Goal: Task Accomplishment & Management: Use online tool/utility

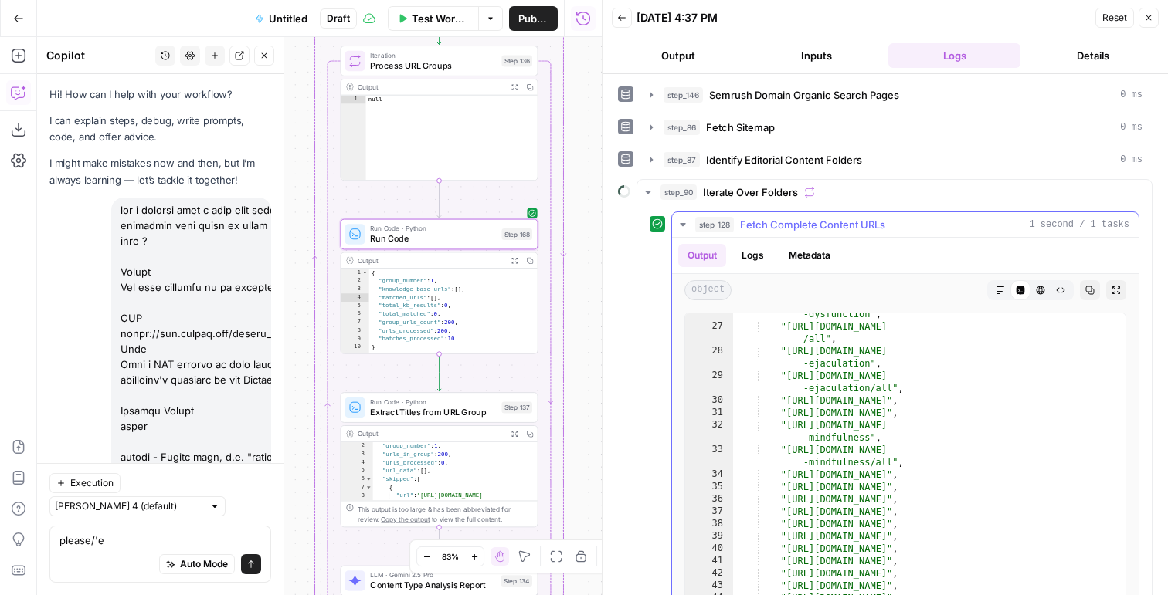
scroll to position [5317, 0]
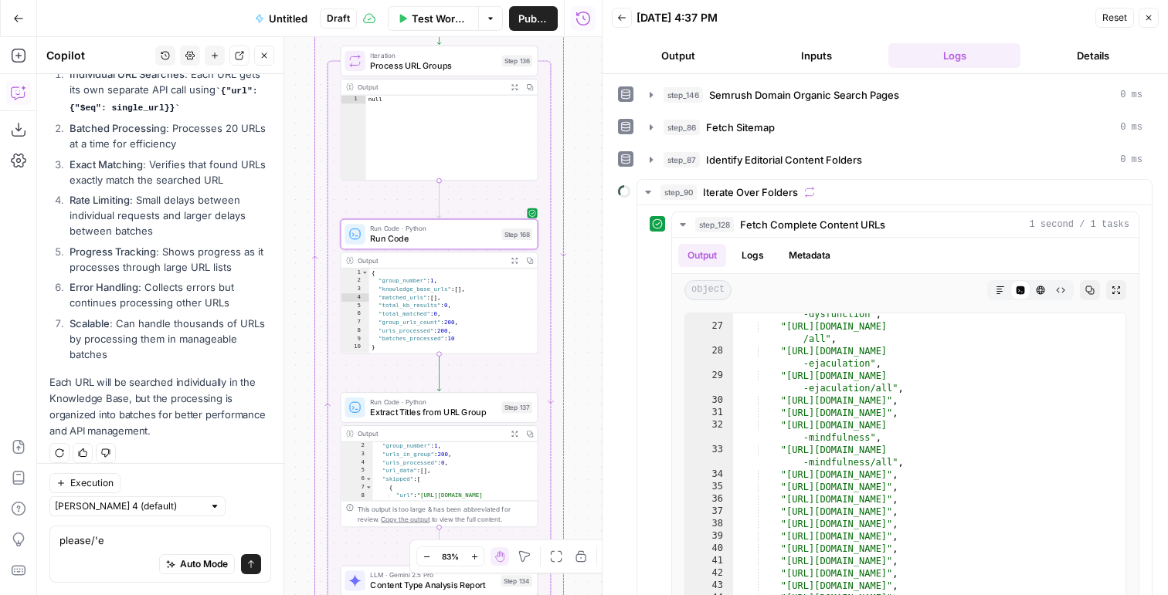
type textarea "please/'e"
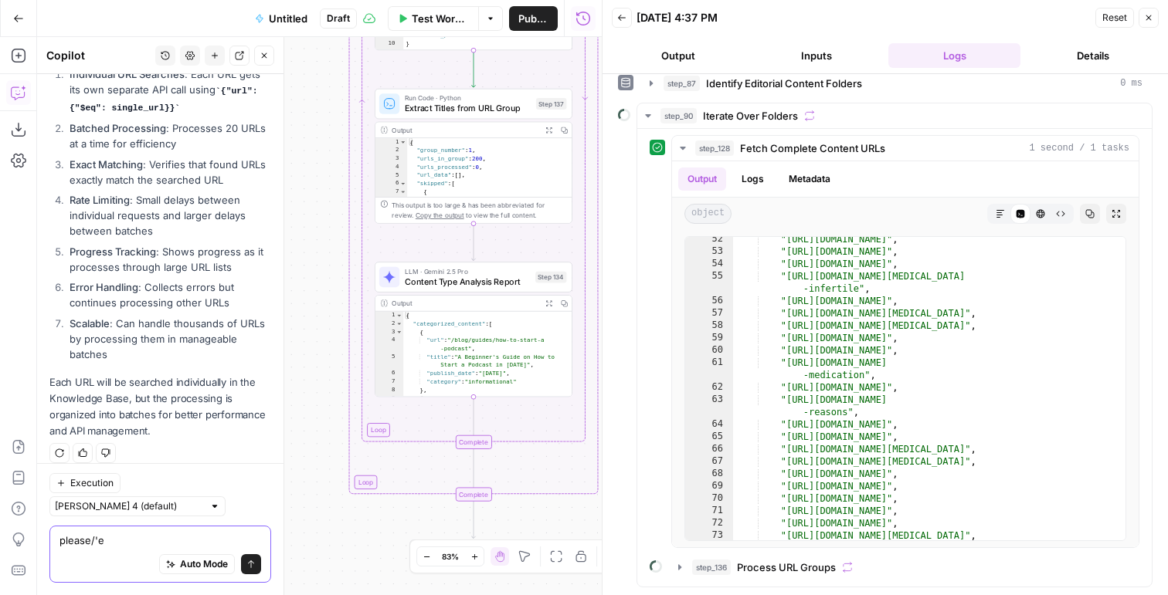
scroll to position [0, 0]
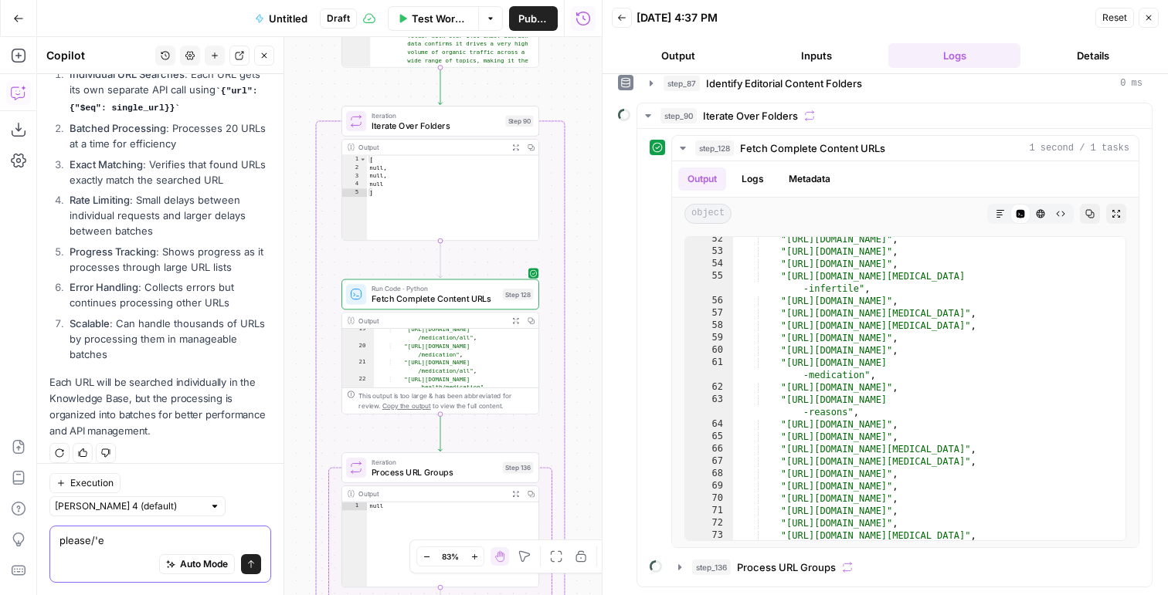
click at [113, 544] on textarea "please/'e" at bounding box center [160, 540] width 202 height 15
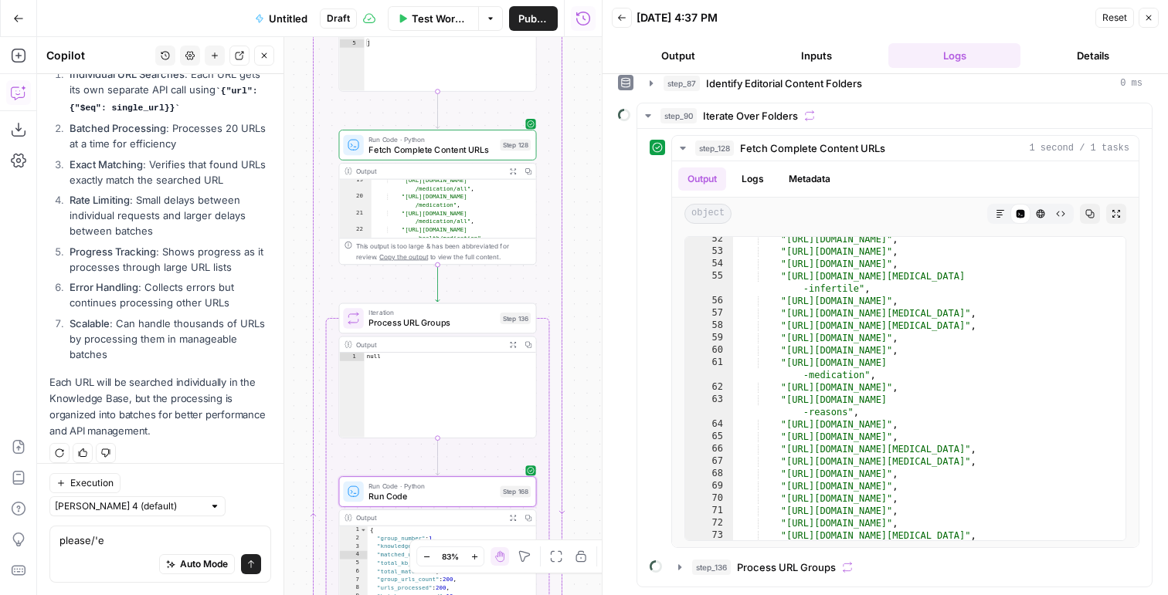
click at [12, 85] on icon "button" at bounding box center [18, 92] width 15 height 15
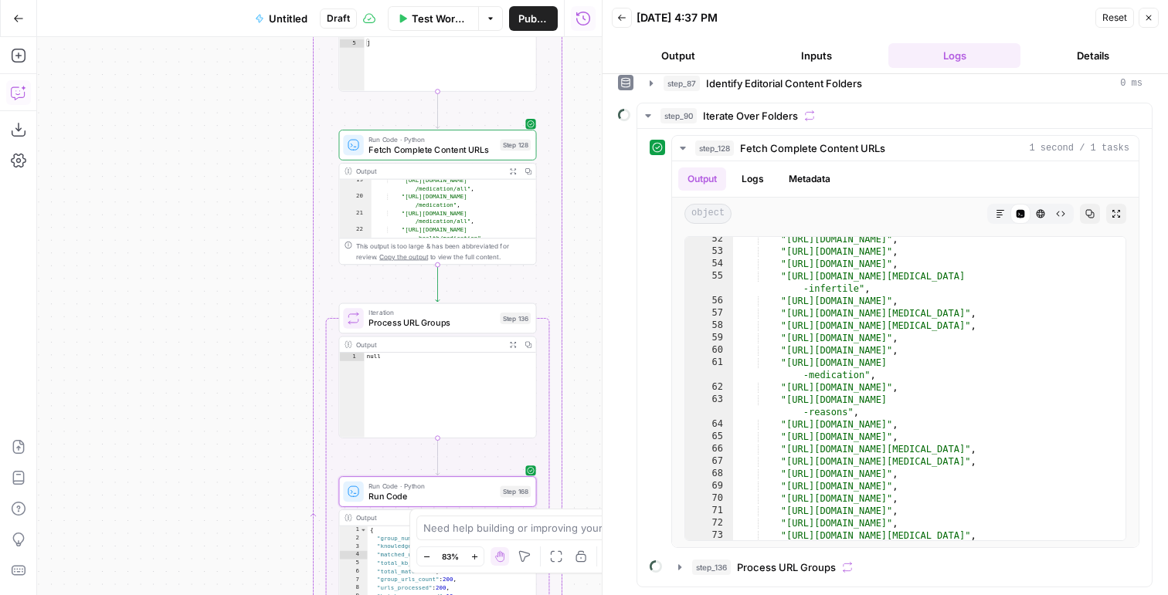
click at [15, 87] on icon "button" at bounding box center [17, 93] width 13 height 12
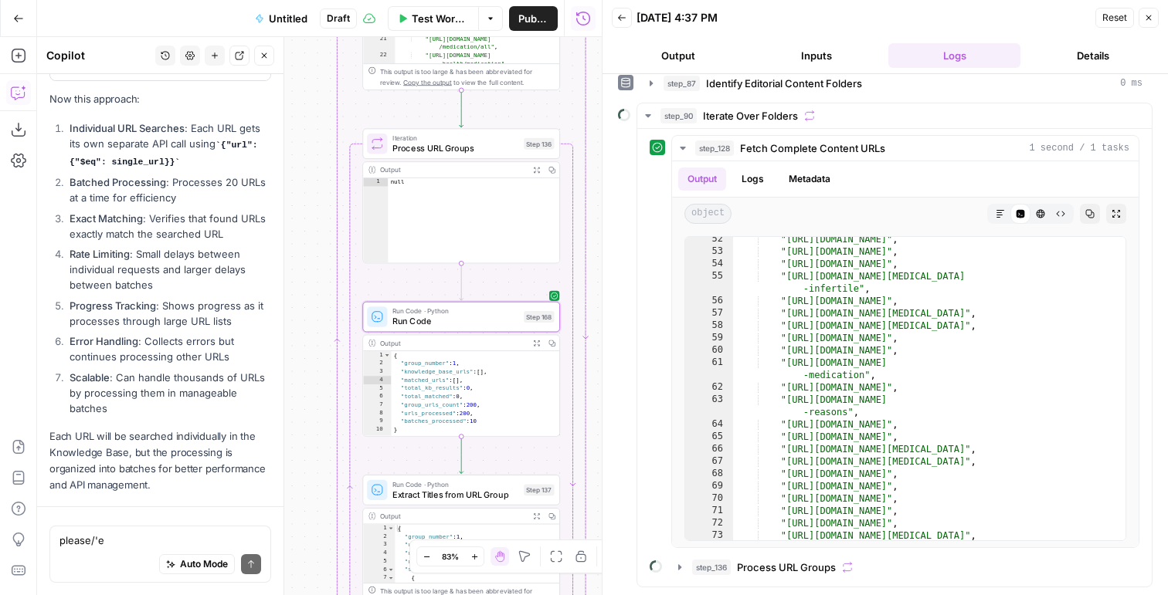
scroll to position [5317, 0]
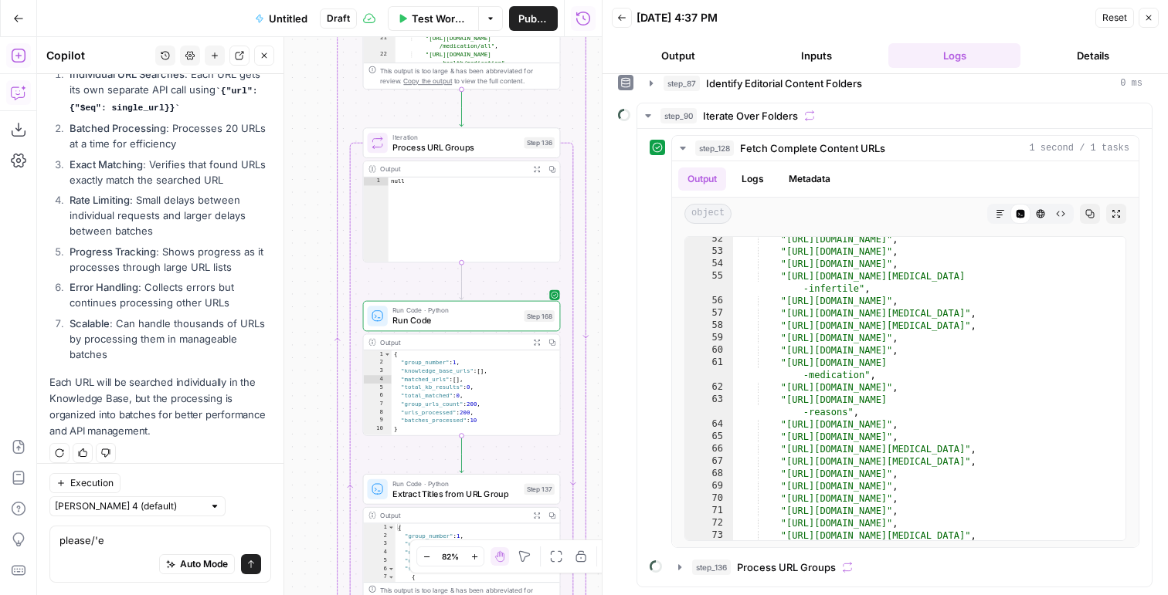
click at [19, 57] on icon "button" at bounding box center [18, 55] width 15 height 15
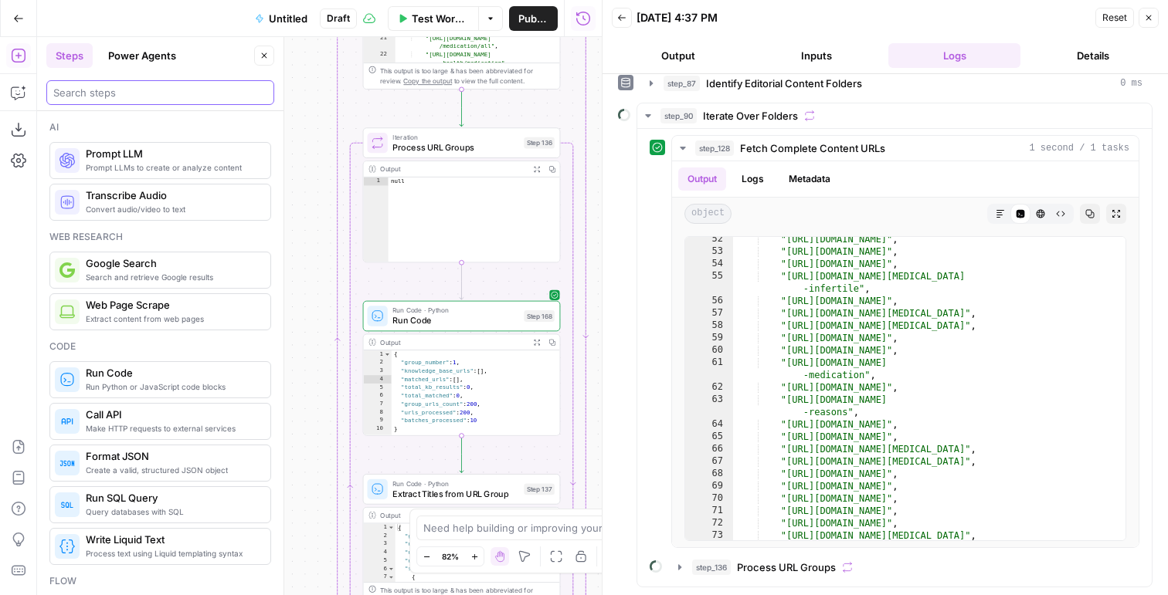
click at [82, 90] on input "search" at bounding box center [160, 92] width 214 height 15
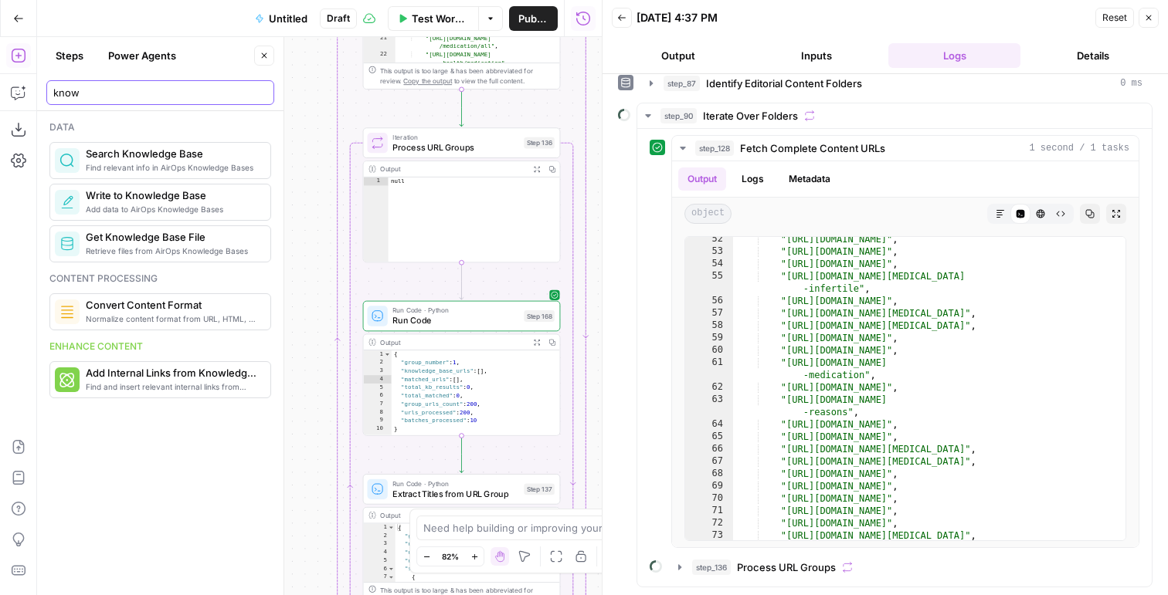
type input "know"
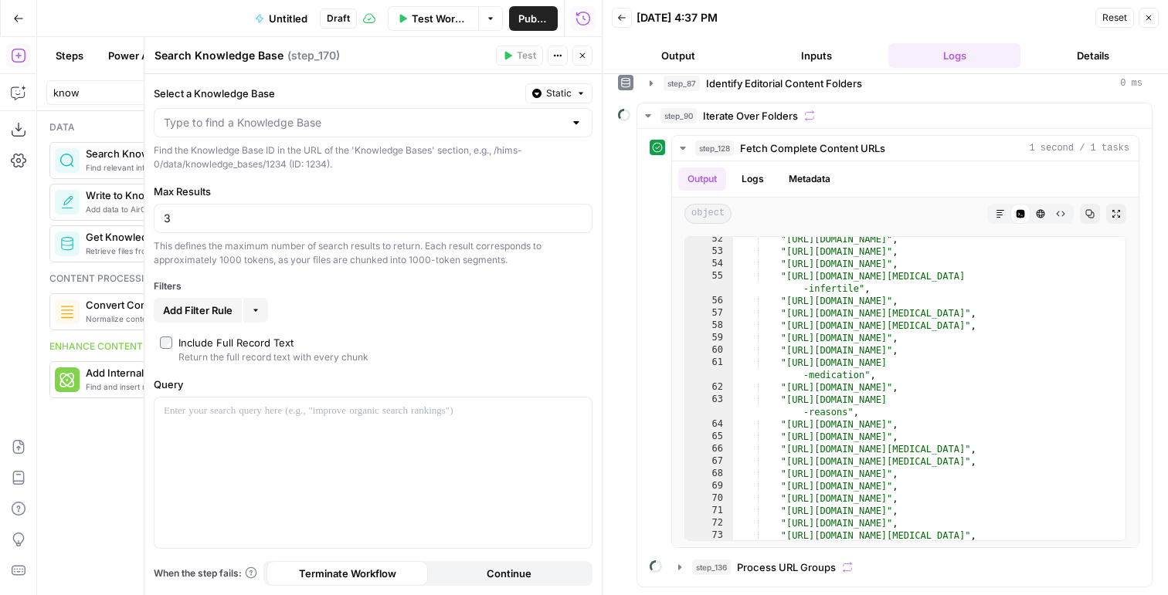
click at [296, 99] on label "Select a Knowledge Base" at bounding box center [336, 93] width 365 height 15
click at [296, 115] on input "Select a Knowledge Base" at bounding box center [364, 122] width 400 height 15
click at [296, 124] on input "Select a Knowledge Base" at bounding box center [364, 122] width 400 height 15
click at [279, 158] on span "Hims" at bounding box center [370, 161] width 406 height 15
type input "Hims"
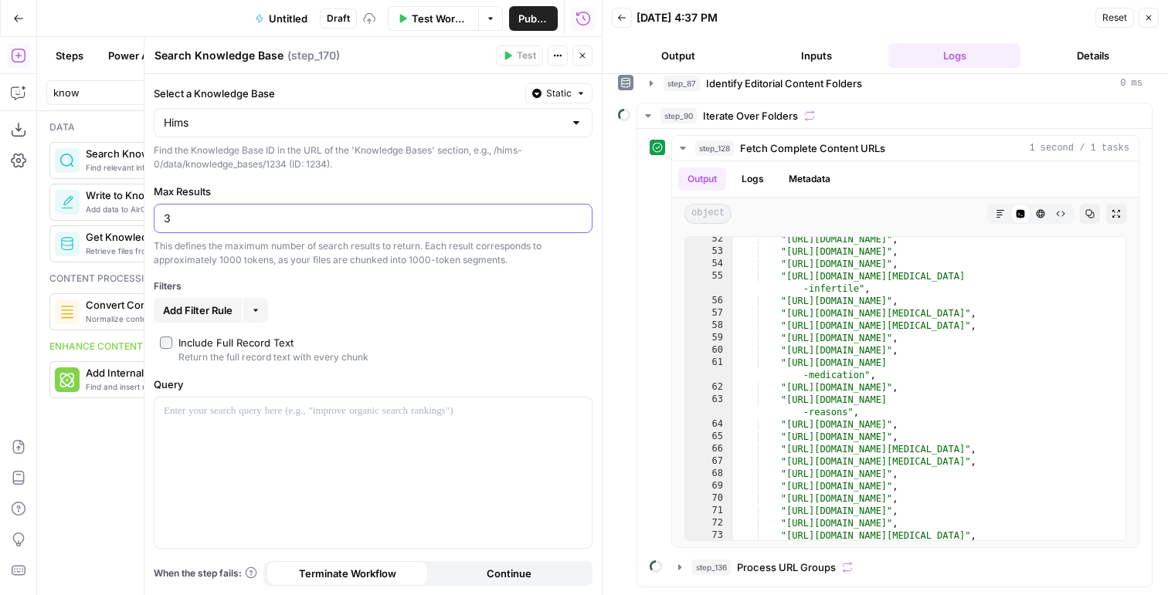
click at [217, 220] on input "3" at bounding box center [373, 218] width 419 height 15
click at [226, 318] on button "Add Filter Rule" at bounding box center [198, 310] width 88 height 25
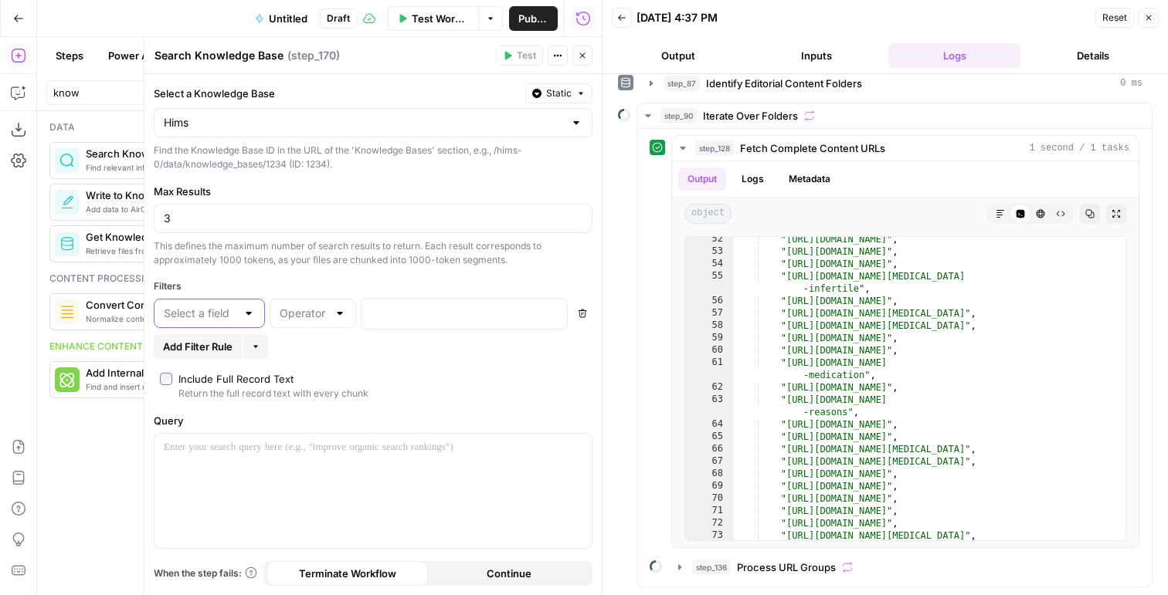
click at [209, 313] on input "text" at bounding box center [200, 313] width 73 height 15
click at [184, 392] on span "url" at bounding box center [206, 395] width 79 height 15
type input "url"
click at [294, 308] on input "text" at bounding box center [304, 313] width 48 height 15
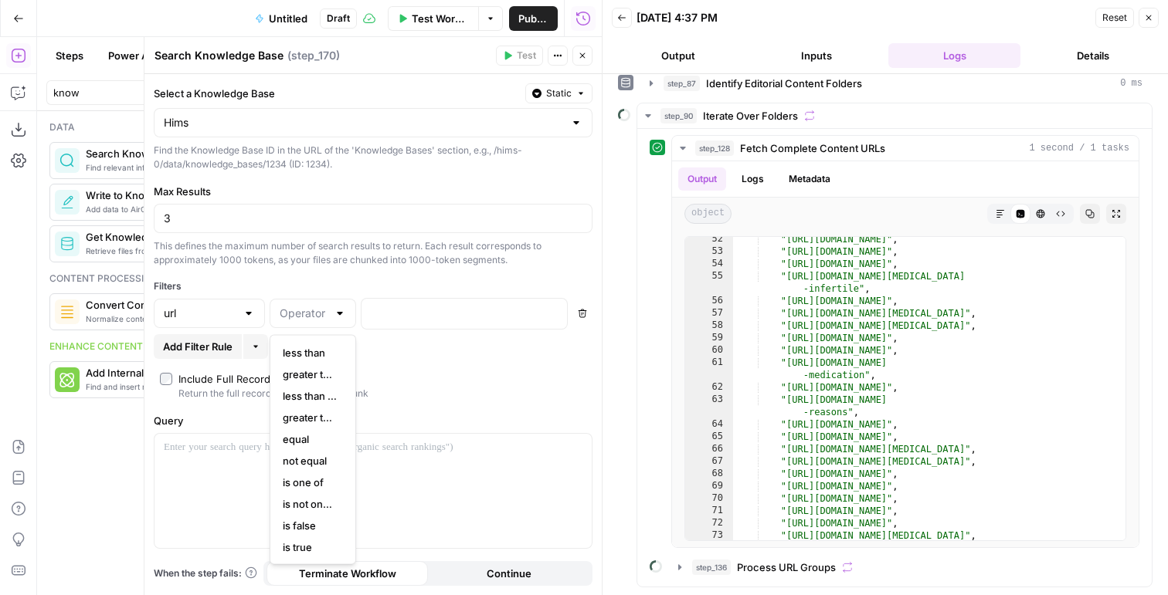
click at [304, 434] on span "equal" at bounding box center [310, 439] width 54 height 15
type input "equal"
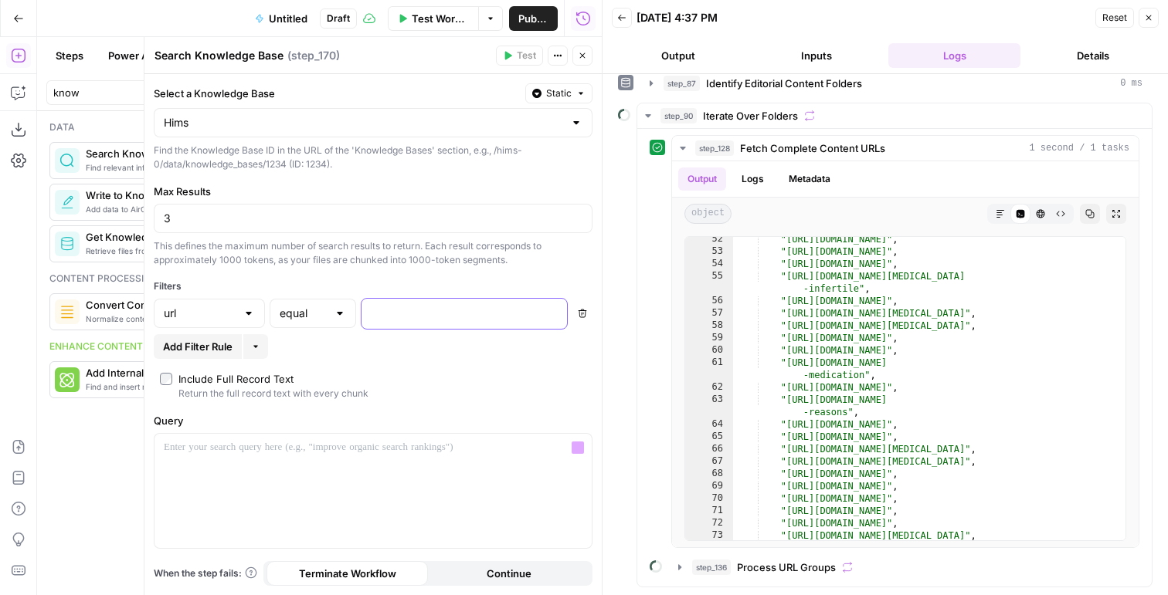
click at [419, 316] on p at bounding box center [452, 312] width 162 height 15
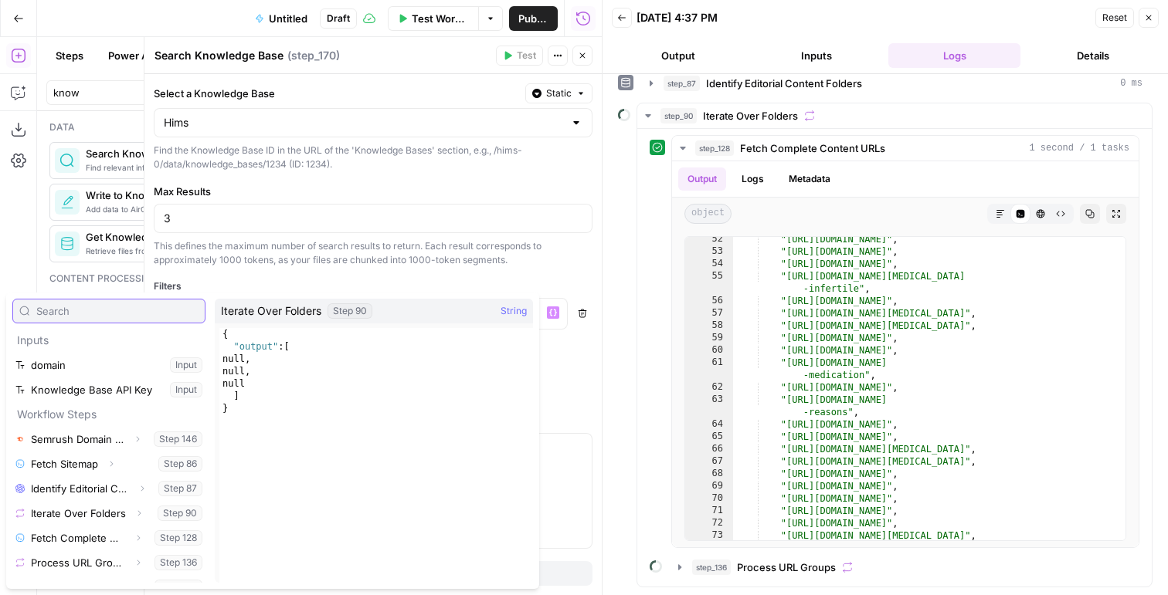
scroll to position [17, 0]
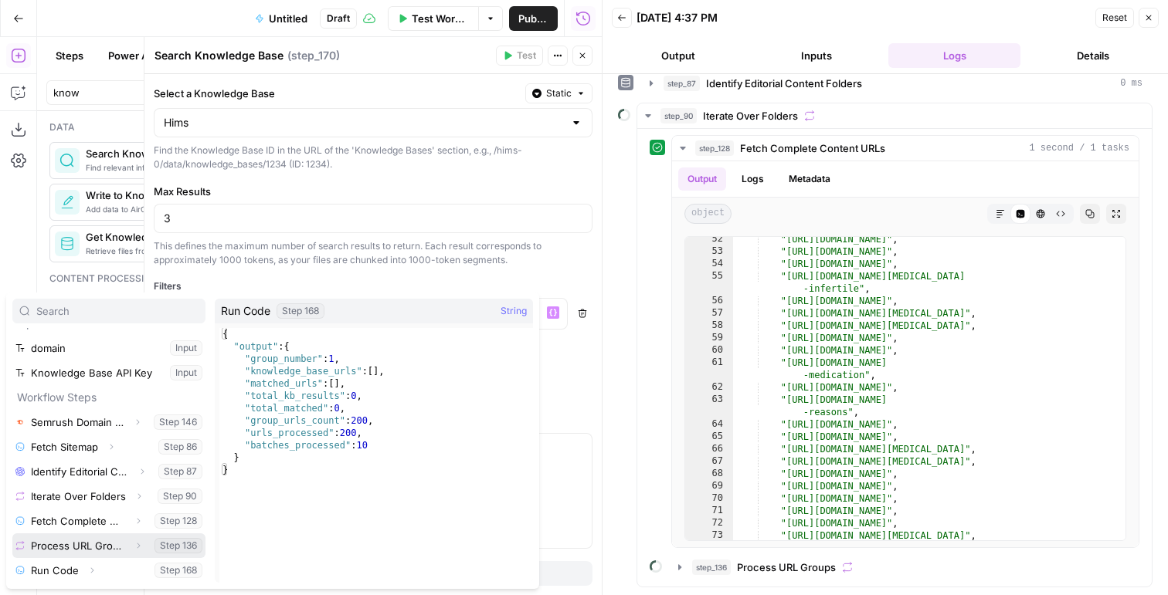
click at [141, 540] on button "Expand" at bounding box center [138, 546] width 20 height 20
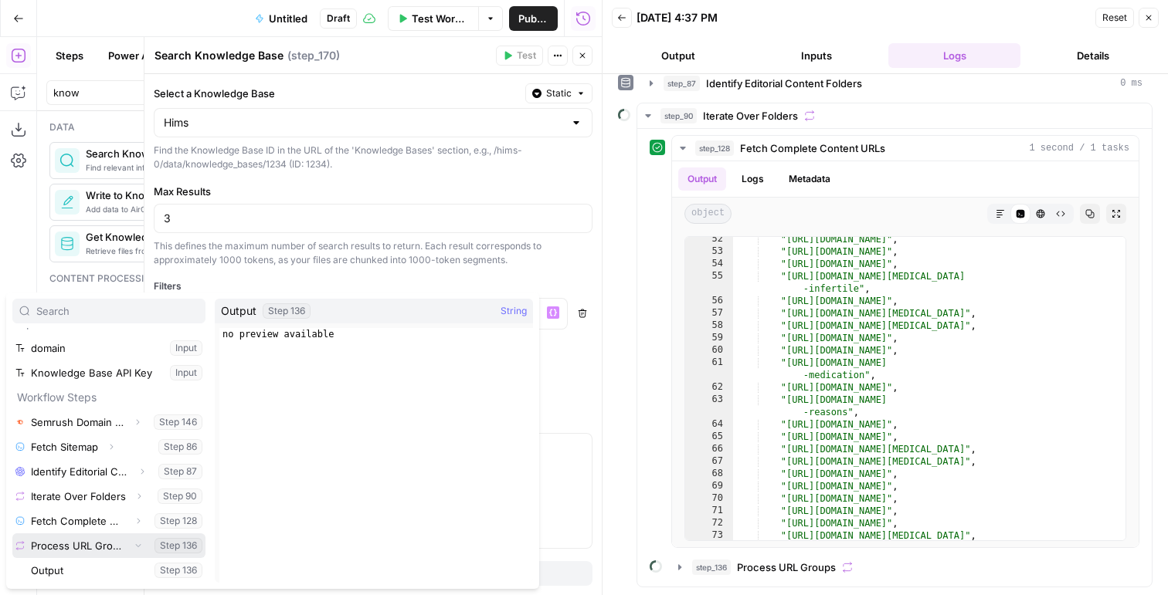
scroll to position [114, 0]
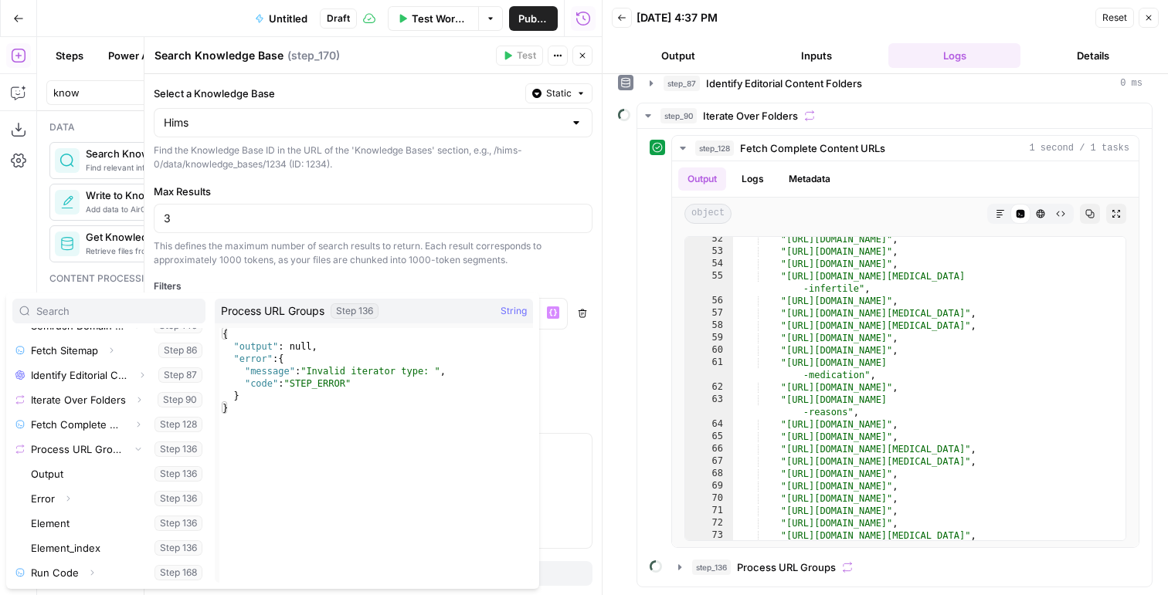
click at [581, 65] on button "Close" at bounding box center [582, 56] width 20 height 20
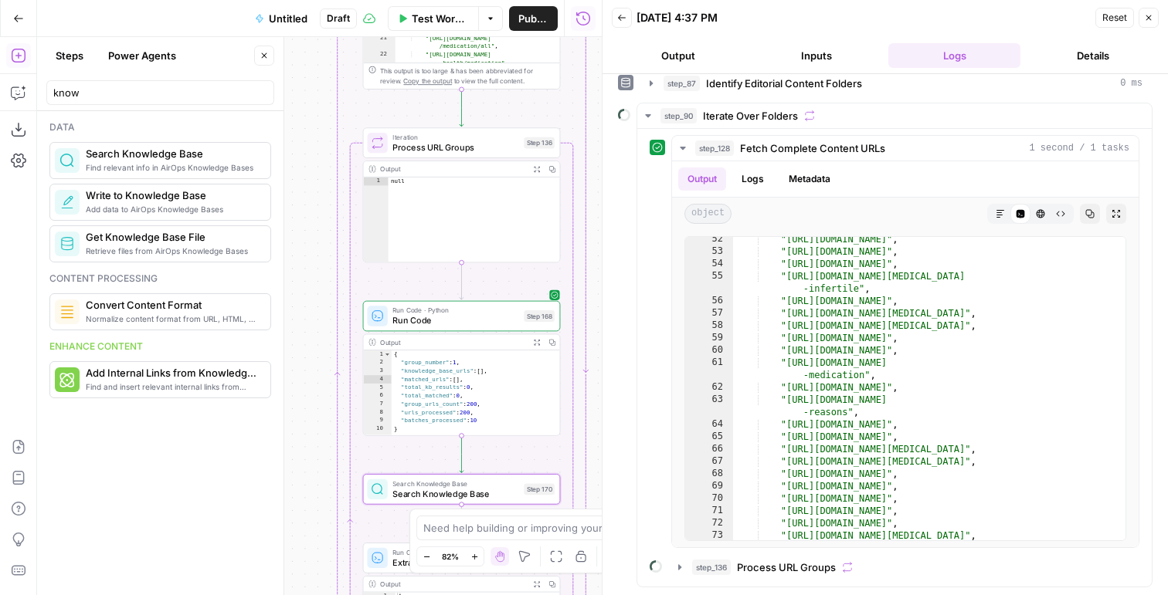
click at [1151, 21] on icon "button" at bounding box center [1148, 17] width 9 height 9
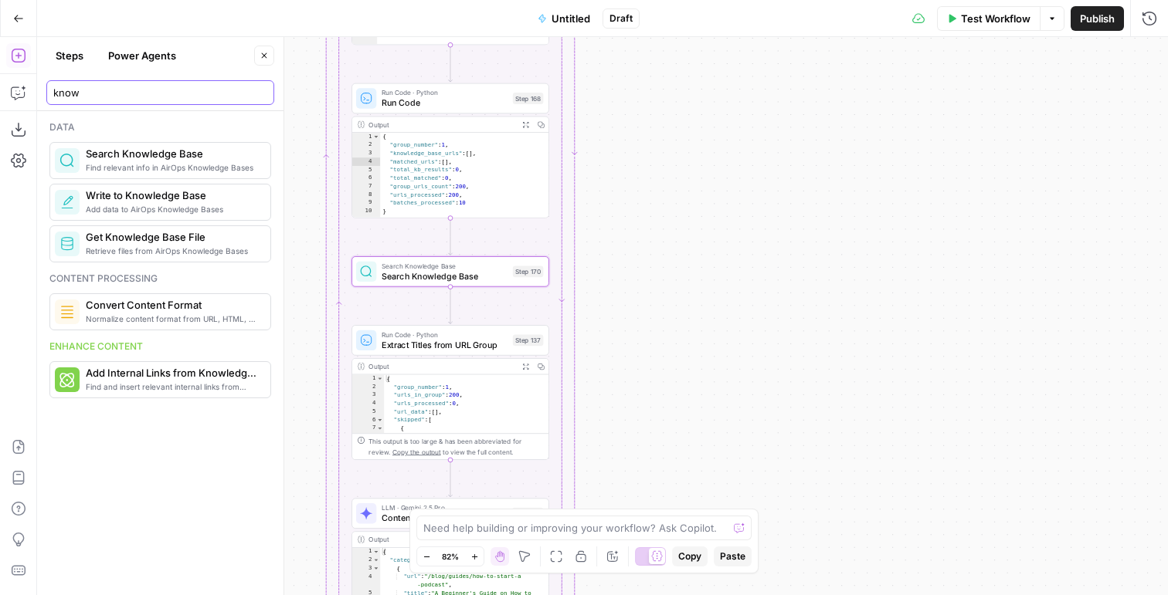
click at [88, 93] on input "know" at bounding box center [160, 92] width 214 height 15
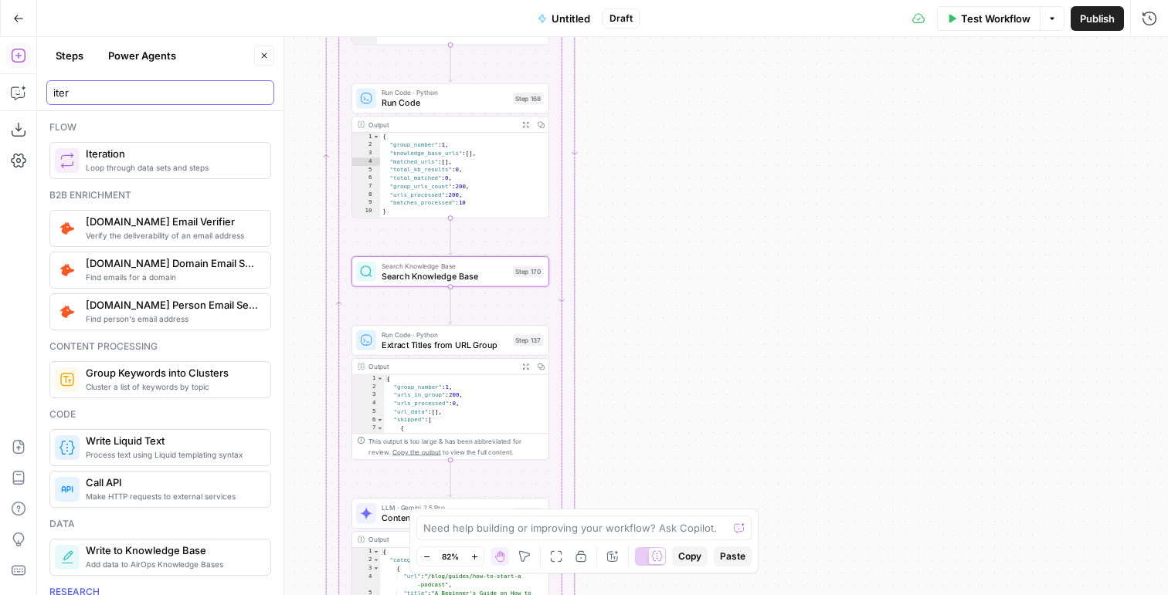
type input "iter"
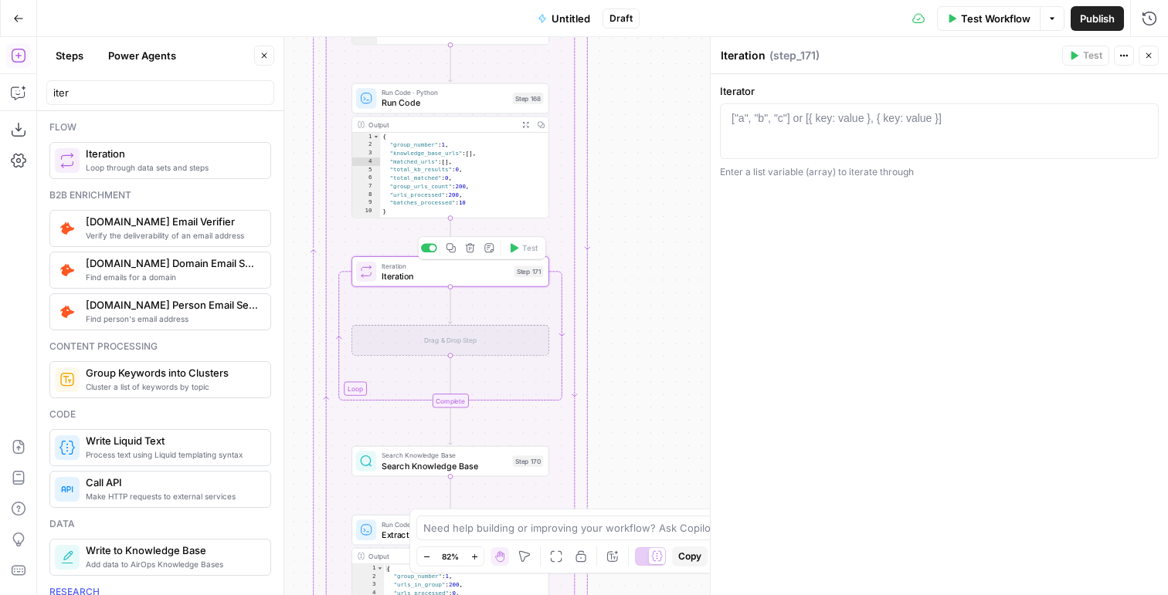
click at [766, 124] on div "["a", "b", "c"] or [{ key: value }, { key: value }]" at bounding box center [836, 117] width 210 height 15
type textarea "*"
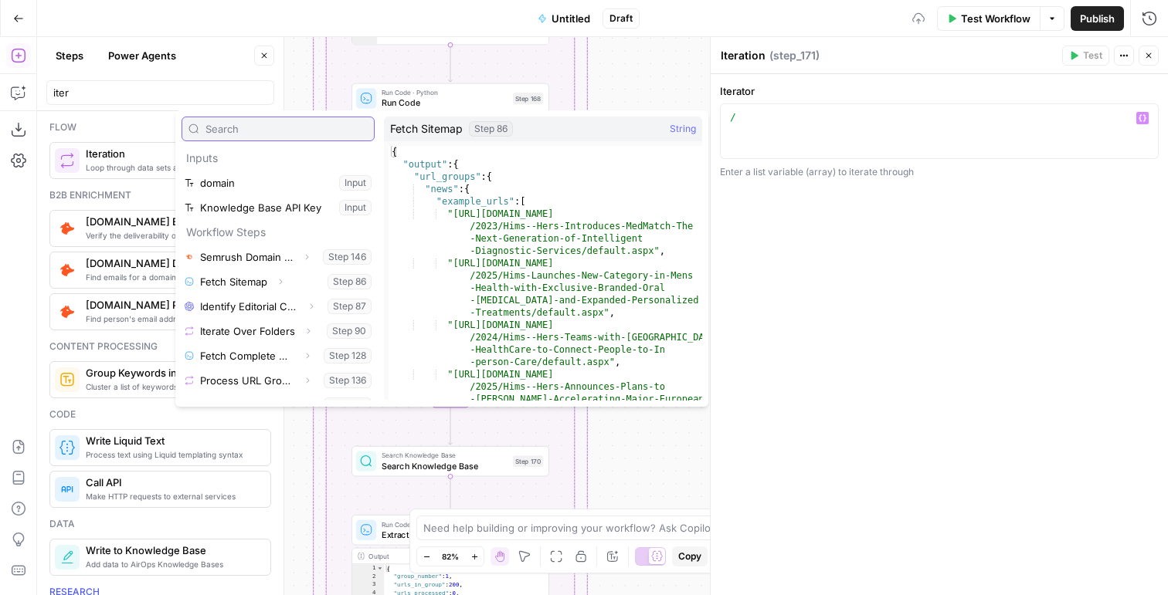
scroll to position [17, 0]
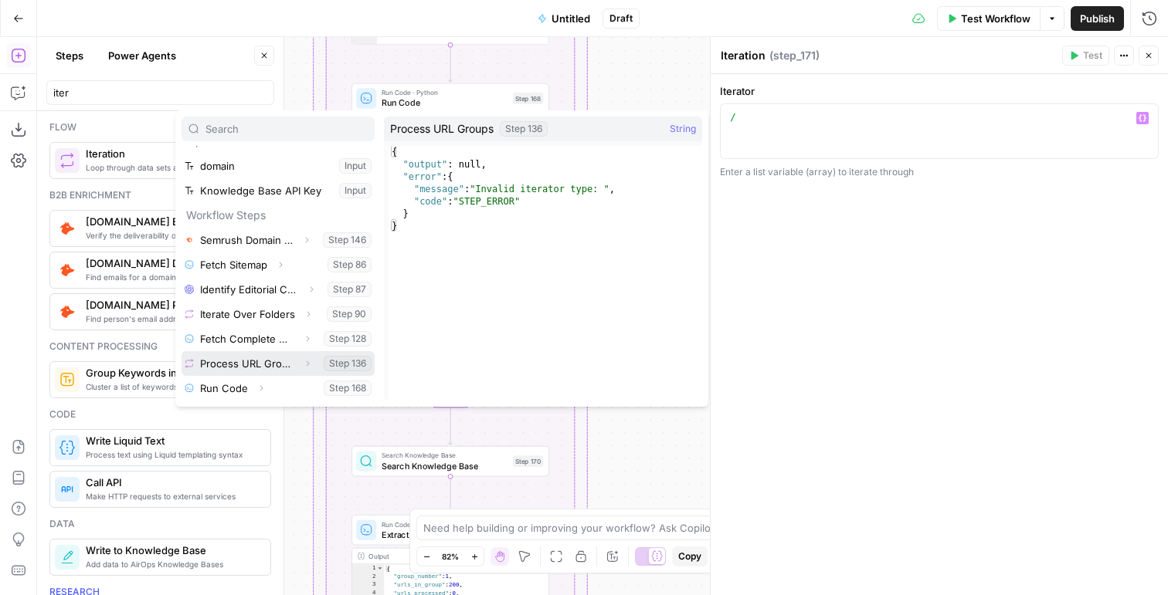
click at [304, 365] on icon "button" at bounding box center [307, 363] width 9 height 9
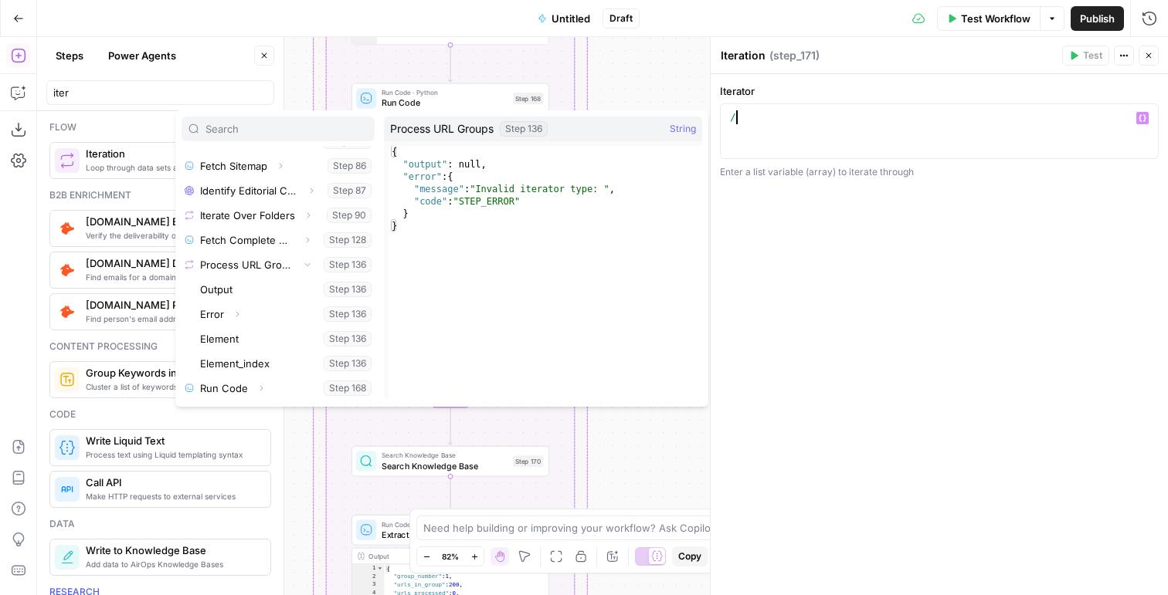
click at [863, 129] on div "/" at bounding box center [939, 145] width 425 height 70
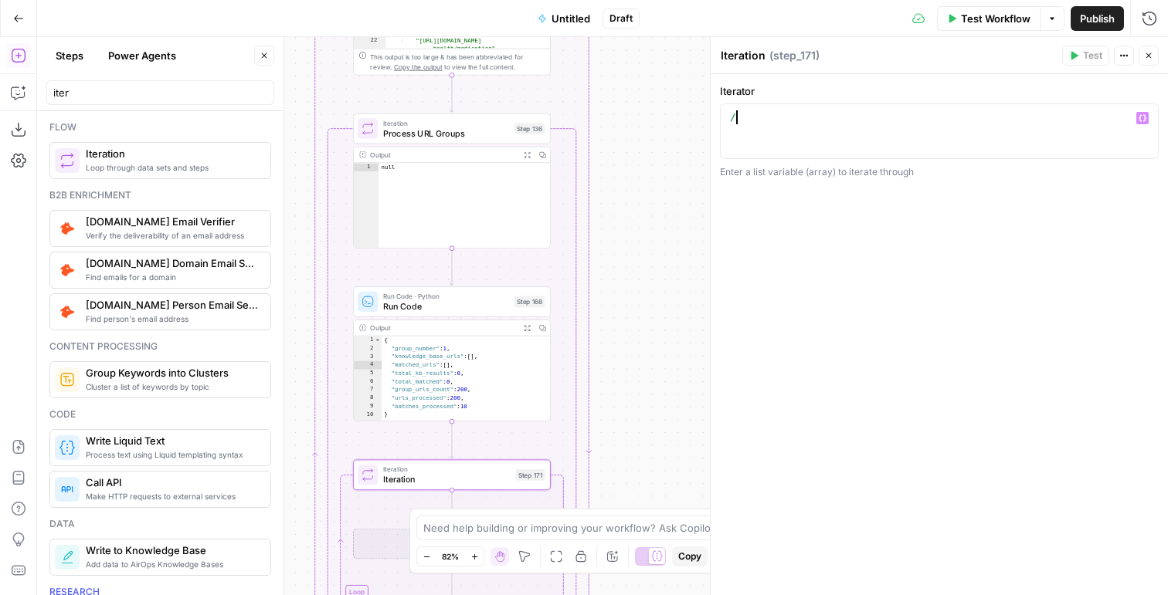
click at [798, 127] on div "/" at bounding box center [939, 145] width 425 height 70
type textarea "*"
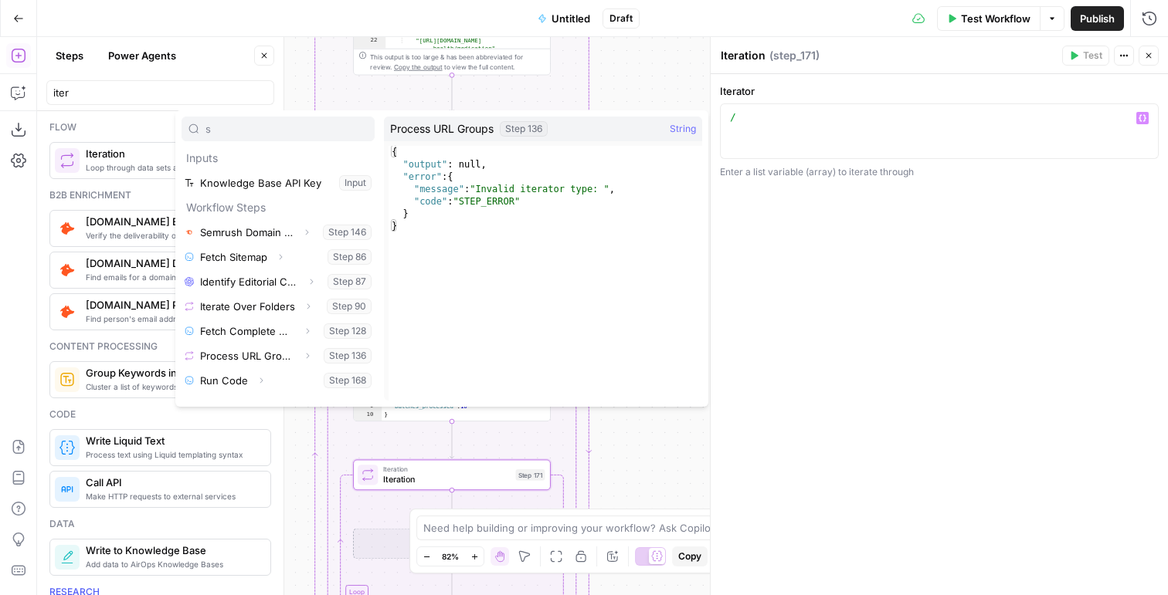
type input "s"
click at [307, 355] on icon "button" at bounding box center [308, 356] width 3 height 5
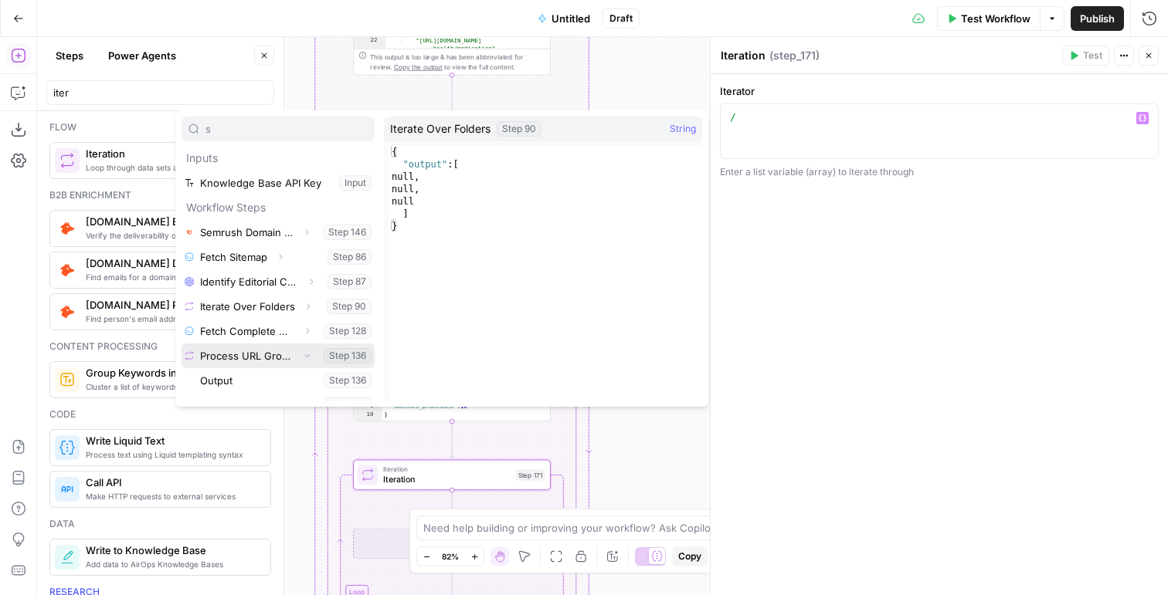
scroll to position [91, 0]
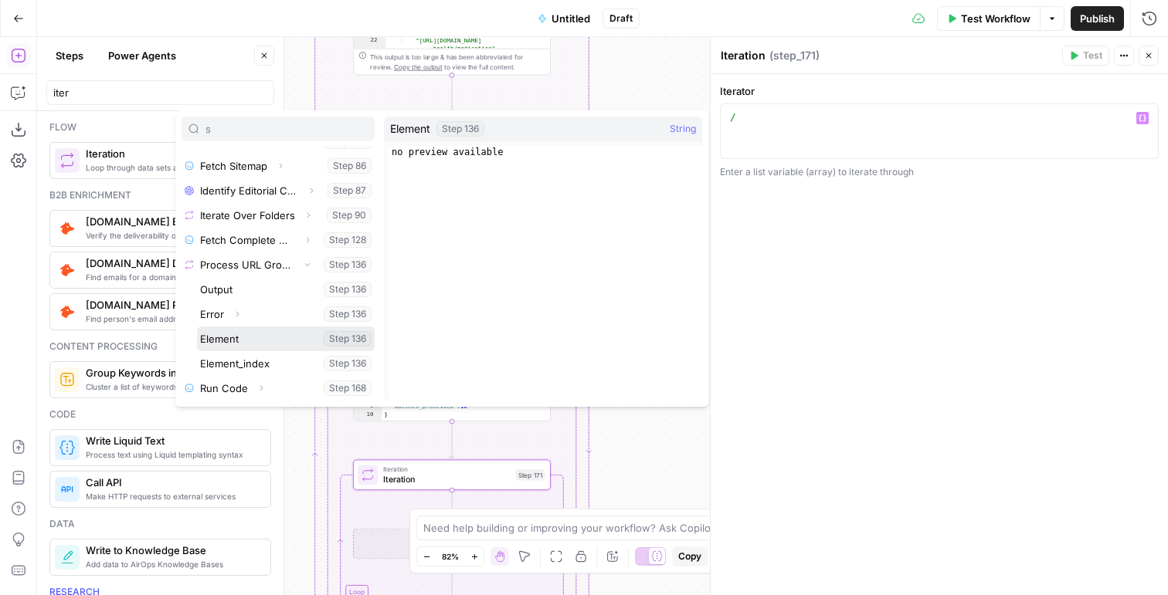
click at [239, 337] on button "Select variable Element" at bounding box center [286, 339] width 178 height 25
type textarea "**********"
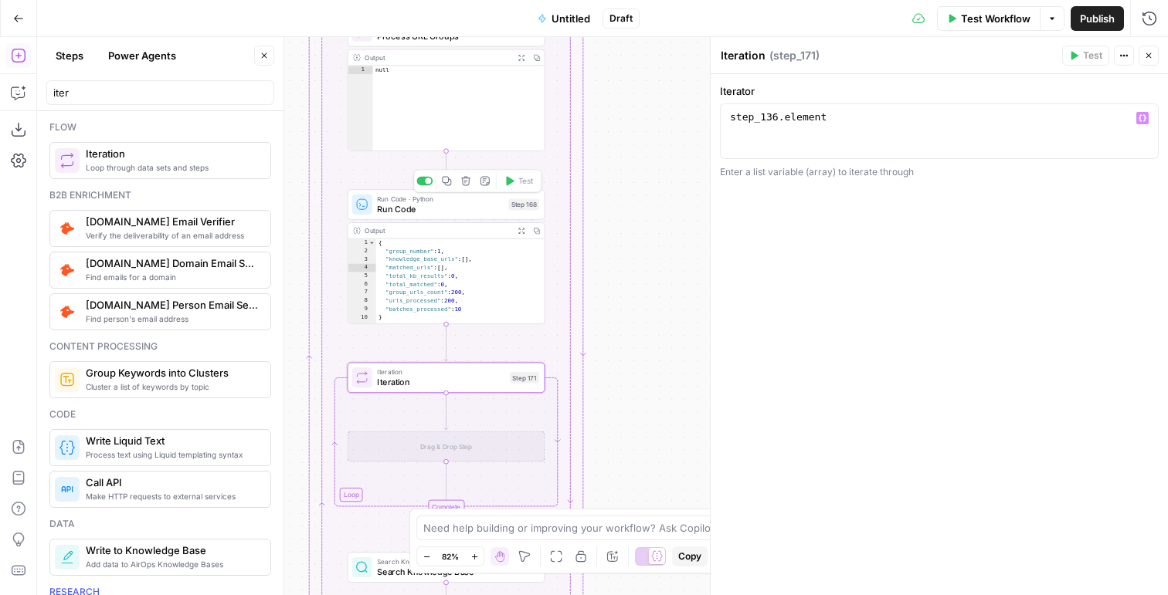
click at [425, 185] on div at bounding box center [424, 181] width 16 height 9
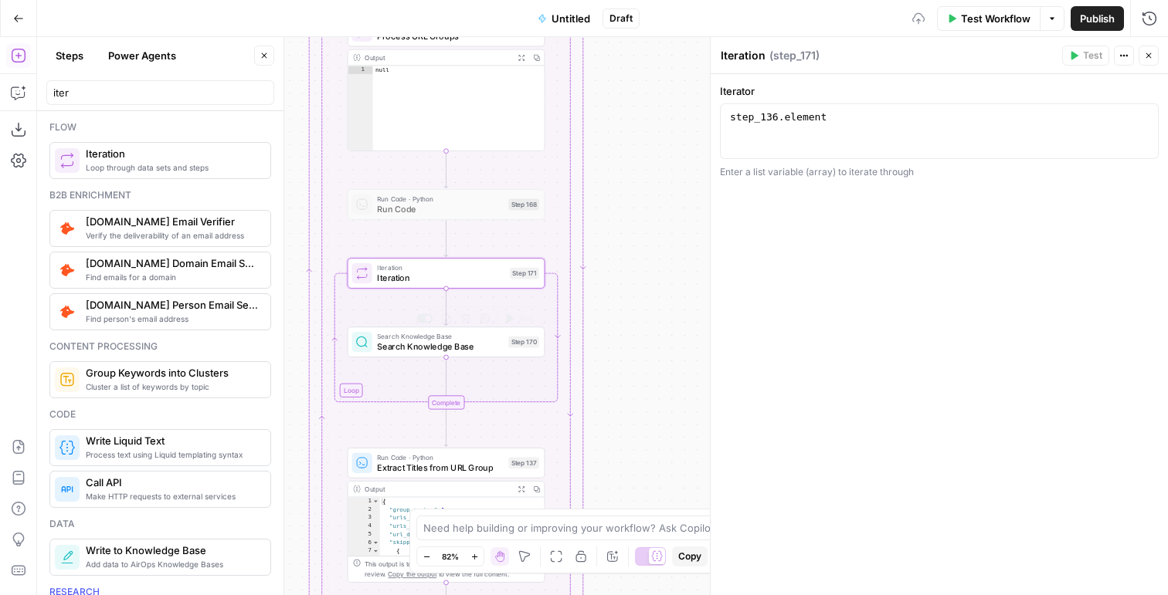
click at [499, 346] on span "Search Knowledge Base" at bounding box center [440, 347] width 126 height 12
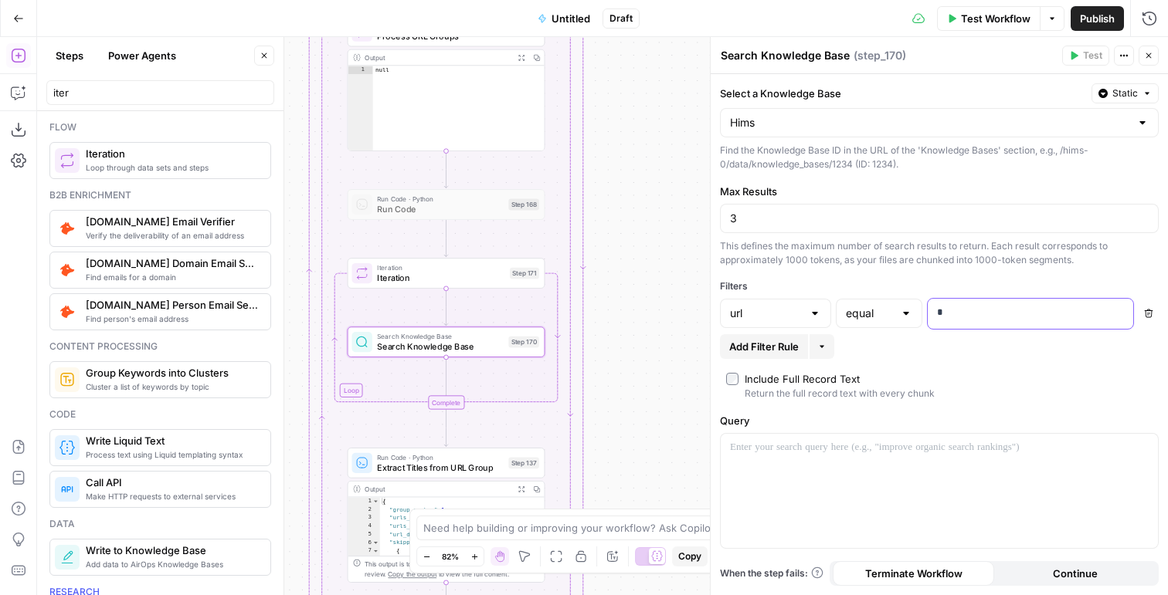
click at [954, 317] on p "*" at bounding box center [1018, 312] width 162 height 15
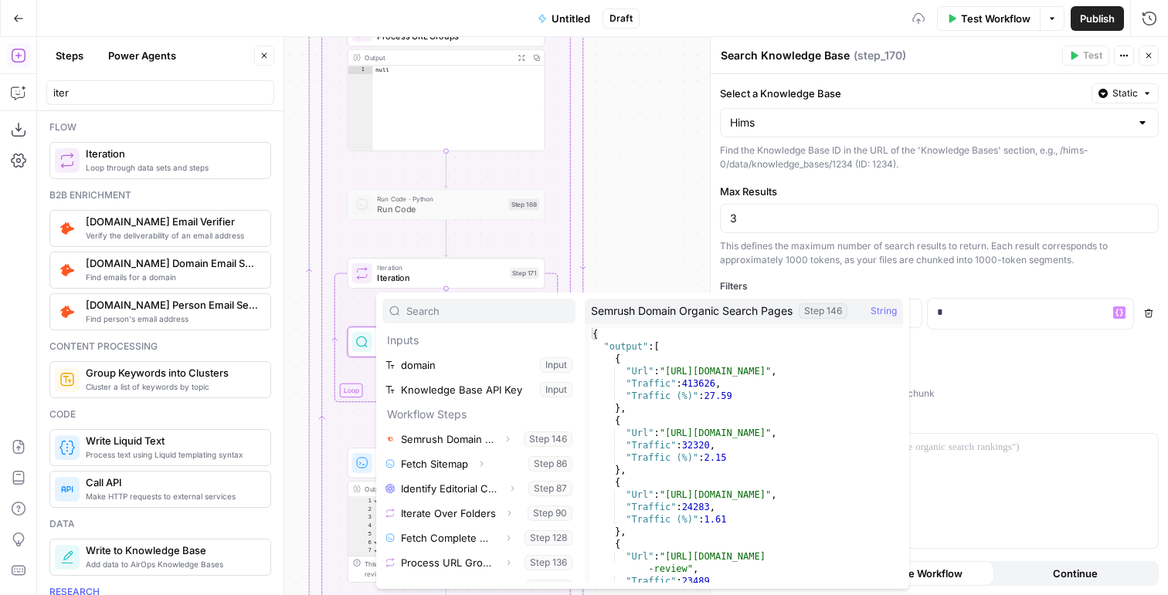
scroll to position [17, 0]
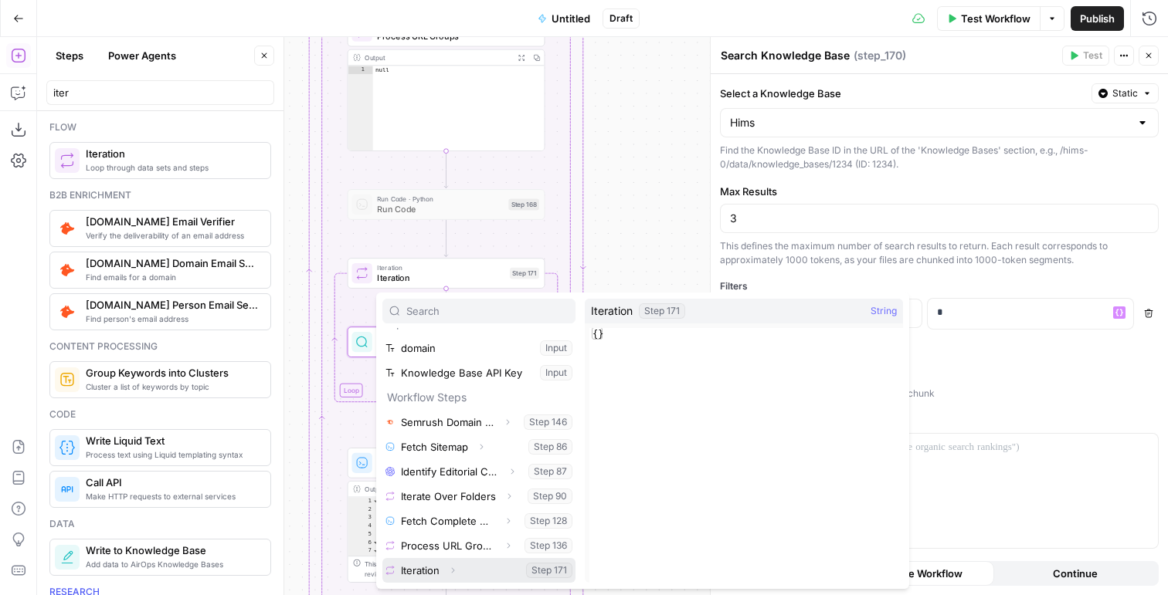
click at [443, 572] on button "Expand" at bounding box center [453, 571] width 20 height 20
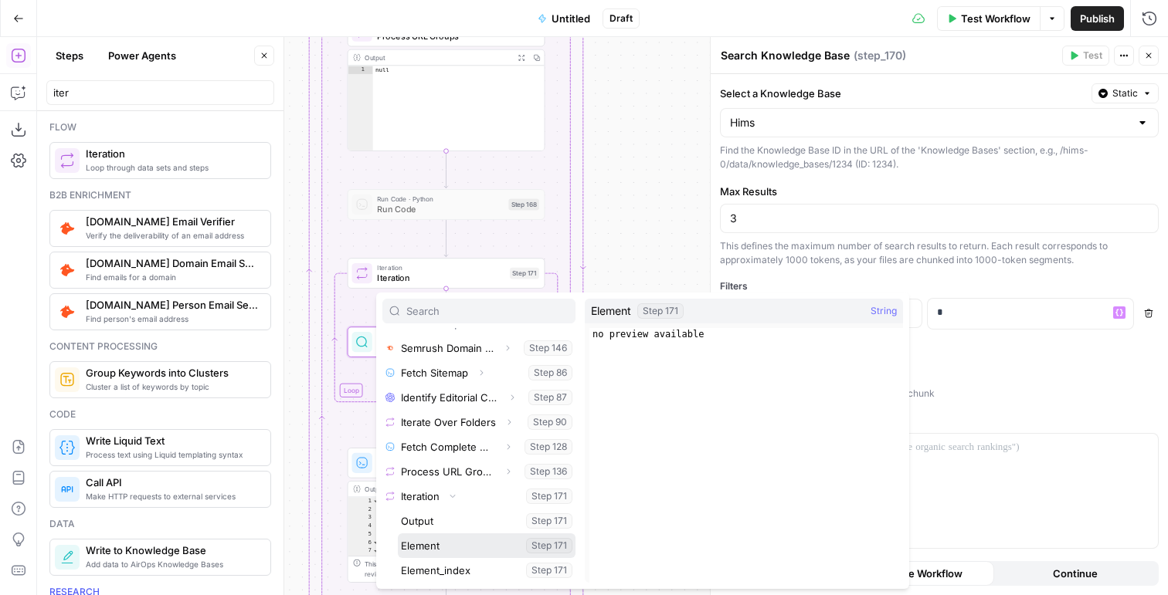
click at [436, 542] on button "Select variable Element" at bounding box center [487, 546] width 178 height 25
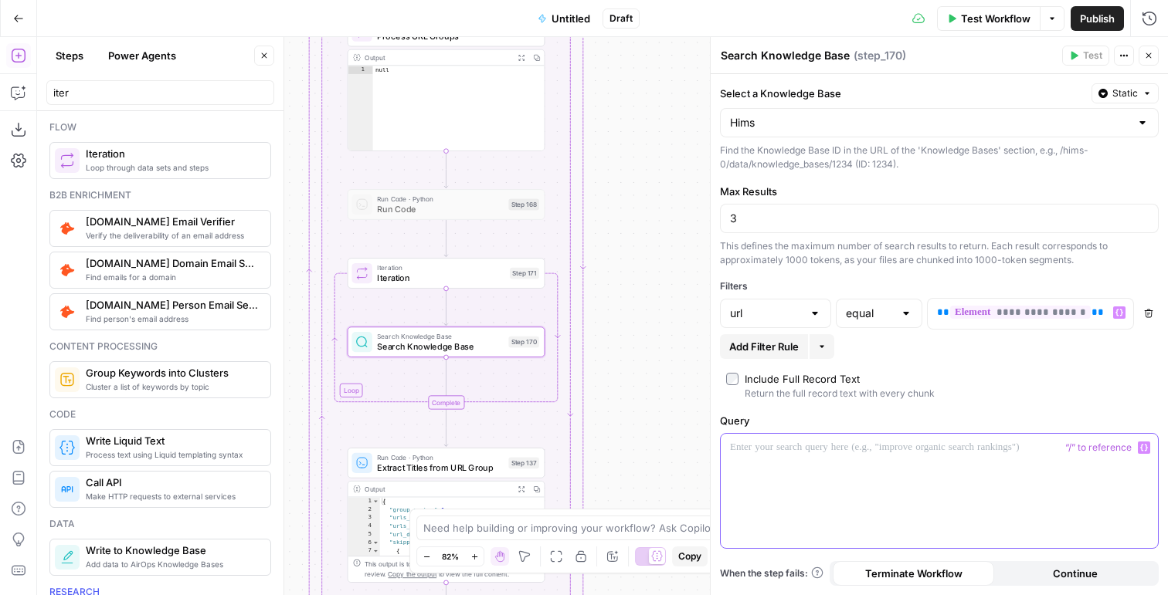
click at [766, 446] on p at bounding box center [939, 447] width 419 height 15
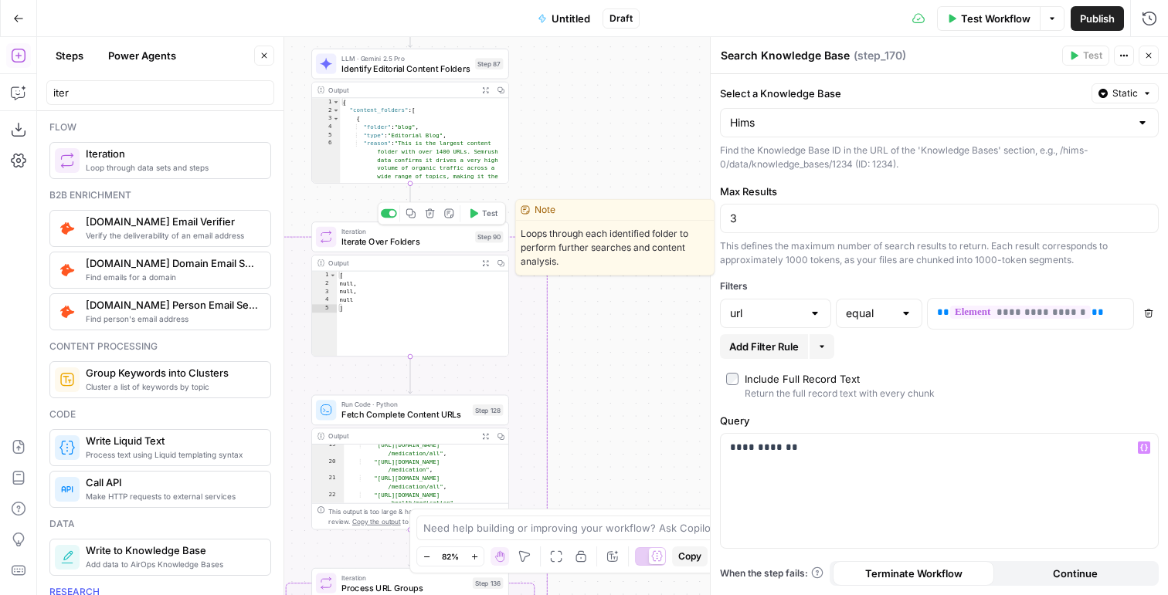
click at [480, 214] on button "Test" at bounding box center [482, 213] width 39 height 16
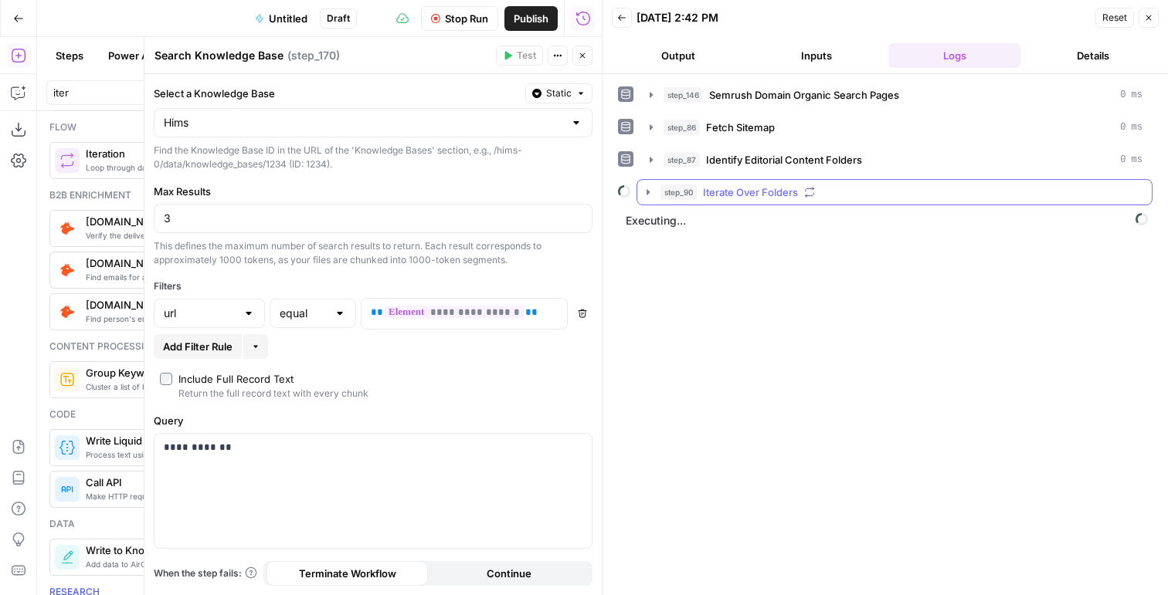
click at [748, 195] on span "Iterate Over Folders" at bounding box center [750, 192] width 95 height 15
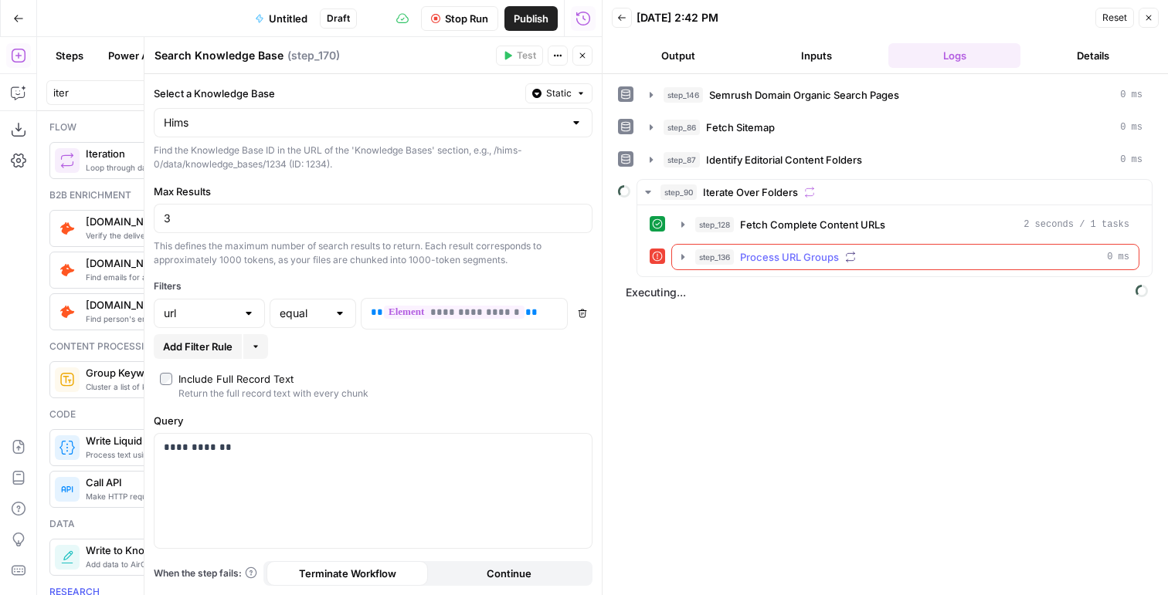
click at [745, 263] on span "Process URL Groups" at bounding box center [789, 256] width 99 height 15
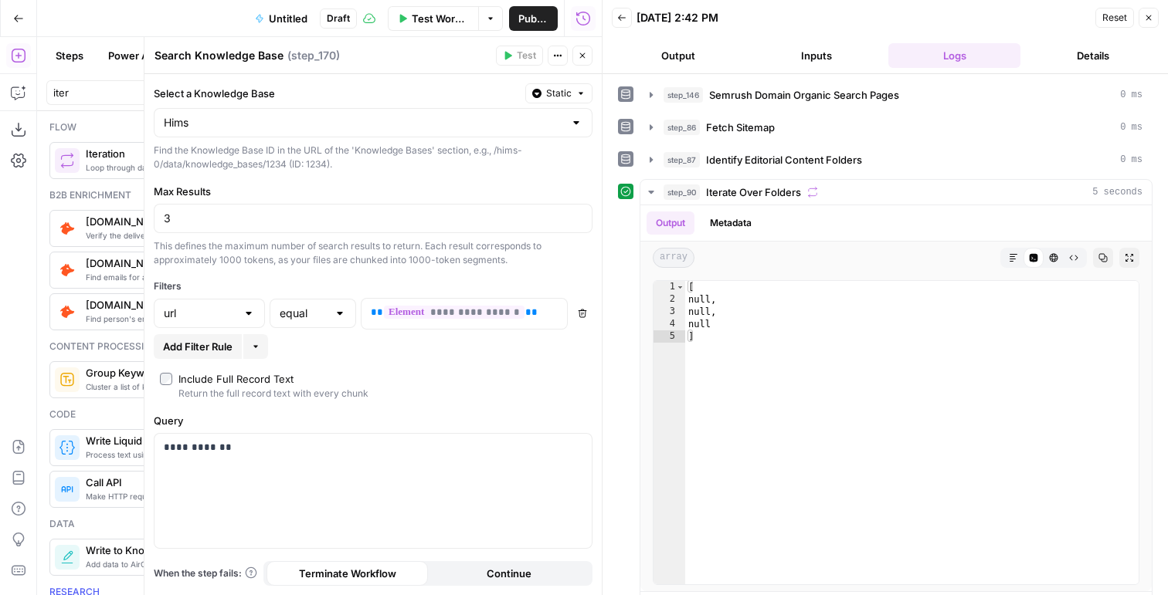
click at [586, 59] on icon "button" at bounding box center [582, 55] width 9 height 9
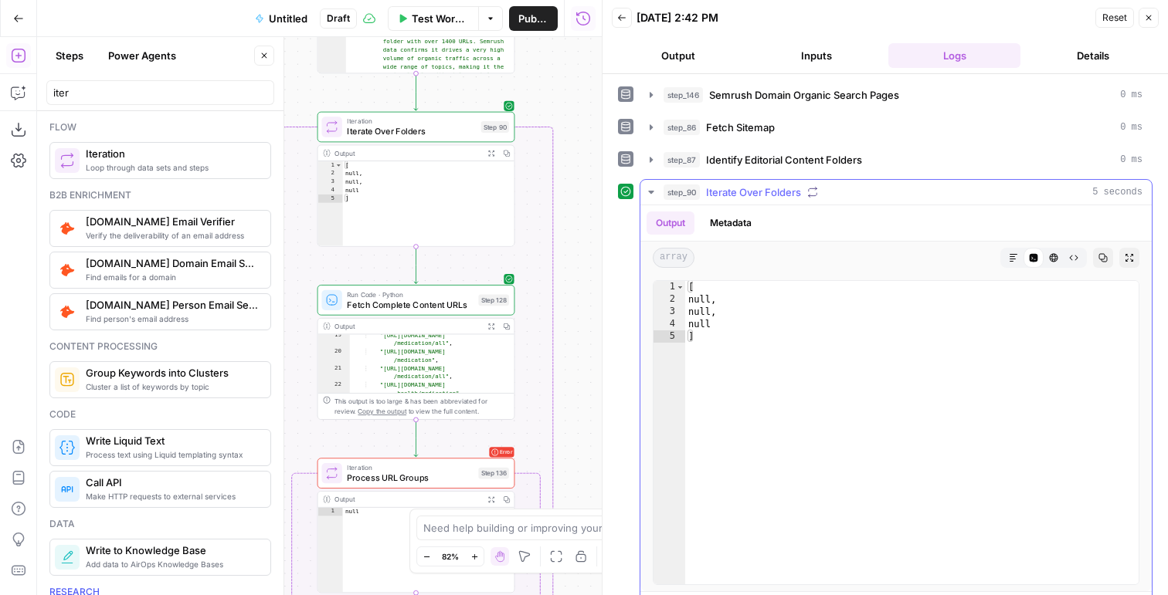
click at [733, 226] on button "Metadata" at bounding box center [730, 223] width 60 height 23
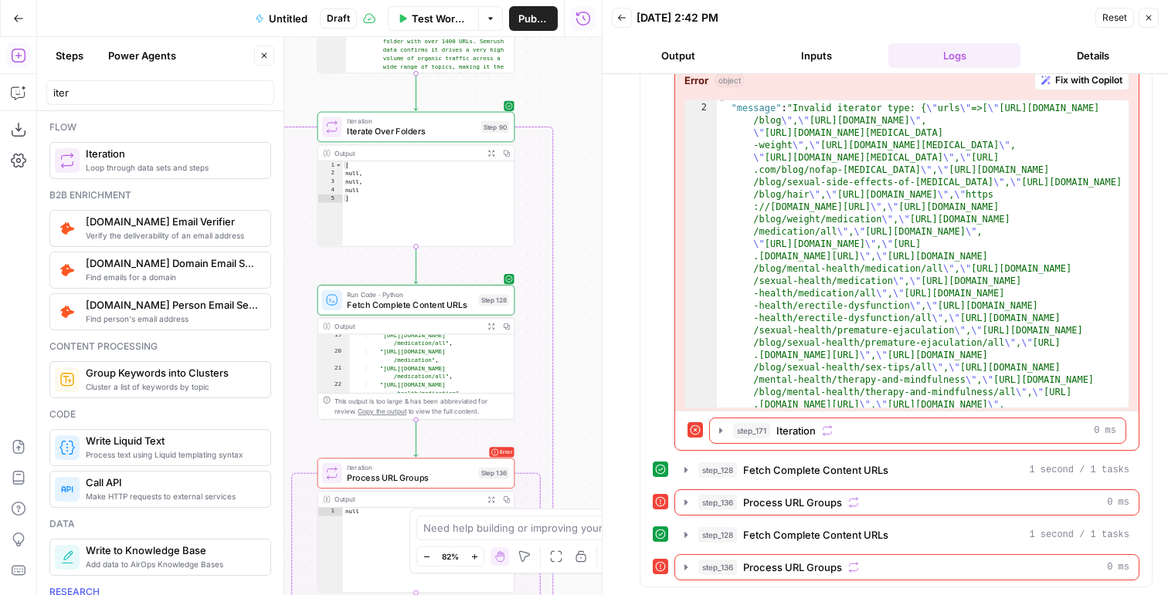
scroll to position [117, 0]
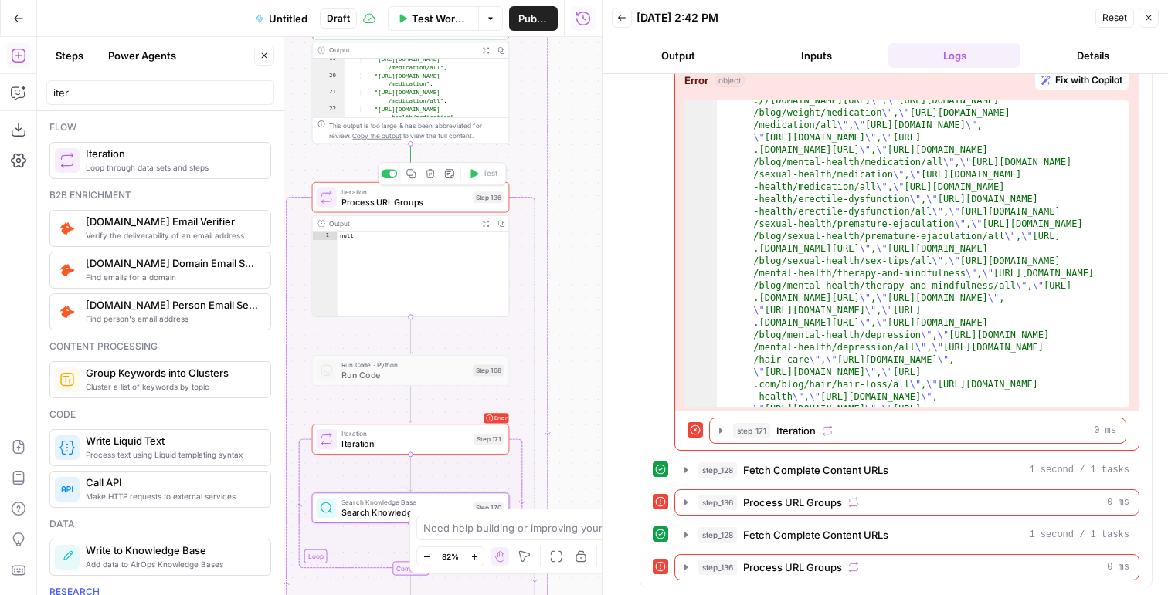
click at [409, 210] on div "Iteration Process URL Groups Step 136 Copy step Delete step Add Note Test" at bounding box center [411, 197] width 198 height 31
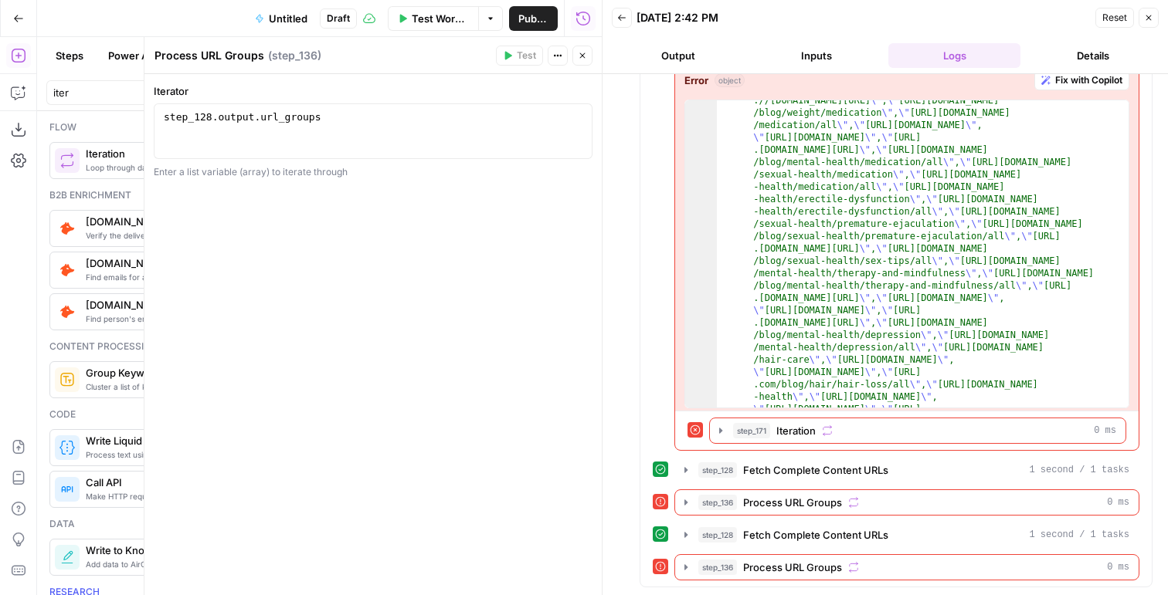
click at [585, 59] on icon "button" at bounding box center [582, 55] width 9 height 9
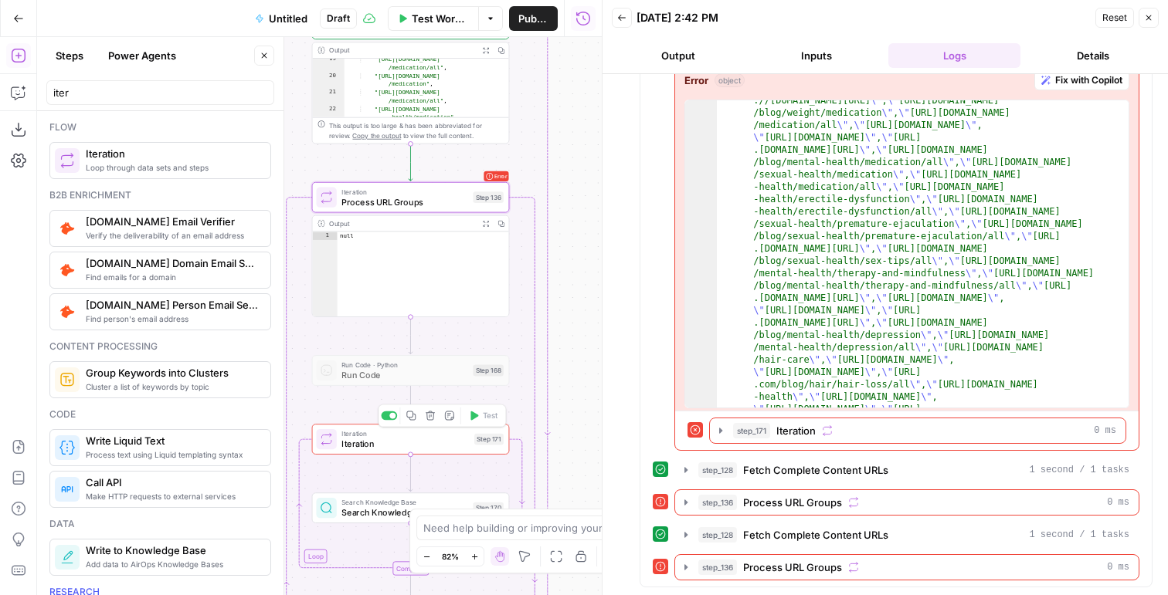
click at [407, 451] on div "Iteration Iteration Step 171 Copy step Delete step Add Note Test" at bounding box center [411, 439] width 198 height 31
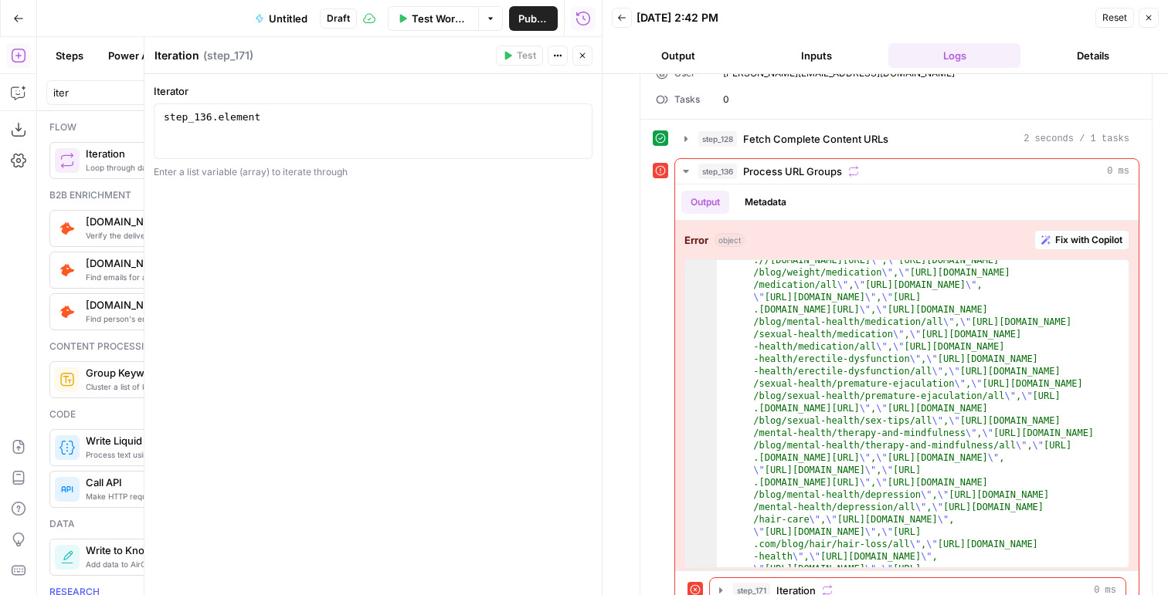
scroll to position [154, 0]
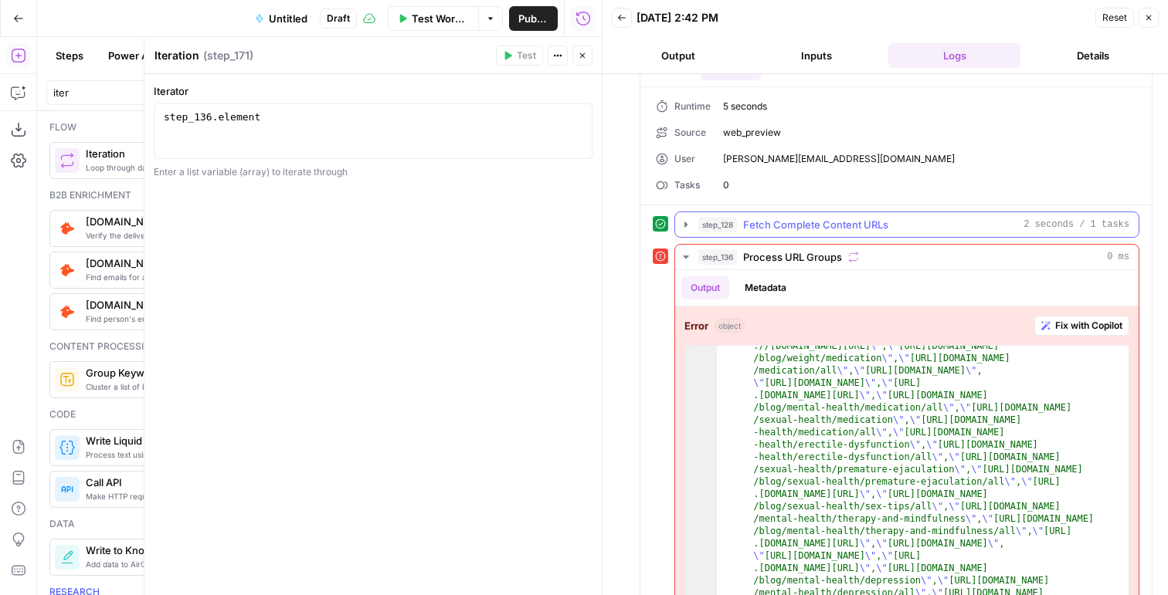
click at [779, 229] on span "Fetch Complete Content URLs" at bounding box center [815, 224] width 145 height 15
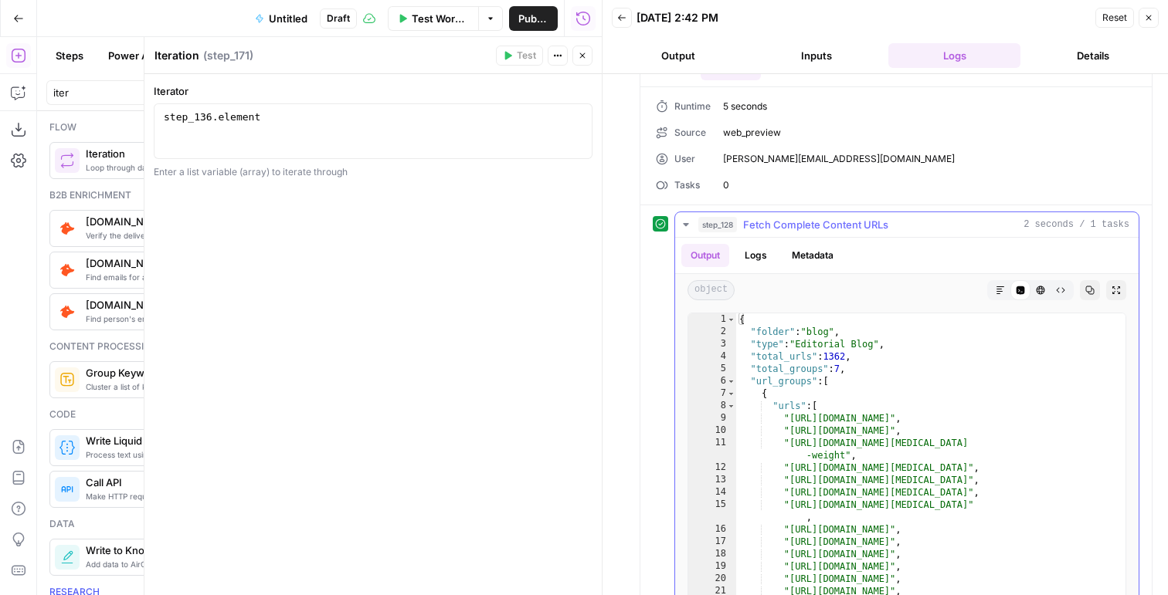
scroll to position [189, 0]
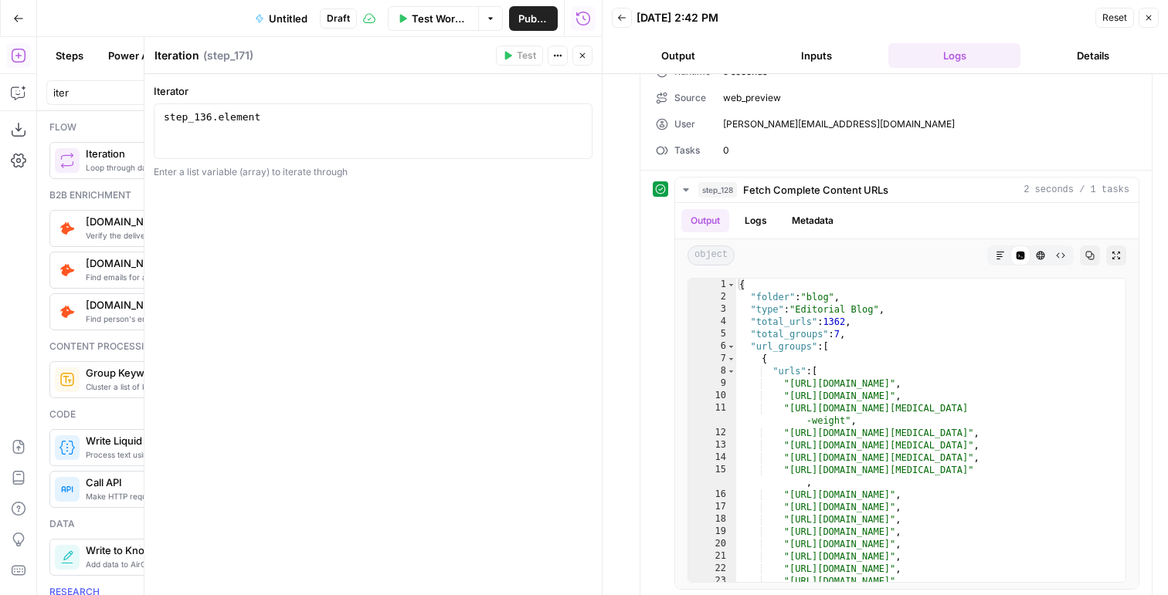
click at [307, 107] on div "1 step_136 . element XXXXXXXXXXXXXXXXXXXXXXXXXXXXXXXXXXXXXXXXXXXXXXXXXXXXXXXXXX…" at bounding box center [373, 131] width 439 height 56
click at [259, 115] on div "step_136 . element" at bounding box center [373, 145] width 425 height 70
type textarea "**********"
click at [590, 59] on button "Close" at bounding box center [582, 56] width 20 height 20
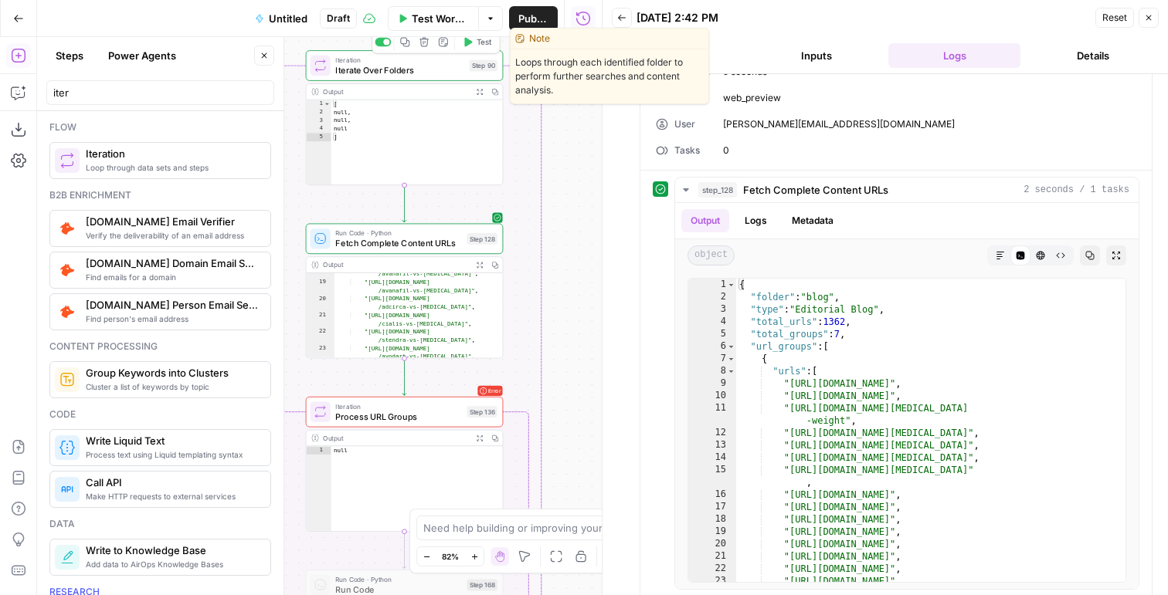
click at [482, 45] on span "Test" at bounding box center [483, 42] width 15 height 12
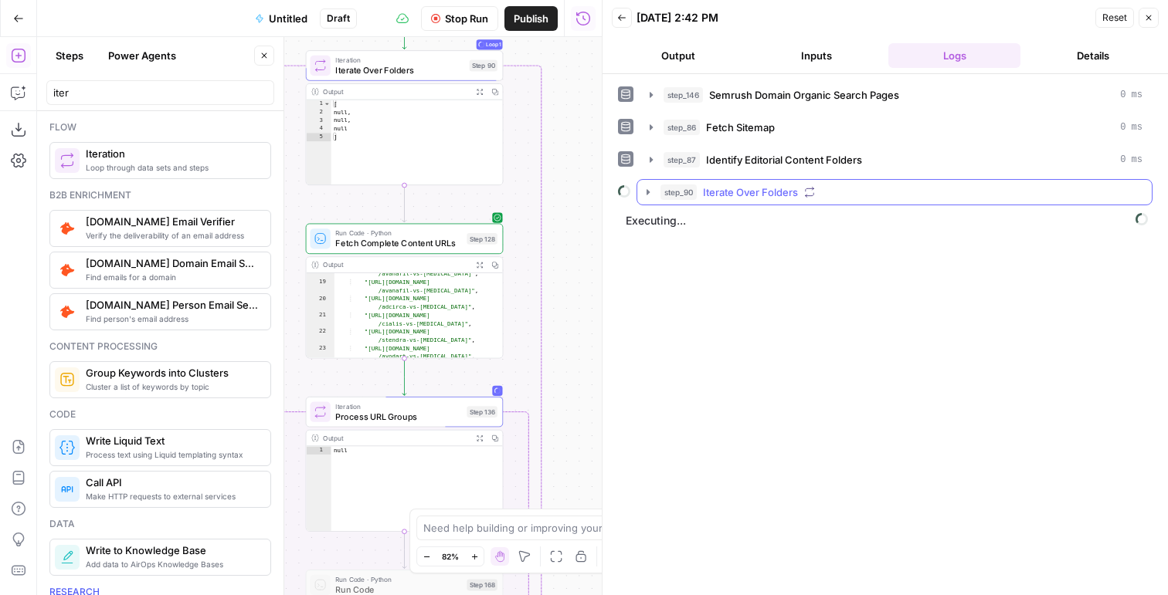
click at [776, 185] on span "Iterate Over Folders" at bounding box center [750, 192] width 95 height 15
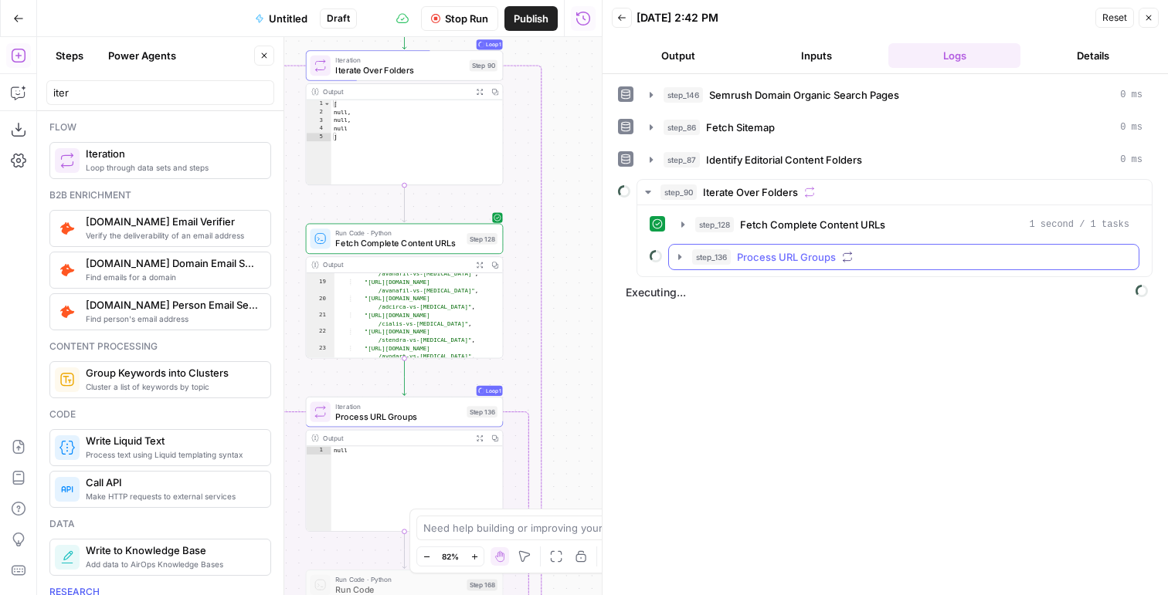
click at [772, 262] on span "Process URL Groups" at bounding box center [786, 256] width 99 height 15
click at [765, 300] on button "step_171 Iteration" at bounding box center [912, 289] width 425 height 25
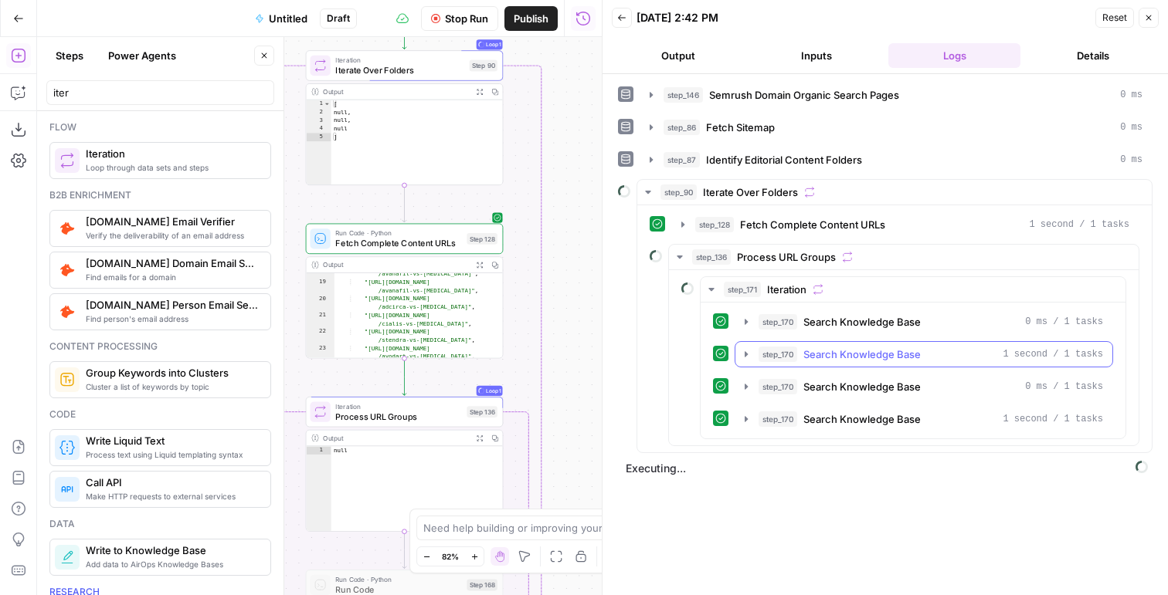
click at [777, 346] on button "step_170 Search Knowledge Base 1 second / 1 tasks" at bounding box center [923, 354] width 377 height 25
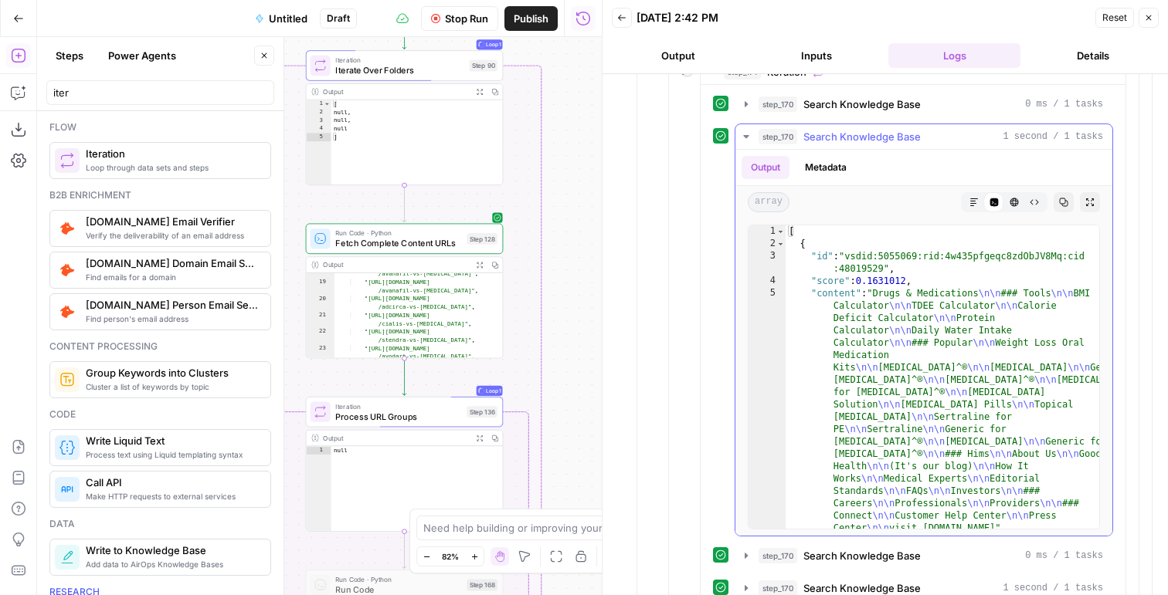
scroll to position [226, 0]
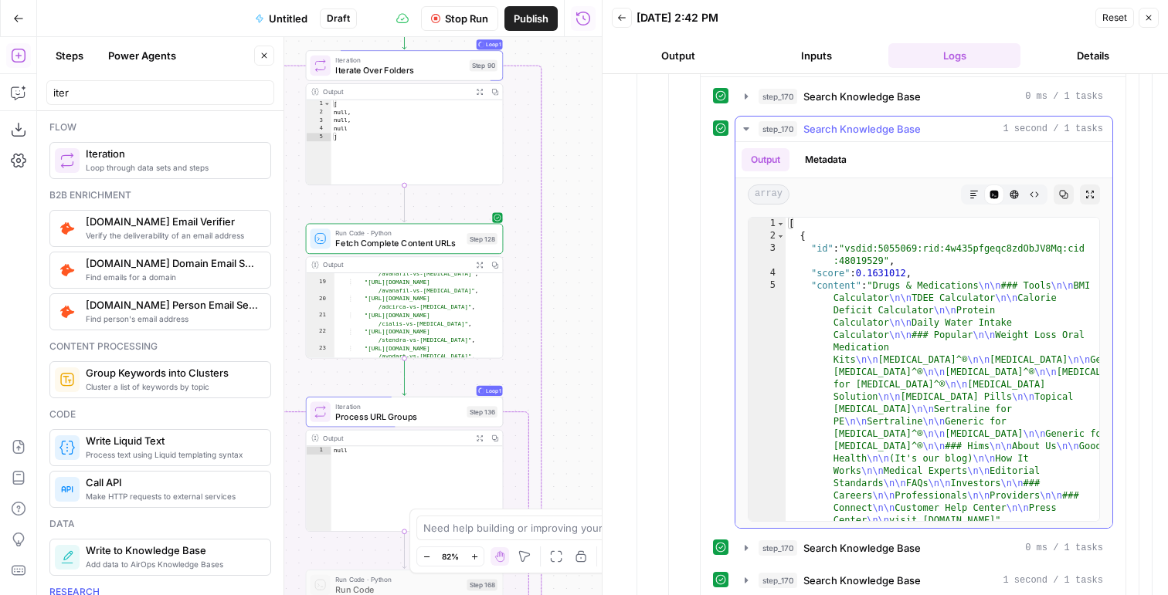
click at [779, 131] on span "step_170" at bounding box center [777, 128] width 39 height 15
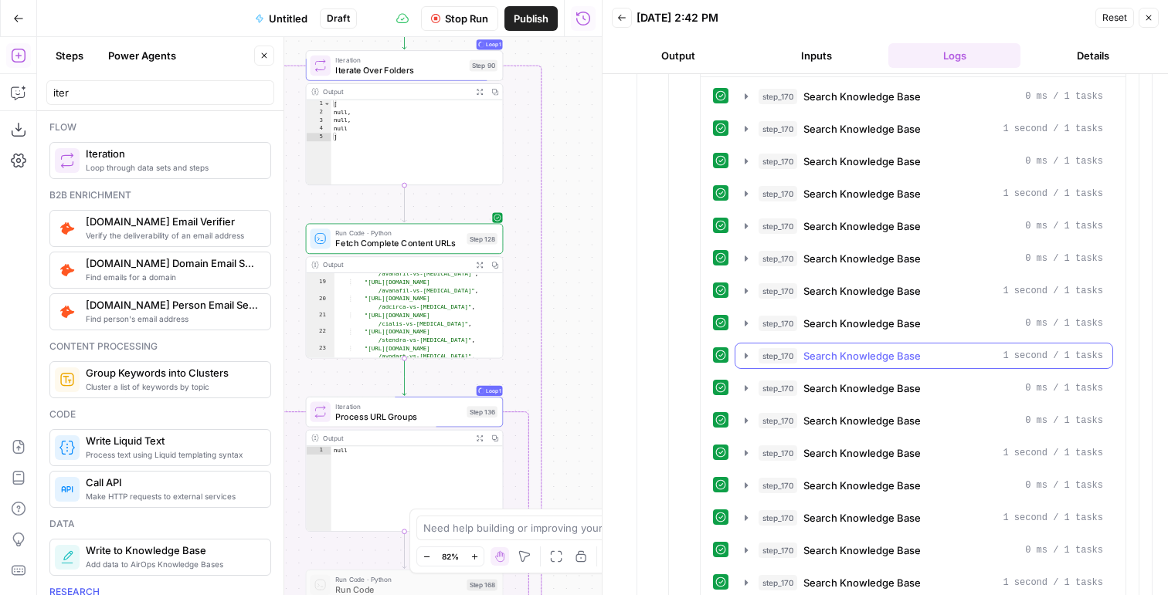
click at [843, 369] on div "step_170 Search Knowledge Base 0 ms / 1 tasks step_170 Search Knowledge Base 1 …" at bounding box center [913, 339] width 400 height 513
click at [843, 360] on span "Search Knowledge Base" at bounding box center [861, 355] width 117 height 15
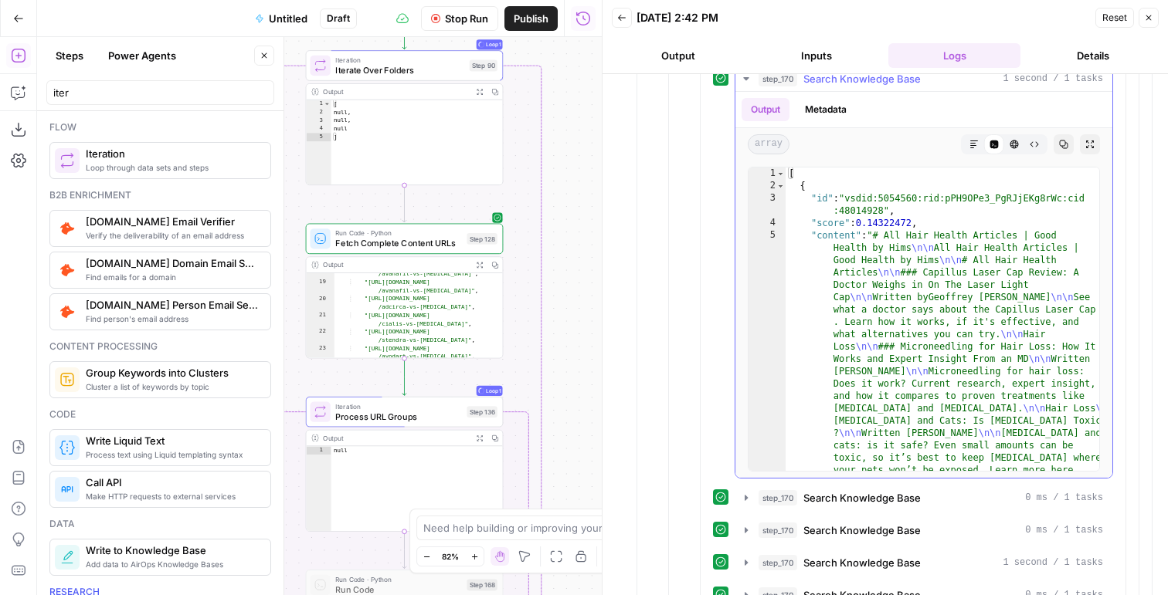
scroll to position [686, 0]
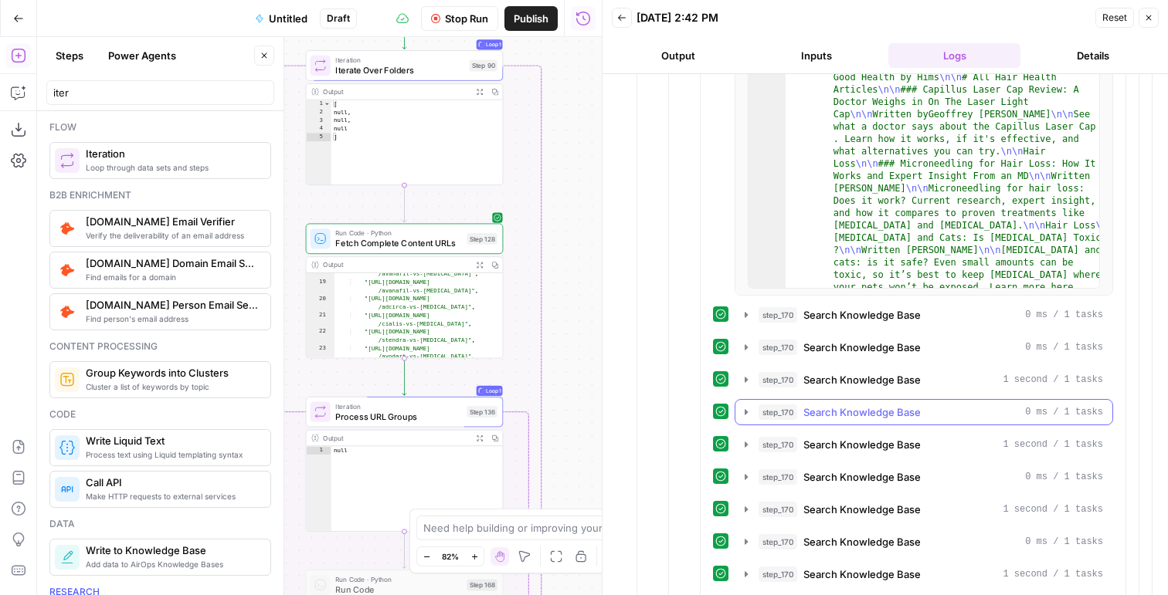
click at [834, 402] on button "step_170 Search Knowledge Base 0 ms / 1 tasks" at bounding box center [923, 412] width 377 height 25
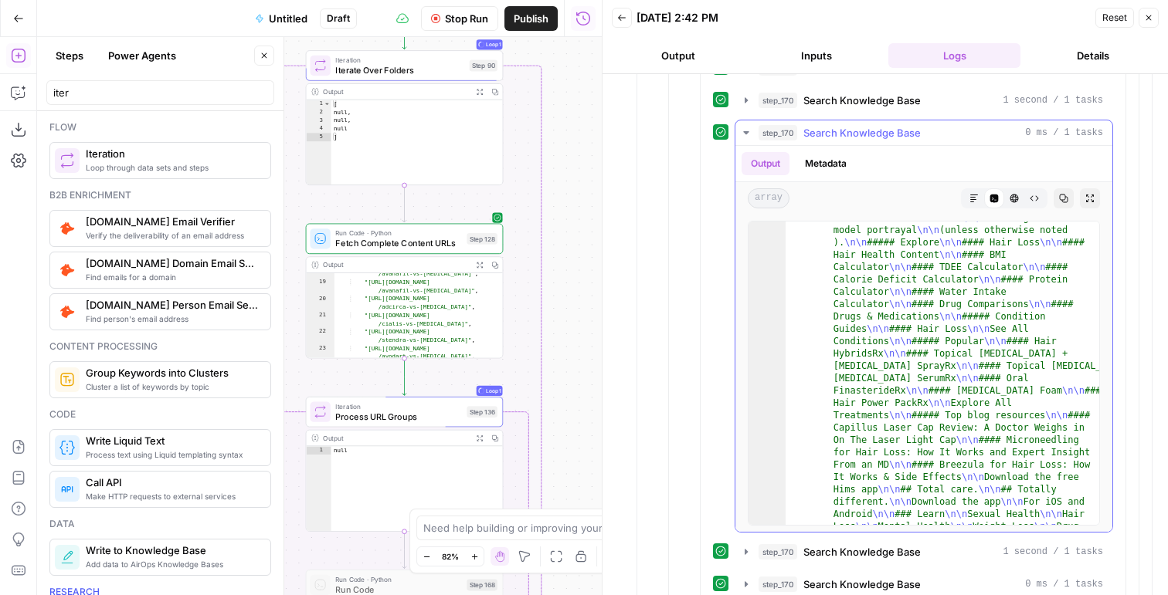
scroll to position [866, 0]
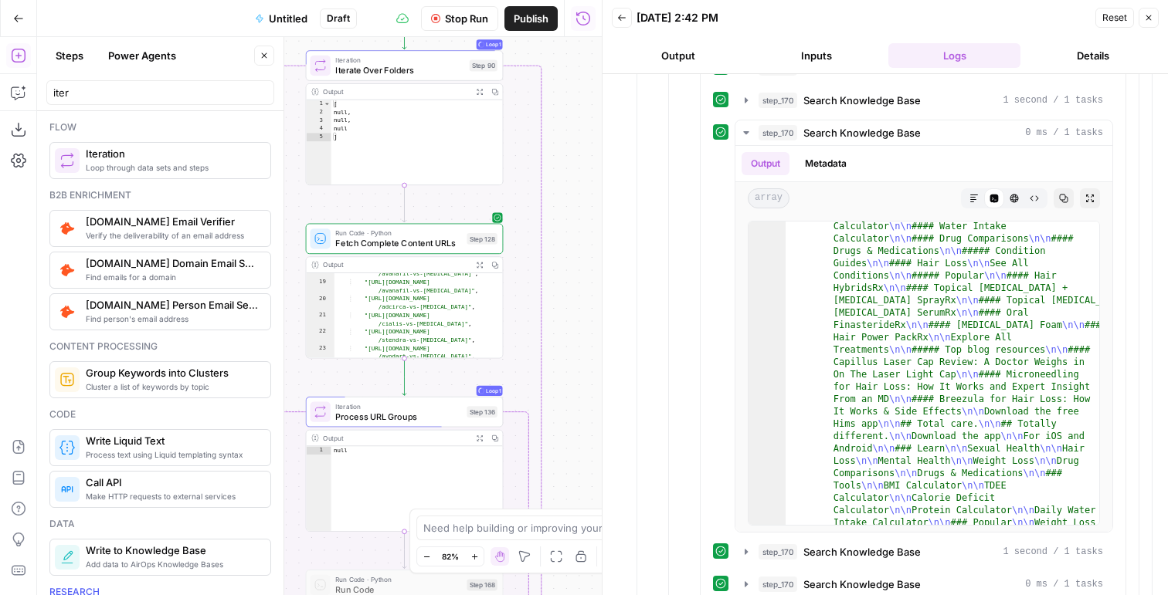
click at [440, 19] on button "Stop Run" at bounding box center [459, 18] width 77 height 25
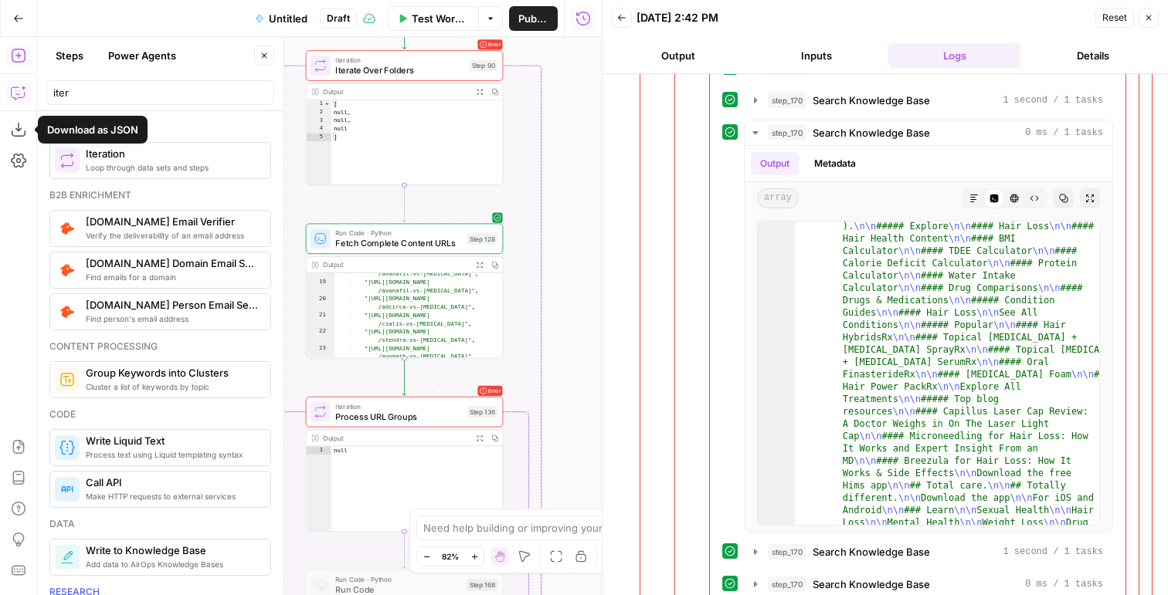
click at [22, 100] on button "Copilot" at bounding box center [18, 92] width 25 height 25
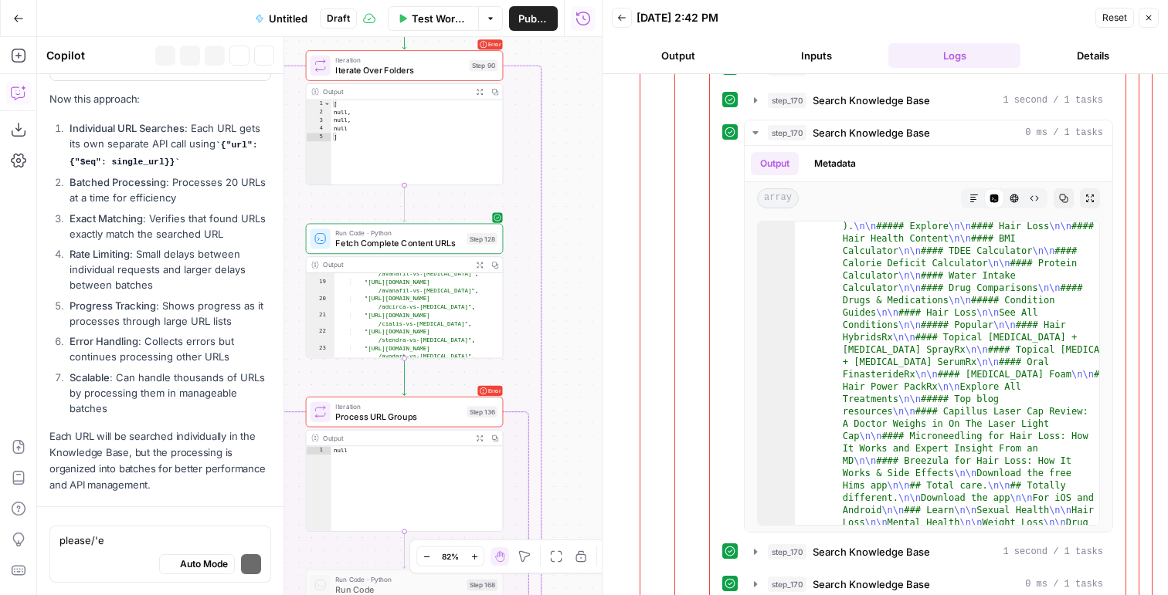
scroll to position [5317, 0]
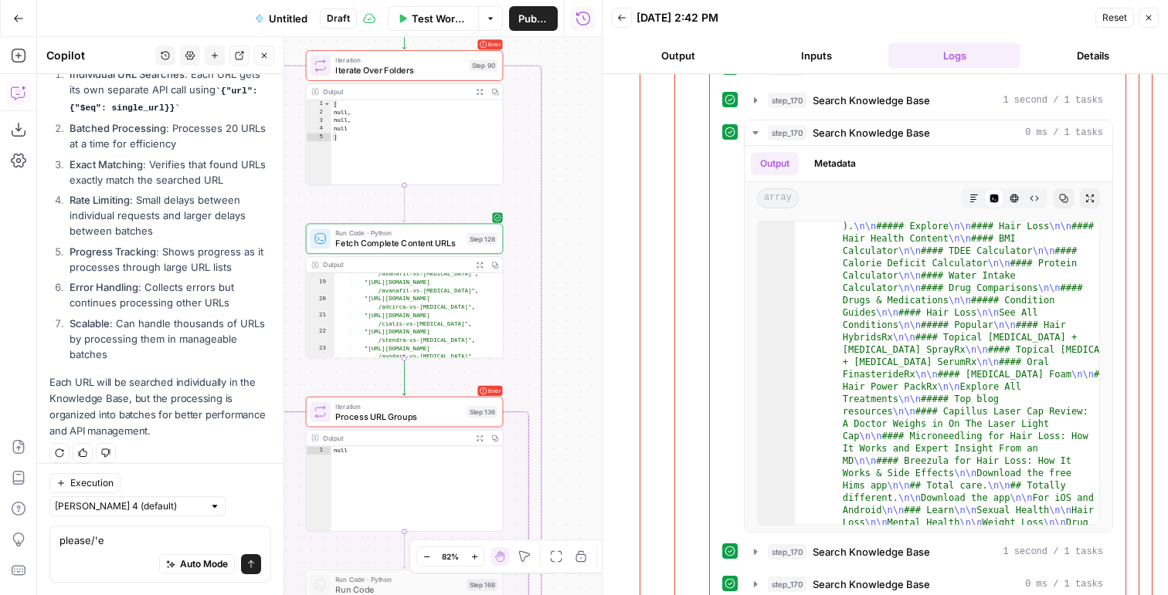
click at [119, 545] on textarea "please/'e" at bounding box center [160, 540] width 202 height 15
type textarea "I"
type textarea "A"
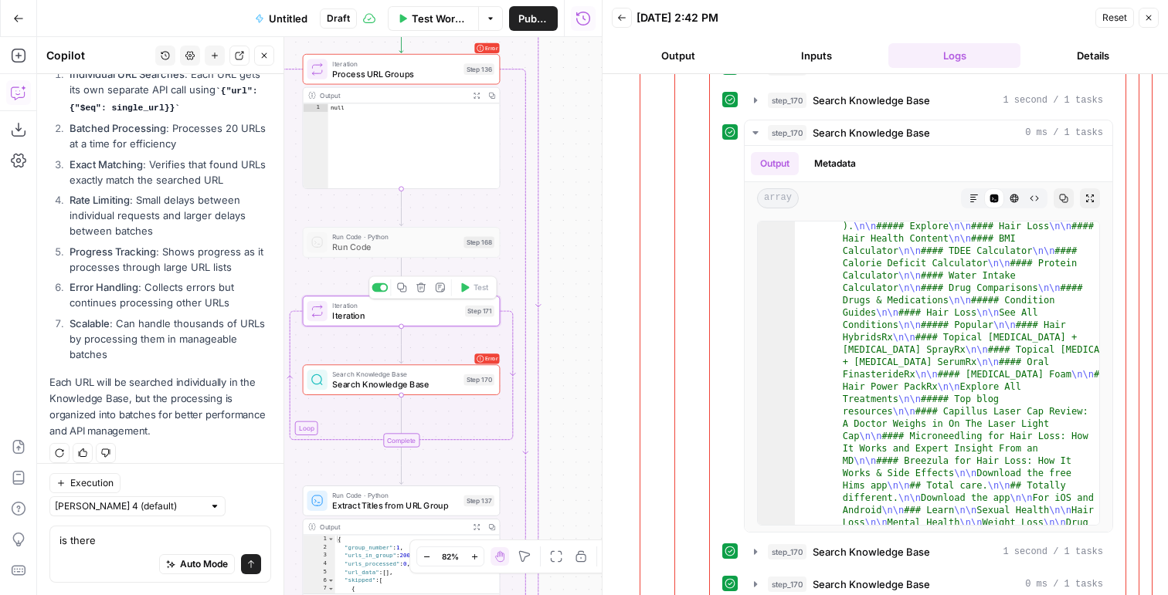
type textarea "is there"
click at [415, 390] on span "Search Knowledge Base" at bounding box center [395, 384] width 126 height 12
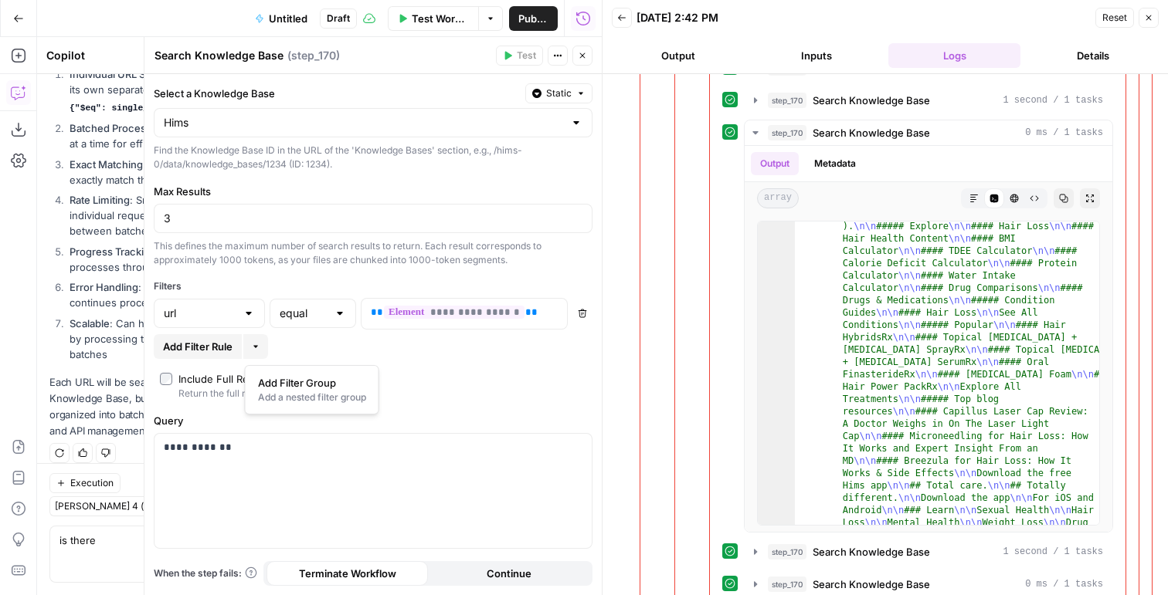
click at [250, 344] on button "More" at bounding box center [255, 346] width 25 height 25
click at [204, 339] on span "Add Filter Rule" at bounding box center [198, 346] width 70 height 15
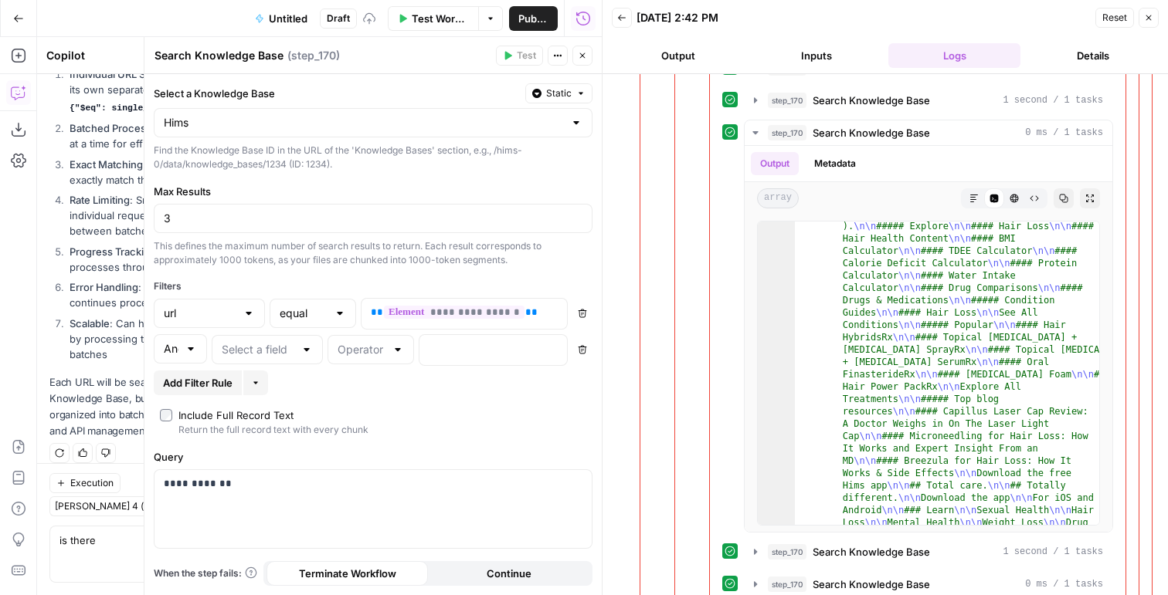
click at [188, 350] on div at bounding box center [191, 348] width 12 height 15
click at [181, 399] on button "Or" at bounding box center [180, 409] width 39 height 22
type input "Or"
click at [281, 354] on input "text" at bounding box center [258, 349] width 73 height 15
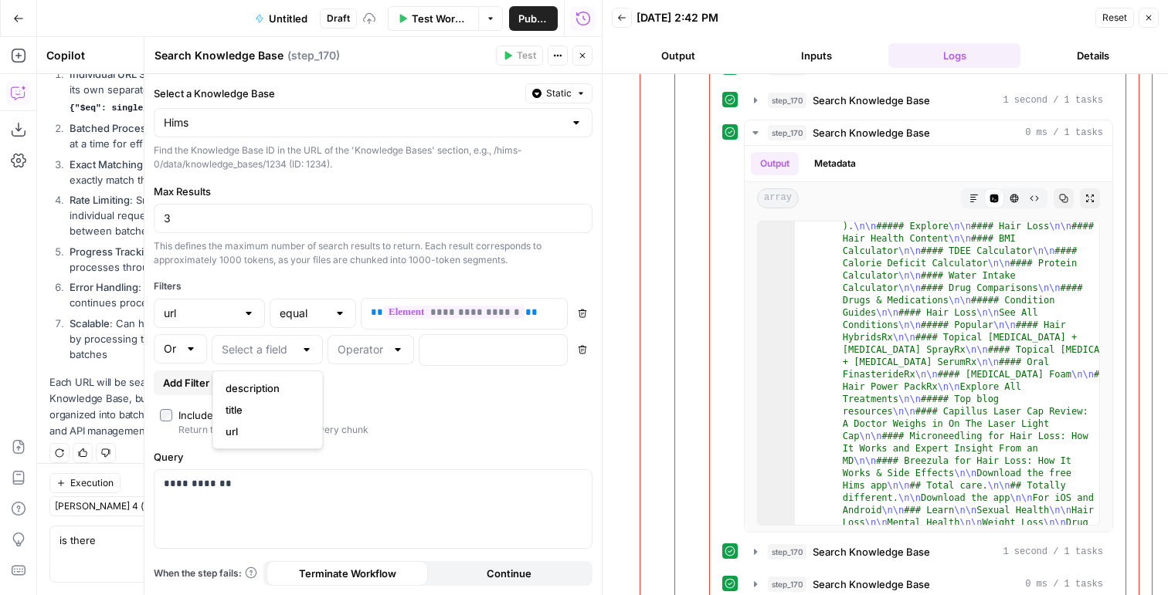
click at [260, 434] on span "url" at bounding box center [265, 431] width 79 height 15
type input "url"
click at [578, 347] on icon "button" at bounding box center [582, 350] width 8 height 8
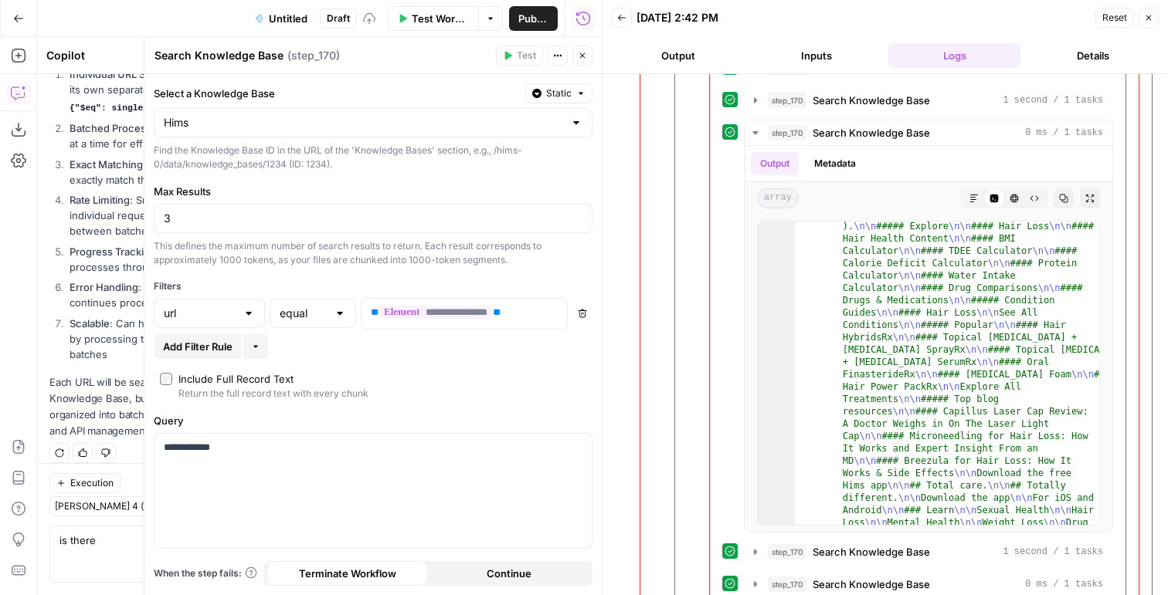
click at [578, 55] on div "Run History E" at bounding box center [583, 51] width 72 height 15
click at [587, 55] on button "Close" at bounding box center [582, 56] width 20 height 20
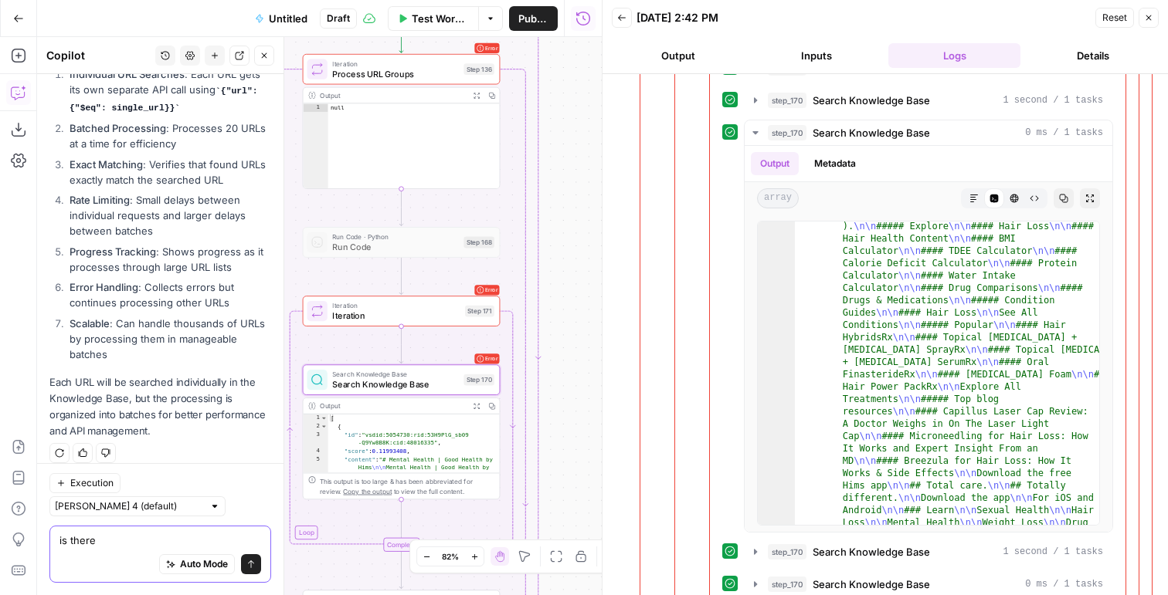
click at [87, 539] on textarea "is there" at bounding box center [160, 540] width 202 height 15
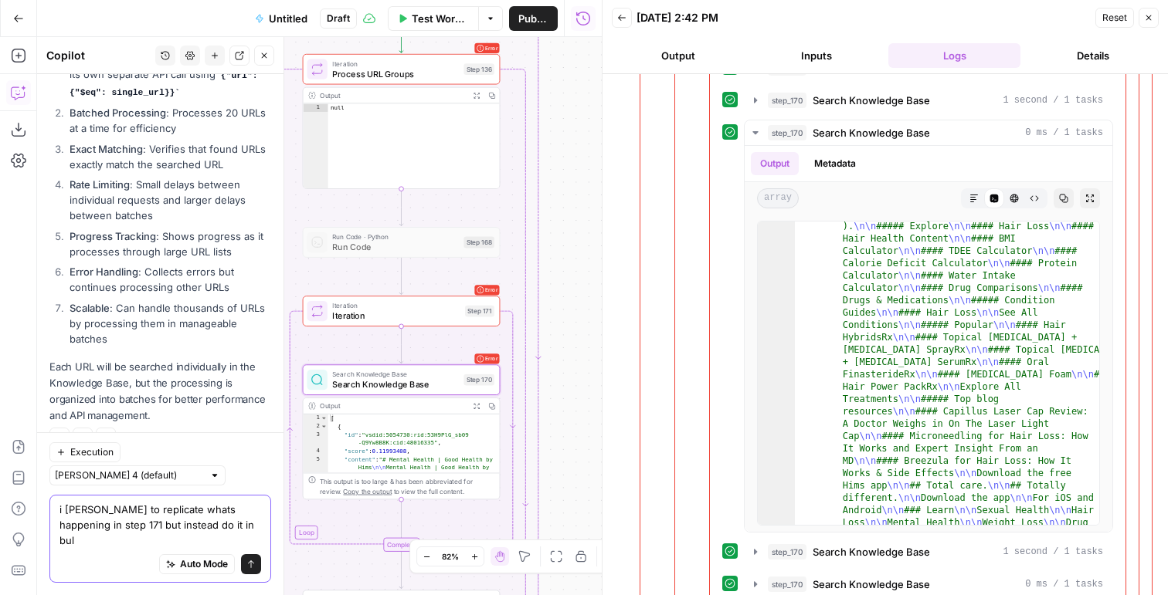
type textarea "i wanty to replicate whats happening in step 171 but instead do it in bulk"
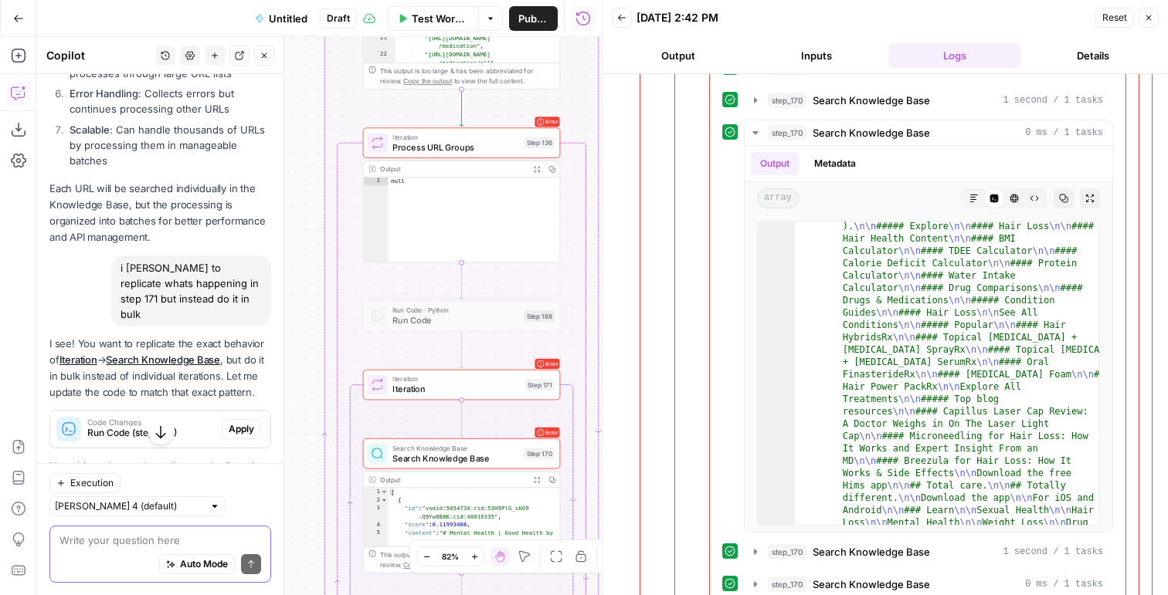
scroll to position [5827, 0]
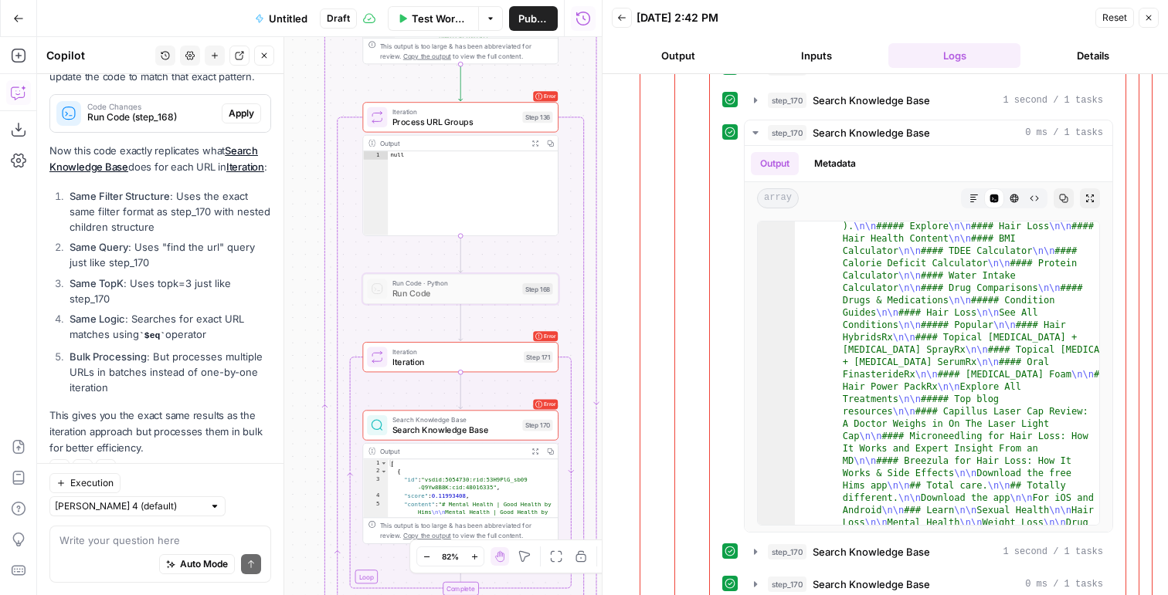
click at [244, 117] on button "Apply" at bounding box center [241, 113] width 39 height 20
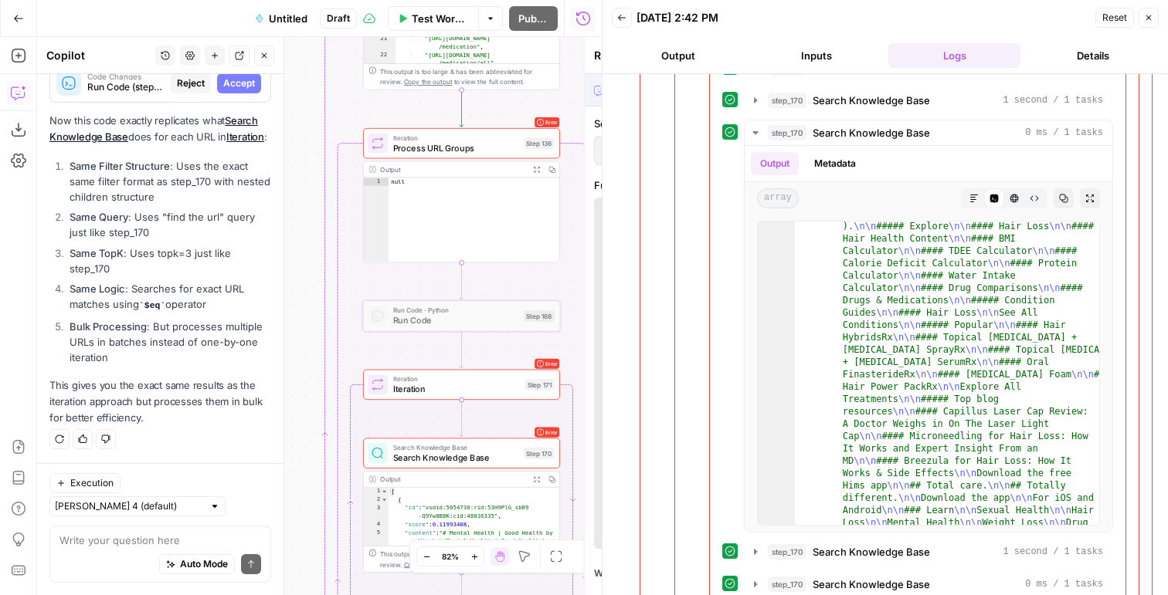
scroll to position [5629, 0]
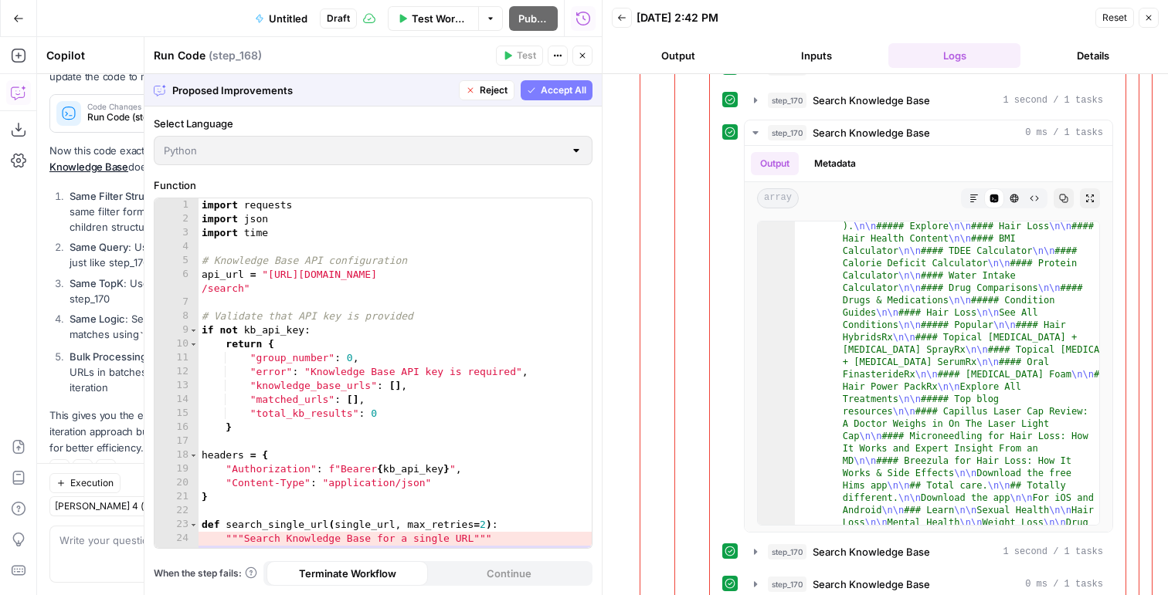
click at [578, 84] on span "Accept All" at bounding box center [564, 90] width 46 height 14
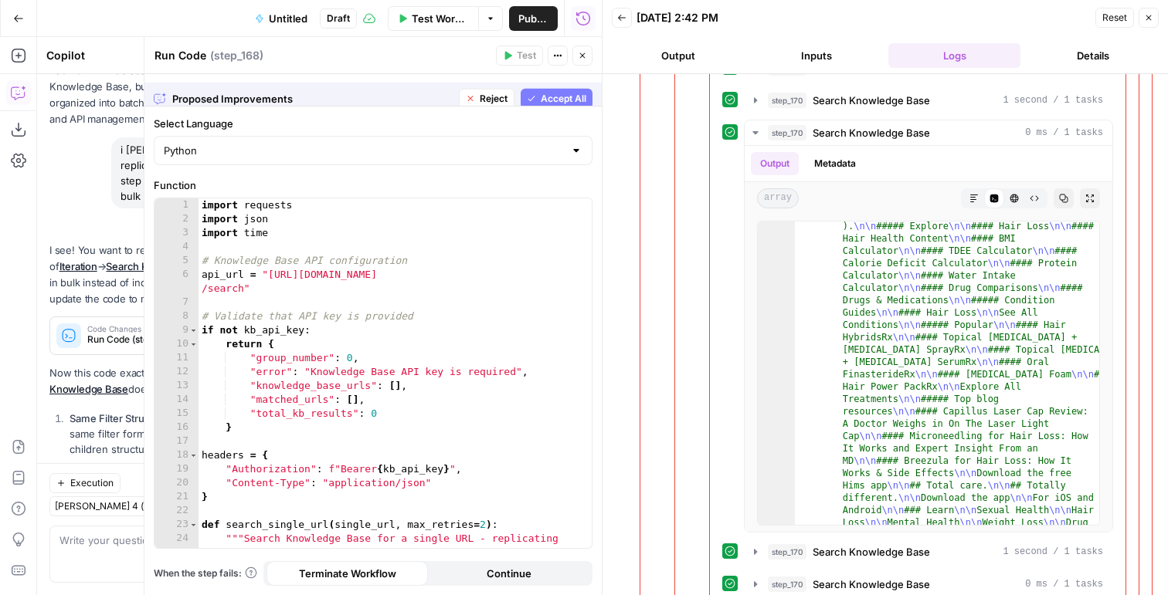
scroll to position [5851, 0]
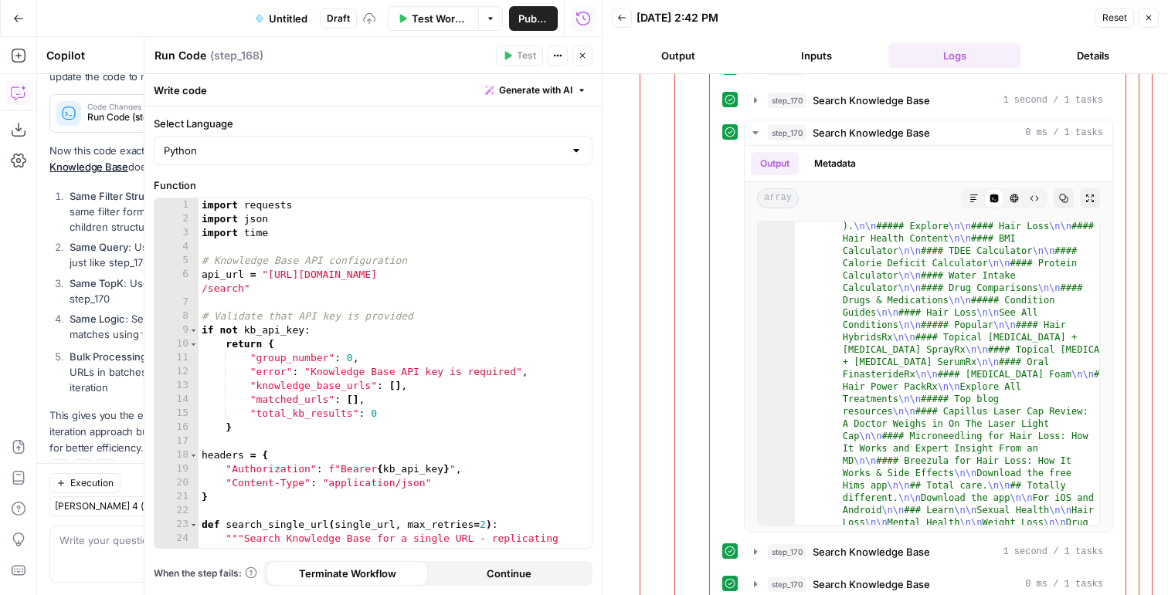
click at [588, 53] on button "Close" at bounding box center [582, 56] width 20 height 20
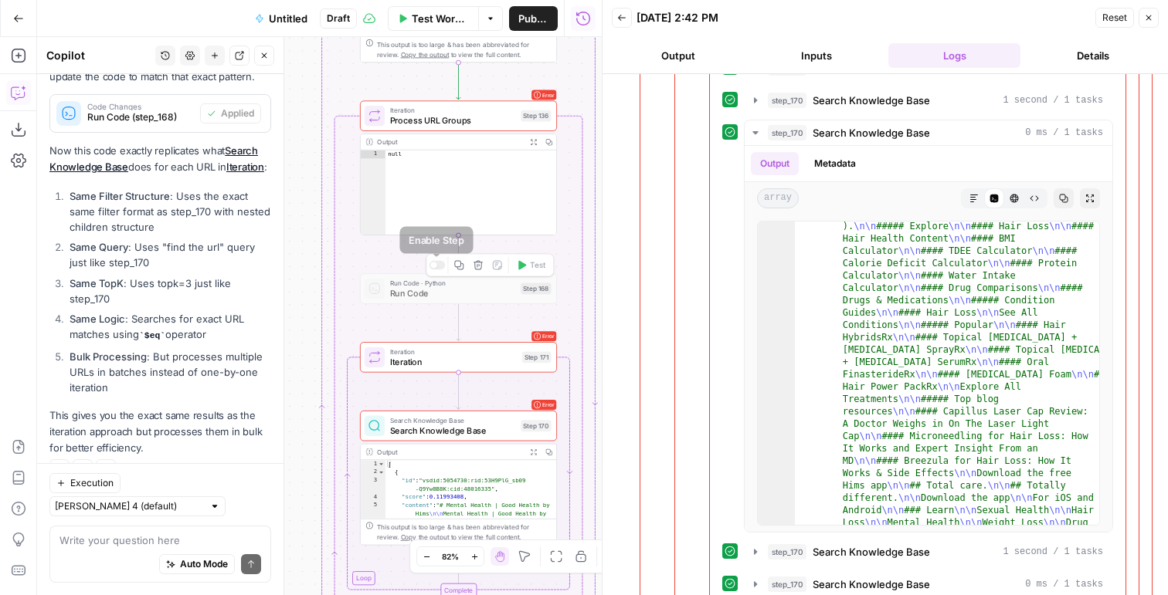
click at [439, 263] on div at bounding box center [437, 265] width 16 height 9
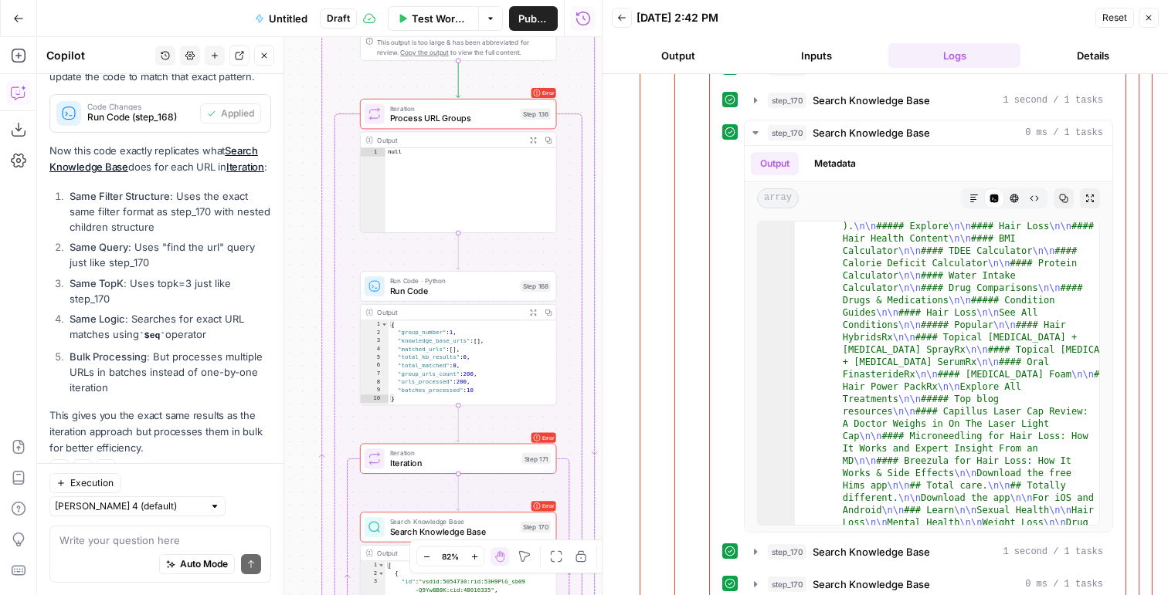
click at [148, 128] on div "I see! You want to replicate the exact behavior of Iteration → Search Knowledge…" at bounding box center [160, 238] width 222 height 437
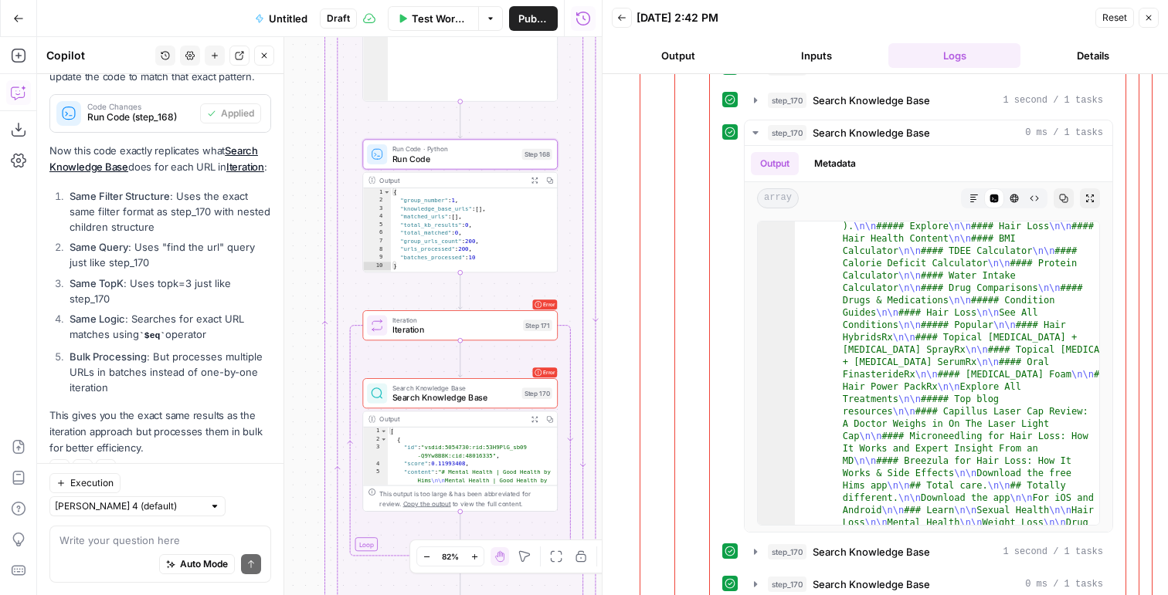
click at [146, 110] on span "Run Code (step_168)" at bounding box center [140, 117] width 107 height 14
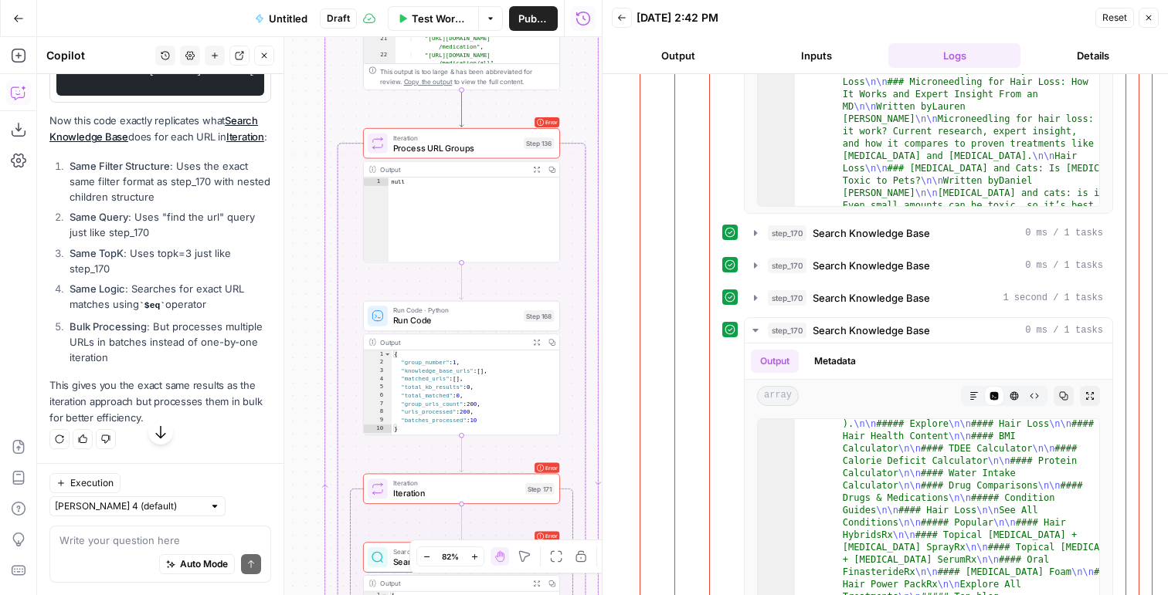
scroll to position [611, 0]
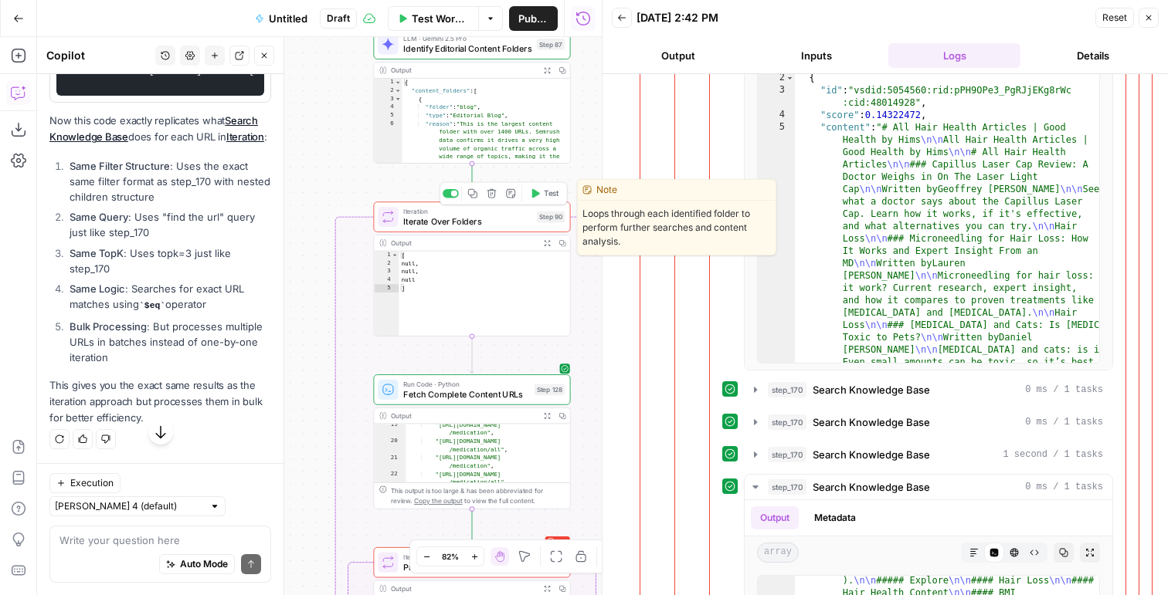
click at [542, 198] on button "Test" at bounding box center [543, 193] width 39 height 16
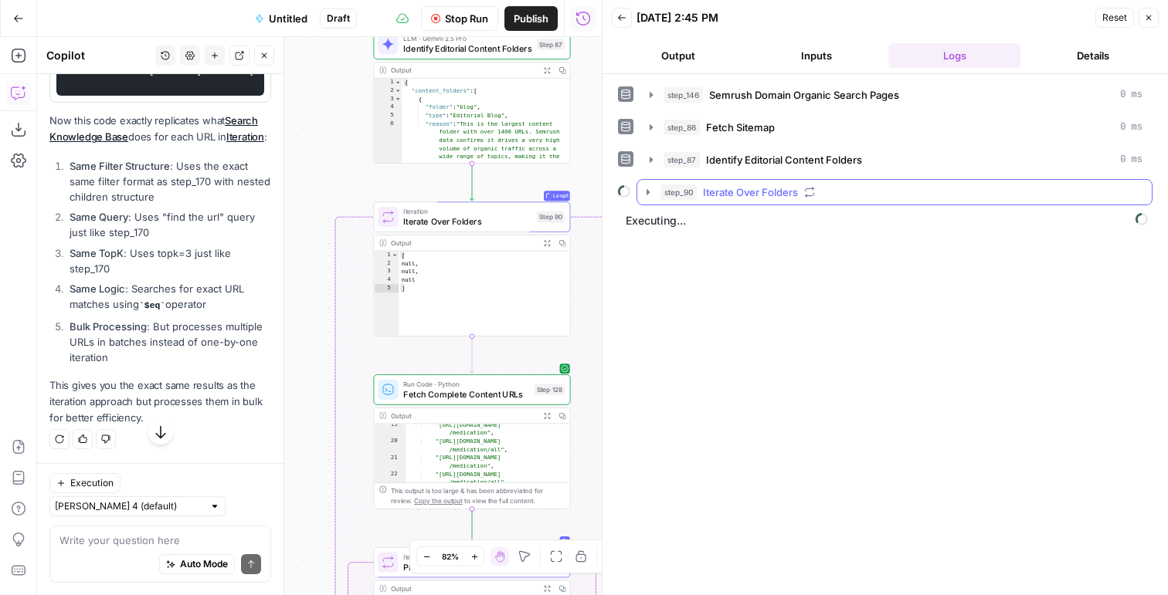
click at [700, 186] on div "step_90 Iterate Over Folders" at bounding box center [901, 192] width 482 height 15
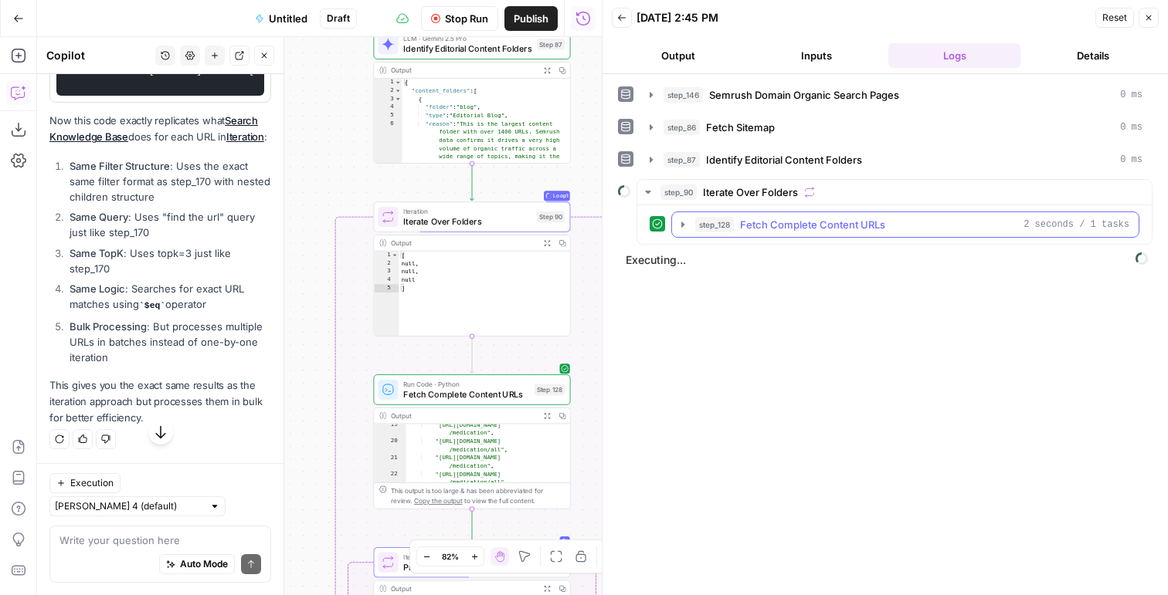
click at [715, 226] on span "step_128" at bounding box center [714, 224] width 39 height 15
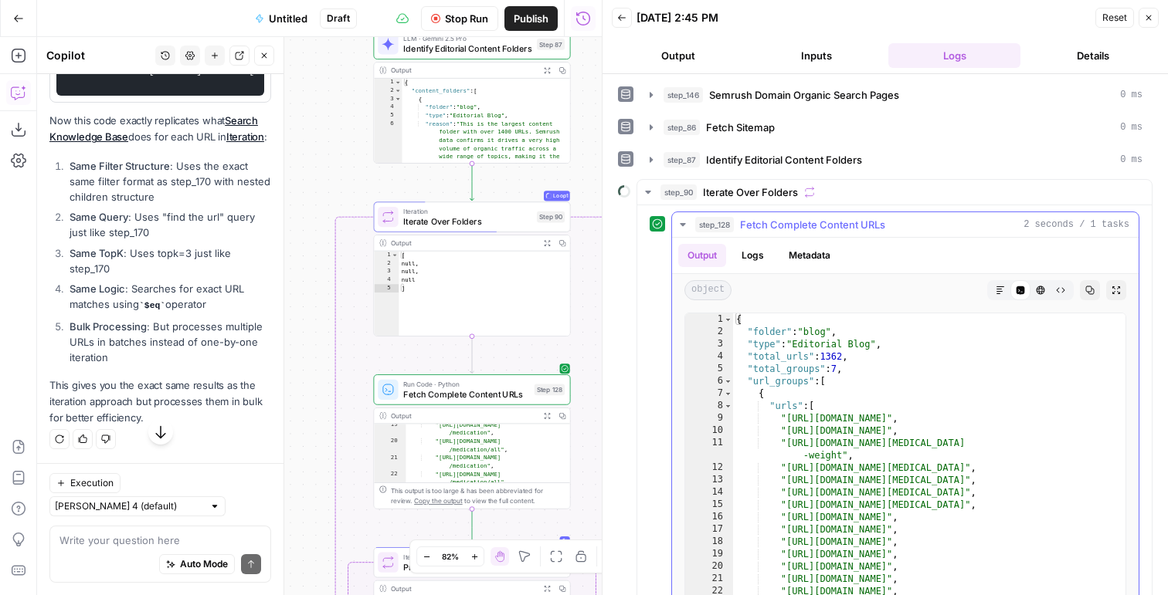
click at [715, 226] on span "step_128" at bounding box center [714, 224] width 39 height 15
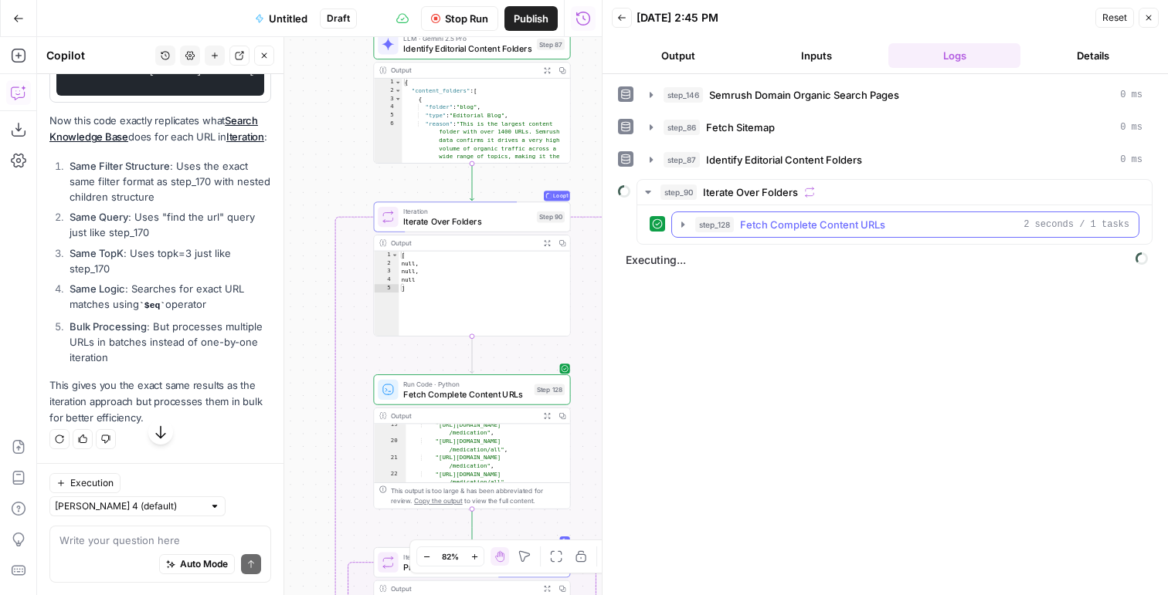
click at [715, 226] on span "step_128" at bounding box center [714, 224] width 39 height 15
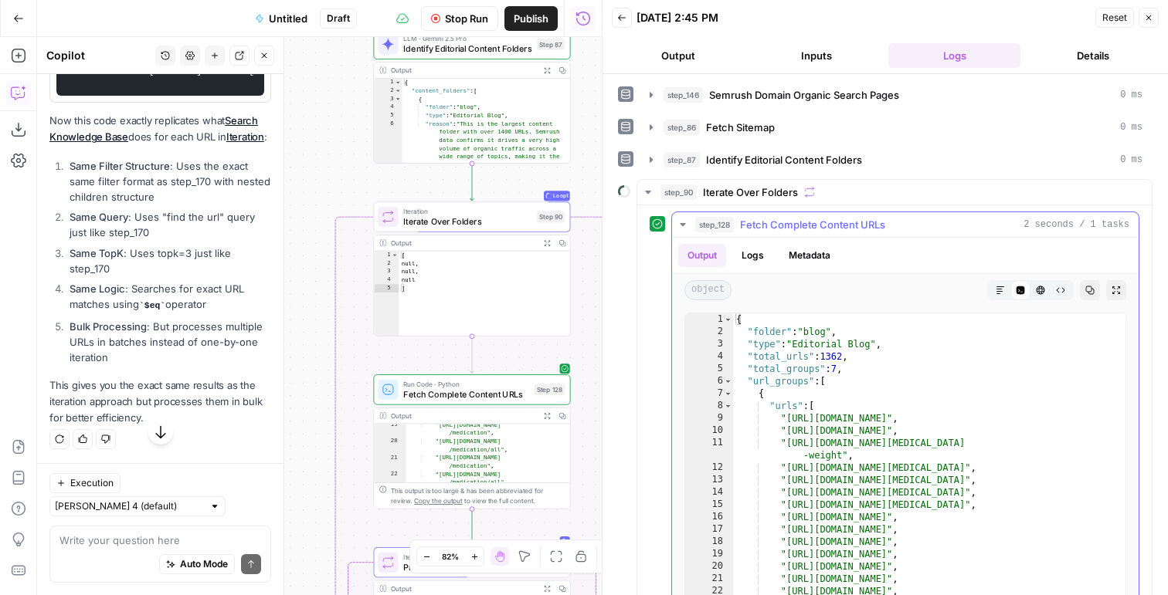
click at [715, 226] on span "step_128" at bounding box center [714, 224] width 39 height 15
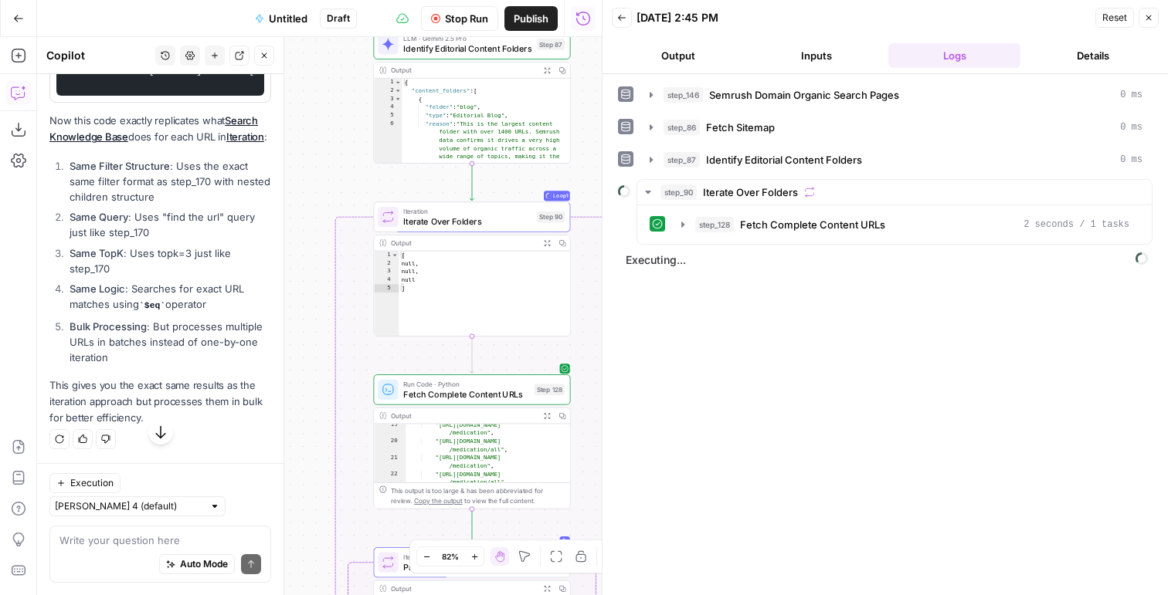
scroll to position [8412, 0]
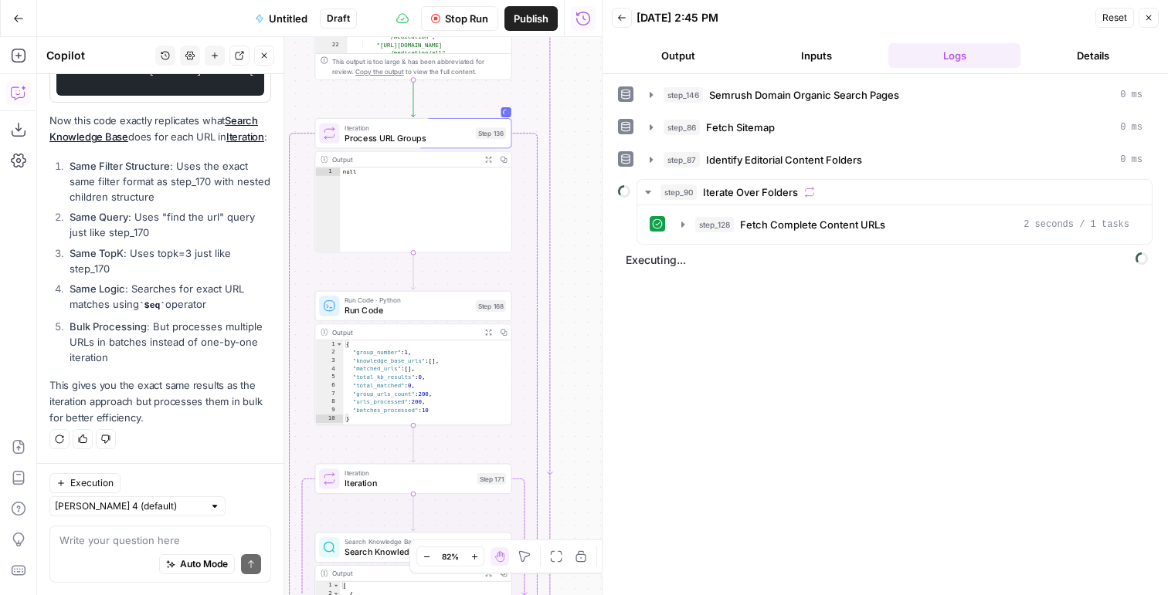
click at [686, 53] on button "Output" at bounding box center [678, 55] width 132 height 25
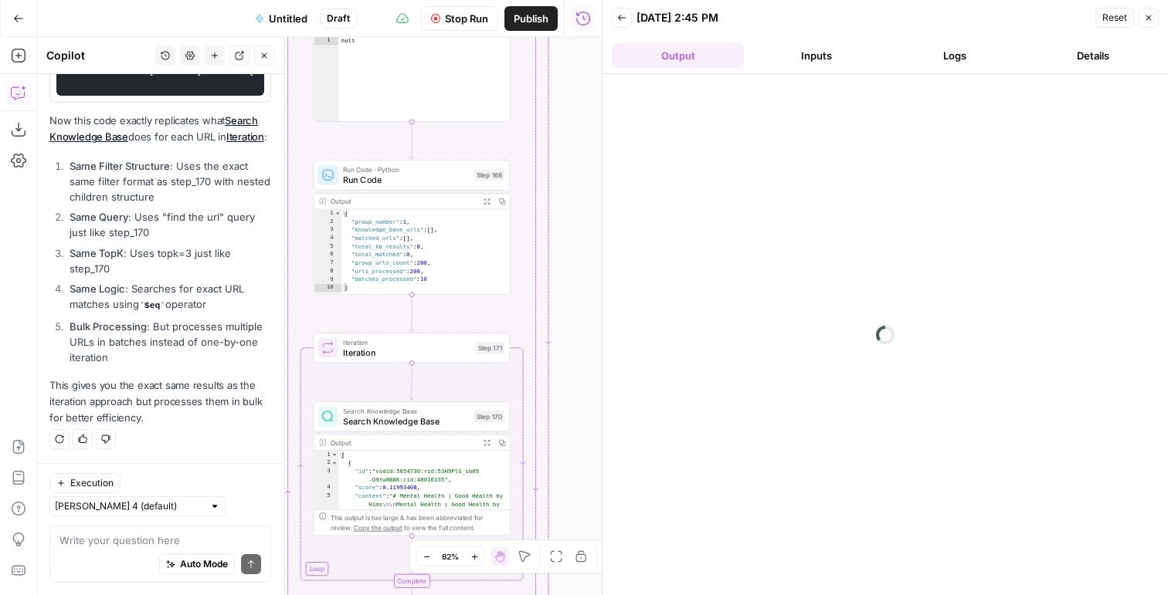
click at [952, 58] on button "Logs" at bounding box center [954, 55] width 132 height 25
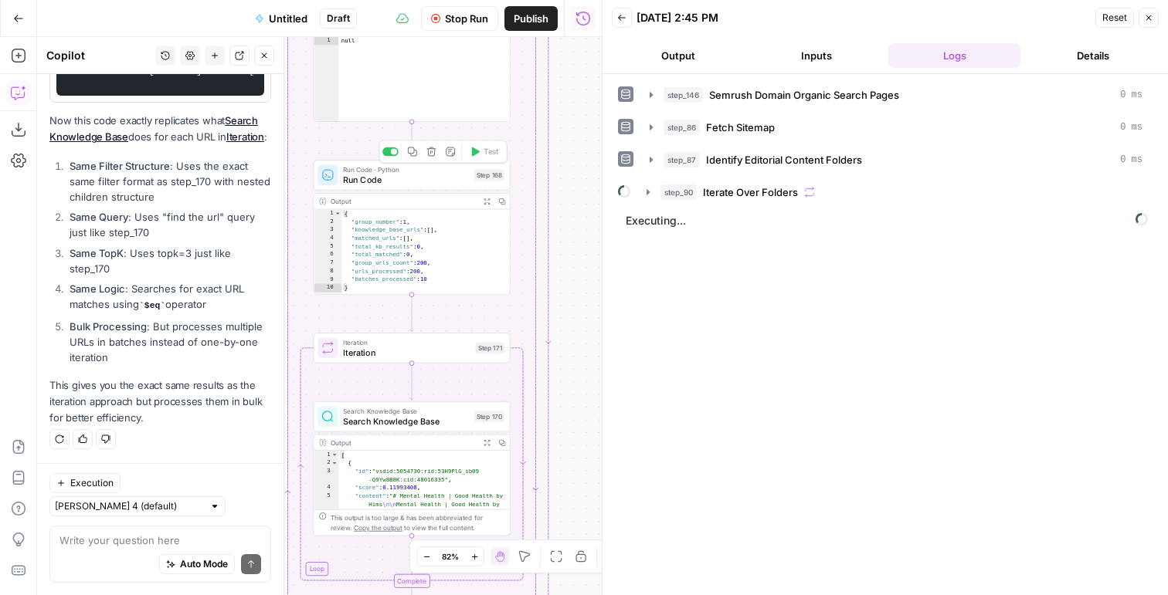
click at [472, 185] on div "Run Code · Python Run Code Step 168 Copy step Delete step Add Note Test" at bounding box center [410, 175] width 187 height 22
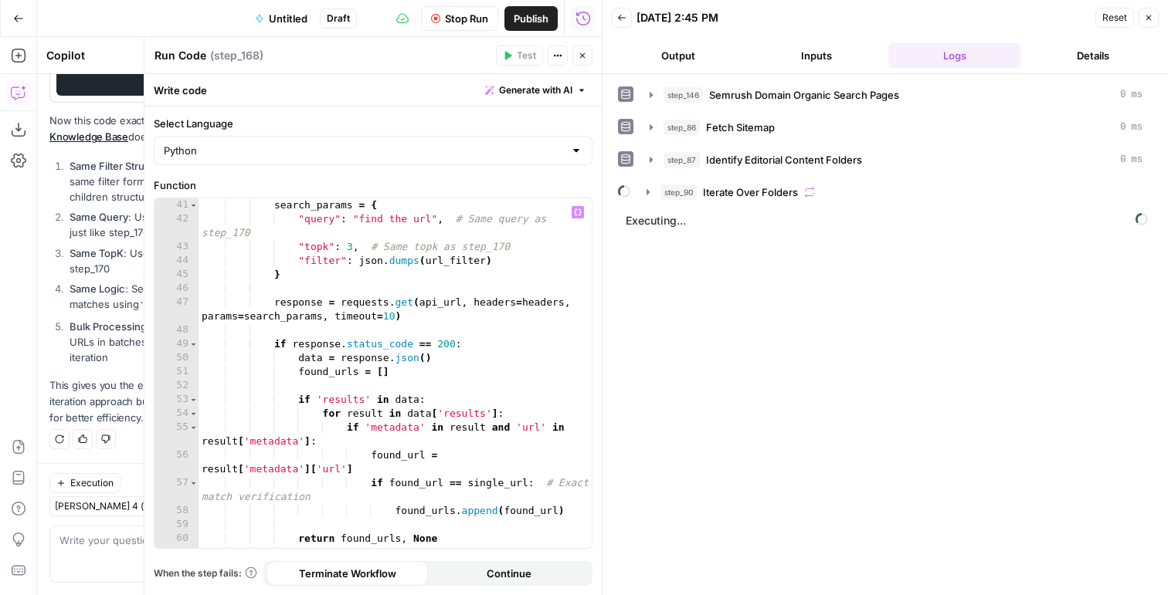
scroll to position [581, 0]
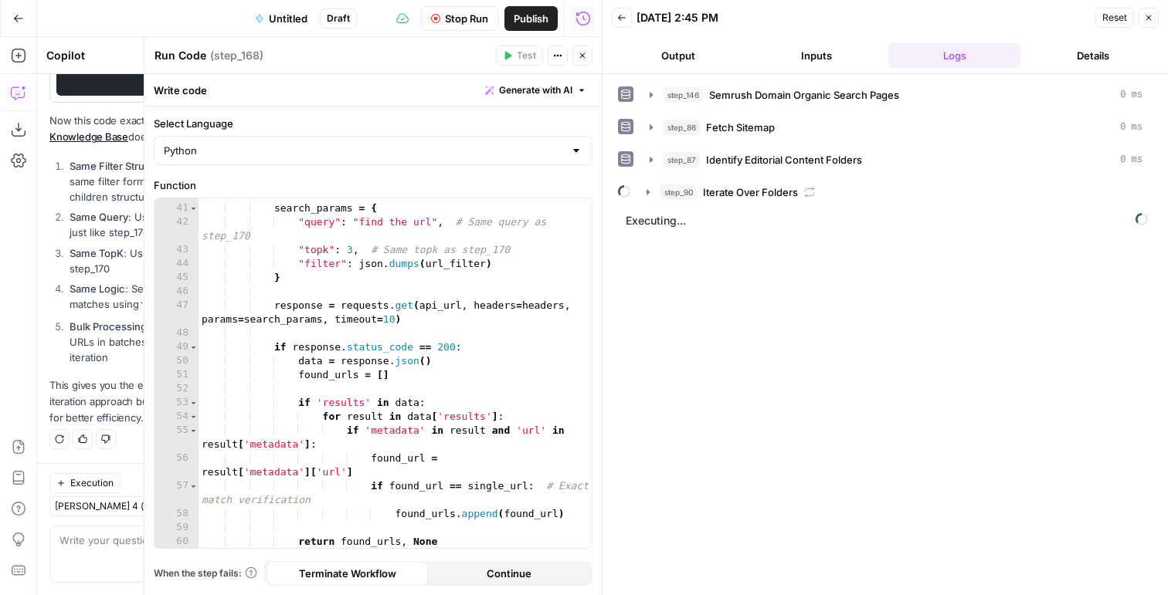
click at [582, 58] on icon "button" at bounding box center [582, 55] width 9 height 9
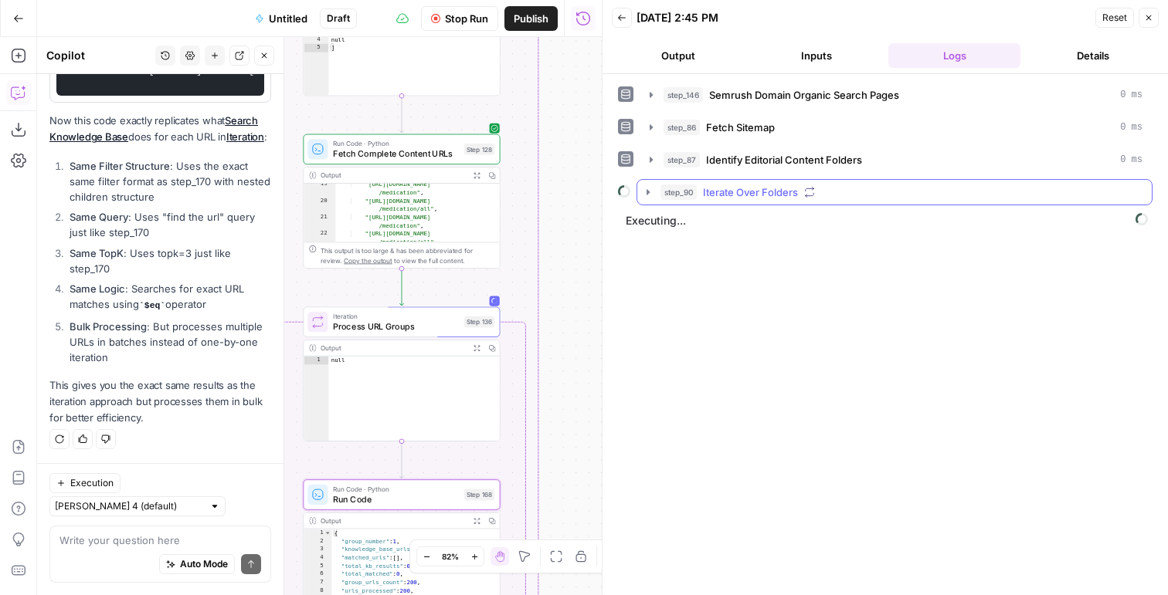
click at [742, 196] on span "Iterate Over Folders" at bounding box center [750, 192] width 95 height 15
click at [467, 152] on div "Step 128" at bounding box center [479, 150] width 30 height 12
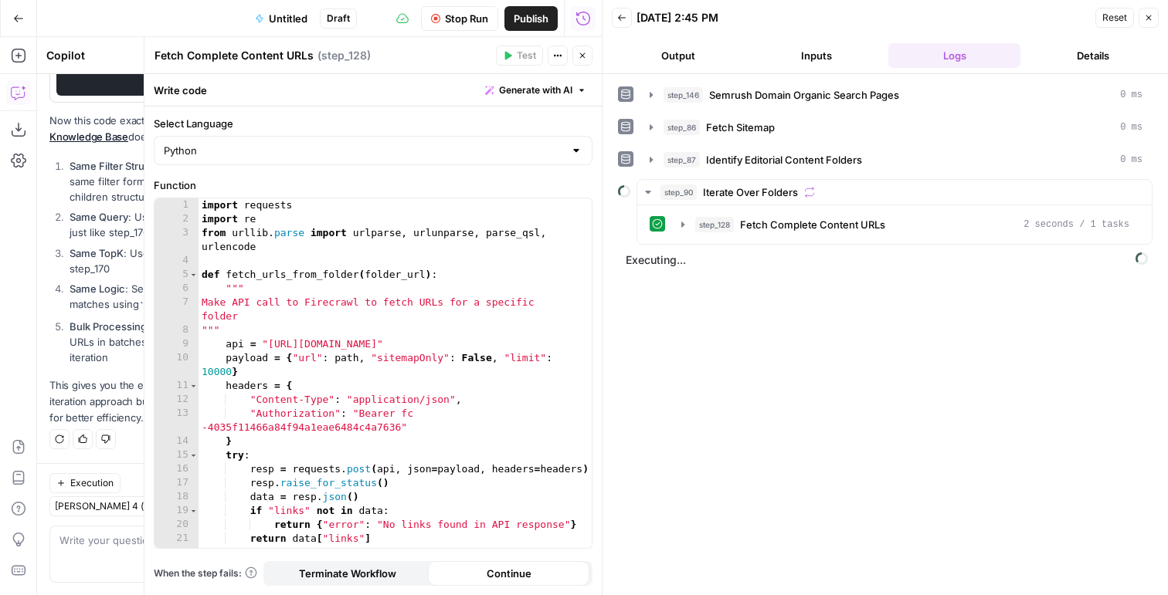
type textarea "**********"
click at [481, 340] on div "import requests import re from urllib . parse import urlparse , urlunparse , pa…" at bounding box center [394, 387] width 393 height 378
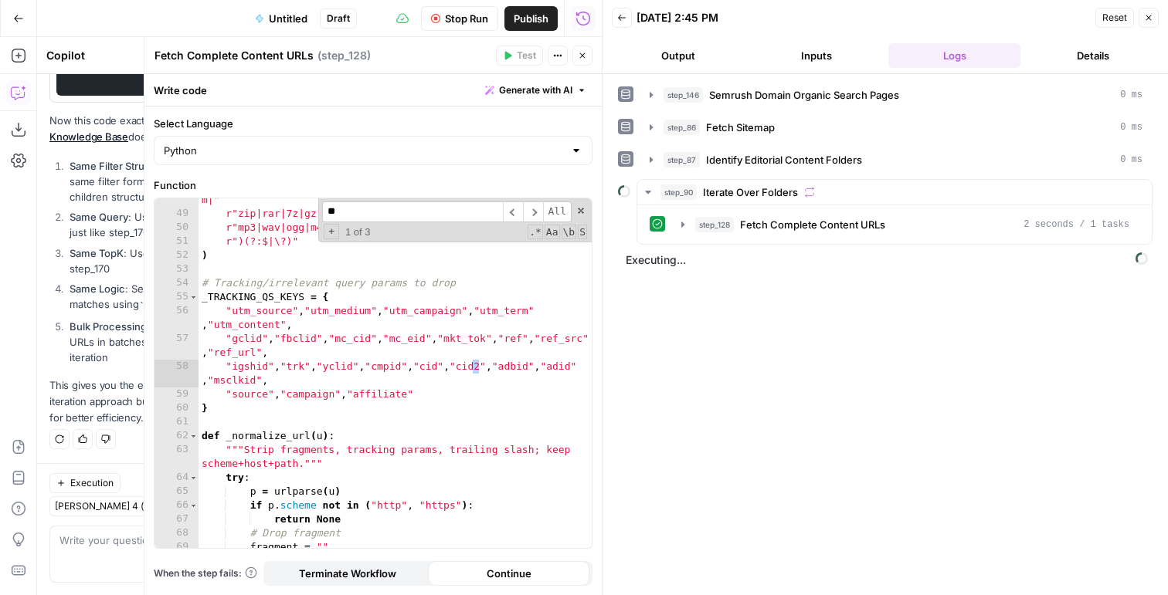
scroll to position [1799, 0]
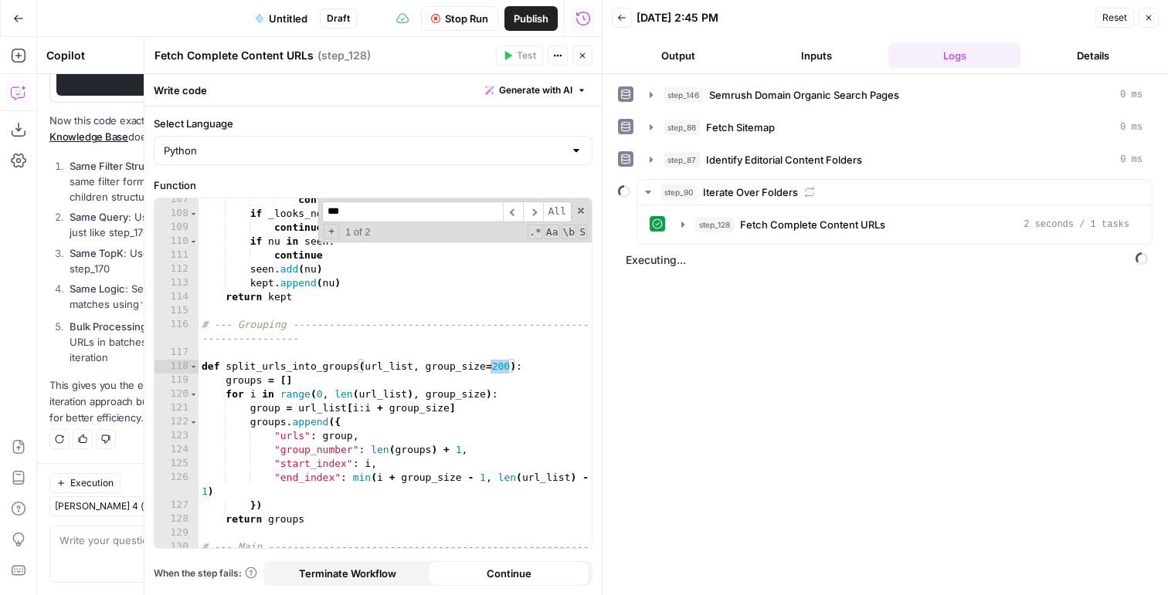
type input "***"
click at [474, 27] on button "Stop Run" at bounding box center [459, 18] width 77 height 25
click at [501, 366] on div "continue if _looks_non_content ( nu ) : continue if nu in seen : continue seen …" at bounding box center [394, 389] width 393 height 392
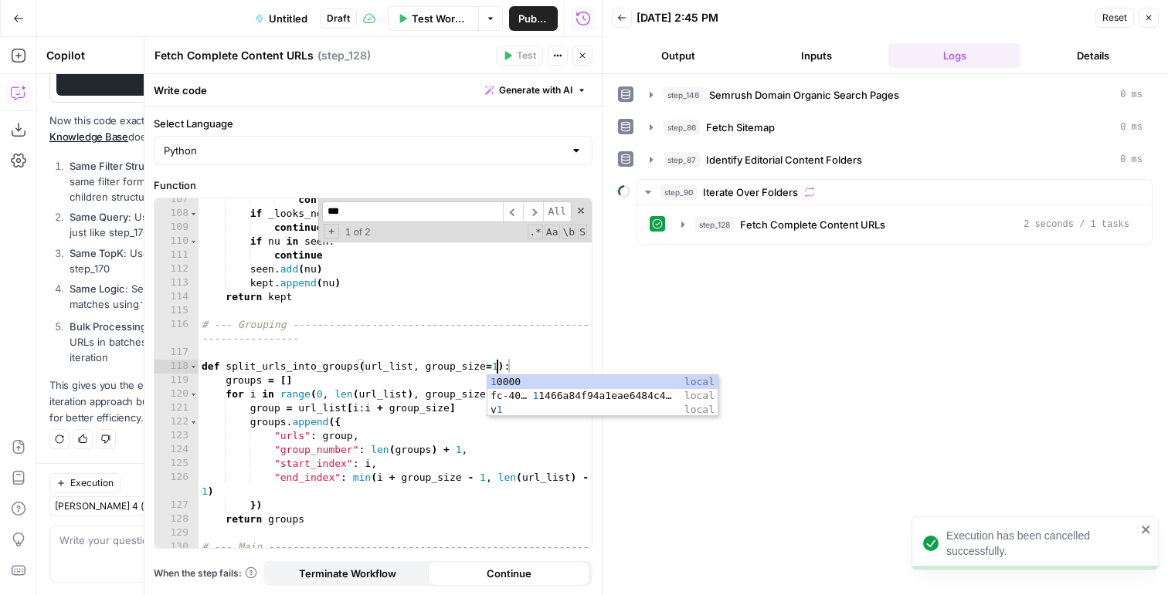
scroll to position [0, 22]
type textarea "**********"
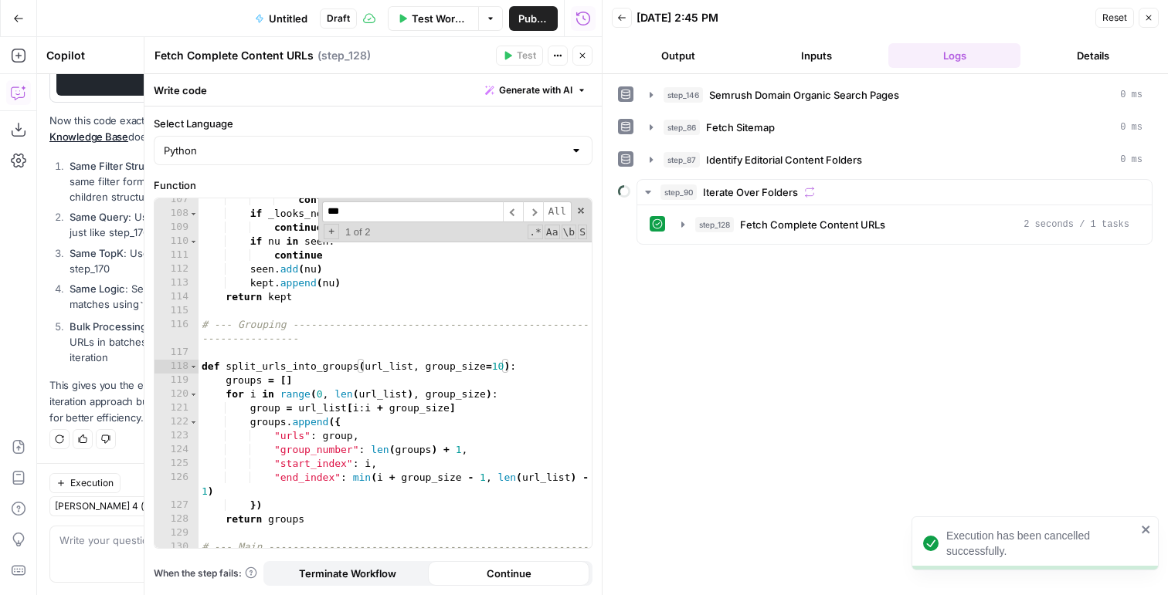
click at [585, 51] on icon "button" at bounding box center [582, 55] width 9 height 9
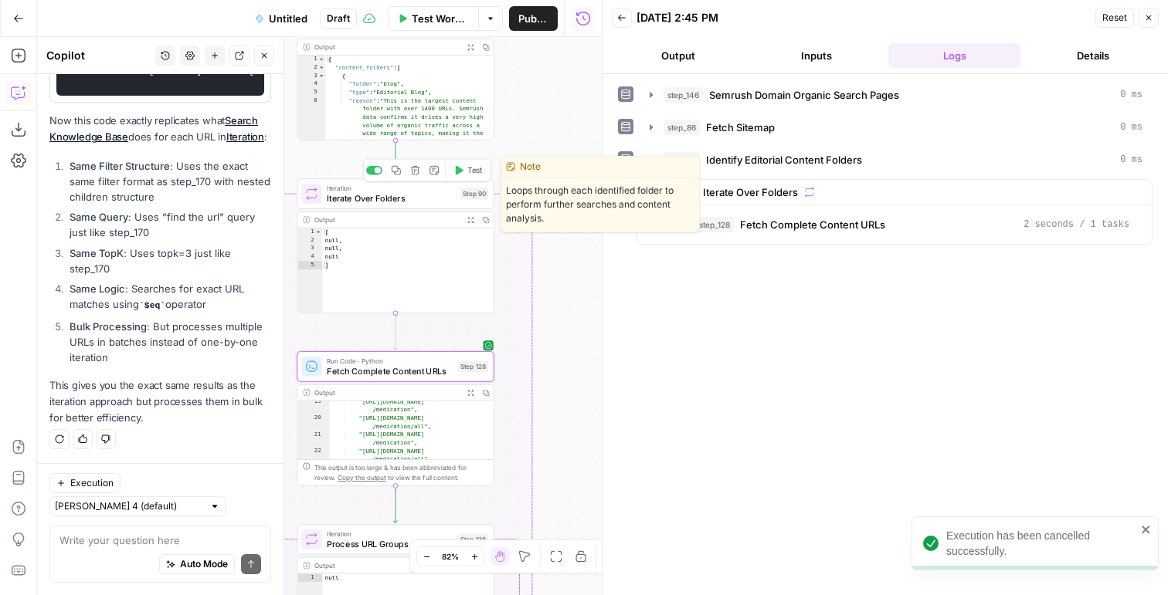
click at [463, 168] on button "Test" at bounding box center [467, 170] width 39 height 16
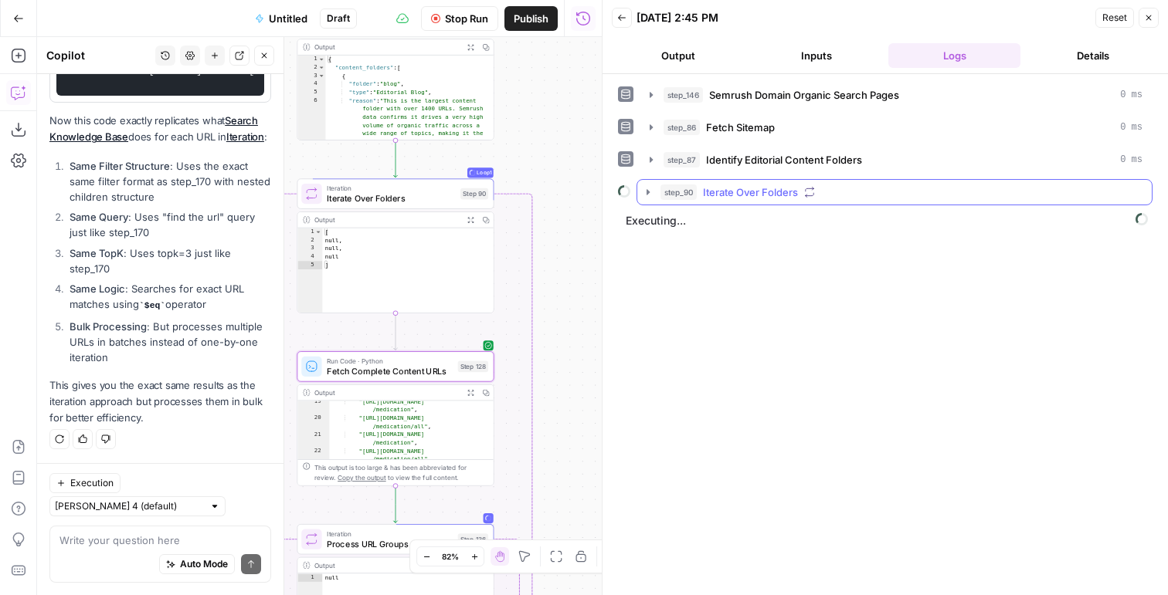
click at [700, 201] on button "step_90 Iterate Over Folders" at bounding box center [894, 192] width 514 height 25
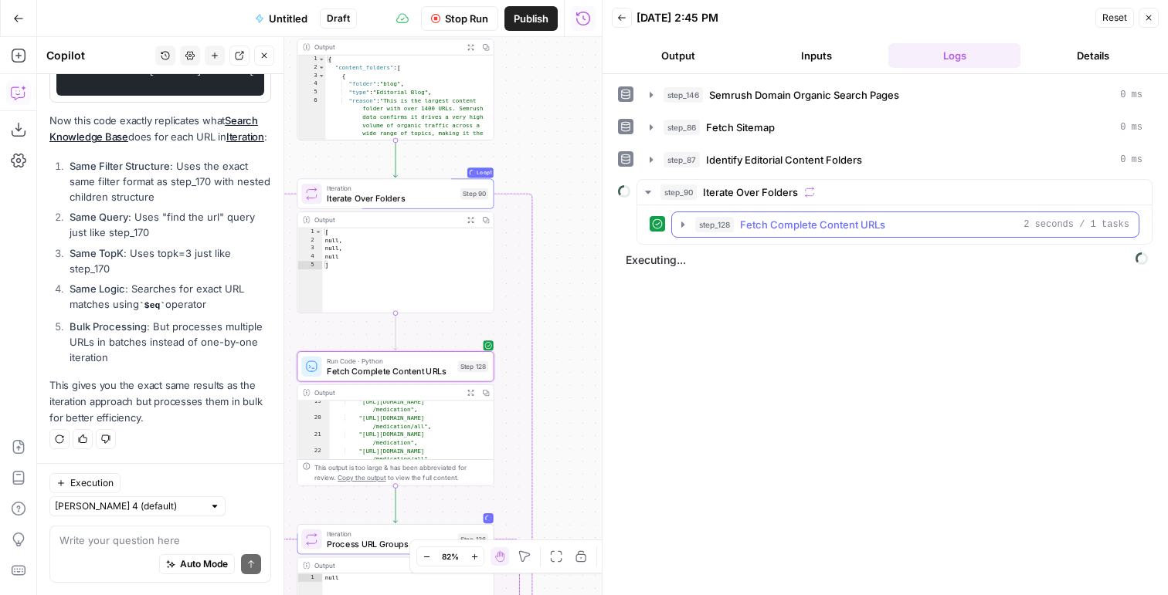
click at [717, 235] on button "step_128 Fetch Complete Content URLs 2 seconds / 1 tasks" at bounding box center [905, 224] width 466 height 25
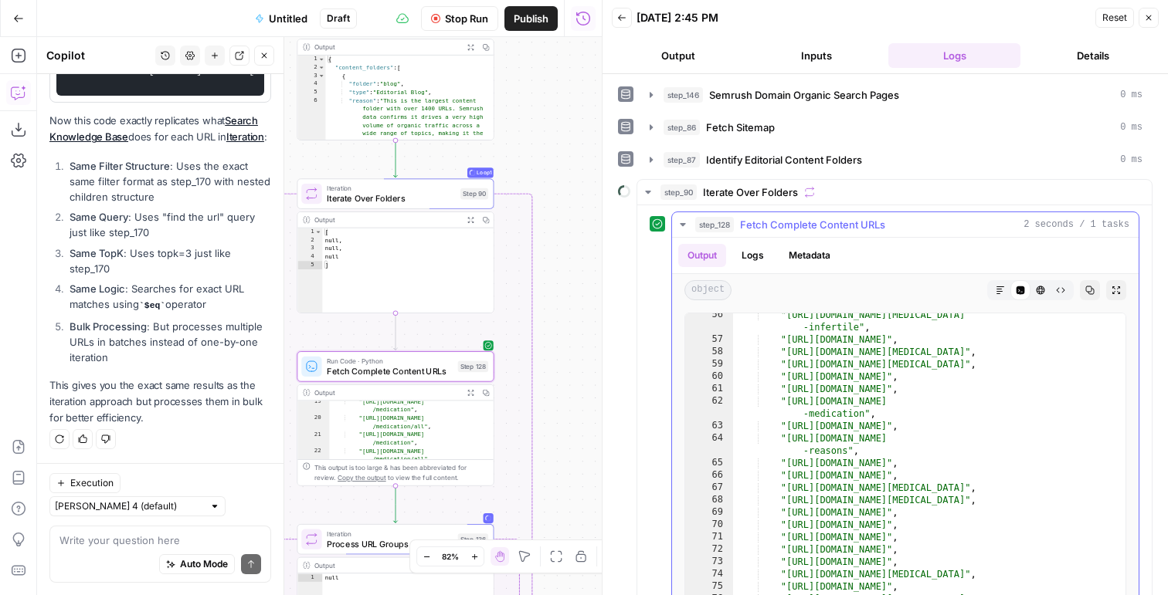
scroll to position [815, 0]
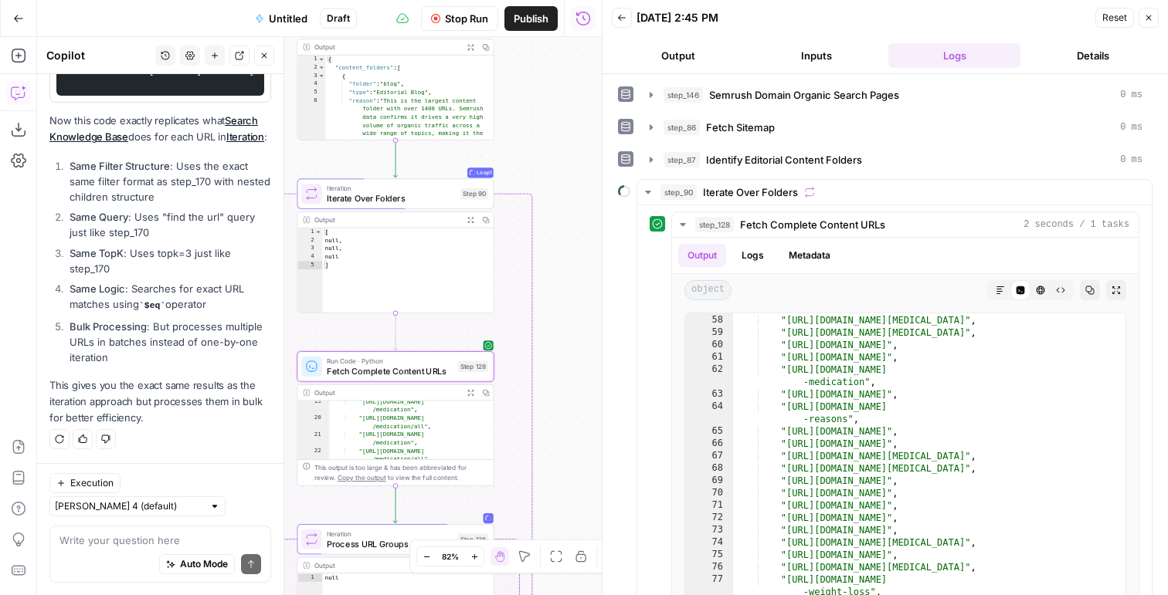
click at [458, 19] on span "Stop Run" at bounding box center [466, 18] width 43 height 15
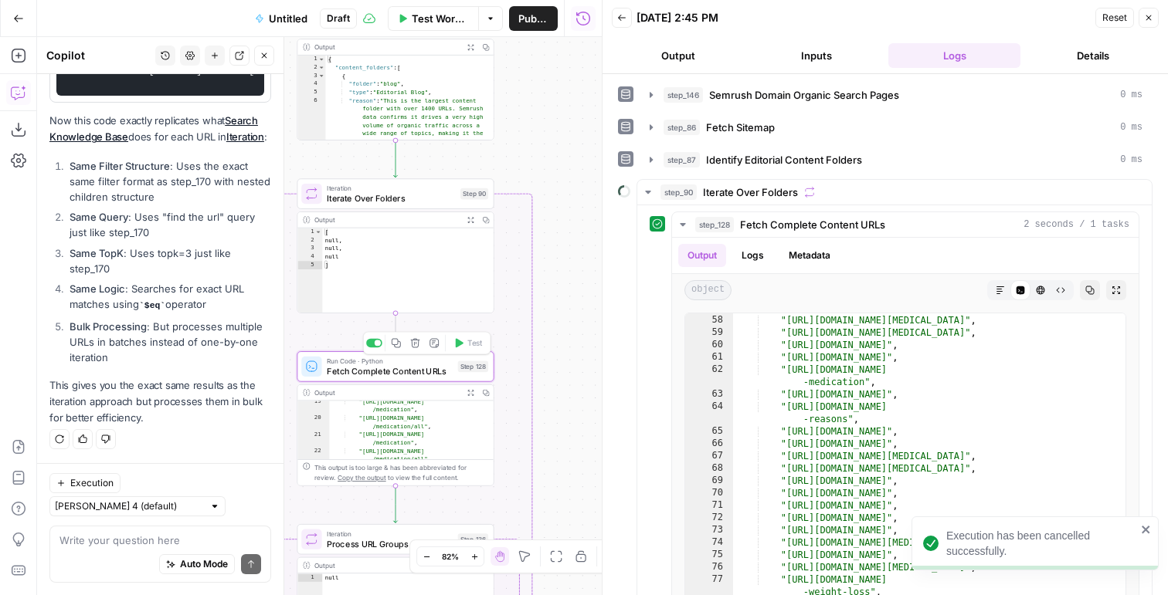
click at [381, 368] on span "Fetch Complete Content URLs" at bounding box center [390, 371] width 126 height 12
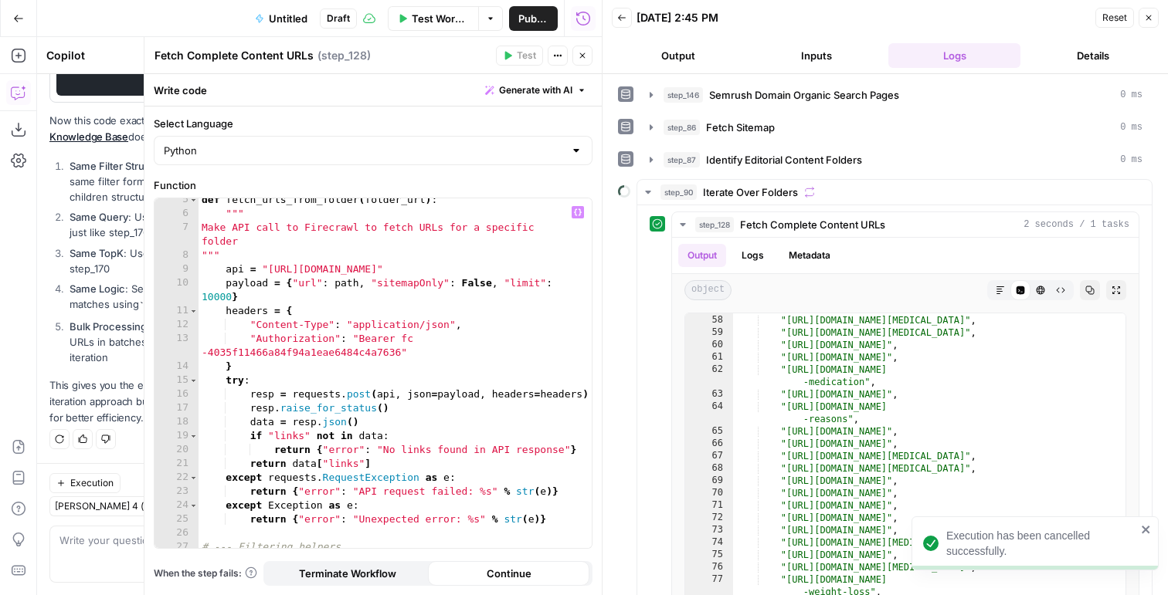
type textarea "**********"
click at [462, 426] on div "def fetch_urls_from_folder ( folder_url ) : """ Make API call to Firecrawl to f…" at bounding box center [394, 389] width 393 height 392
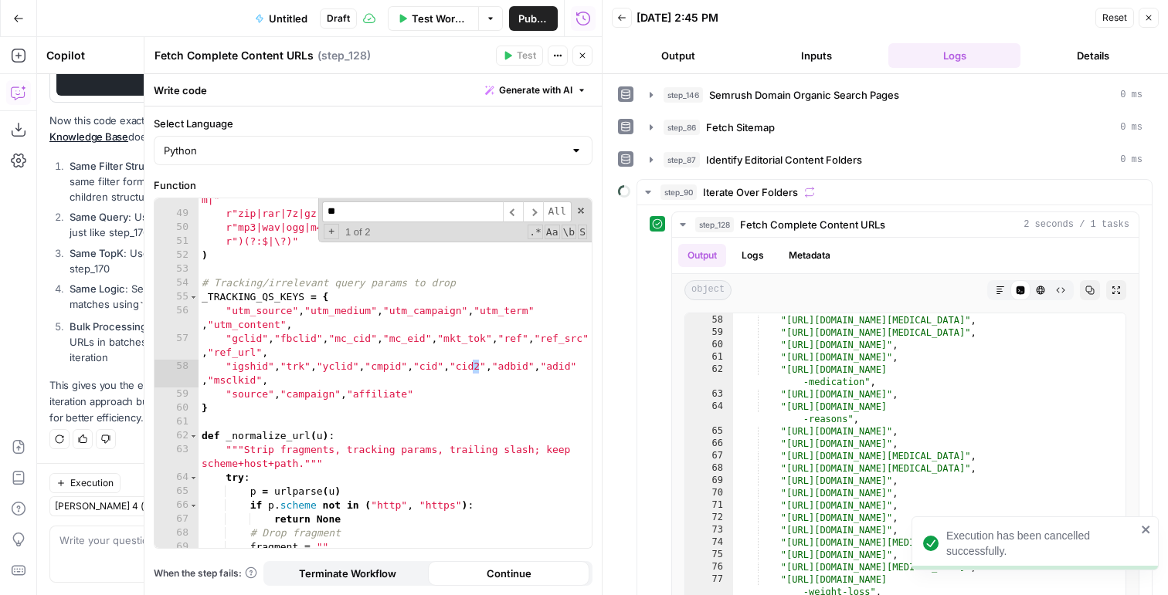
scroll to position [2319, 0]
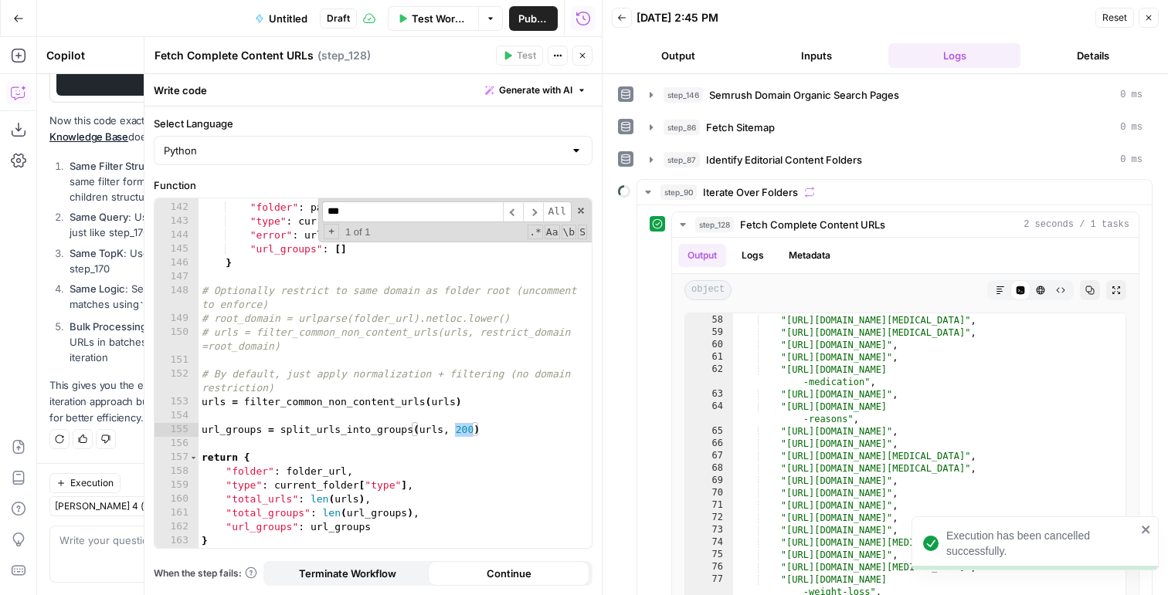
type input "***"
click at [459, 431] on div "return { "folder" : path , "type" : current_folder [ "type" ] , "error" : urls …" at bounding box center [394, 376] width 393 height 378
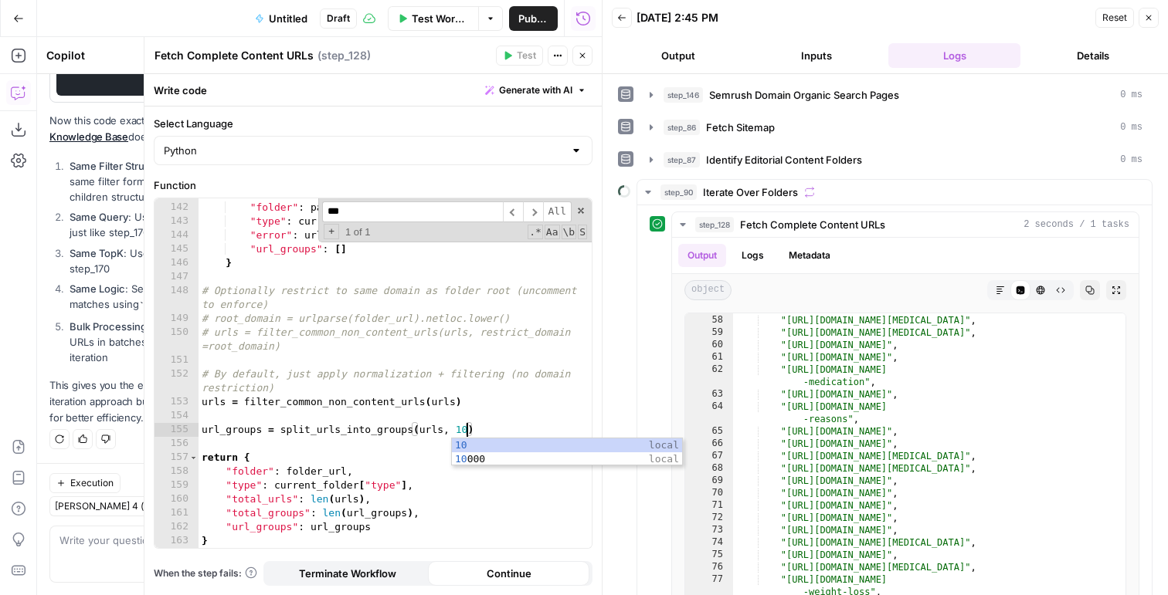
click at [462, 319] on div "return { "folder" : path , "type" : current_folder [ "type" ] , "error" : urls …" at bounding box center [394, 376] width 393 height 378
type textarea "**********"
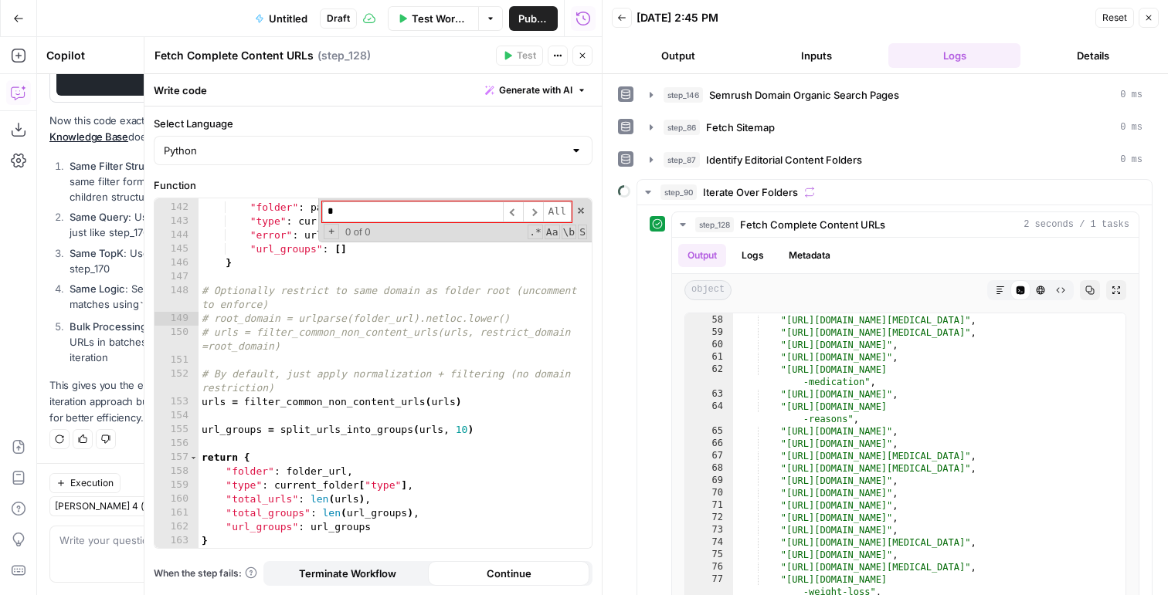
scroll to position [812, 0]
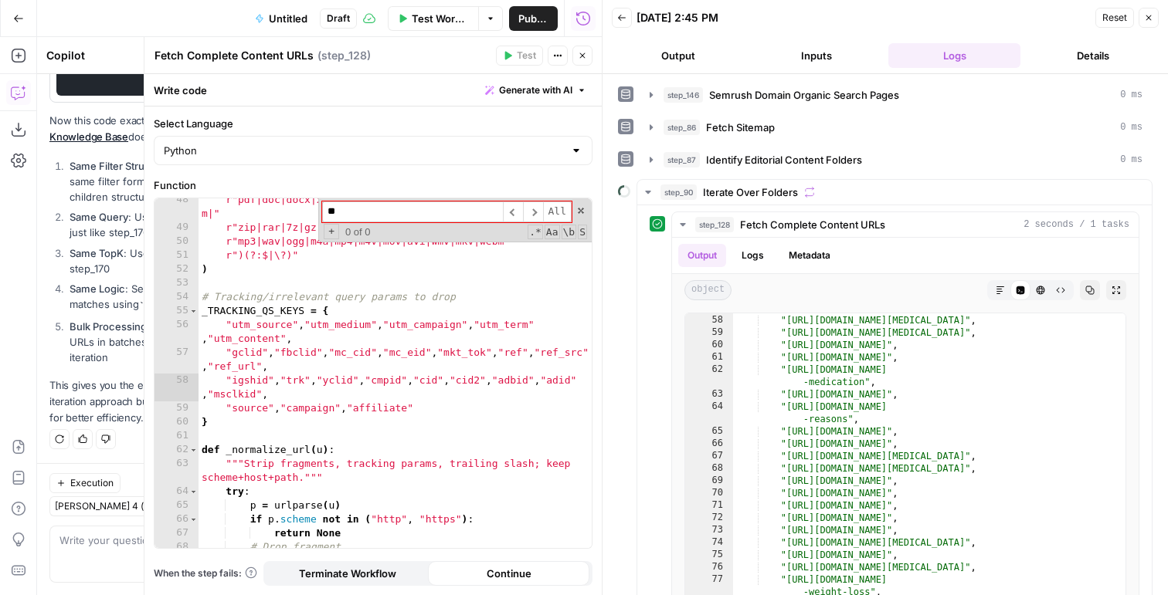
type input "*"
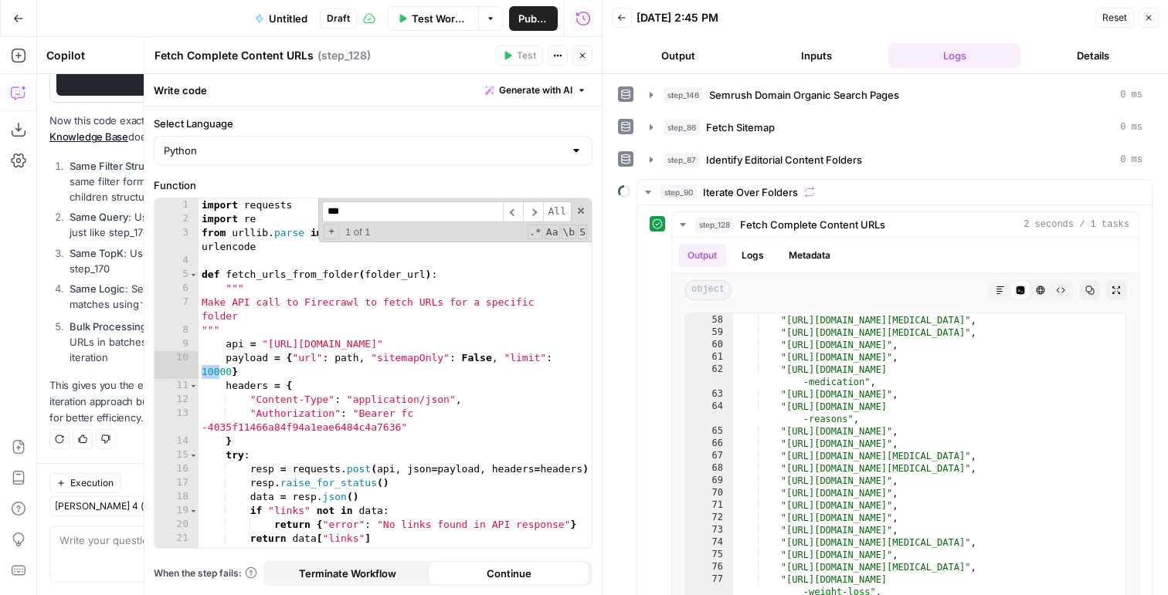
scroll to position [0, 0]
type input "****"
click at [229, 375] on div "import requests import re from urllib . parse import urlparse , urlunparse , pa…" at bounding box center [394, 387] width 393 height 378
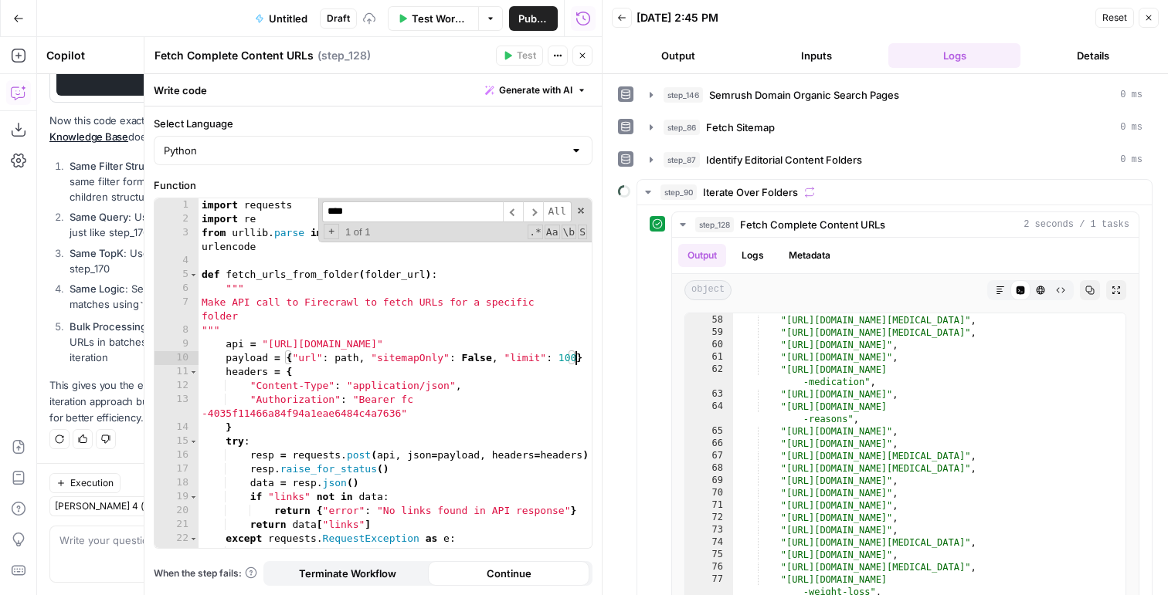
scroll to position [0, 28]
type textarea "**********"
click at [589, 61] on button "Close" at bounding box center [582, 56] width 20 height 20
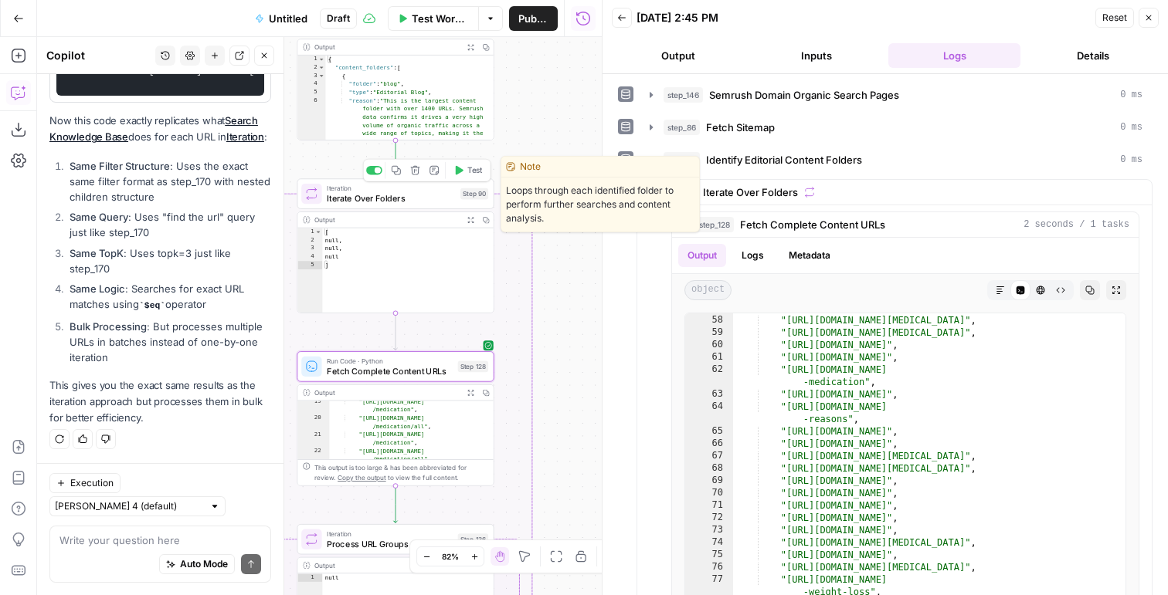
click at [464, 171] on button "Test" at bounding box center [467, 170] width 39 height 16
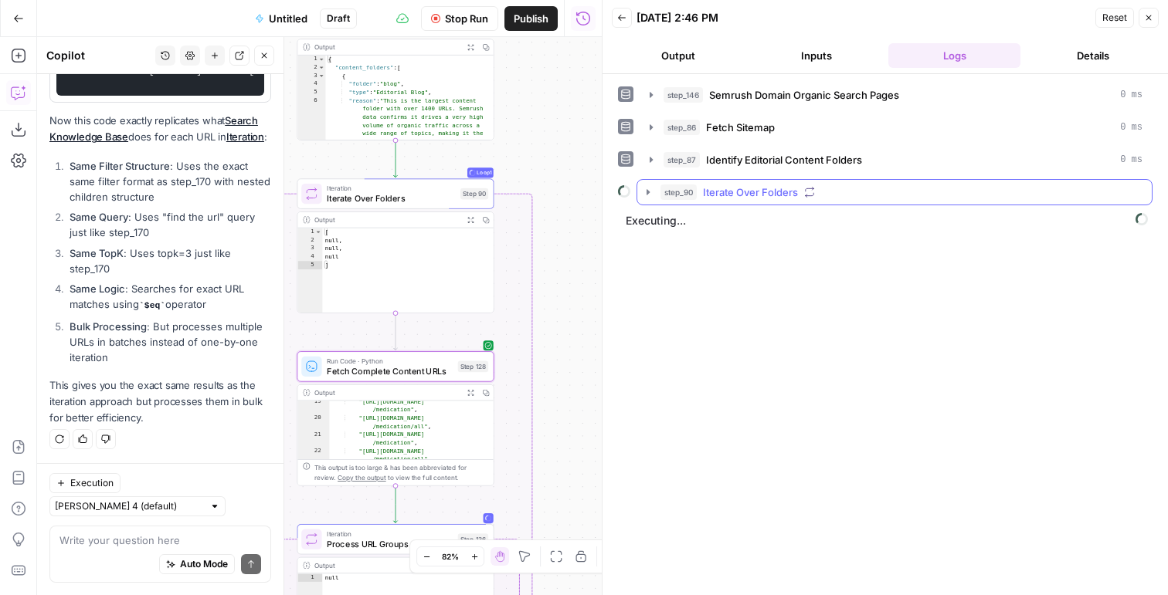
click at [955, 198] on div "step_90 Iterate Over Folders" at bounding box center [901, 192] width 482 height 15
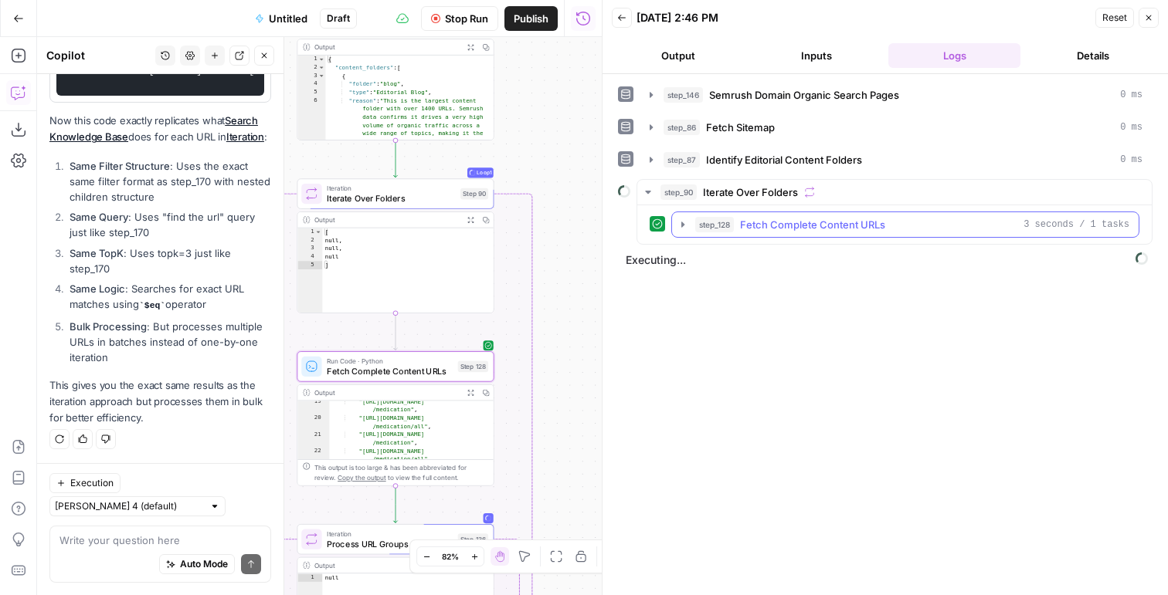
click at [815, 226] on span "Fetch Complete Content URLs" at bounding box center [812, 224] width 145 height 15
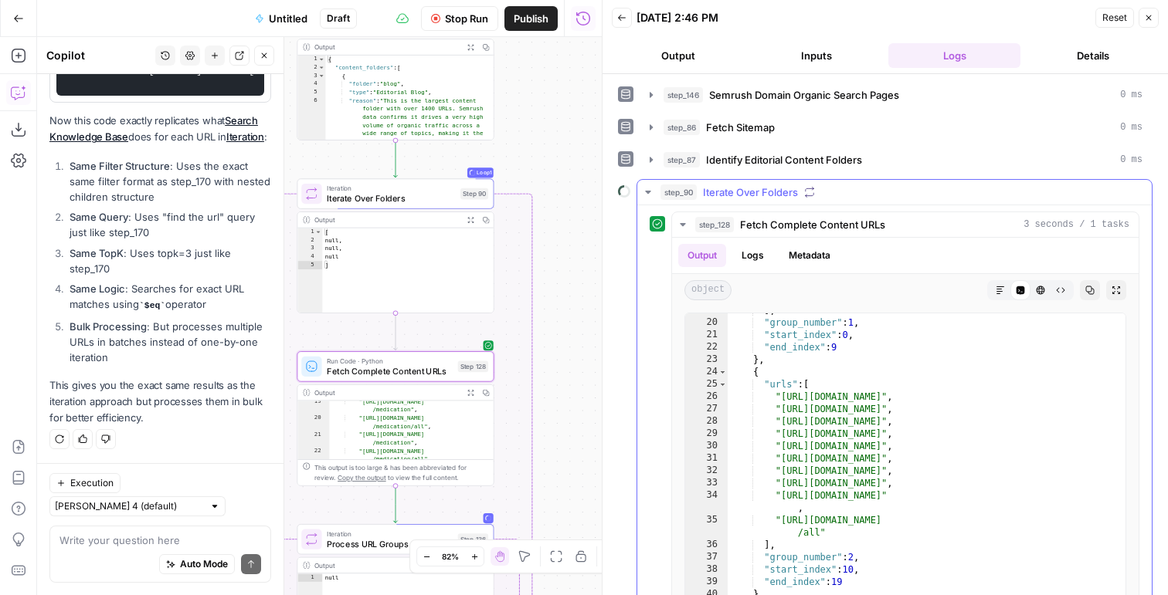
scroll to position [72, 0]
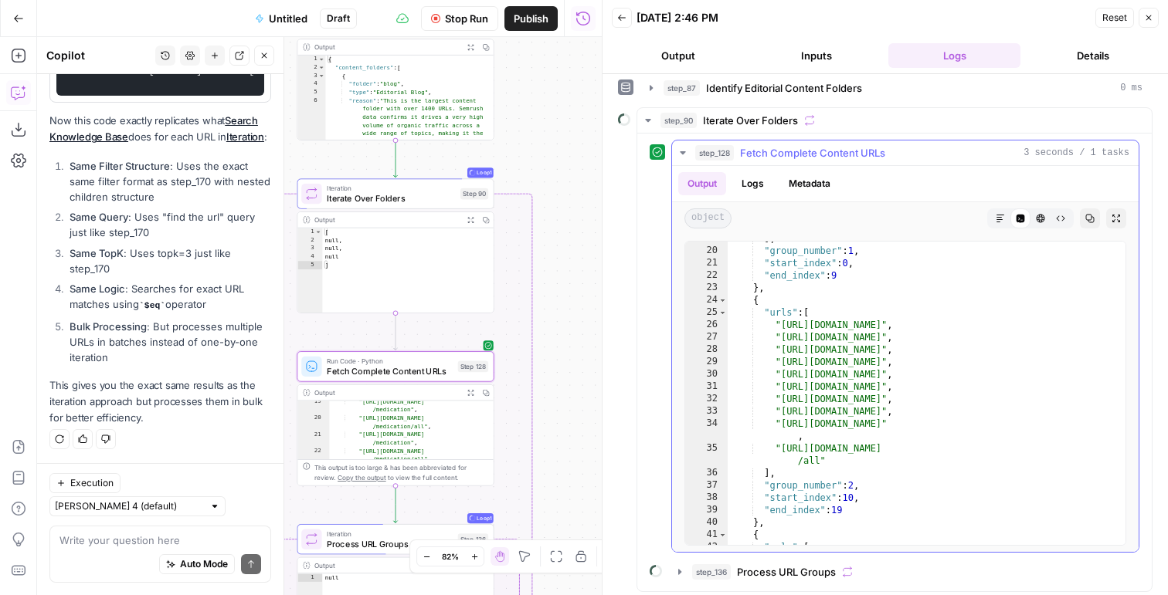
click at [690, 142] on button "step_128 Fetch Complete Content URLs 3 seconds / 1 tasks" at bounding box center [905, 153] width 466 height 25
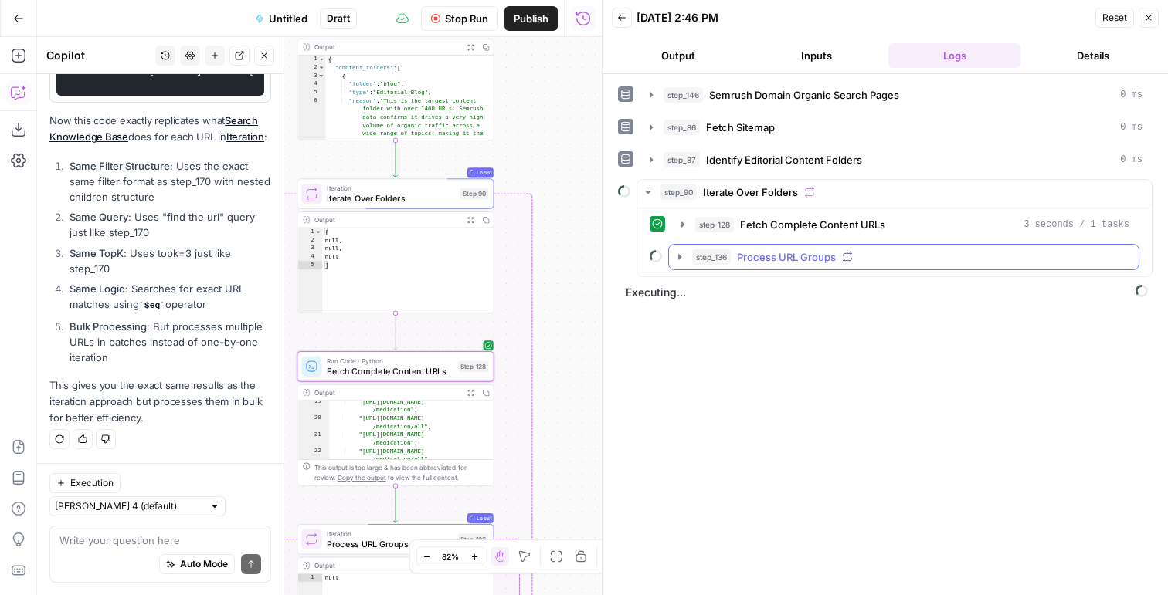
click at [739, 255] on span "Process URL Groups" at bounding box center [786, 256] width 99 height 15
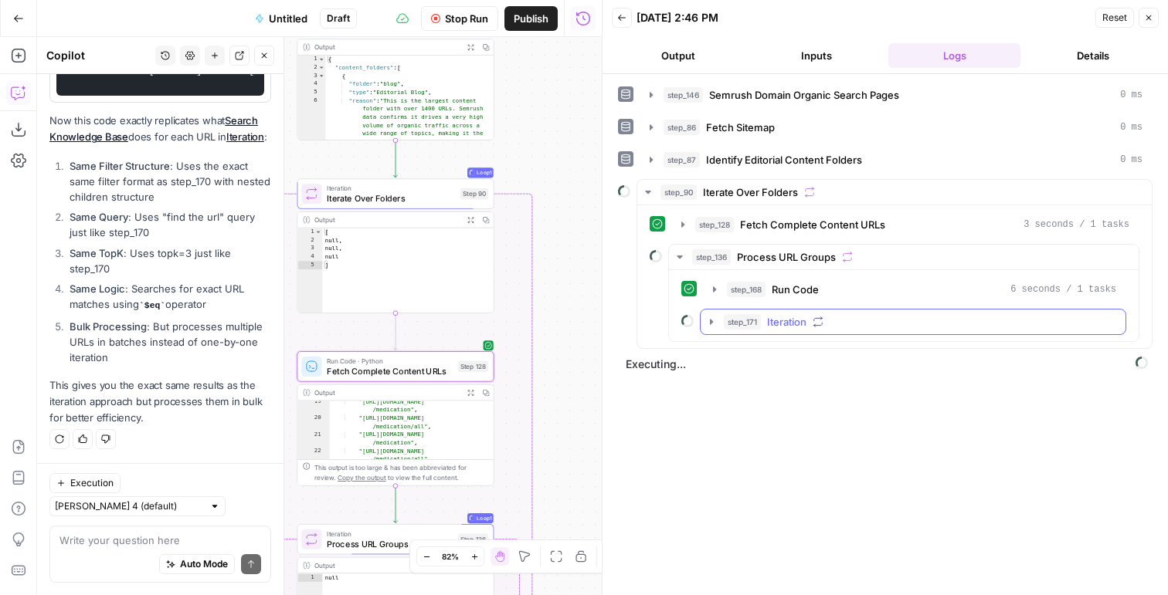
click at [792, 327] on span "Iteration" at bounding box center [786, 321] width 39 height 15
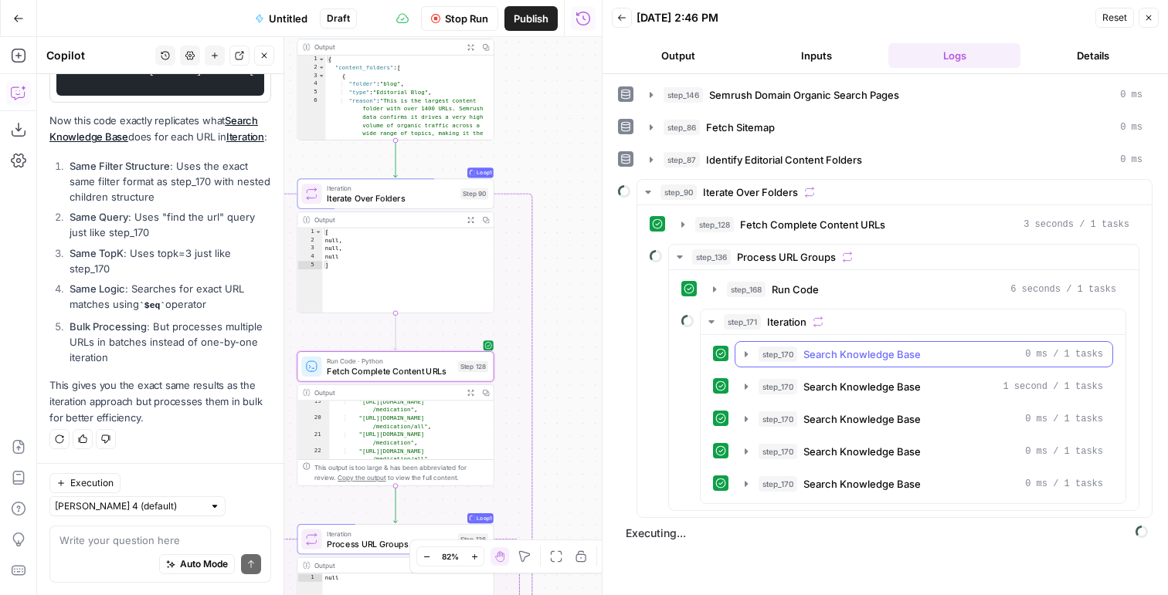
click at [808, 360] on span "Search Knowledge Base" at bounding box center [861, 354] width 117 height 15
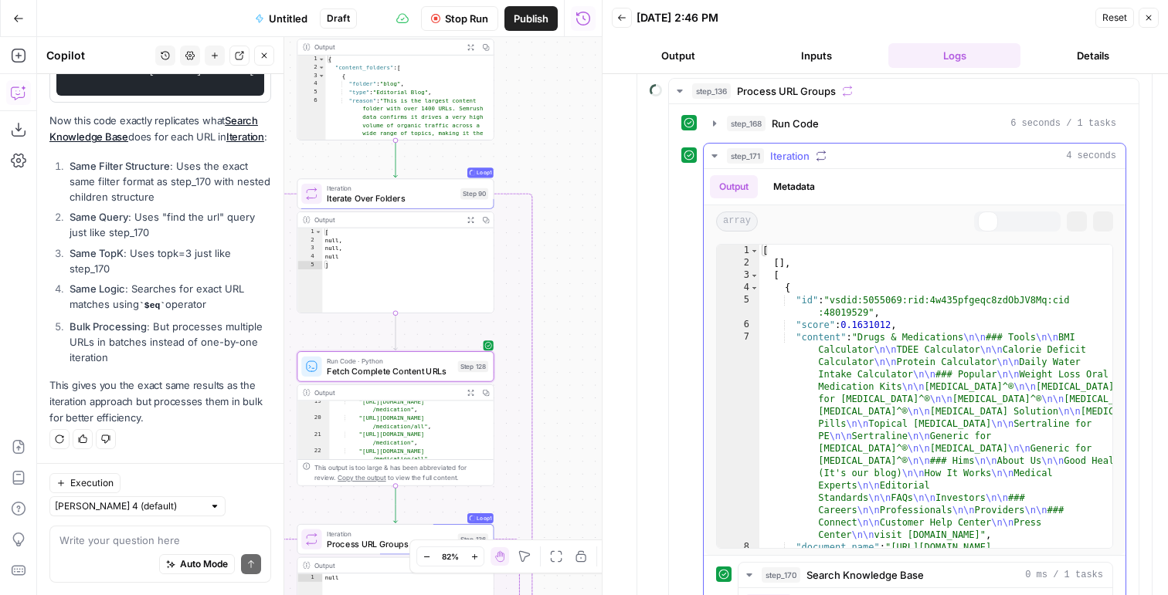
scroll to position [136, 0]
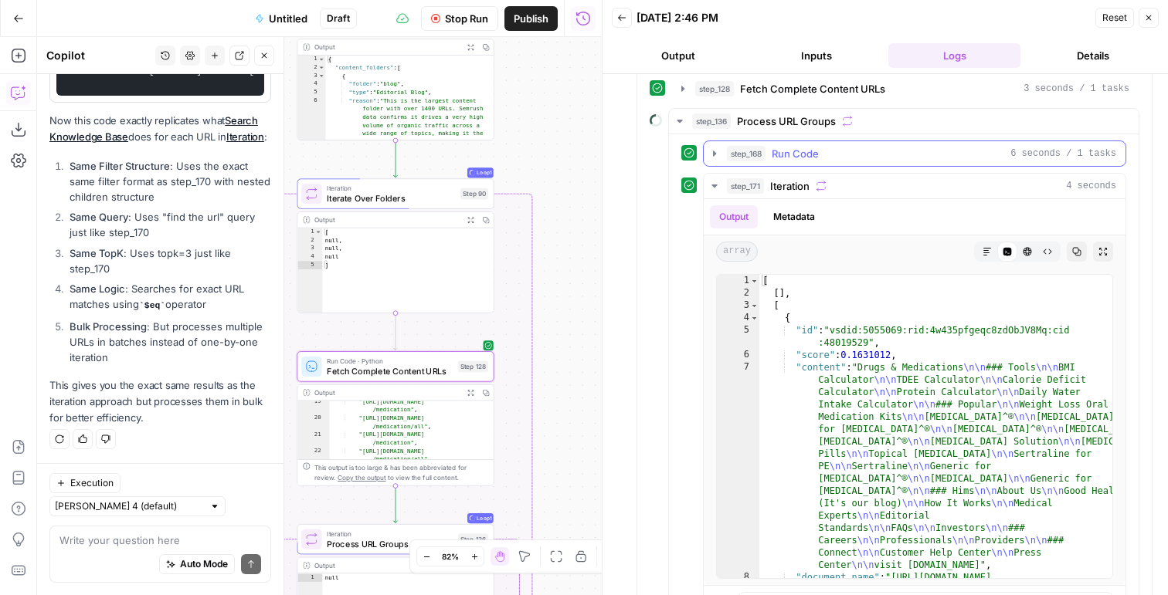
click at [773, 161] on button "step_168 Run Code 6 seconds / 1 tasks" at bounding box center [915, 153] width 422 height 25
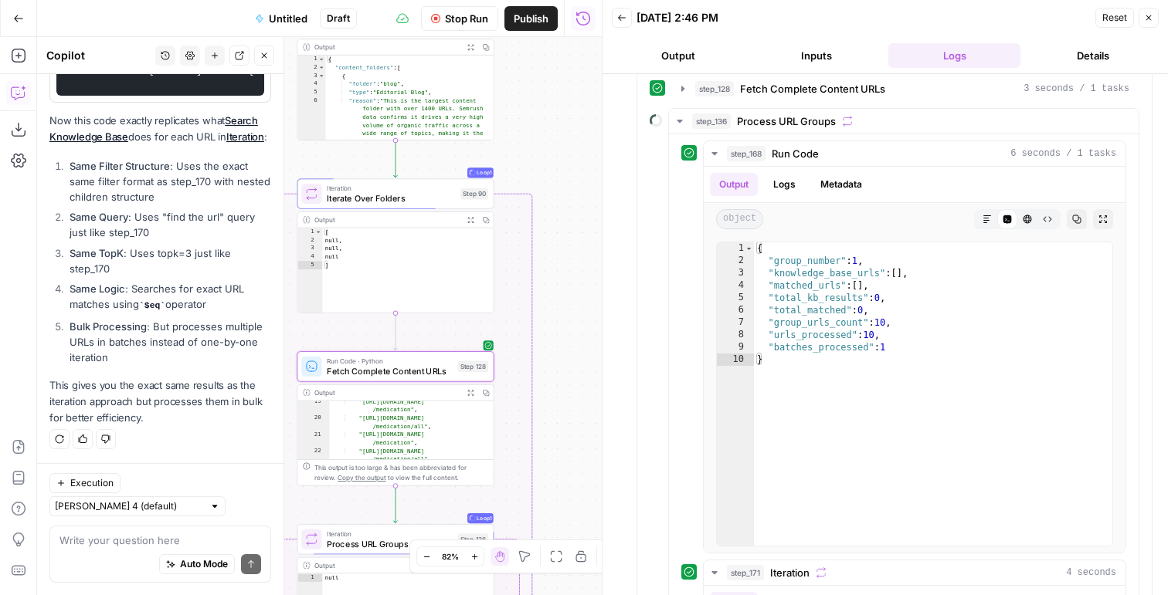
click at [445, 21] on span "Stop Run" at bounding box center [466, 18] width 43 height 15
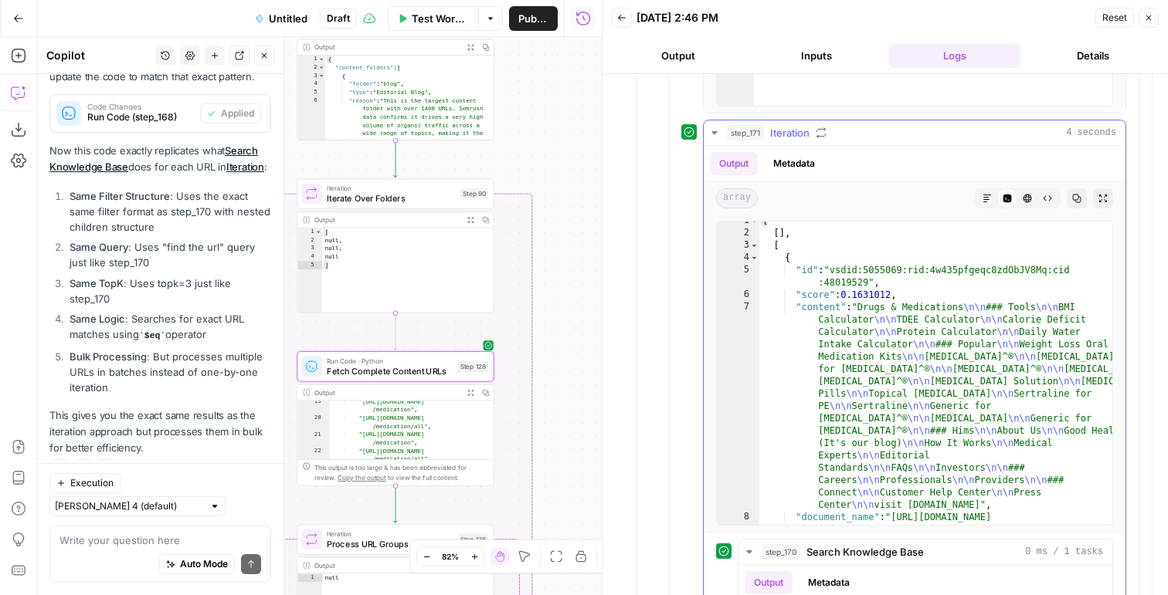
scroll to position [5, 0]
click at [782, 172] on button "Metadata" at bounding box center [794, 163] width 60 height 23
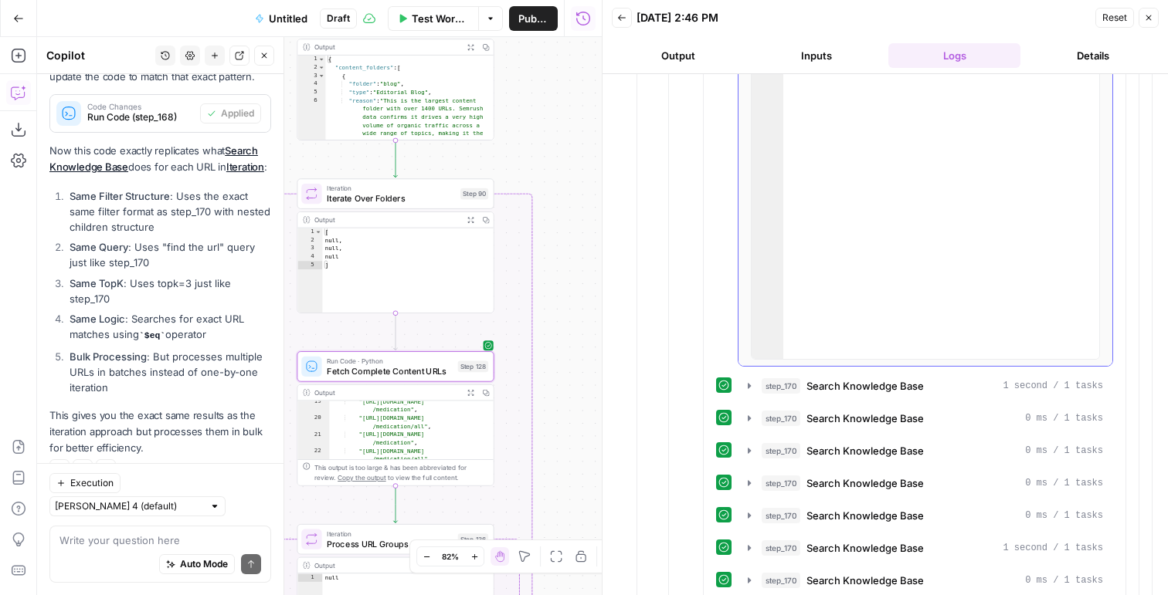
scroll to position [1021, 0]
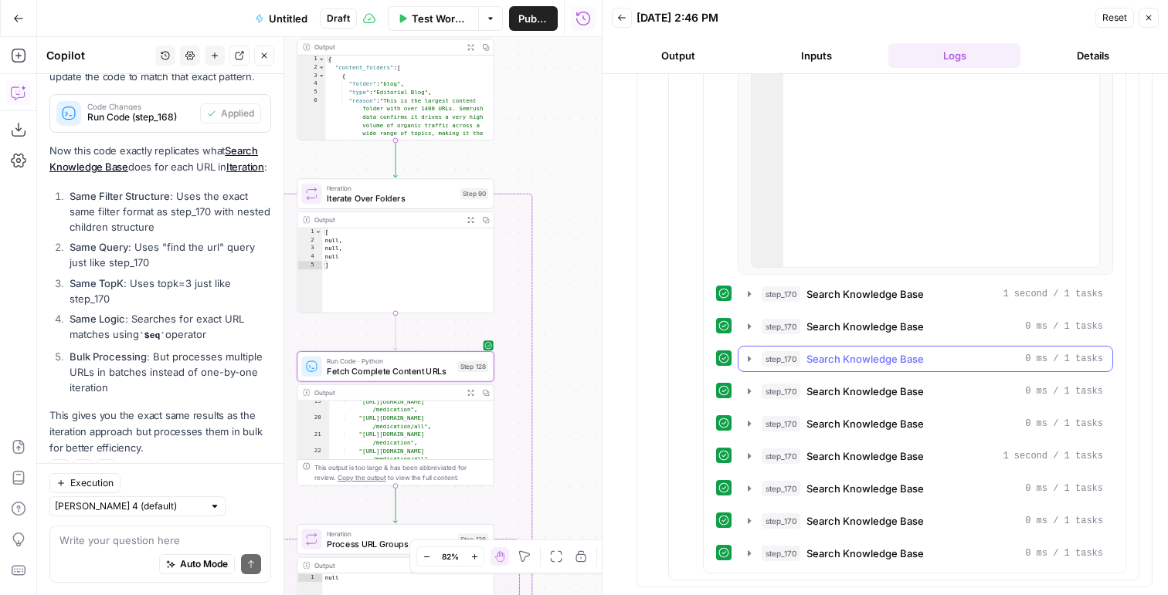
click at [1009, 351] on div "step_170 Search Knowledge Base 0 ms / 1 tasks" at bounding box center [931, 358] width 341 height 15
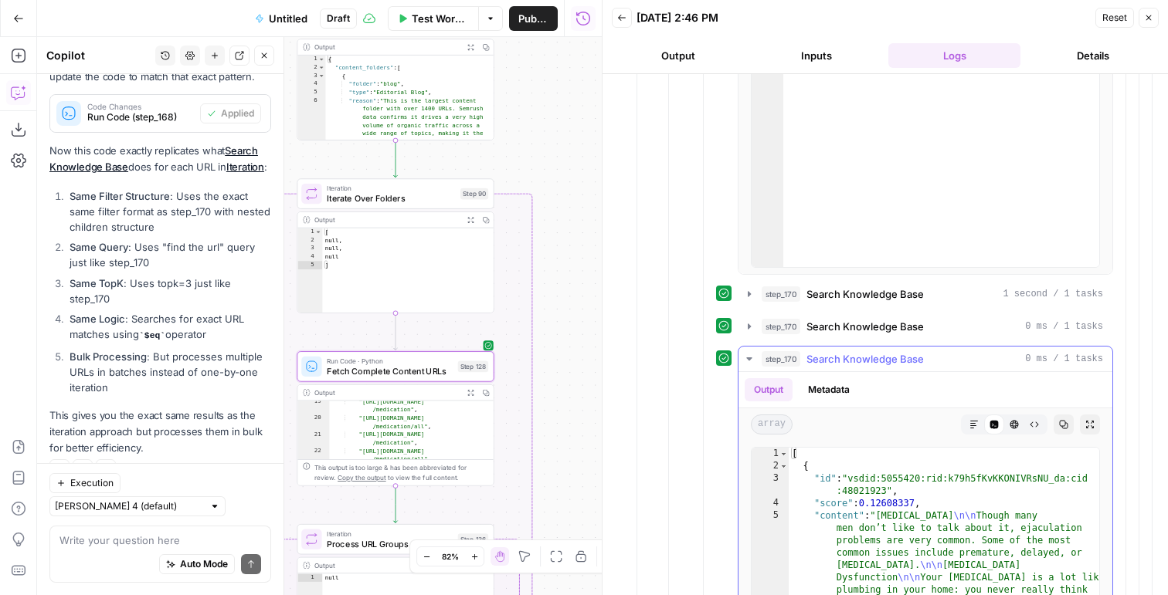
click at [1009, 351] on div "step_170 Search Knowledge Base 0 ms / 1 tasks" at bounding box center [931, 358] width 341 height 15
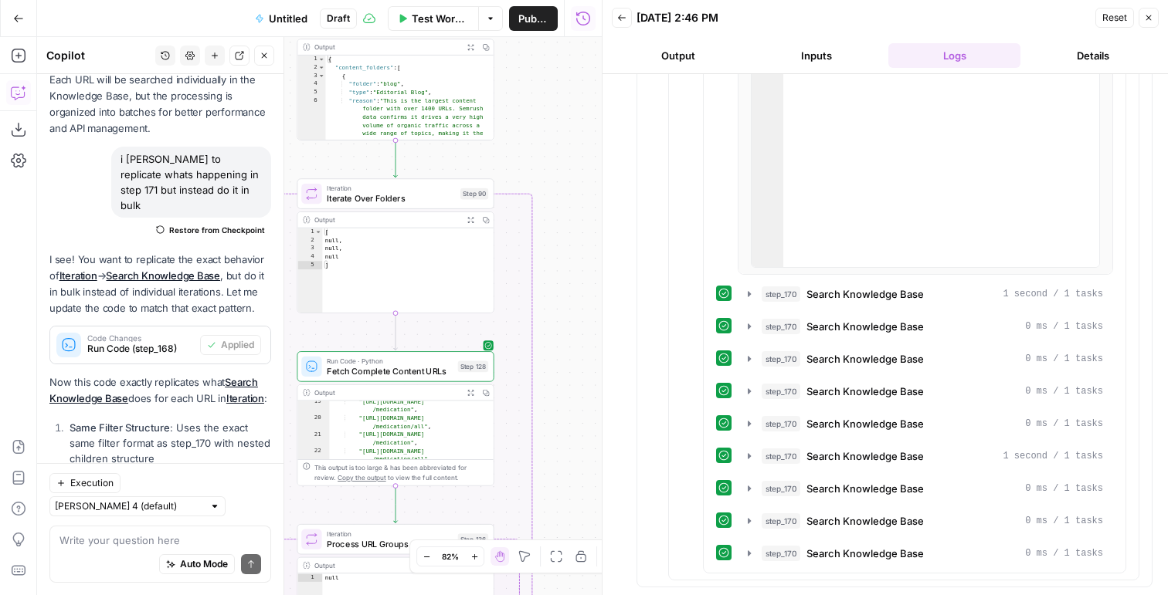
scroll to position [5590, 0]
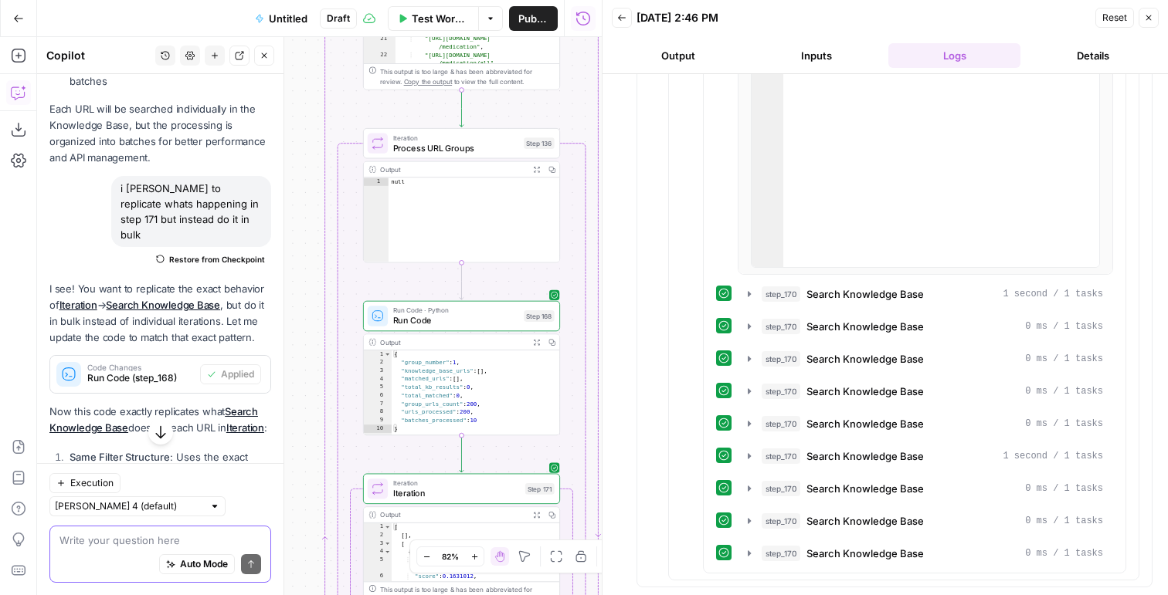
click at [151, 537] on textarea at bounding box center [160, 540] width 202 height 15
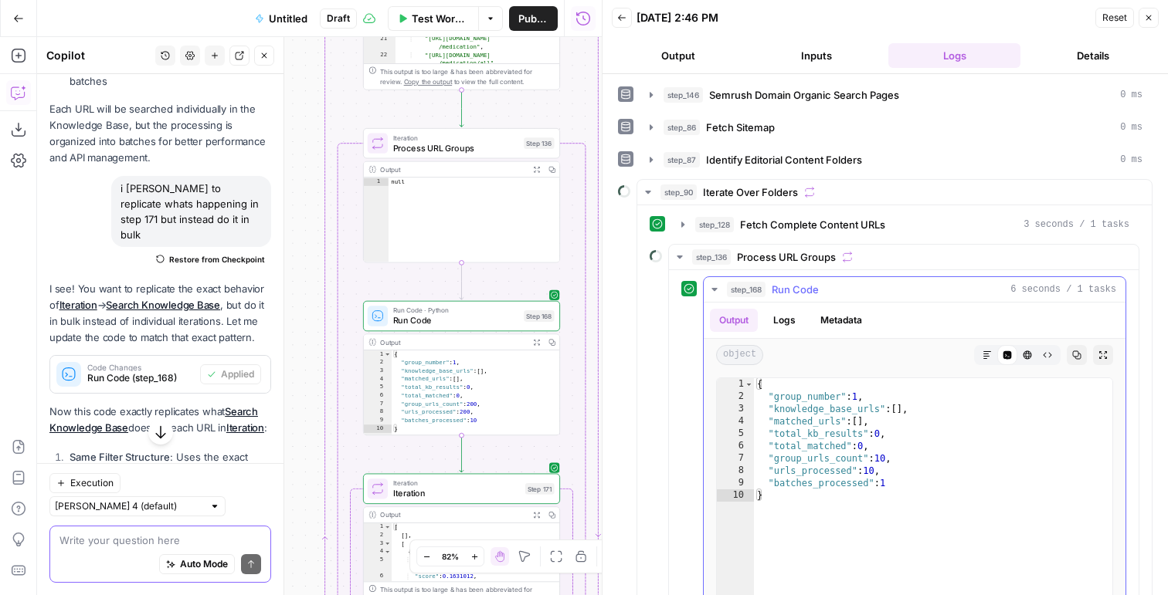
scroll to position [12, 0]
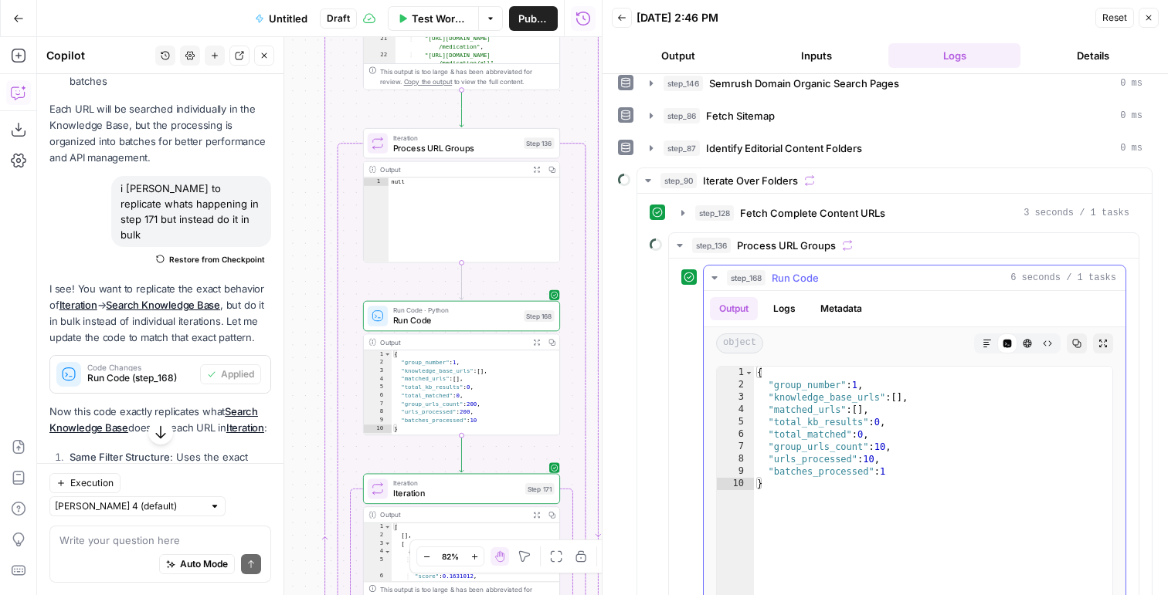
click at [791, 309] on button "Logs" at bounding box center [784, 308] width 41 height 23
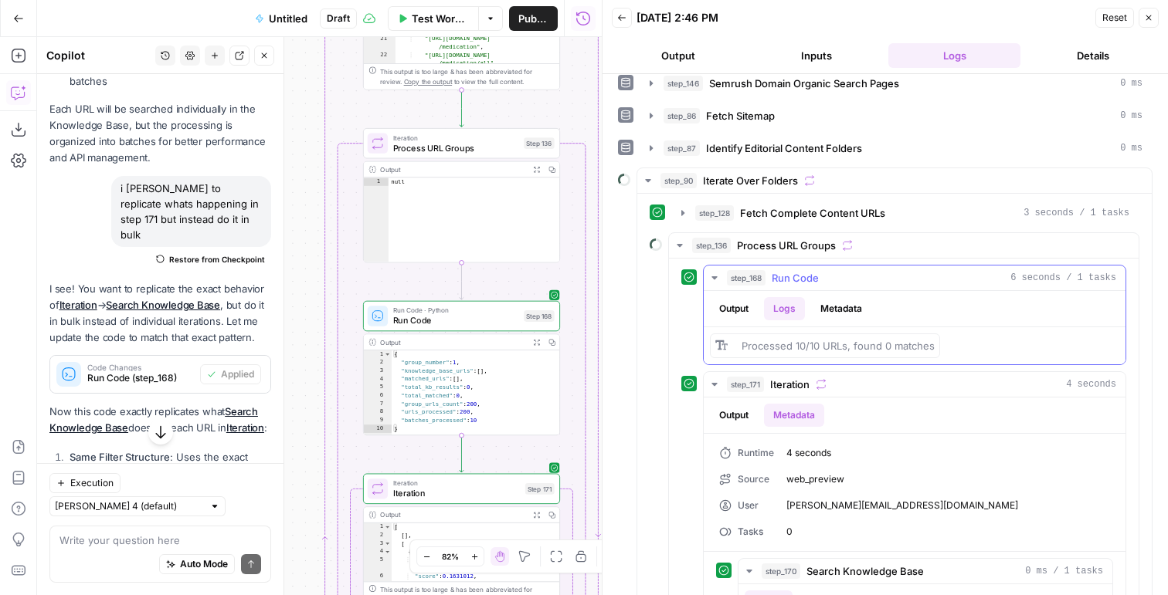
click at [978, 350] on div "Processed 10/10 URLs, found 0 matches" at bounding box center [914, 346] width 409 height 25
click at [905, 348] on span "Processed 10/10 URLs, found 0 matches" at bounding box center [837, 346] width 193 height 12
copy div "Processed 10/10 URLs, found 0 matches"
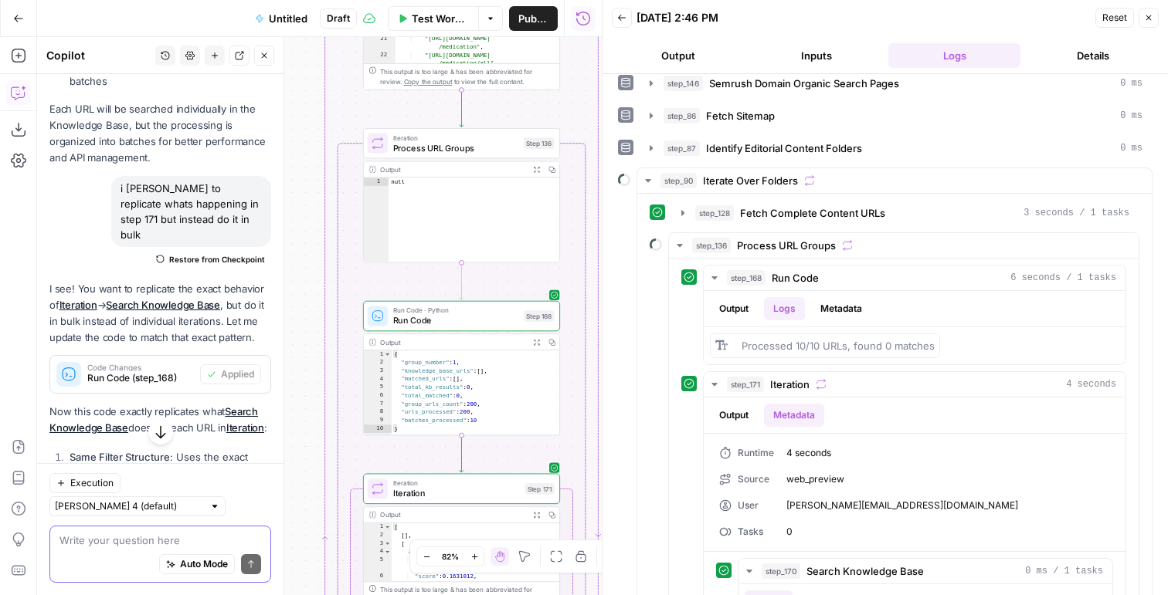
click at [154, 543] on textarea at bounding box center [160, 540] width 202 height 15
paste textarea "Processed 10/10 URLs, found 0 matches"
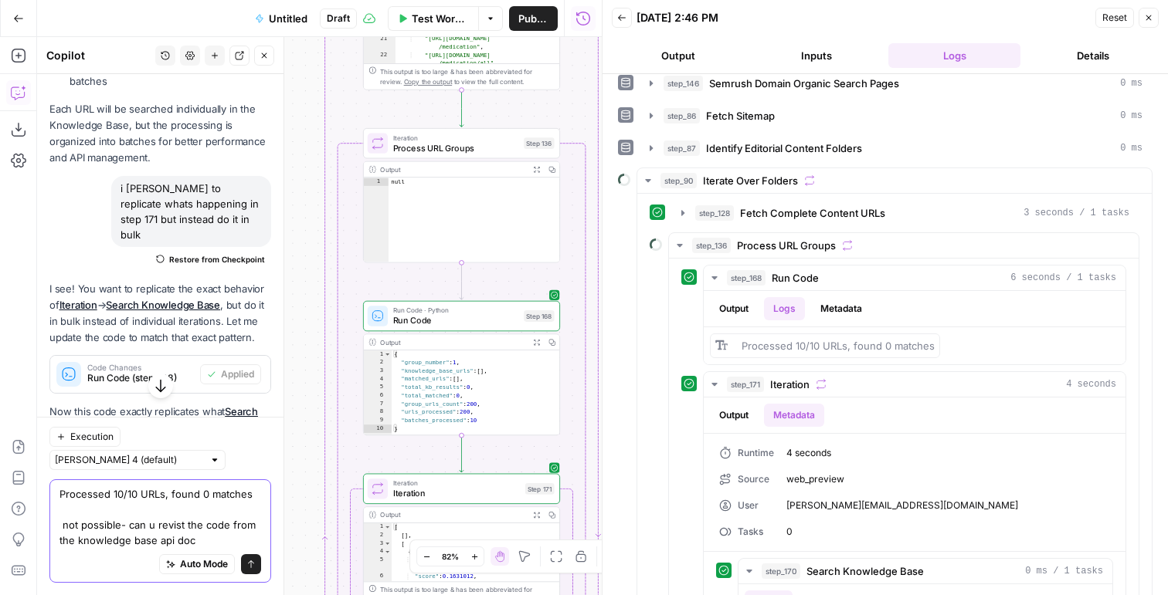
type textarea "Processed 10/10 URLs, found 0 matches not possible- can u revist the code from …"
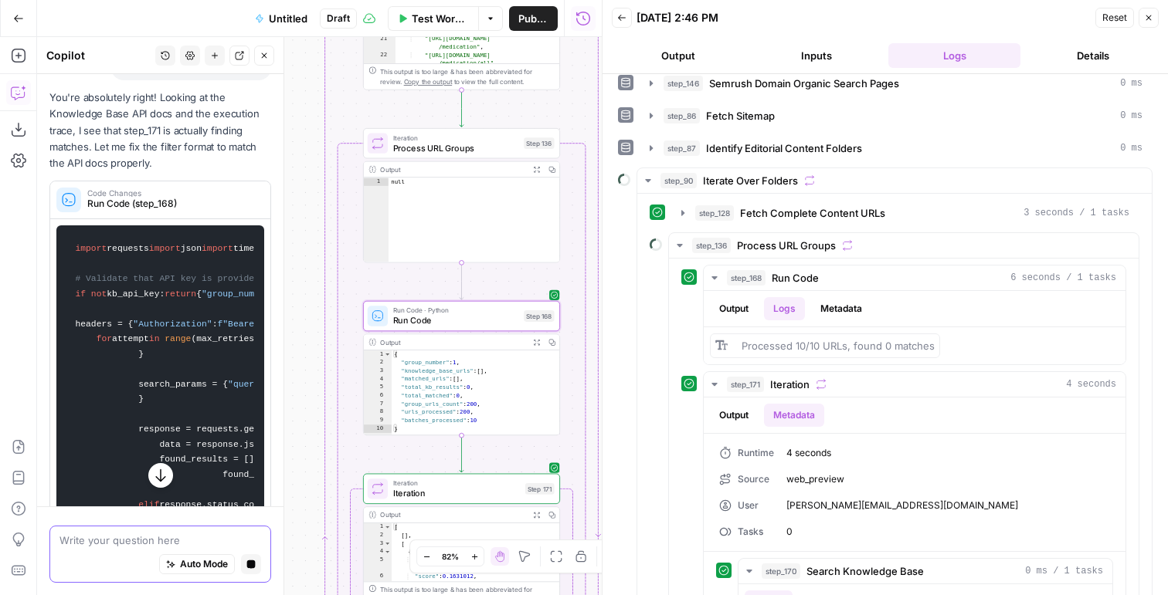
scroll to position [6103, 0]
click at [111, 540] on textarea at bounding box center [160, 540] width 202 height 15
paste textarea "earch Use this endpoint to do semantic searches. GET https://app.airops.com/pub…"
type textarea "earch Use this endpoint to do semantic searches. GET https://app.airops.com/pub…"
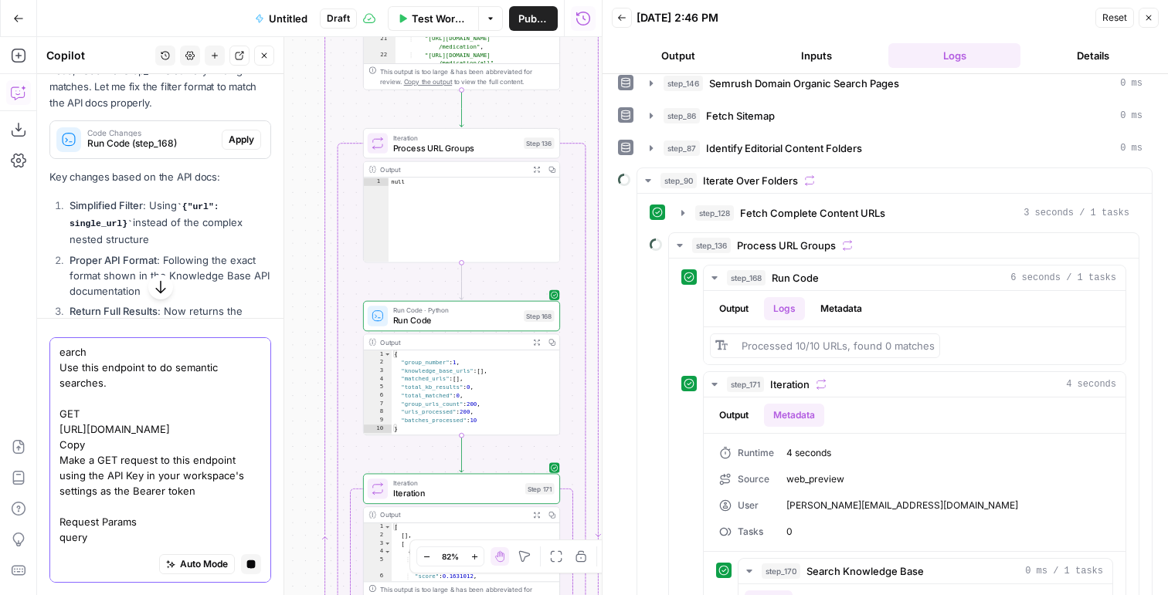
scroll to position [6187, 0]
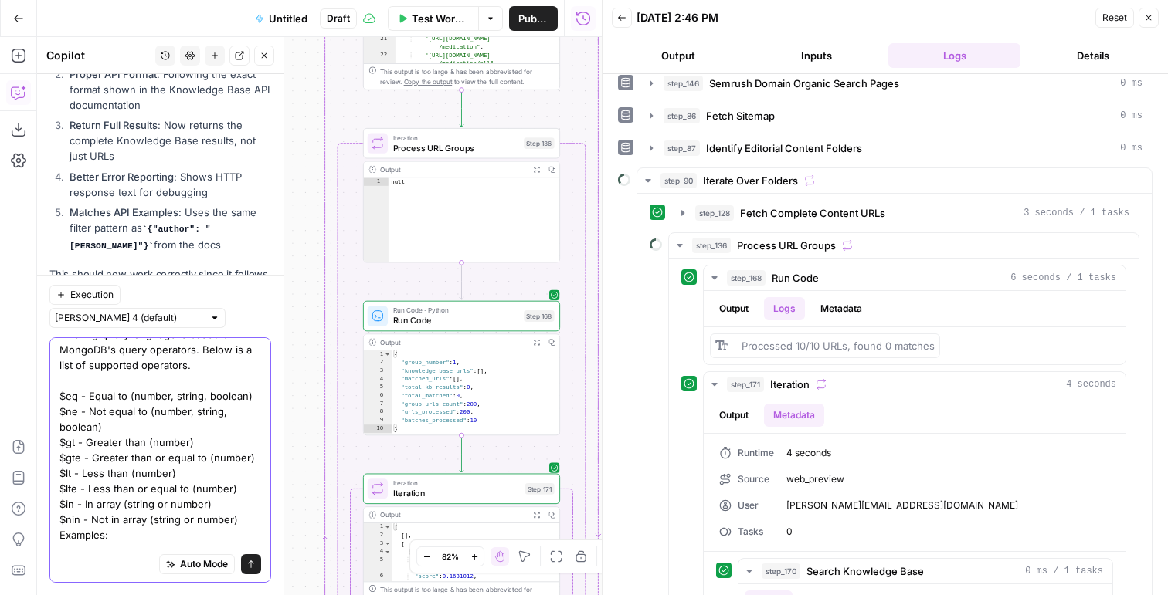
scroll to position [6590, 0]
click at [207, 364] on textarea "earch Use this endpoint to do semantic searches. GET https://app.airops.com/pub…" at bounding box center [160, 273] width 202 height 726
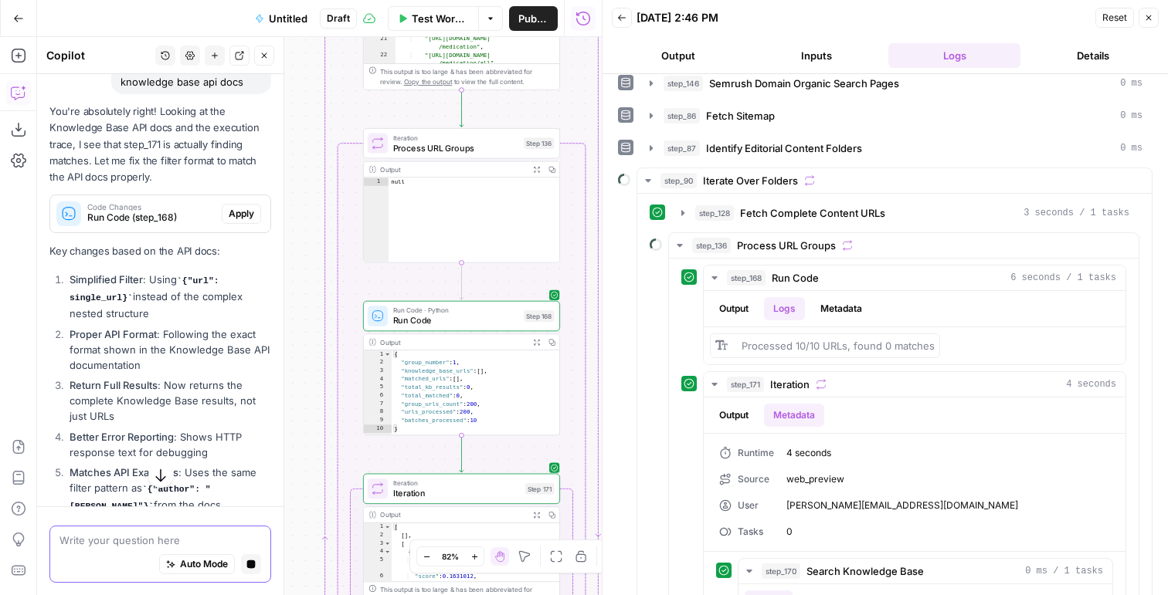
scroll to position [5977, 0]
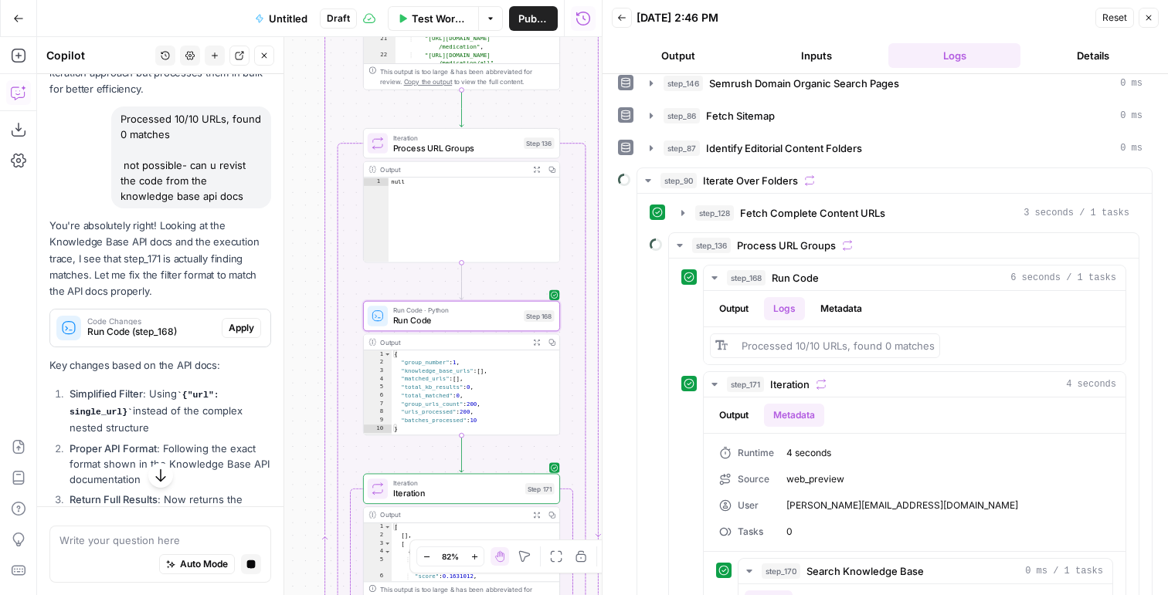
click at [236, 324] on span "Apply" at bounding box center [241, 328] width 25 height 14
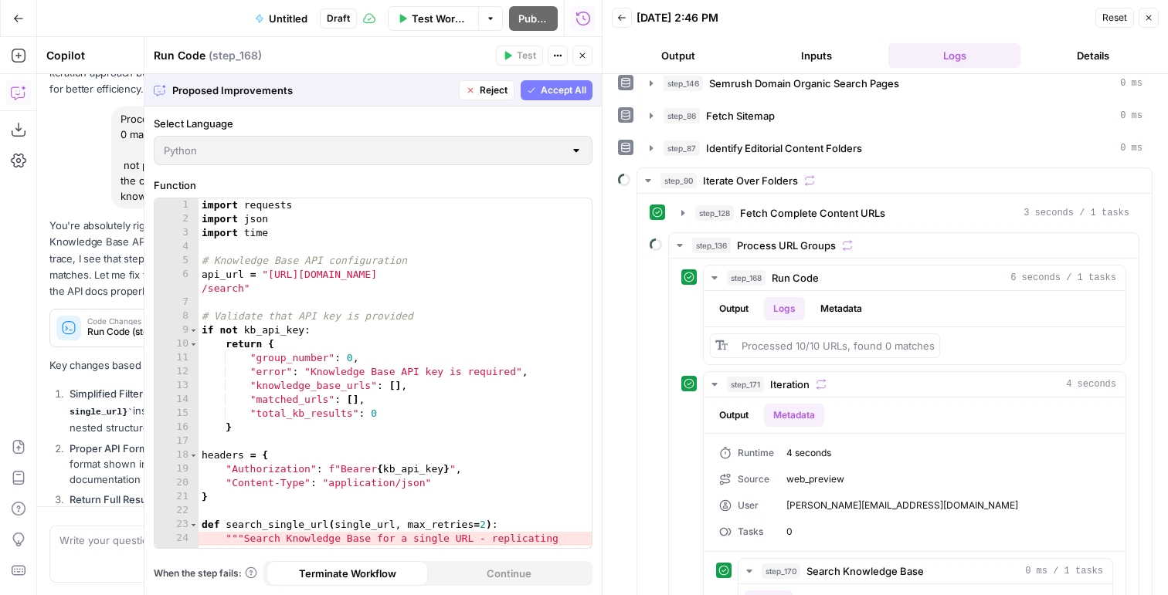
click at [552, 90] on span "Accept All" at bounding box center [564, 90] width 46 height 14
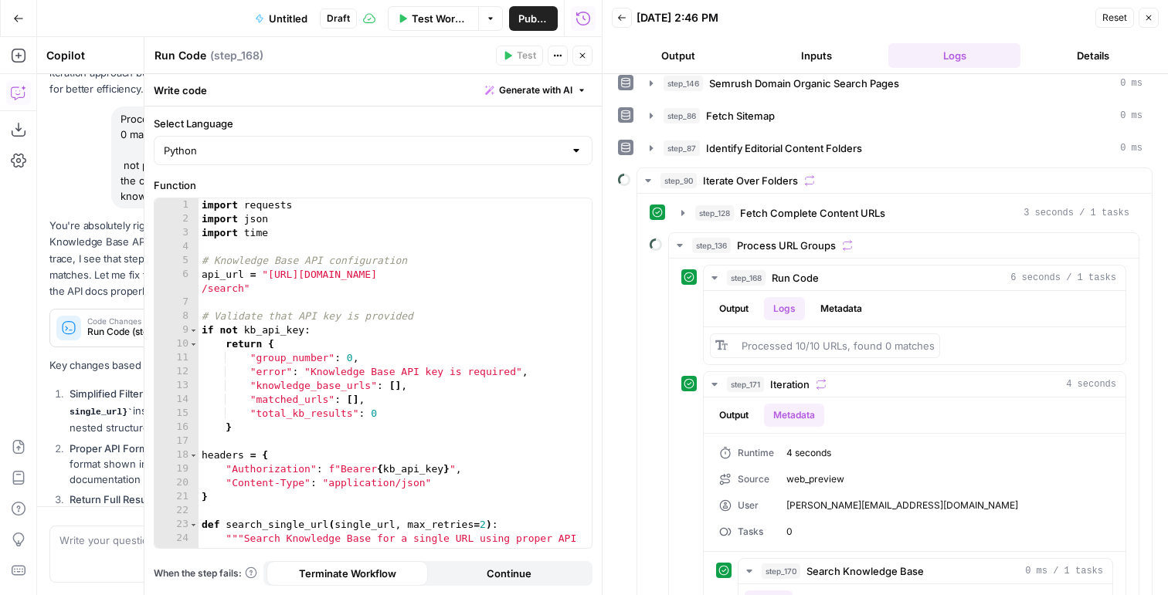
click at [580, 59] on icon "button" at bounding box center [582, 55] width 9 height 9
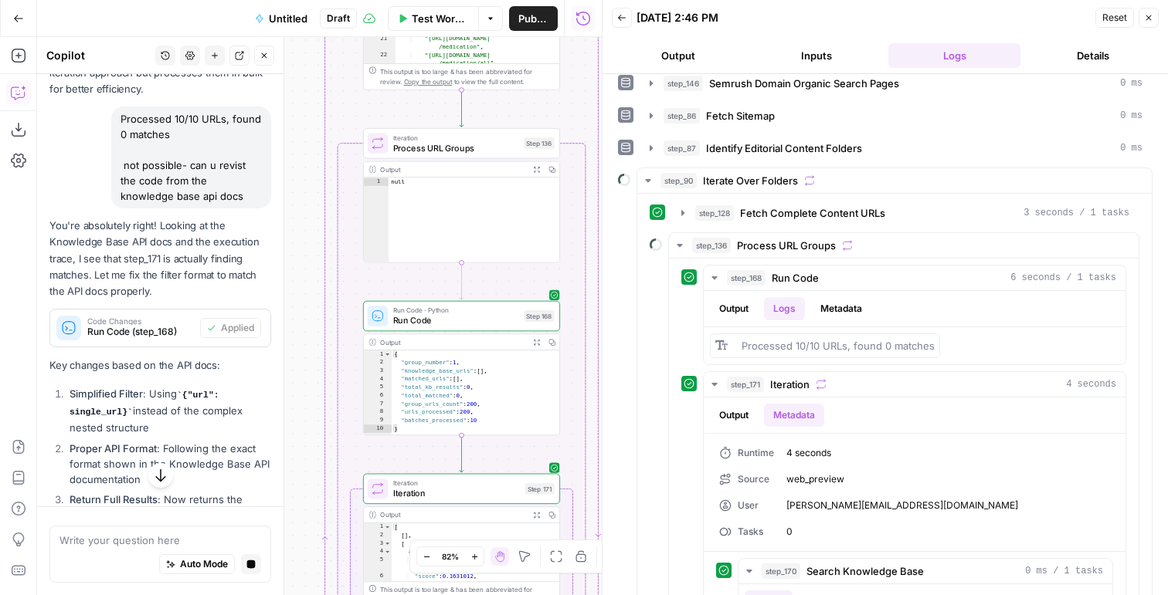
click at [1153, 19] on button "Close" at bounding box center [1148, 18] width 20 height 20
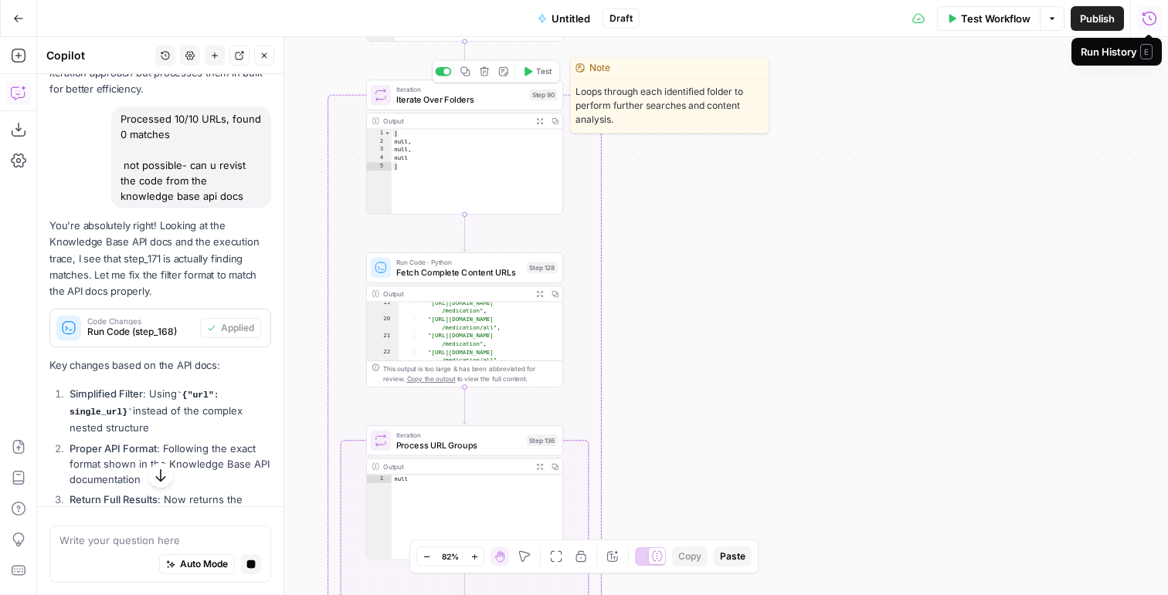
click at [548, 76] on span "Test" at bounding box center [543, 72] width 15 height 12
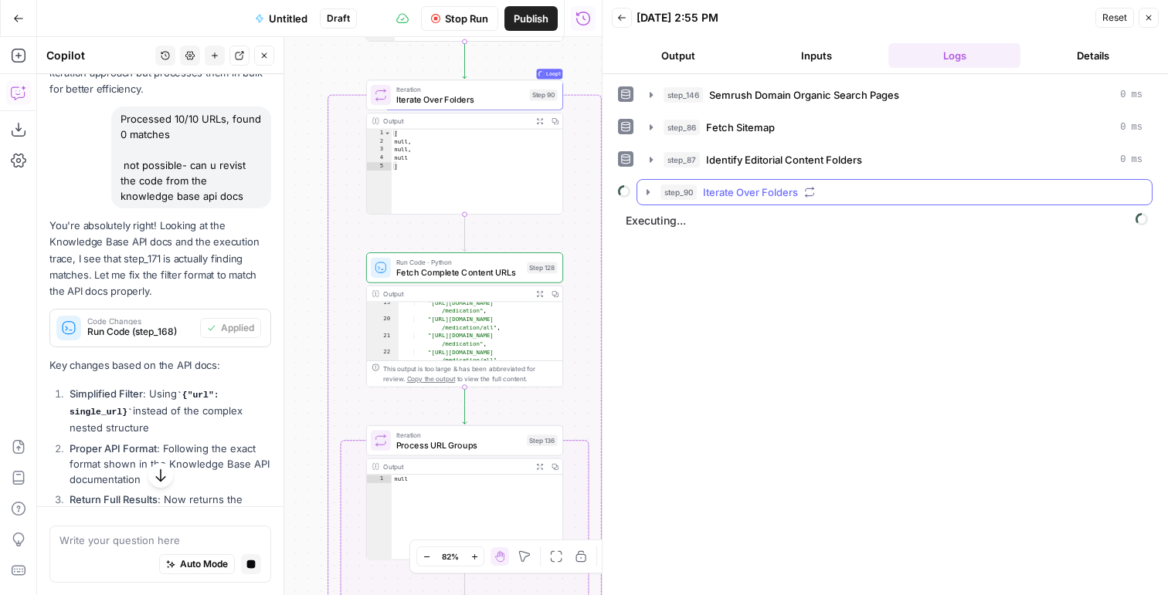
click at [770, 190] on span "Iterate Over Folders" at bounding box center [750, 192] width 95 height 15
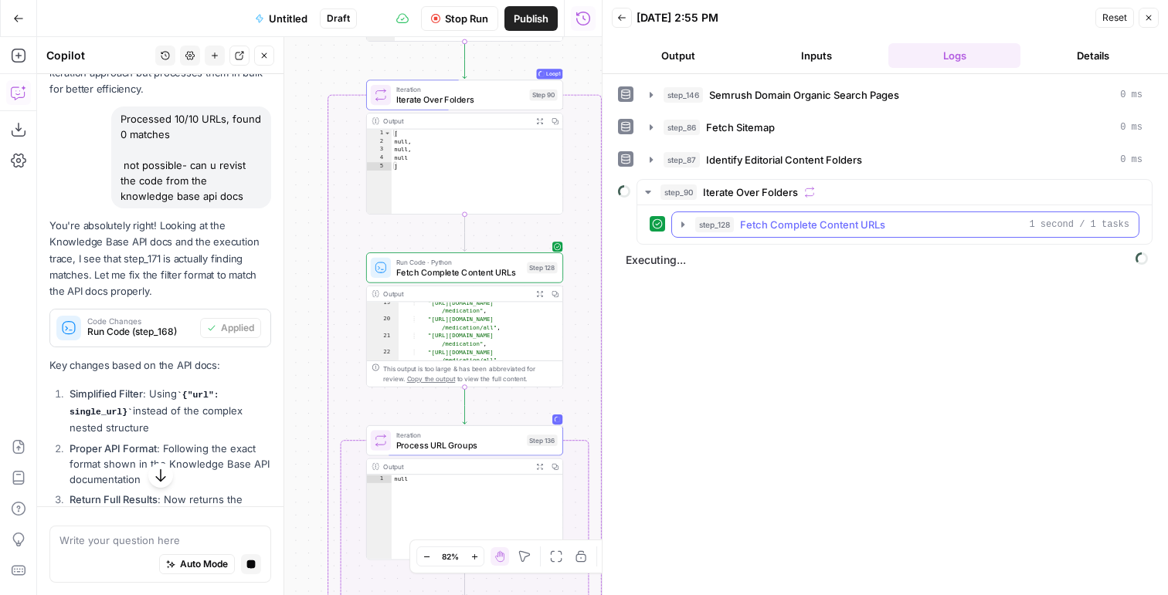
click at [758, 234] on button "step_128 Fetch Complete Content URLs 1 second / 1 tasks" at bounding box center [905, 224] width 466 height 25
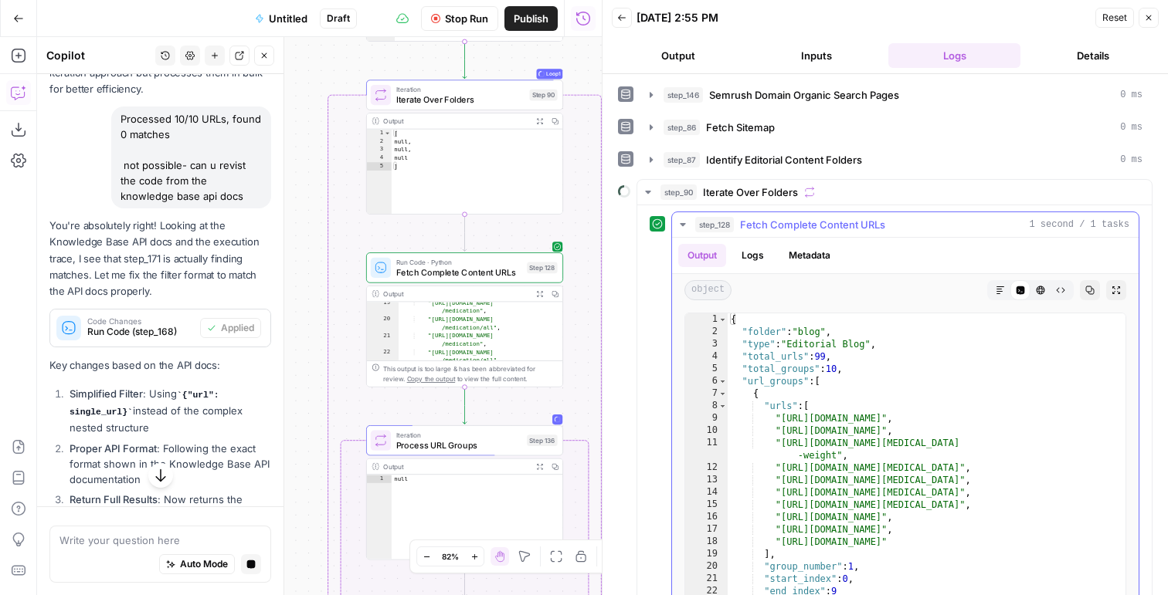
click at [758, 234] on button "step_128 Fetch Complete Content URLs 1 second / 1 tasks" at bounding box center [905, 224] width 466 height 25
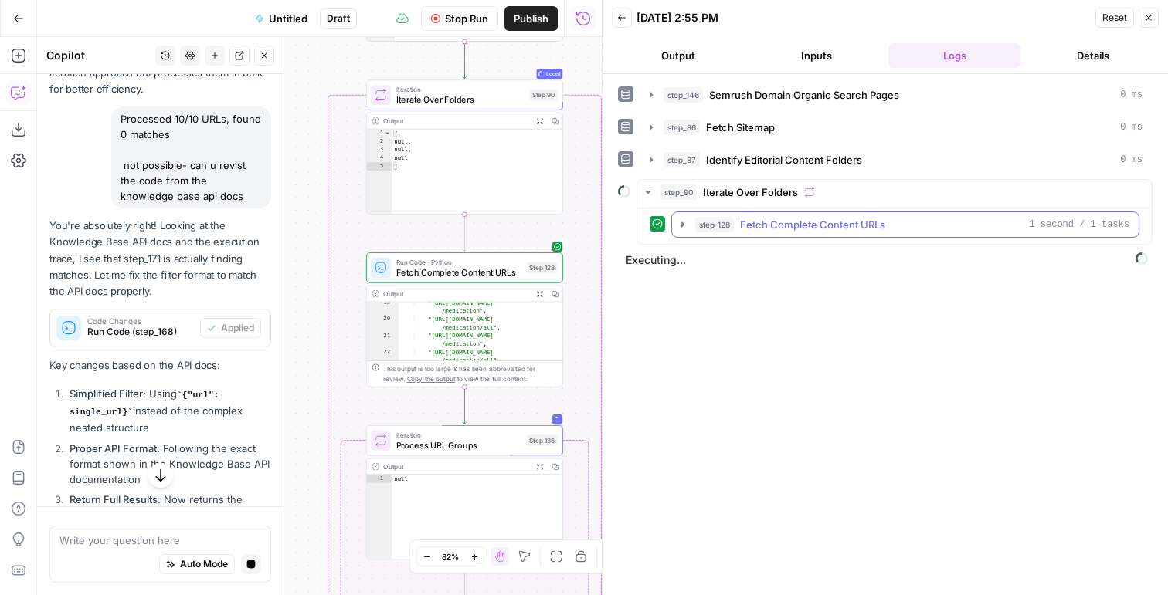
click at [758, 234] on button "step_128 Fetch Complete Content URLs 1 second / 1 tasks" at bounding box center [905, 224] width 466 height 25
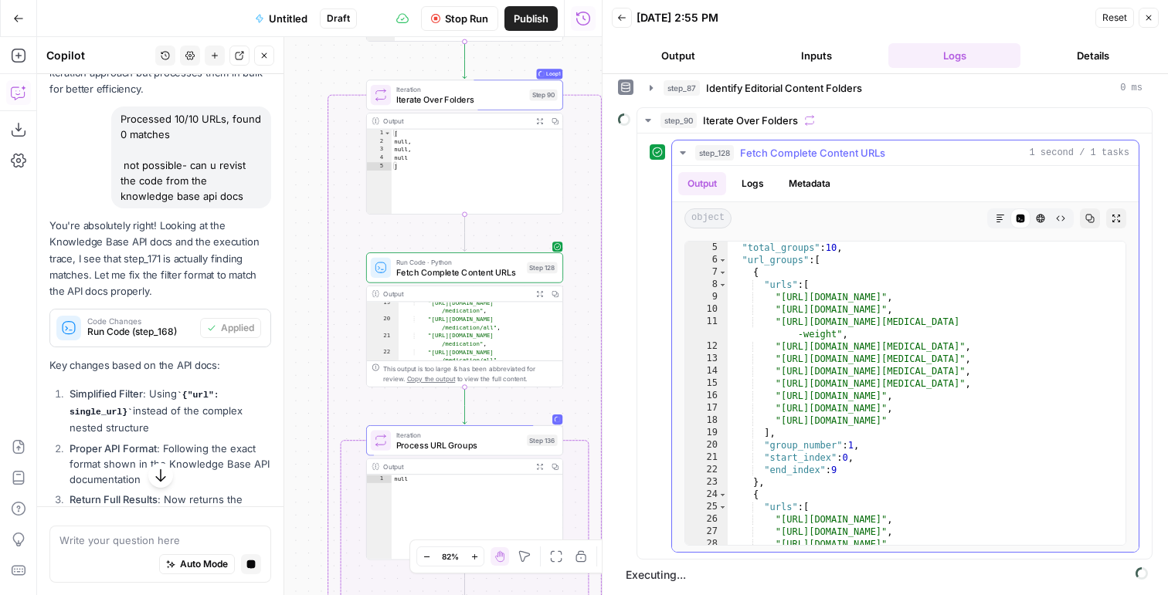
scroll to position [67, 0]
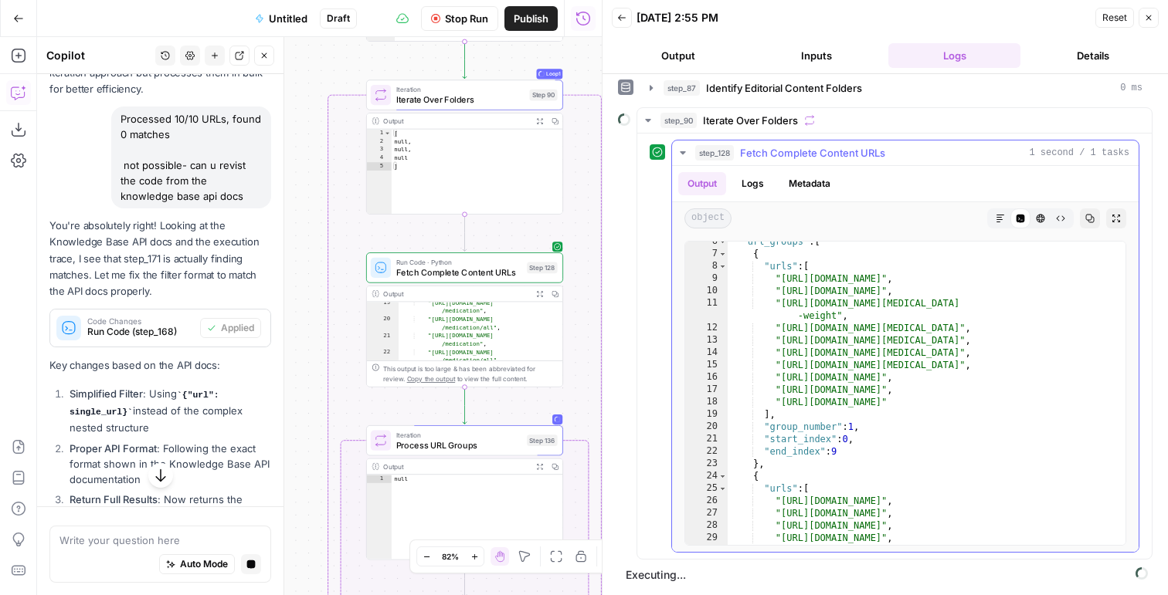
click at [758, 163] on button "step_128 Fetch Complete Content URLs 1 second / 1 tasks" at bounding box center [905, 153] width 466 height 25
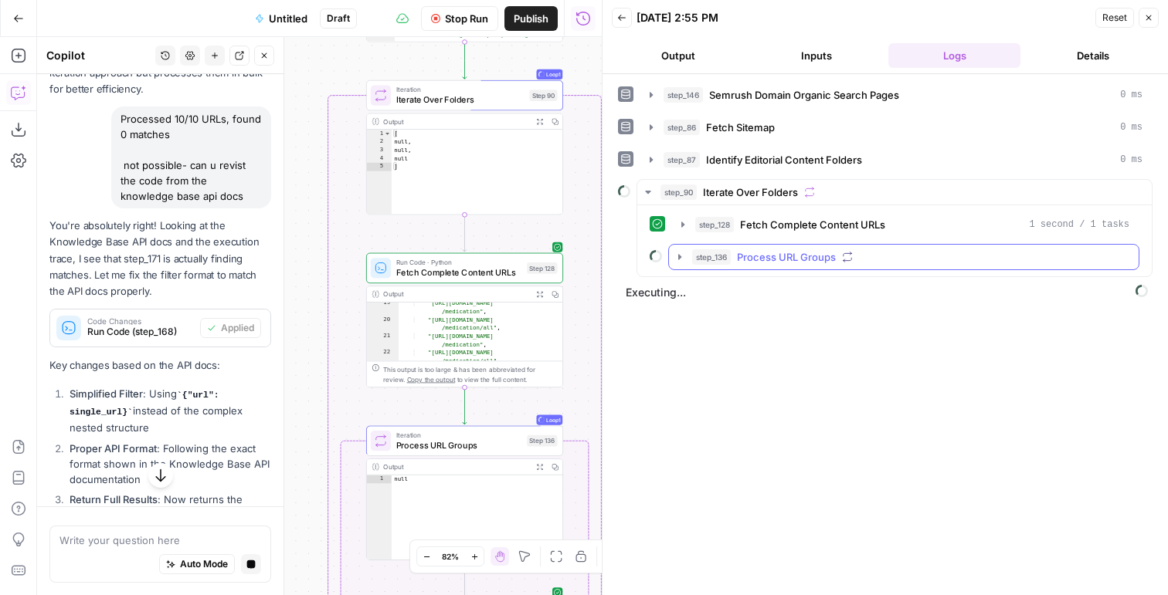
click at [730, 256] on span "step_136" at bounding box center [711, 256] width 39 height 15
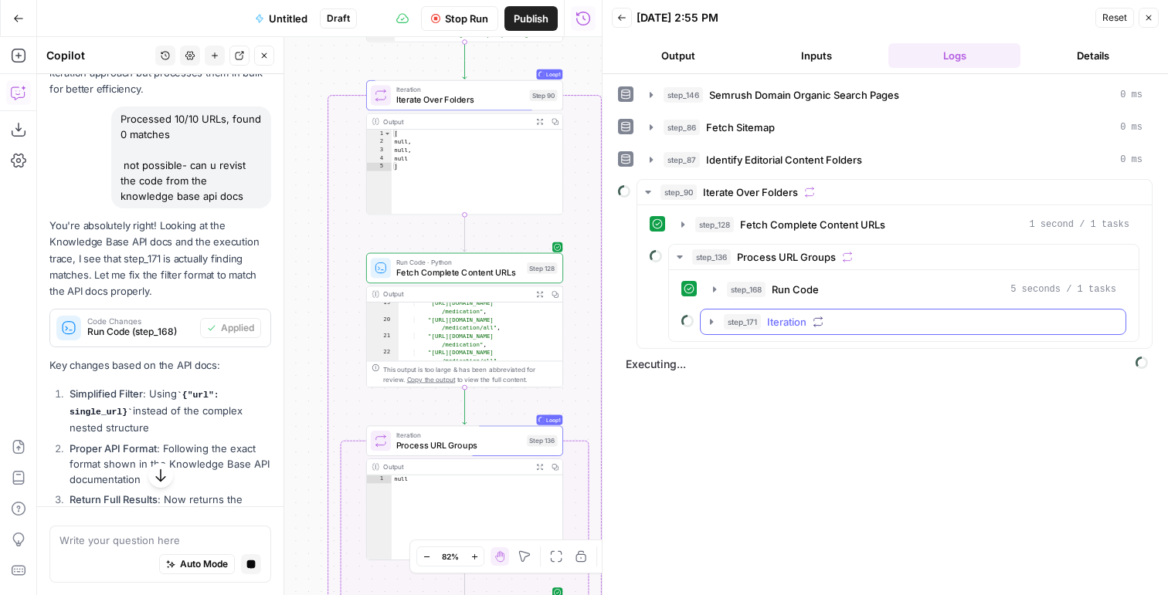
click at [746, 330] on button "step_171 Iteration" at bounding box center [912, 322] width 425 height 25
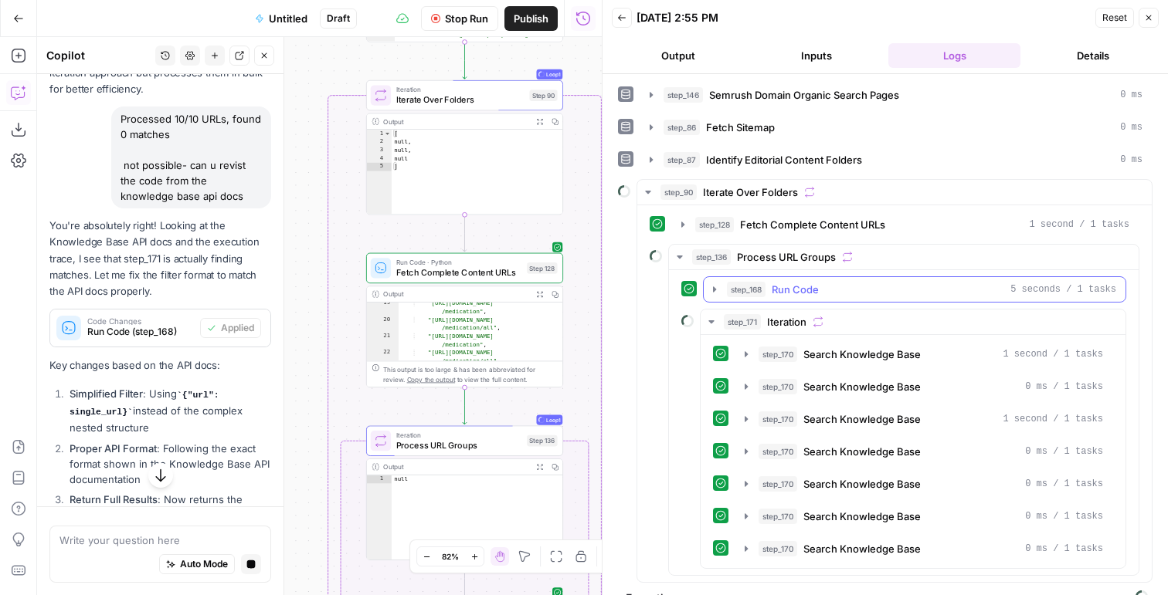
click at [759, 296] on span "step_168" at bounding box center [746, 289] width 39 height 15
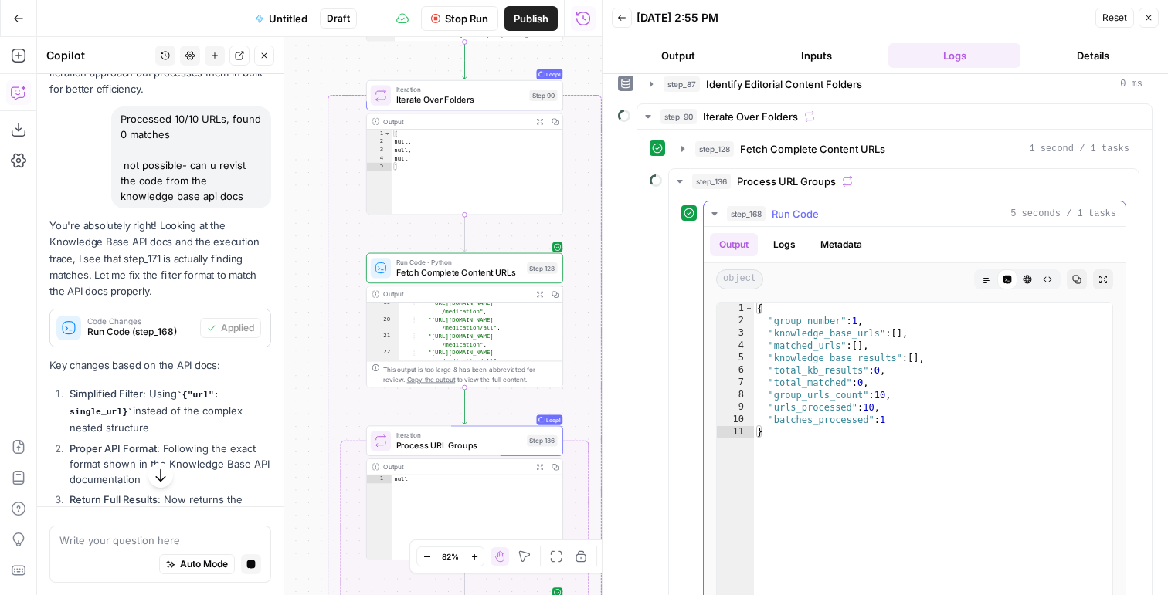
scroll to position [98, 0]
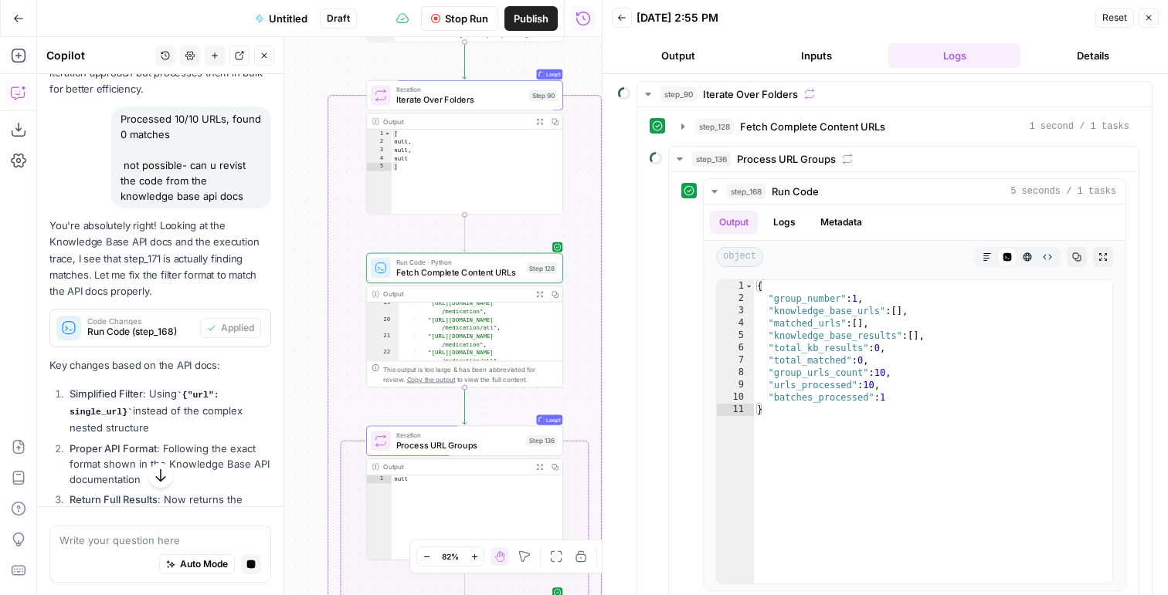
click at [433, 9] on button "Stop Run" at bounding box center [459, 18] width 77 height 25
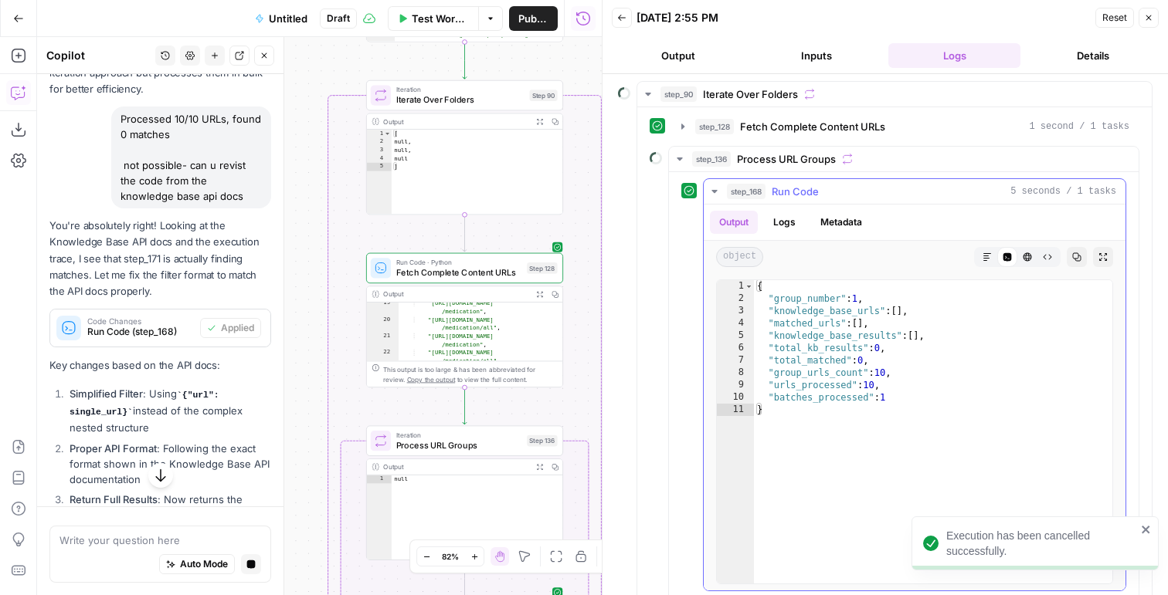
click at [795, 215] on button "Logs" at bounding box center [784, 222] width 41 height 23
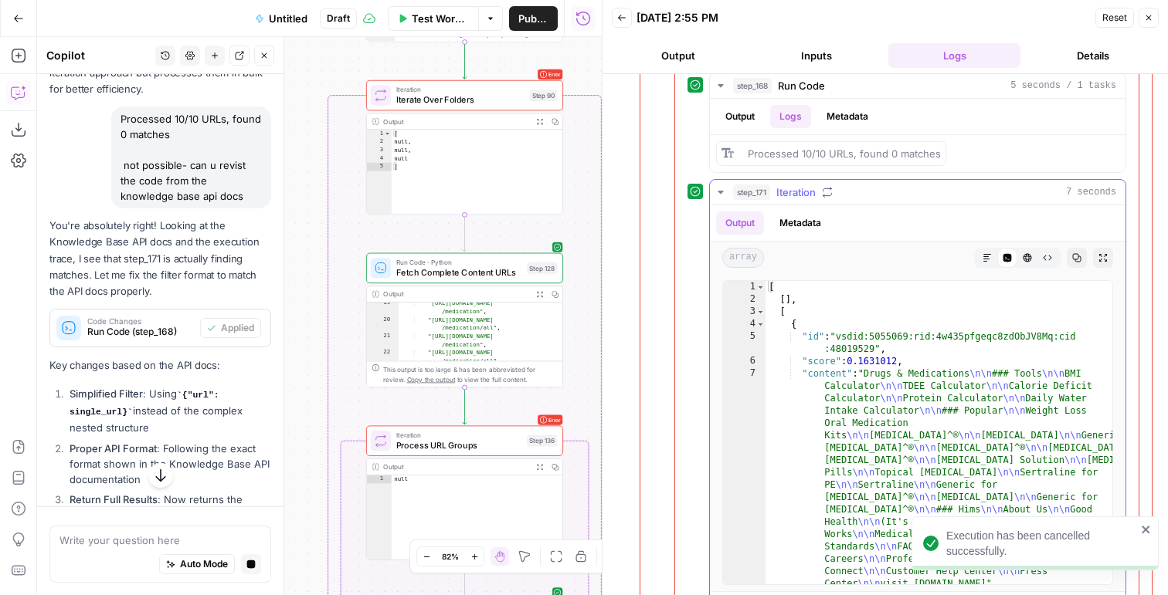
scroll to position [220, 0]
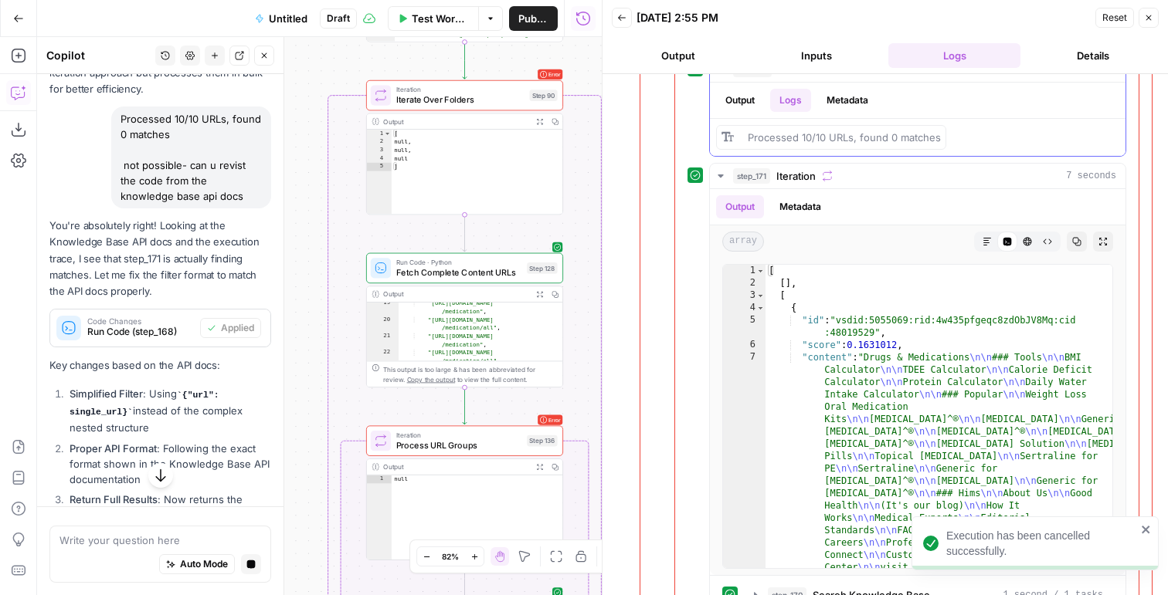
click at [838, 127] on div "Processed 10/10 URLs, found 0 matches" at bounding box center [831, 137] width 230 height 25
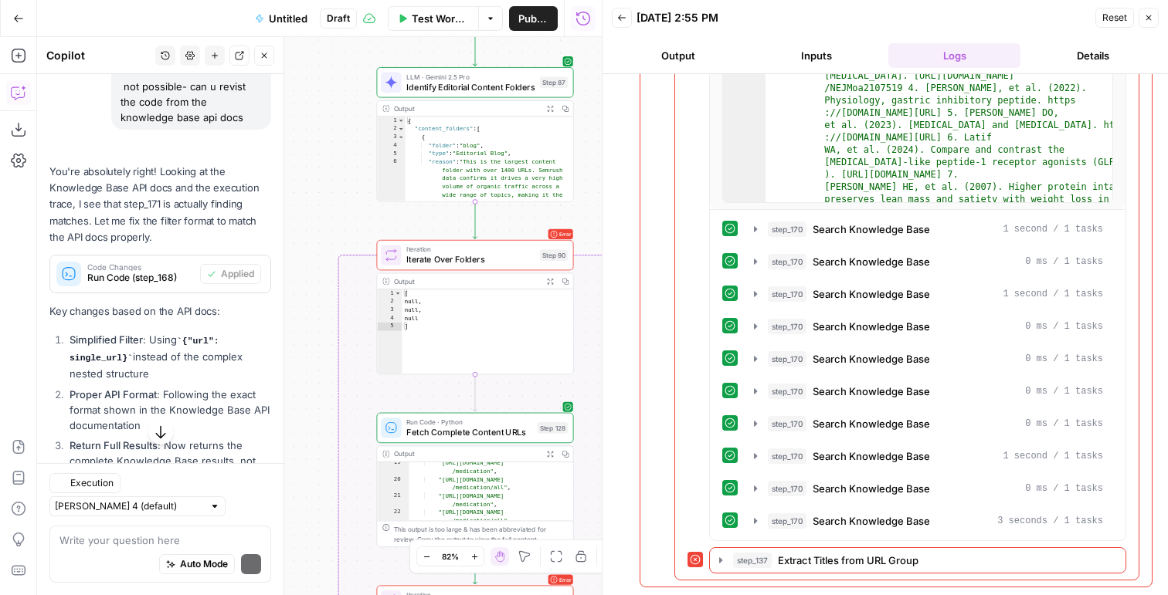
scroll to position [6547, 0]
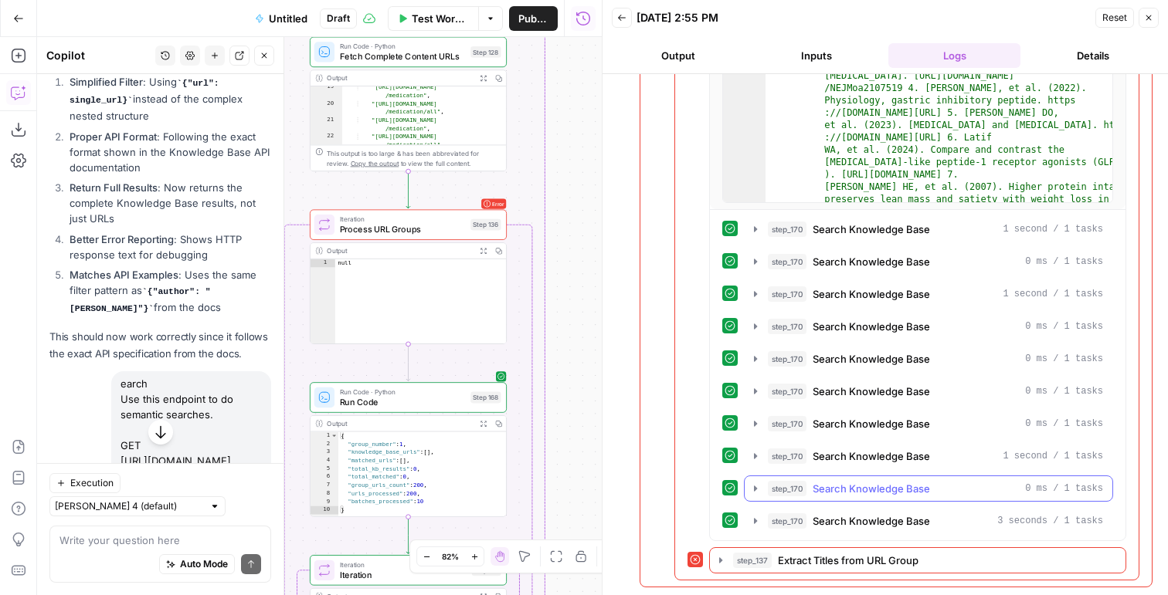
click at [866, 493] on span "Search Knowledge Base" at bounding box center [870, 488] width 117 height 15
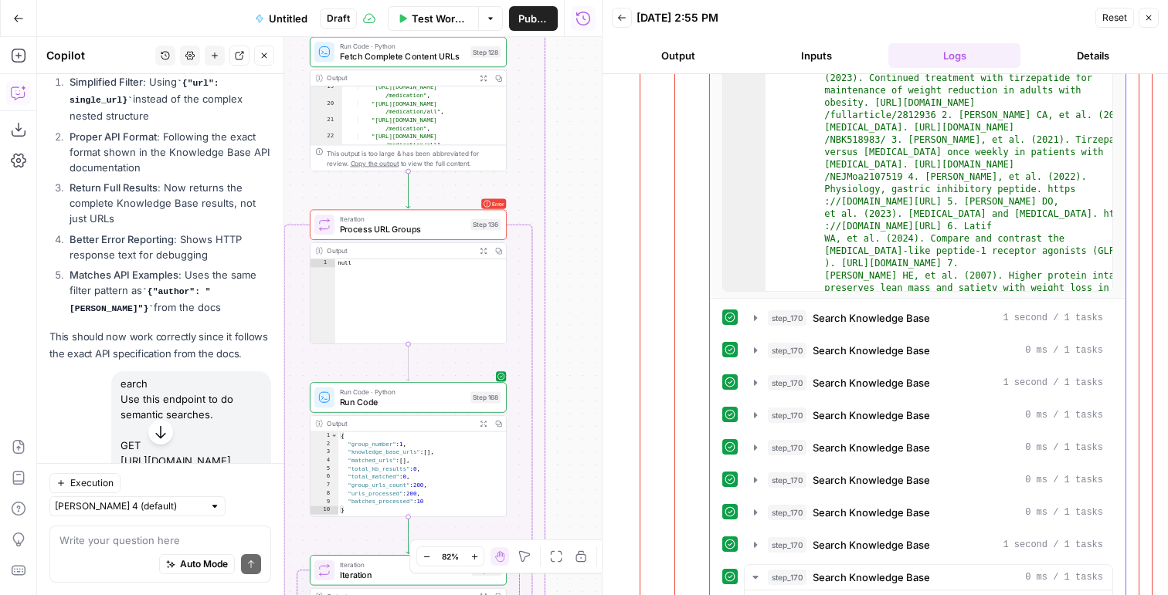
scroll to position [0, 0]
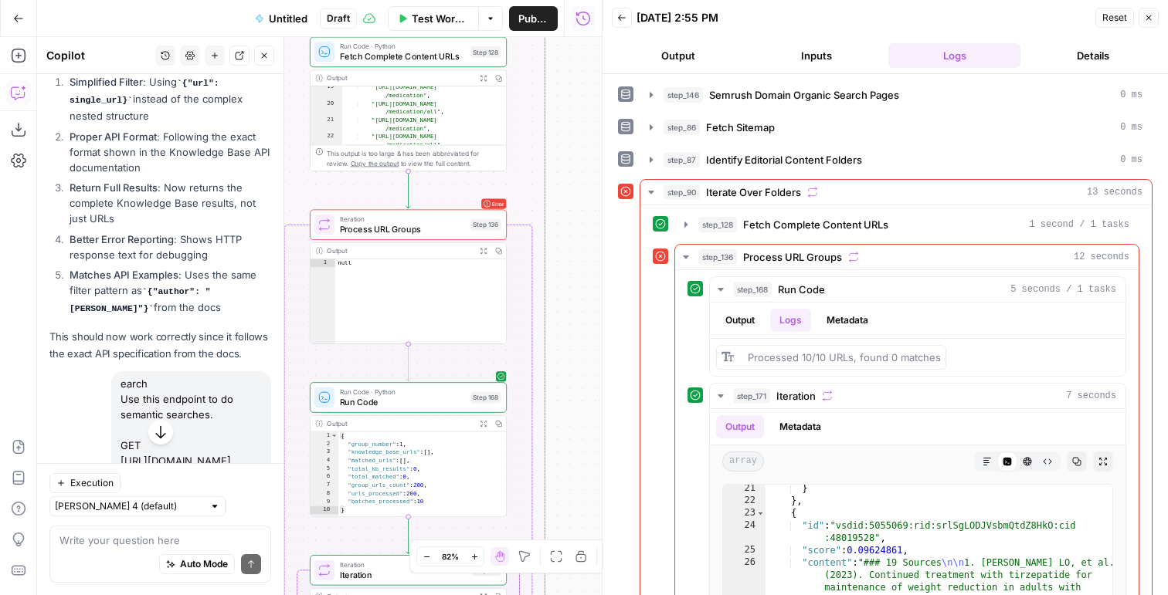
click at [126, 555] on div "Auto Mode Send" at bounding box center [160, 565] width 202 height 34
paste textarea "https://app.airops.com/public_api/vector_stores/11376/search"
click at [131, 551] on div "Auto Mode Send" at bounding box center [160, 565] width 202 height 34
click at [171, 533] on textarea "https://app.airops.com/public_api/vector_stores/11376/search" at bounding box center [160, 540] width 202 height 15
paste textarea "curl https://app.airops.com/public_api/vector_stores/11376/vector_store_documen…"
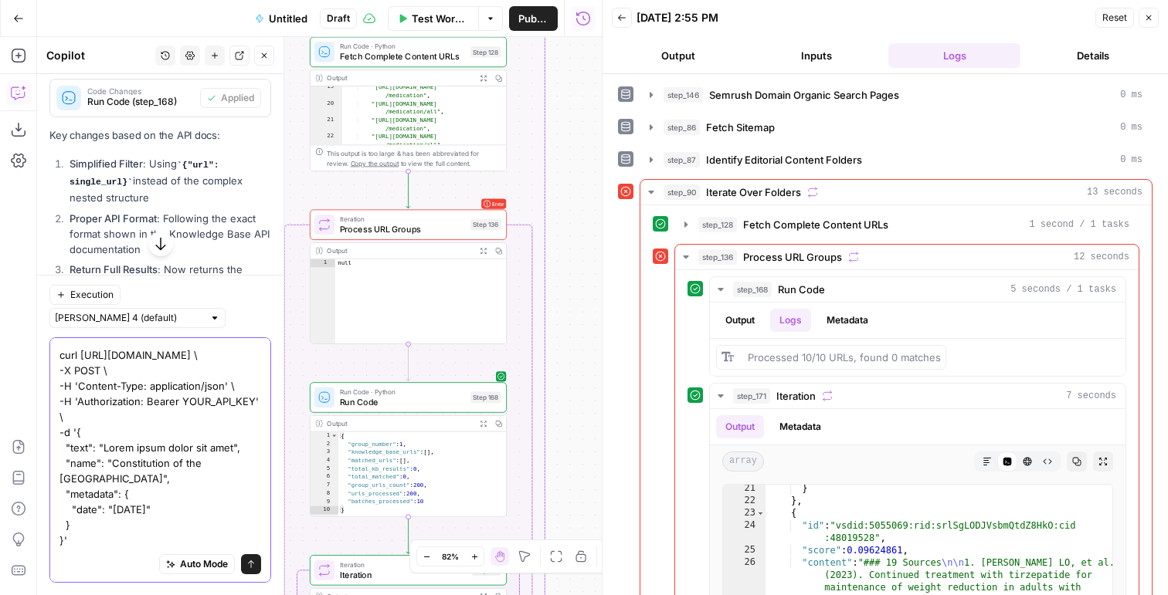
scroll to position [6469, 0]
click at [79, 431] on textarea "https://app.airops.com/public_api/vector_stores/11376/search curl https://app.a…" at bounding box center [160, 424] width 202 height 247
click at [84, 489] on textarea "https://app.airops.com/public_api/vector_stores/11376/search curl https://app.a…" at bounding box center [160, 424] width 202 height 247
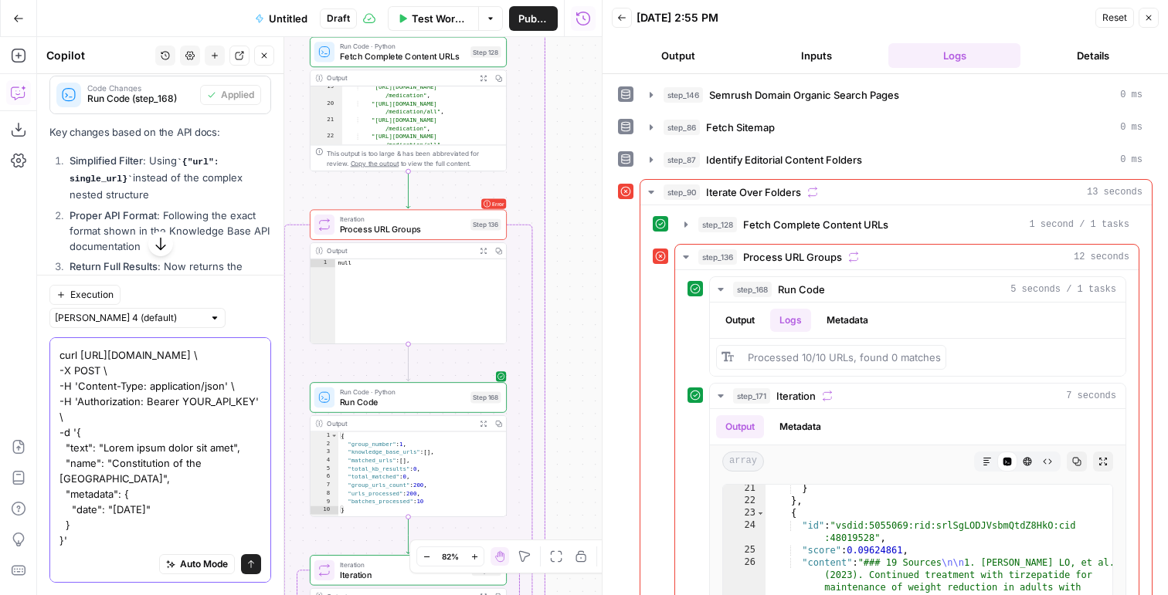
click at [91, 532] on textarea "https://app.airops.com/public_api/vector_stores/11376/search curl https://app.a…" at bounding box center [160, 424] width 202 height 247
click at [81, 548] on div "Auto Mode Send" at bounding box center [160, 565] width 202 height 34
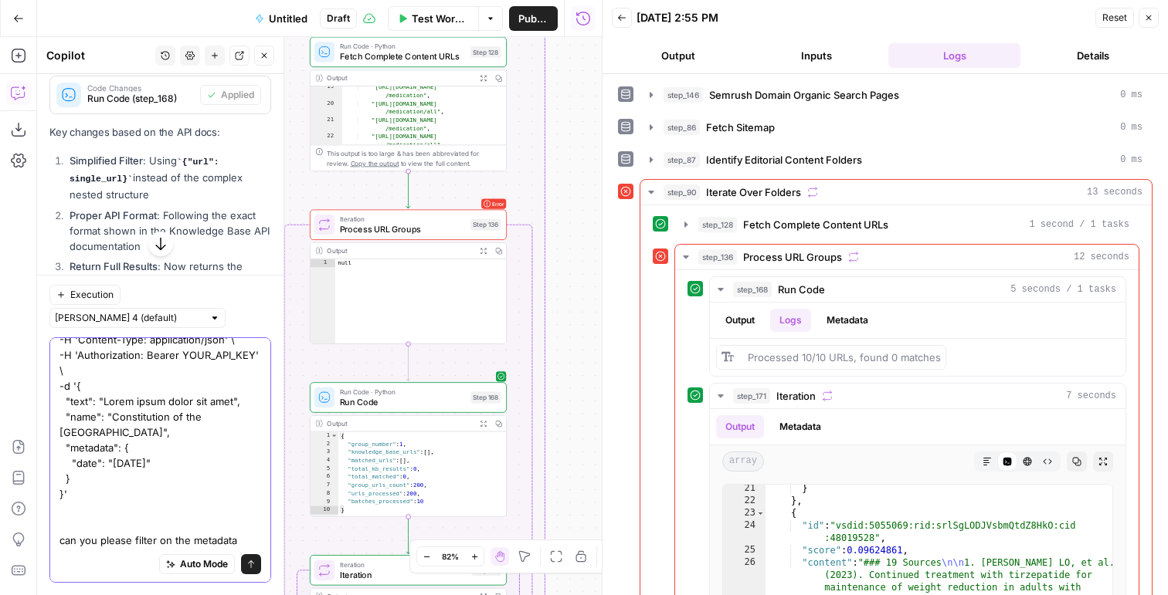
scroll to position [151, 0]
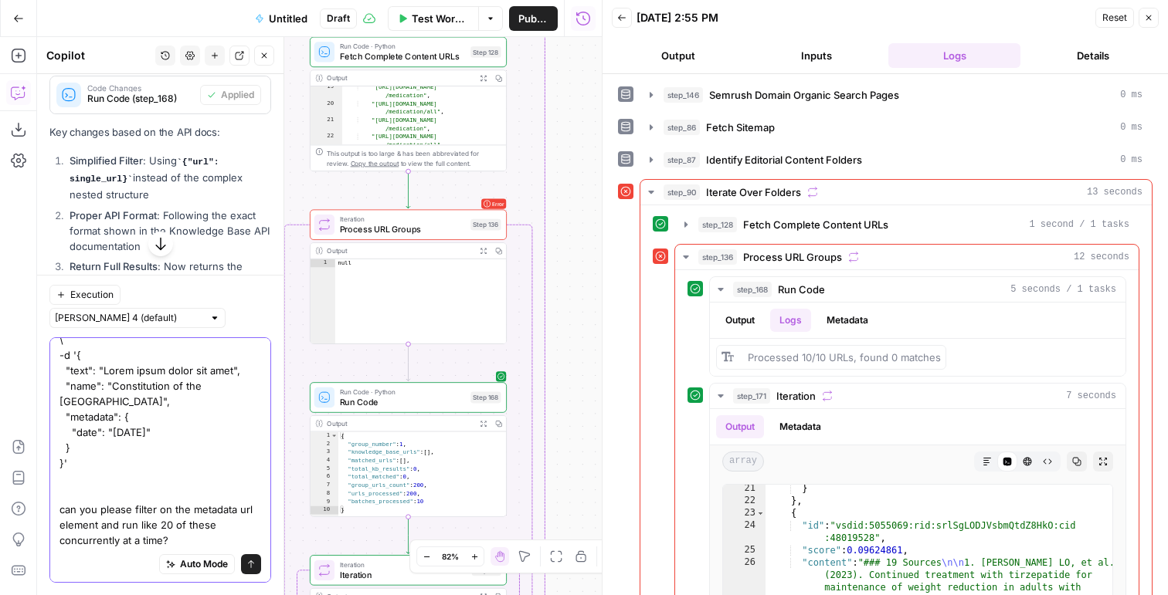
type textarea "https://app.airops.com/public_api/vector_stores/11376/search curl https://app.a…"
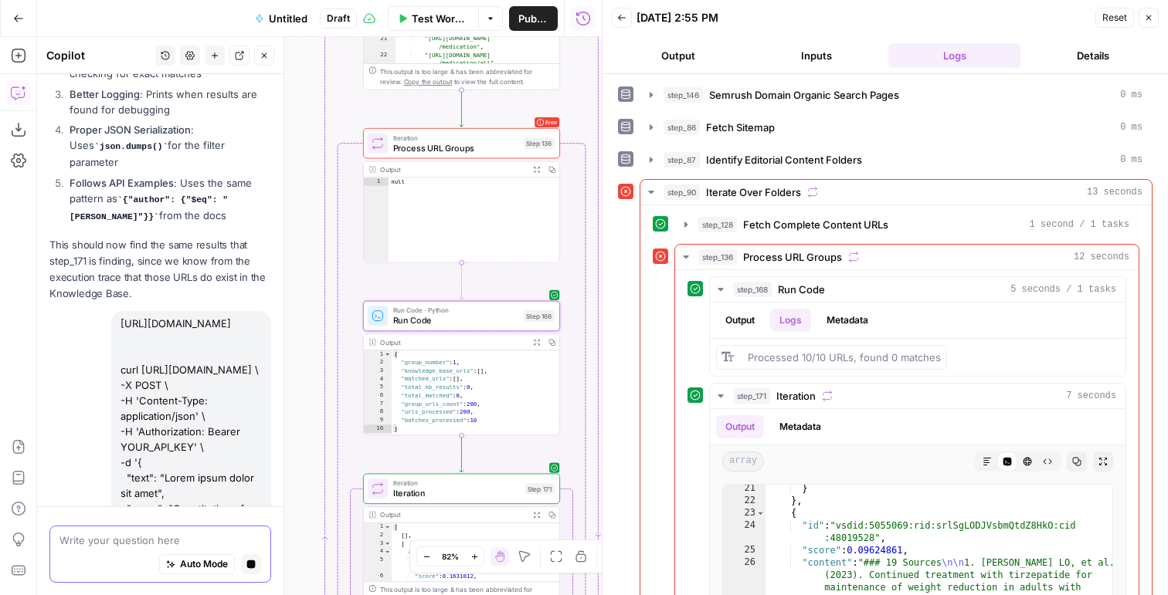
scroll to position [7754, 0]
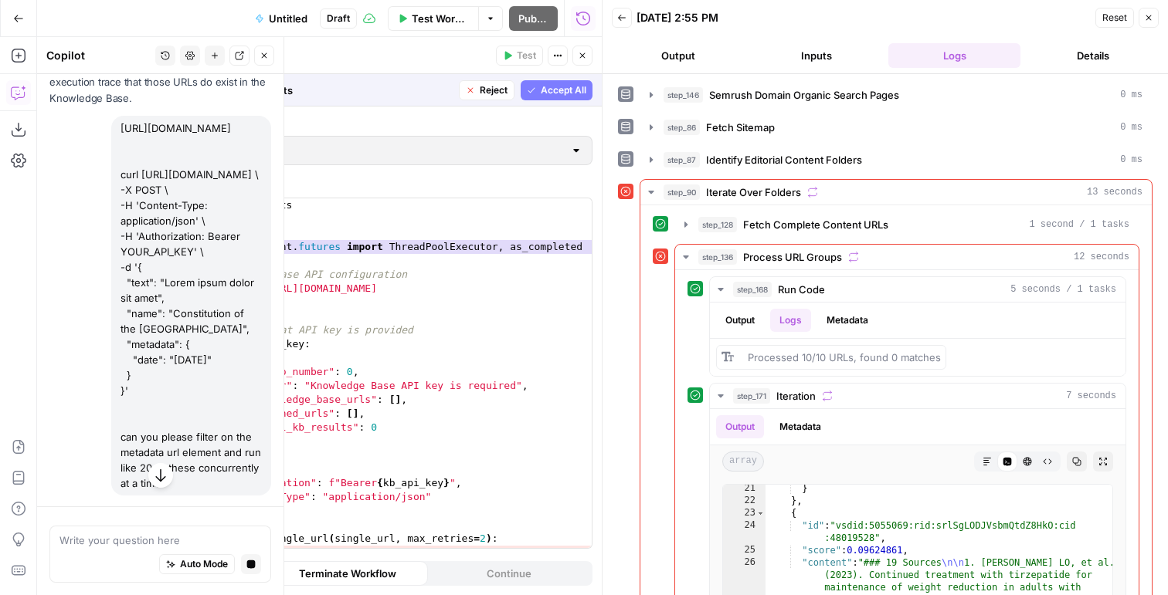
scroll to position [7962, 0]
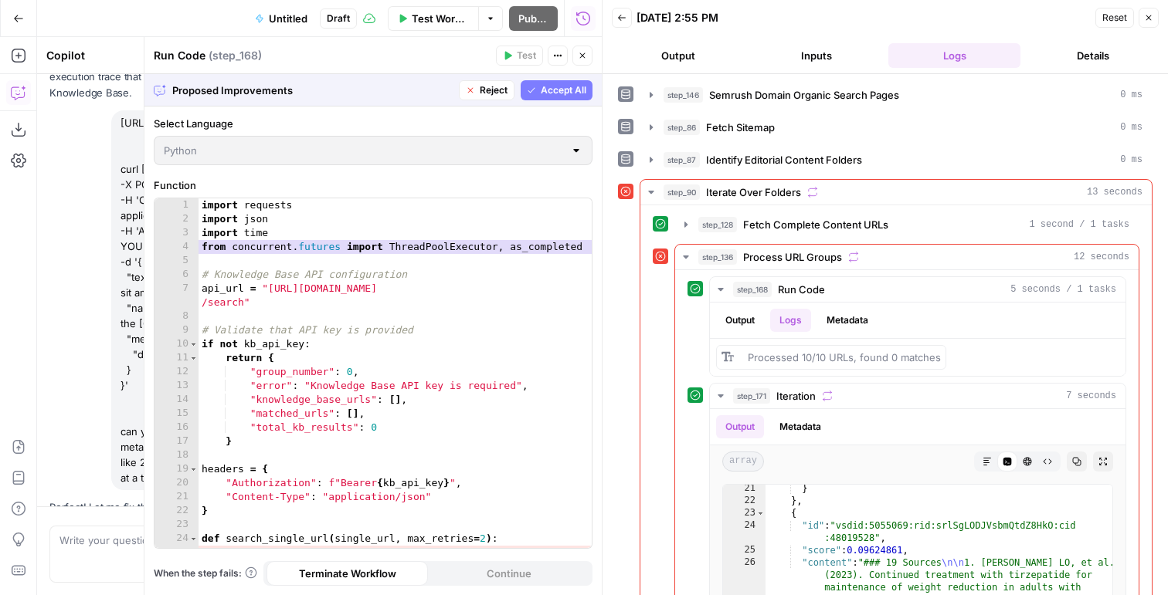
click at [570, 93] on span "Accept All" at bounding box center [564, 90] width 46 height 14
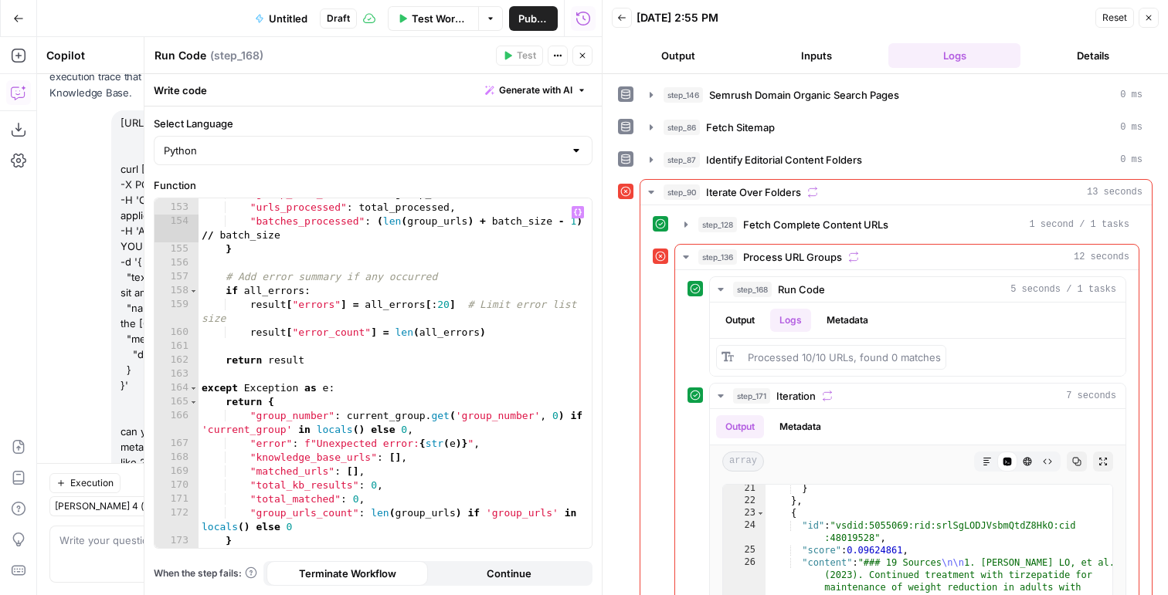
scroll to position [2333, 0]
click at [1148, 24] on button "Close" at bounding box center [1148, 18] width 20 height 20
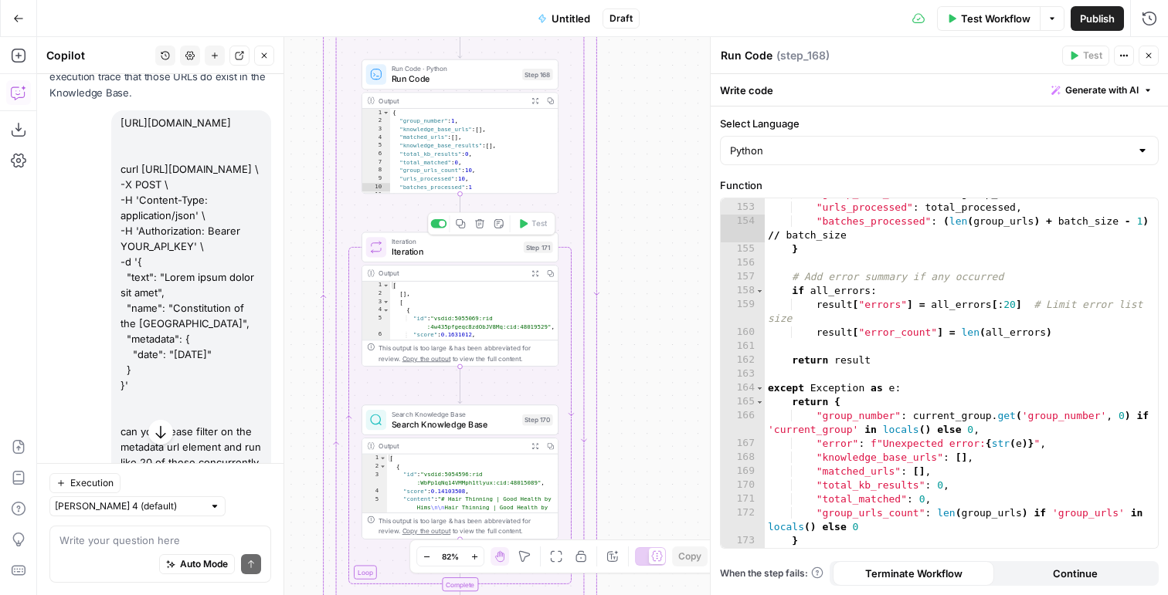
click at [441, 223] on div at bounding box center [442, 224] width 6 height 6
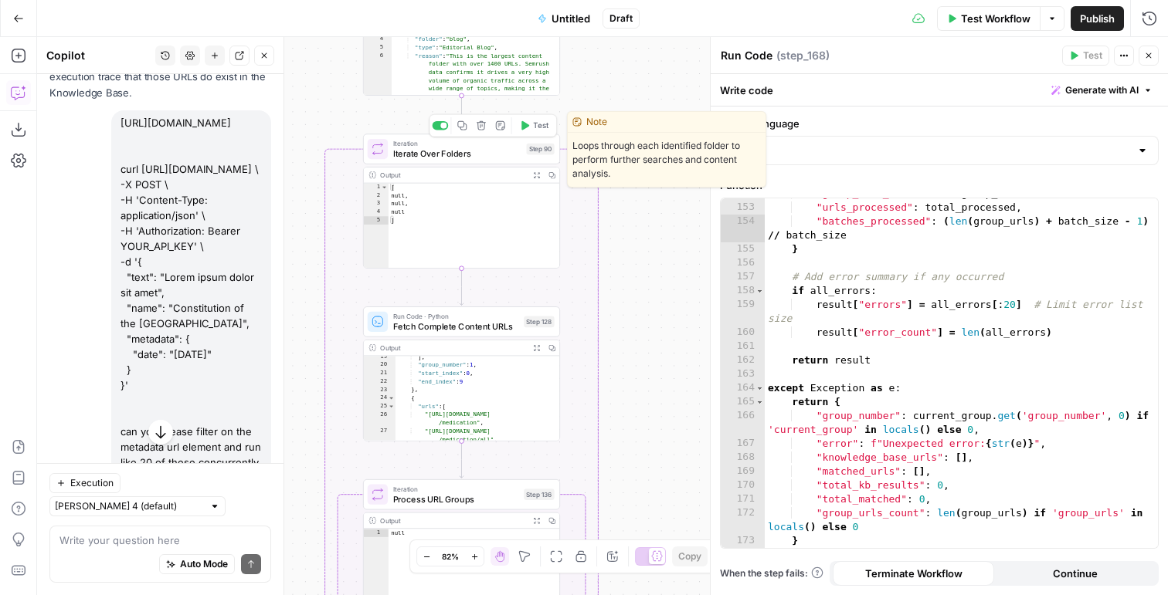
click at [531, 124] on button "Test" at bounding box center [533, 125] width 39 height 16
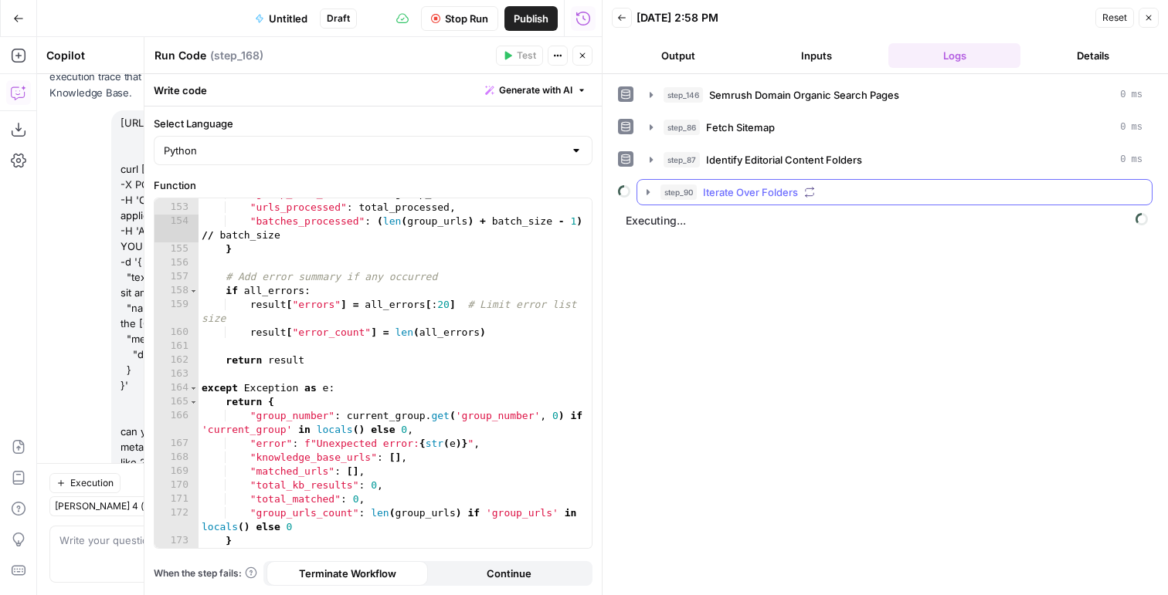
click at [705, 195] on span "Iterate Over Folders" at bounding box center [750, 192] width 95 height 15
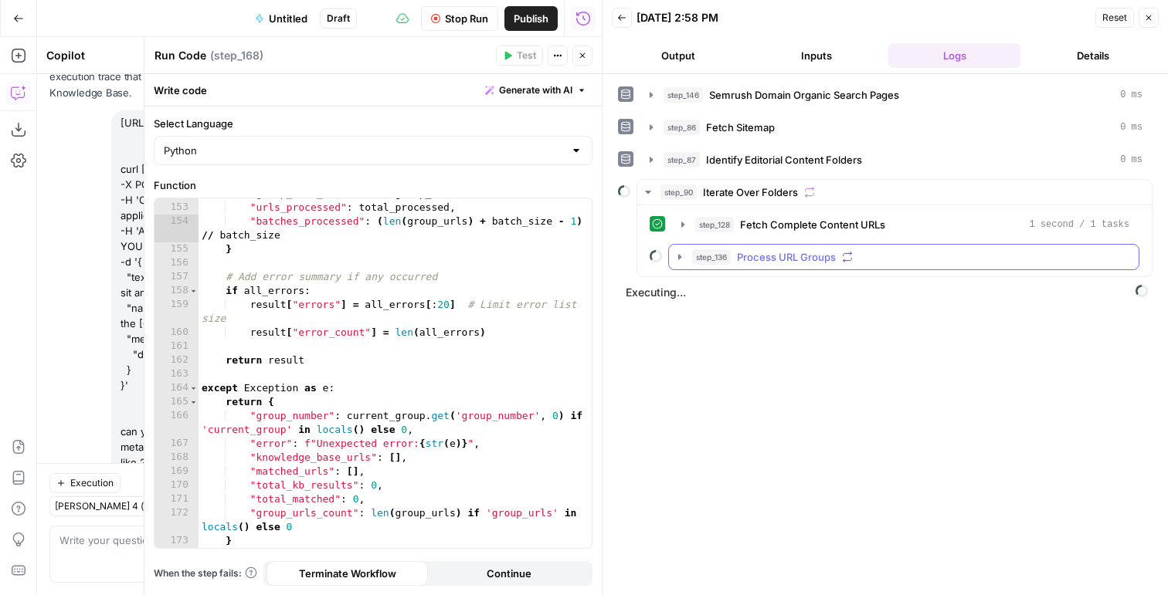
click at [710, 249] on button "step_136 Process URL Groups" at bounding box center [904, 257] width 470 height 25
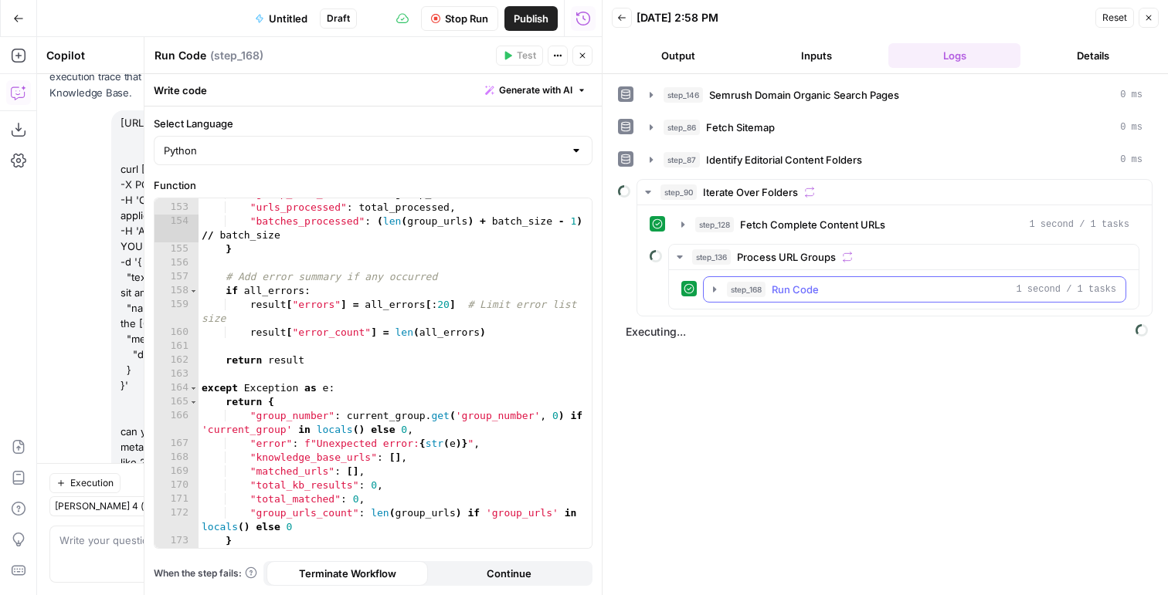
click at [721, 292] on button "step_168 Run Code 1 second / 1 tasks" at bounding box center [915, 289] width 422 height 25
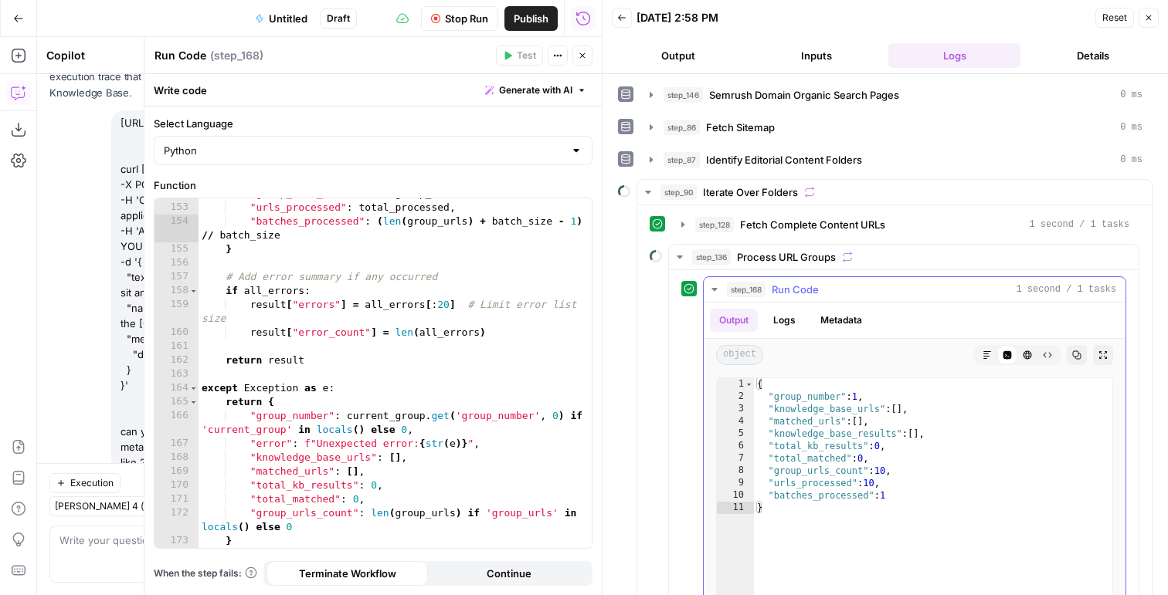
click at [776, 320] on button "Logs" at bounding box center [784, 320] width 41 height 23
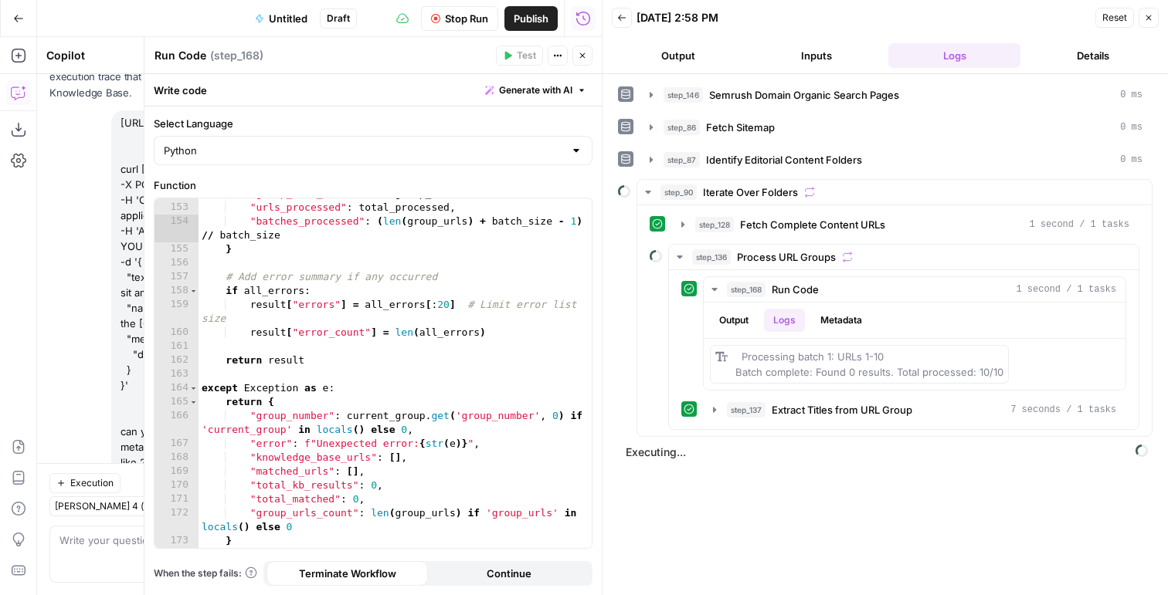
click at [464, 21] on span "Stop Run" at bounding box center [466, 18] width 43 height 15
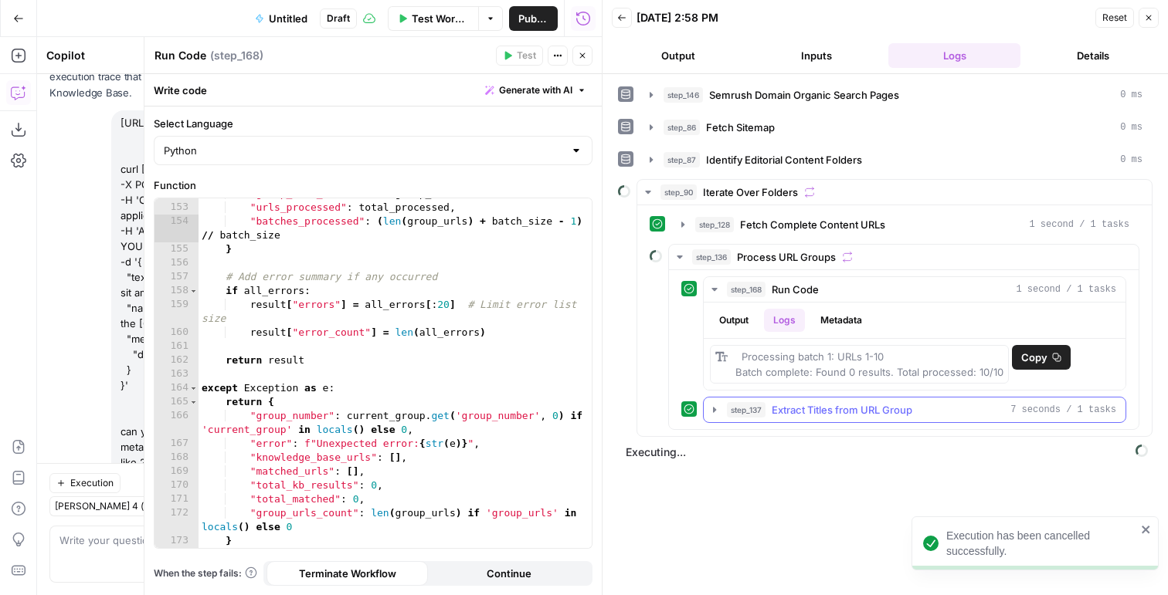
click at [796, 414] on span "Extract Titles from URL Group" at bounding box center [841, 409] width 141 height 15
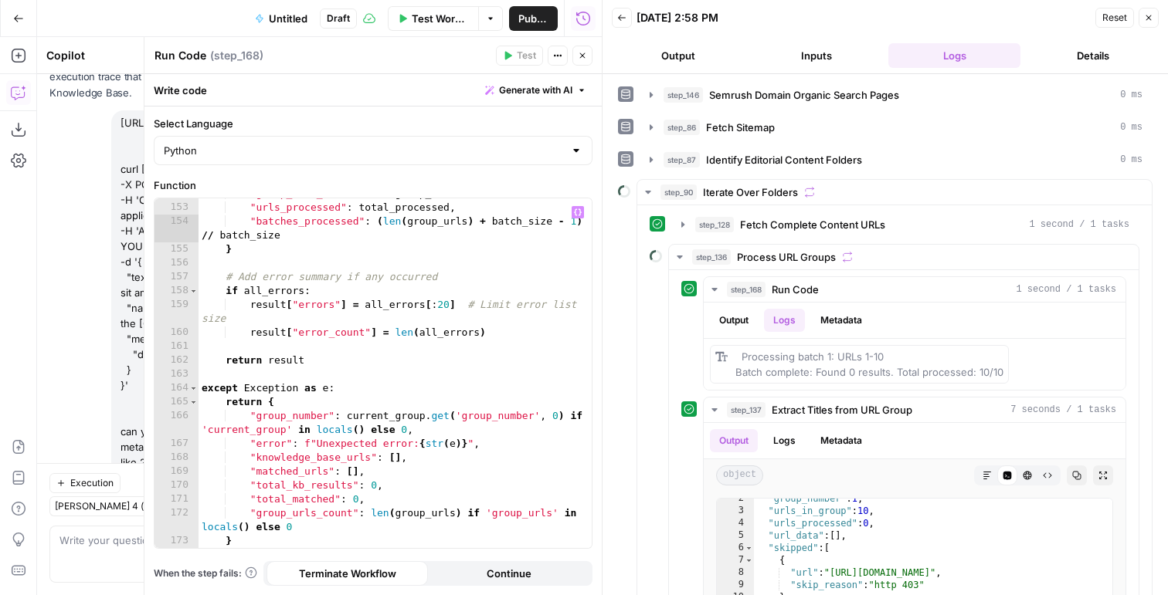
type textarea "**********"
click at [478, 293] on div ""group_urls_count" : len ( group_urls ) , "urls_processed" : total_processed , …" at bounding box center [394, 376] width 393 height 378
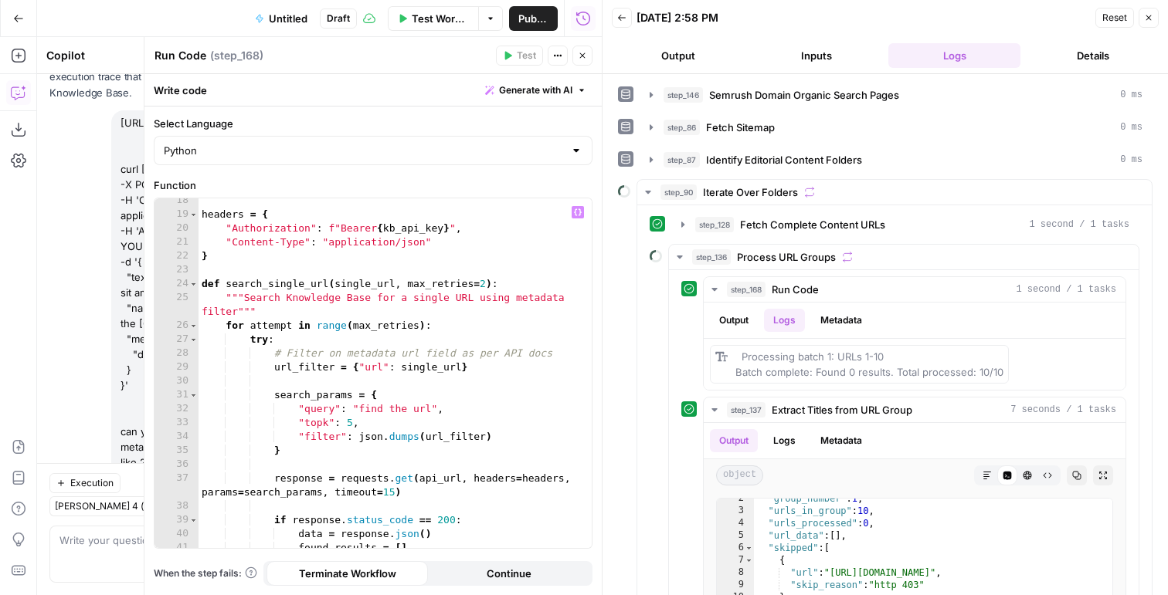
scroll to position [255, 0]
click at [436, 22] on span "Test Workflow" at bounding box center [441, 18] width 58 height 15
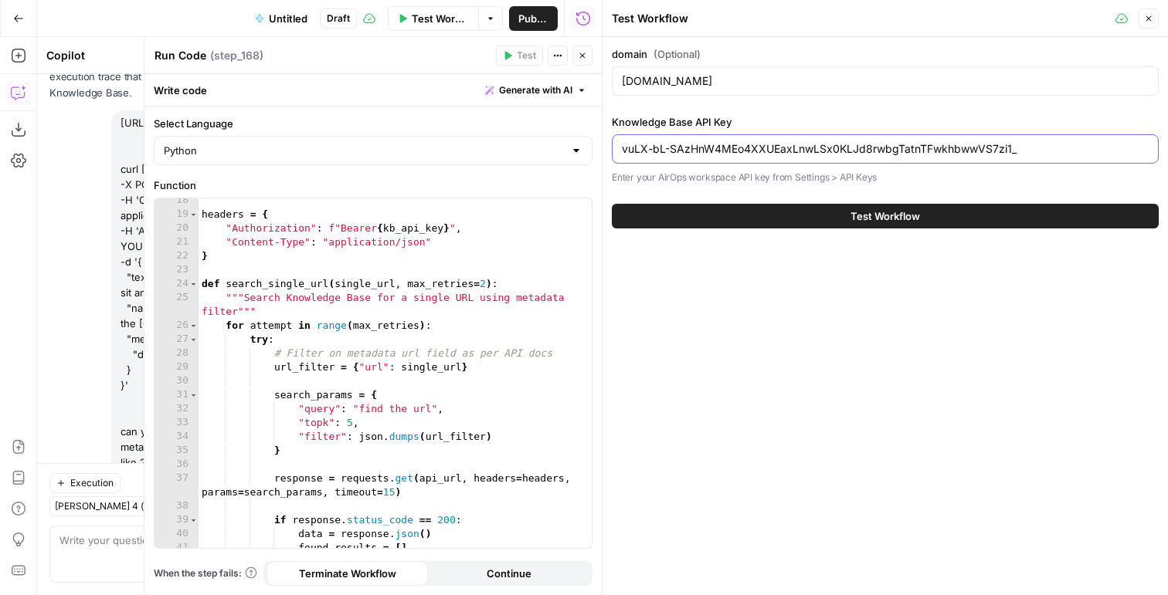
click at [724, 148] on input "vuLX-bL-SAzHnW4MEo4XXUEaxLnwLSx0KLJd8rwbgTatnTFwkhbwwVS7zi1_" at bounding box center [885, 148] width 527 height 15
click at [1154, 17] on button "Close" at bounding box center [1148, 18] width 20 height 20
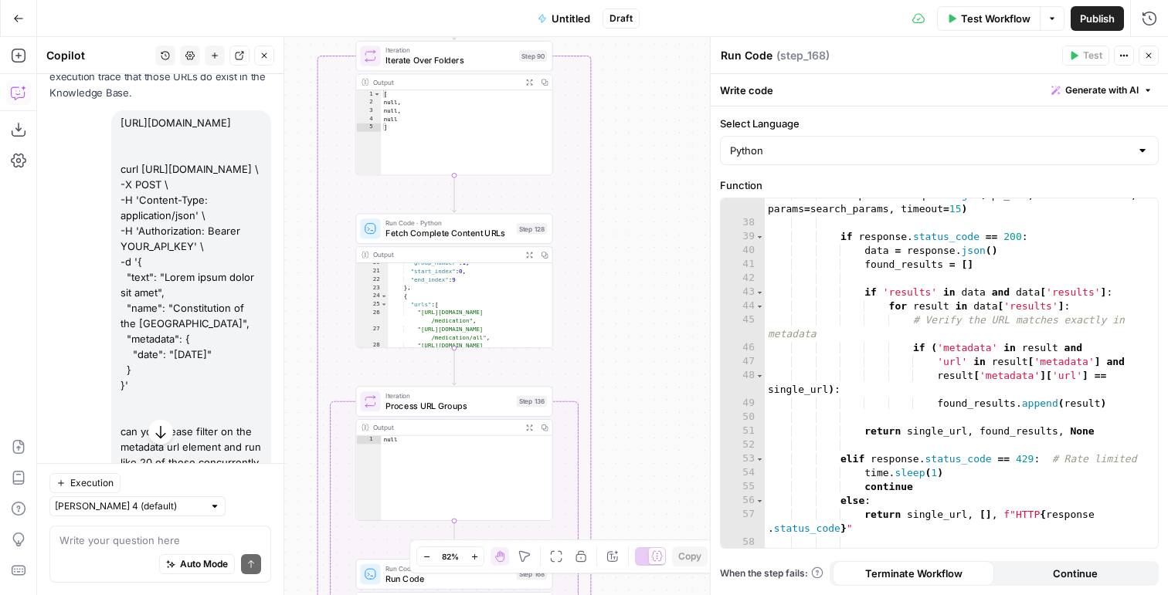
scroll to position [291, 0]
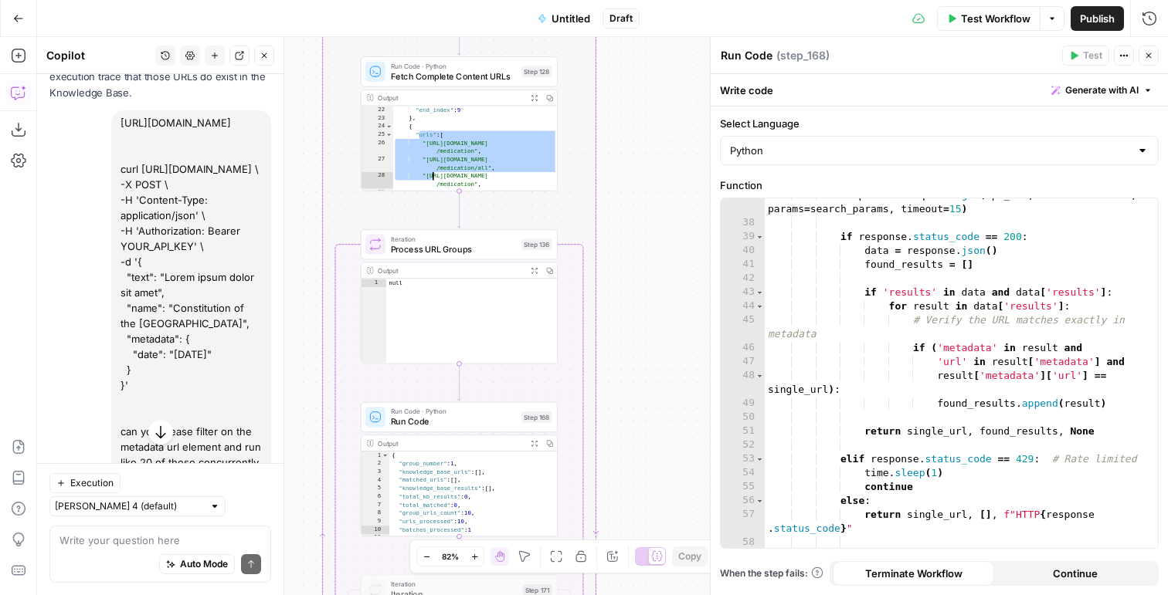
drag, startPoint x: 426, startPoint y: 142, endPoint x: 435, endPoint y: 170, distance: 29.3
click at [439, 179] on div ""start_index" : 0 , "end_index" : 9 } , { "urls" : [ "https://www.hims.com/blog…" at bounding box center [474, 153] width 165 height 110
click at [432, 155] on div ""start_index" : 0 , "end_index" : 9 } , { "urls" : [ "https://www.hims.com/blog…" at bounding box center [474, 153] width 165 height 110
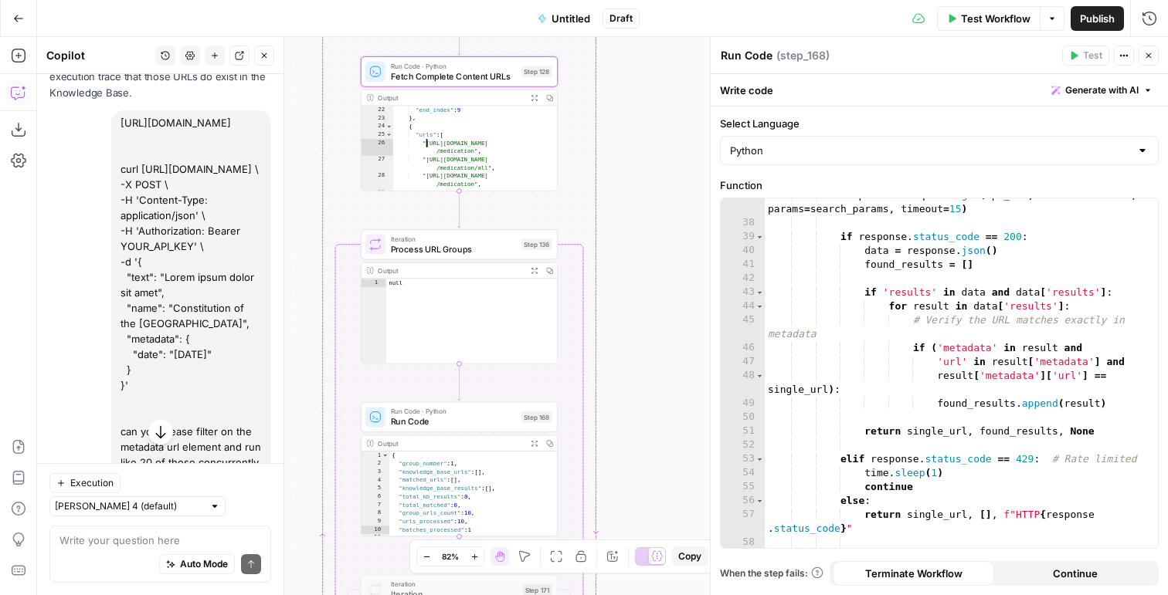
click at [397, 134] on div ""start_index" : 0 , "end_index" : 9 } , { "urls" : [ "https://www.hims.com/blog…" at bounding box center [474, 153] width 165 height 110
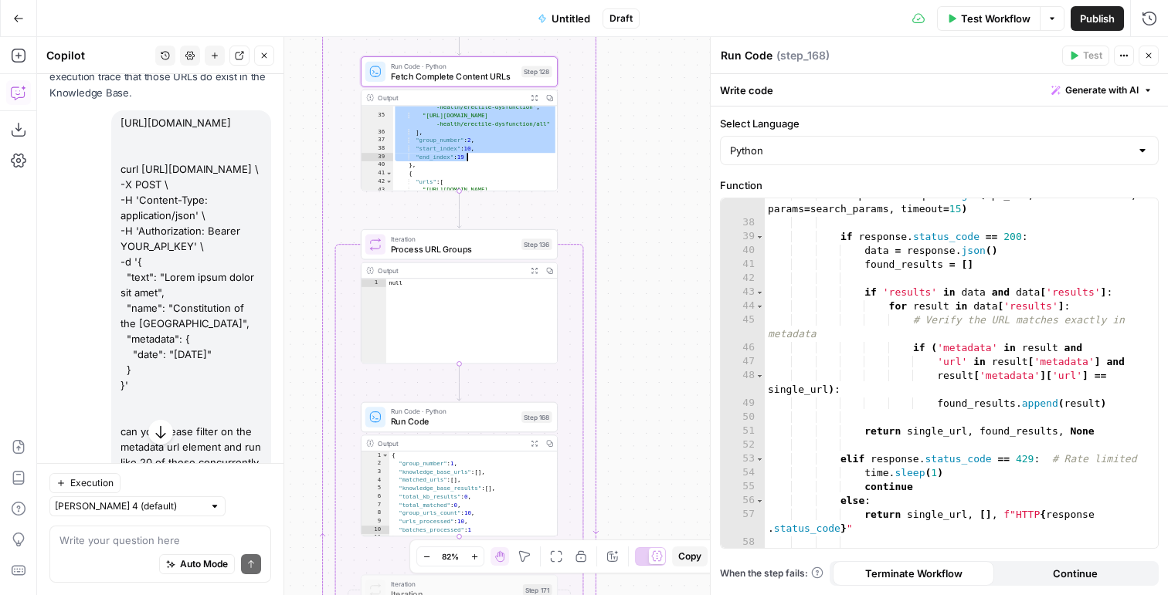
scroll to position [507, 0]
drag, startPoint x: 415, startPoint y: 142, endPoint x: 492, endPoint y: 139, distance: 76.5
click at [492, 139] on div ""https://www.hims.com/blog/sexual -health/erectile-dysfunction" , "https://www.…" at bounding box center [474, 153] width 165 height 119
click at [487, 136] on div ""https://www.hims.com/blog/sexual -health/erectile-dysfunction" , "https://www.…" at bounding box center [474, 153] width 165 height 119
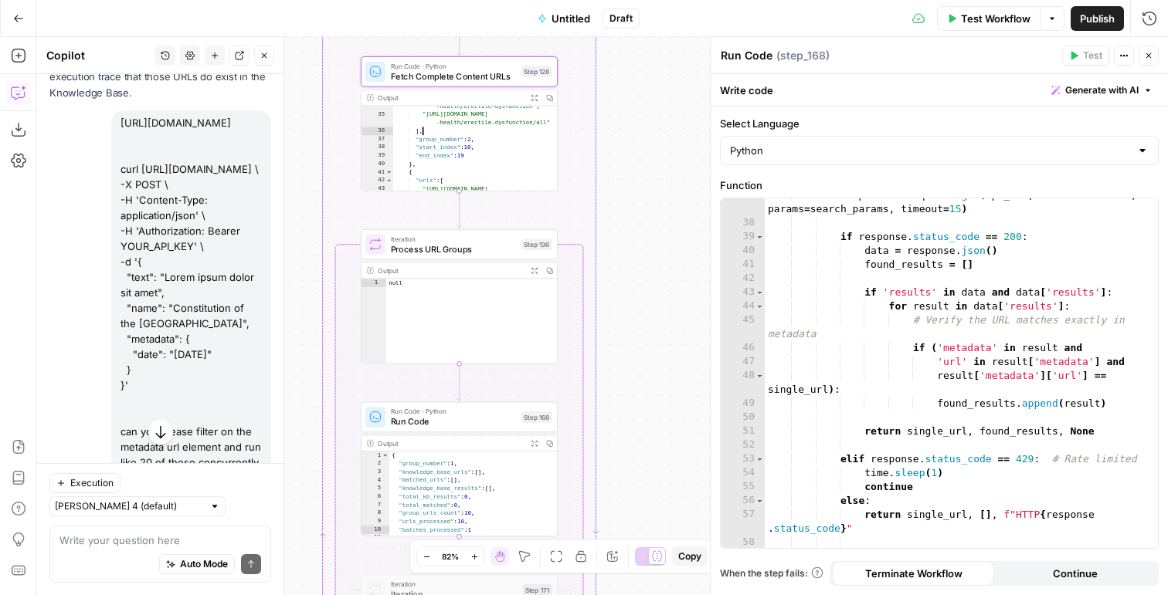
click at [486, 176] on div ""https://www.hims.com/blog/sexual -health/erectile-dysfunction" , "https://www.…" at bounding box center [474, 153] width 165 height 119
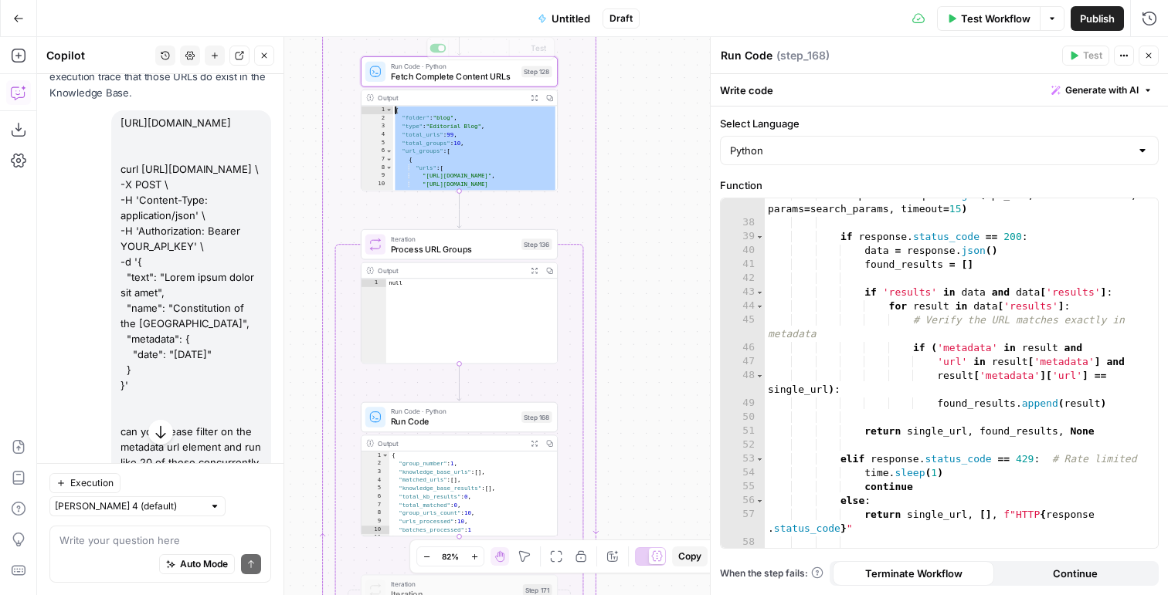
scroll to position [0, 0]
drag, startPoint x: 459, startPoint y: 176, endPoint x: 372, endPoint y: 148, distance: 91.1
click at [373, 147] on div "** 1 2 3 4 5 6 7 8 9 10 11 { "folder" : "blog" , "type" : "Editorial Blog" , "t…" at bounding box center [458, 148] width 195 height 84
type textarea "**********"
click at [75, 548] on div "Auto Mode Send" at bounding box center [160, 565] width 202 height 34
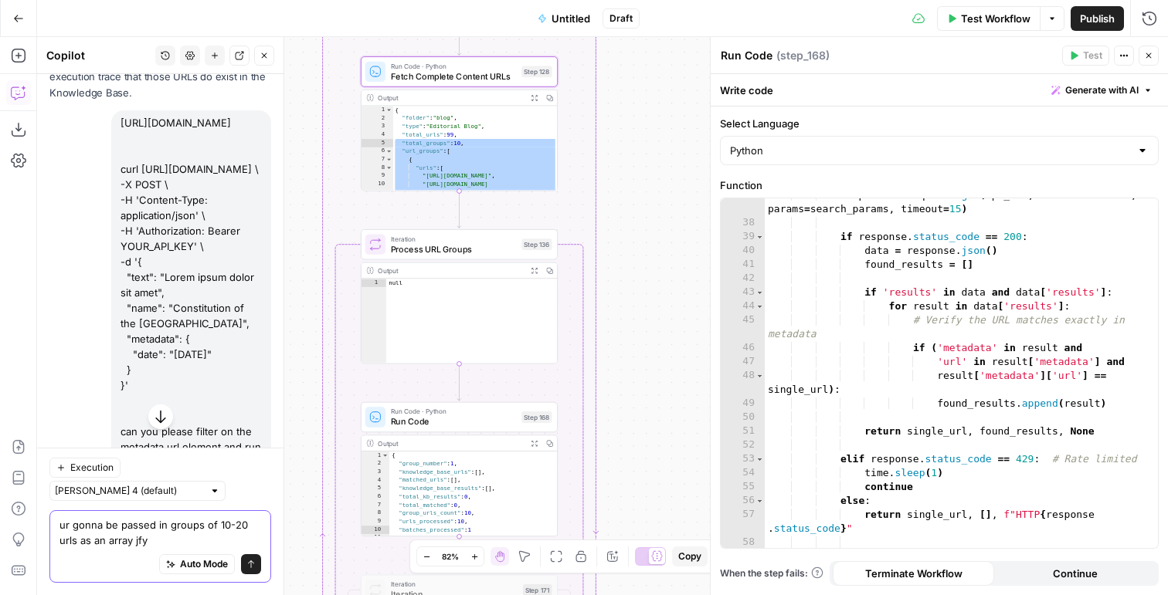
type textarea "ur gonna be passed in groups of 10-20 urls as an array jfyi"
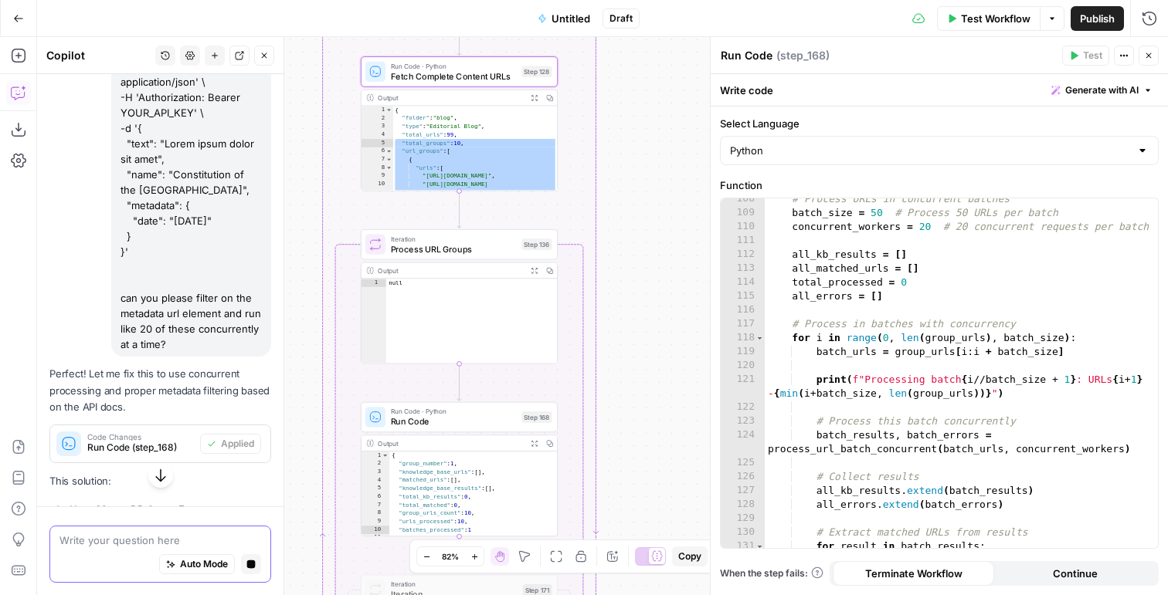
scroll to position [8191, 0]
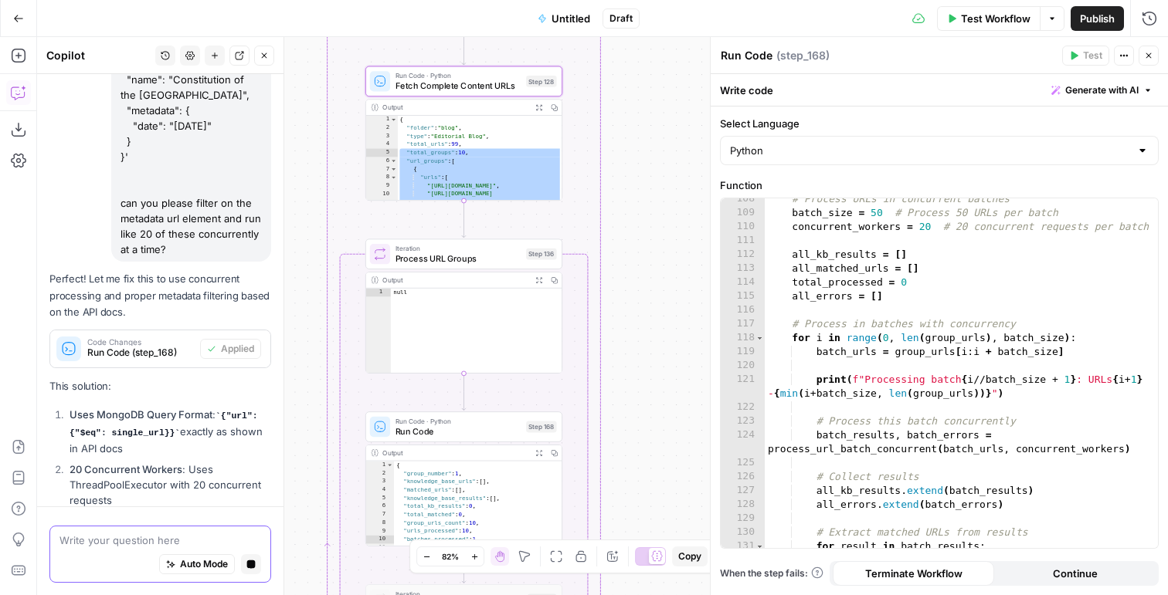
click at [254, 560] on icon "button" at bounding box center [250, 564] width 9 height 9
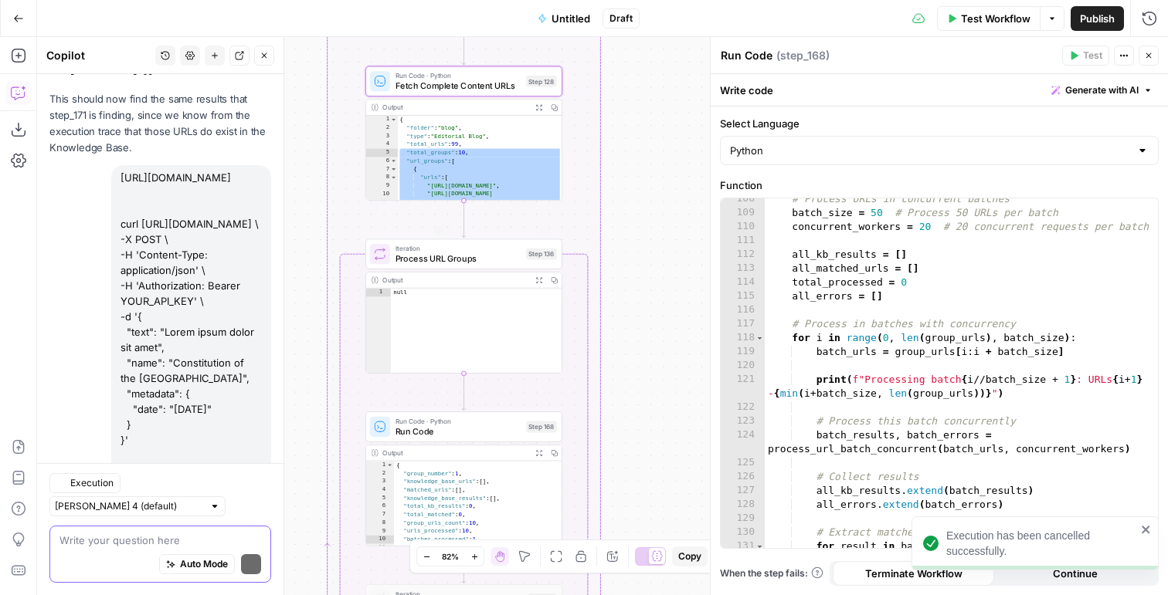
scroll to position [8519, 0]
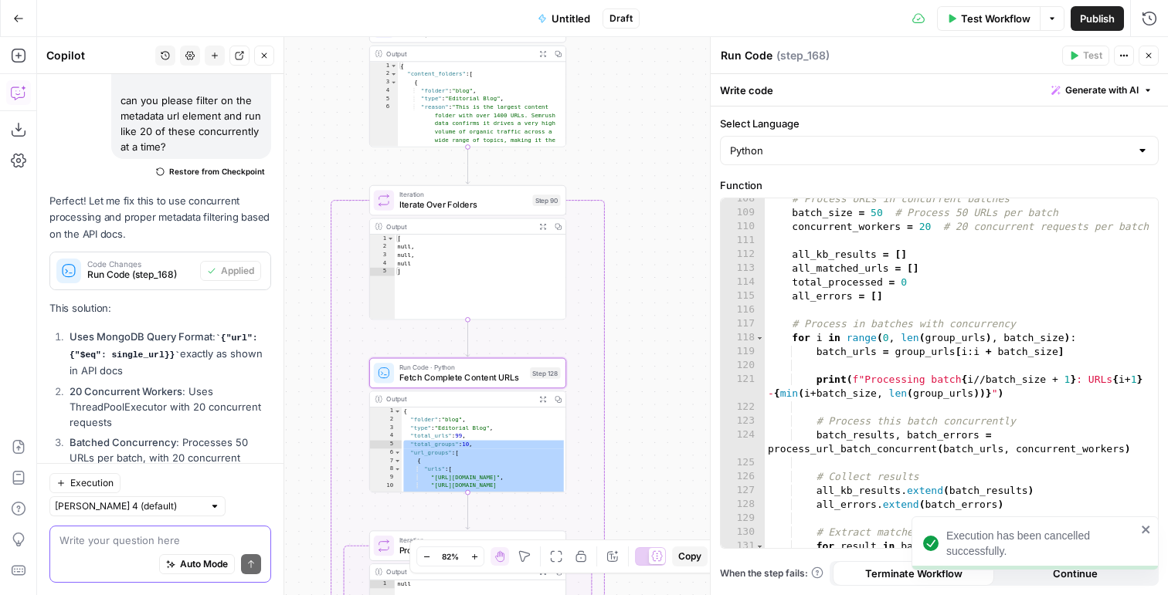
click at [430, 375] on span "Fetch Complete Content URLs" at bounding box center [462, 377] width 126 height 12
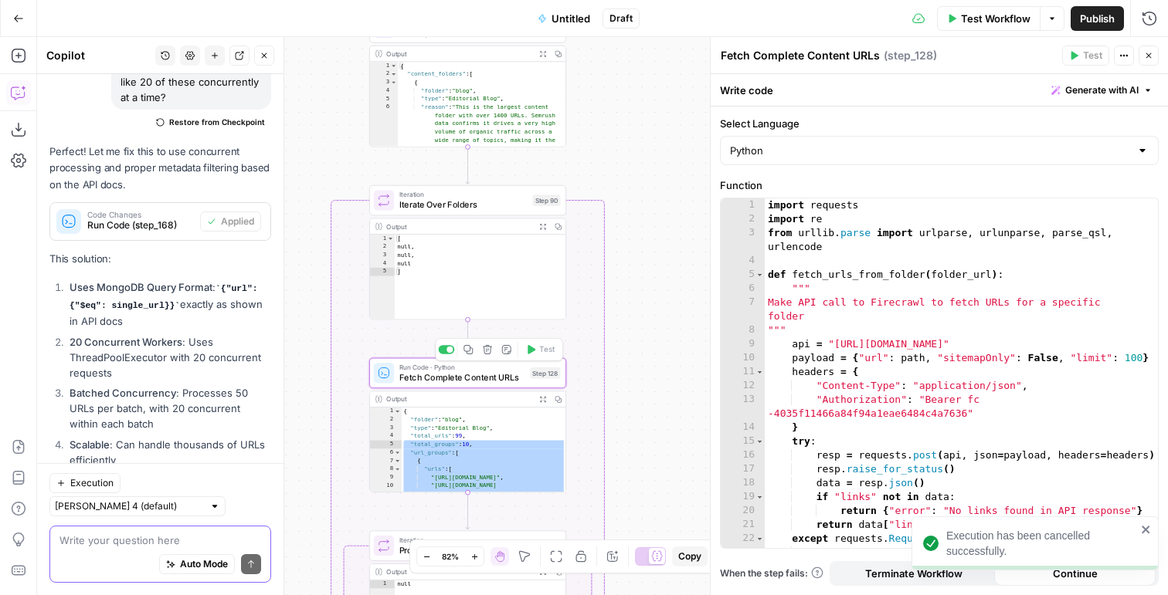
type textarea "**********"
click at [863, 310] on div "import requests import re from urllib . parse import urlparse , urlunparse , pa…" at bounding box center [961, 387] width 393 height 378
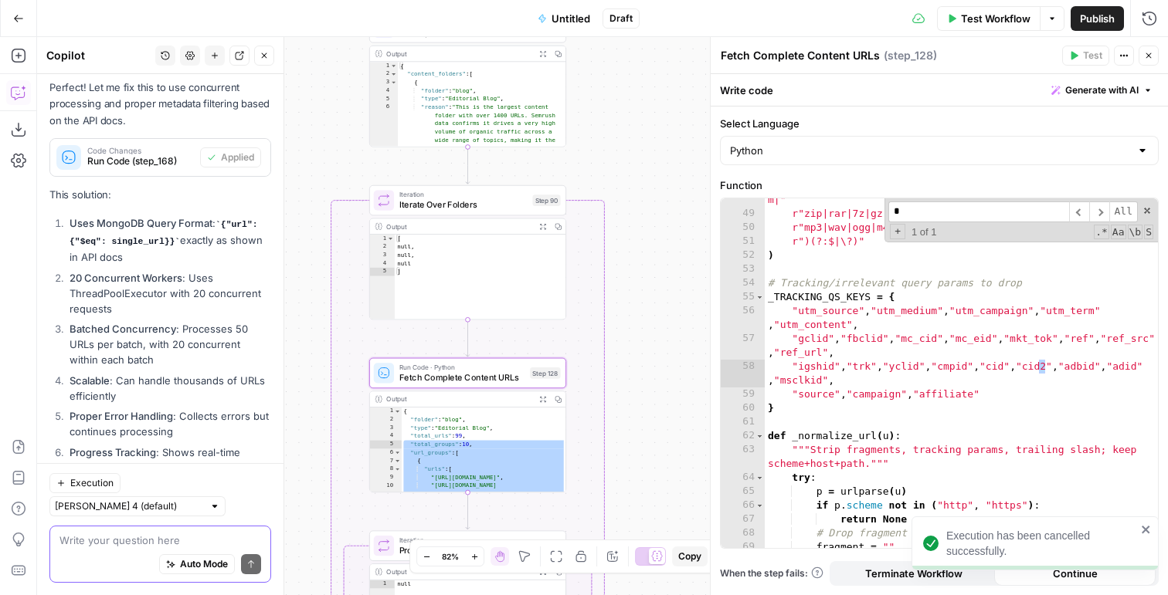
scroll to position [812, 0]
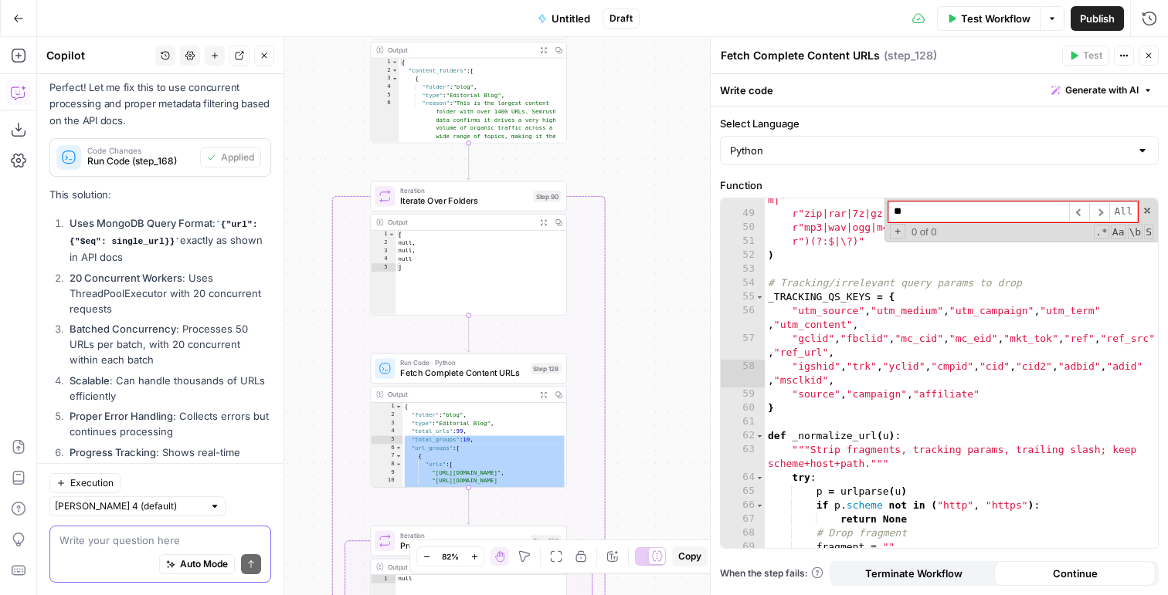
type input "**"
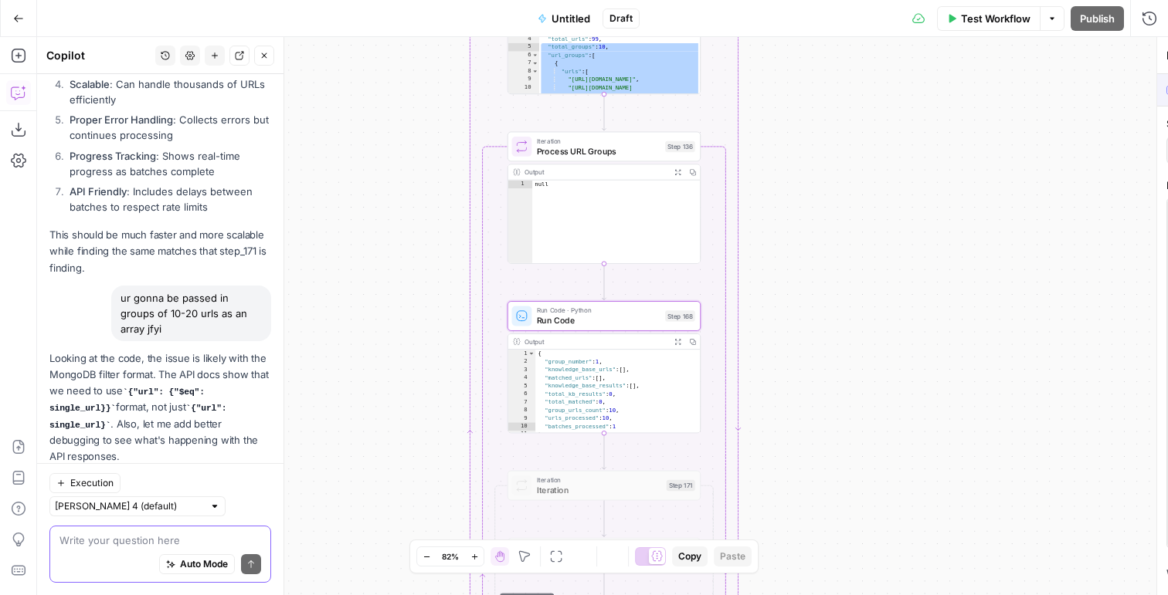
scroll to position [8394, 0]
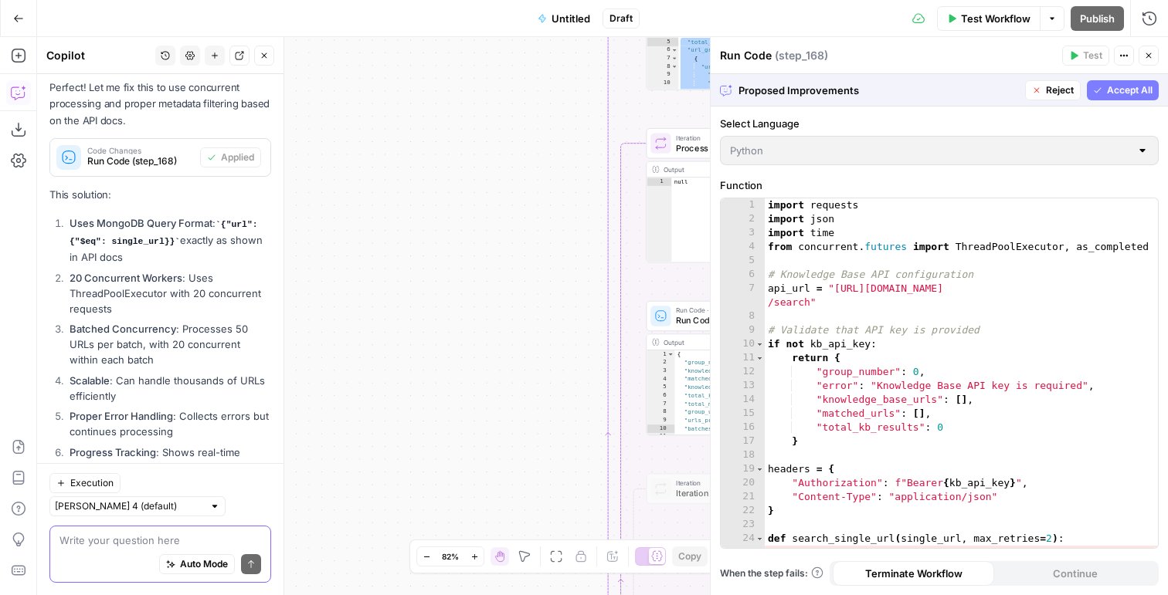
click at [1104, 86] on button "Accept All" at bounding box center [1123, 90] width 72 height 20
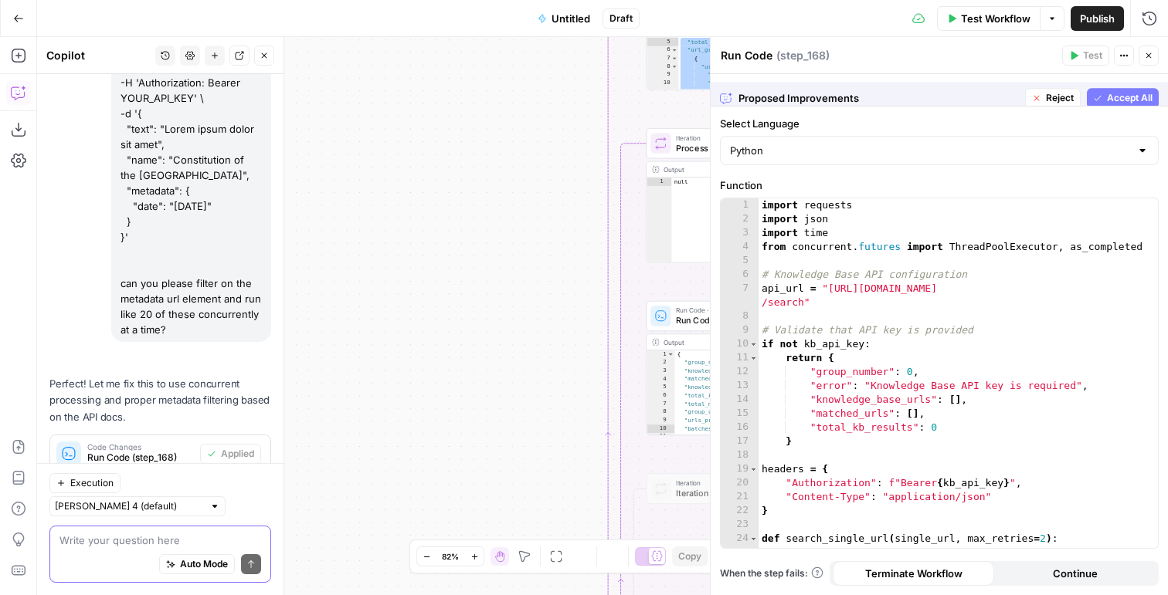
scroll to position [8715, 0]
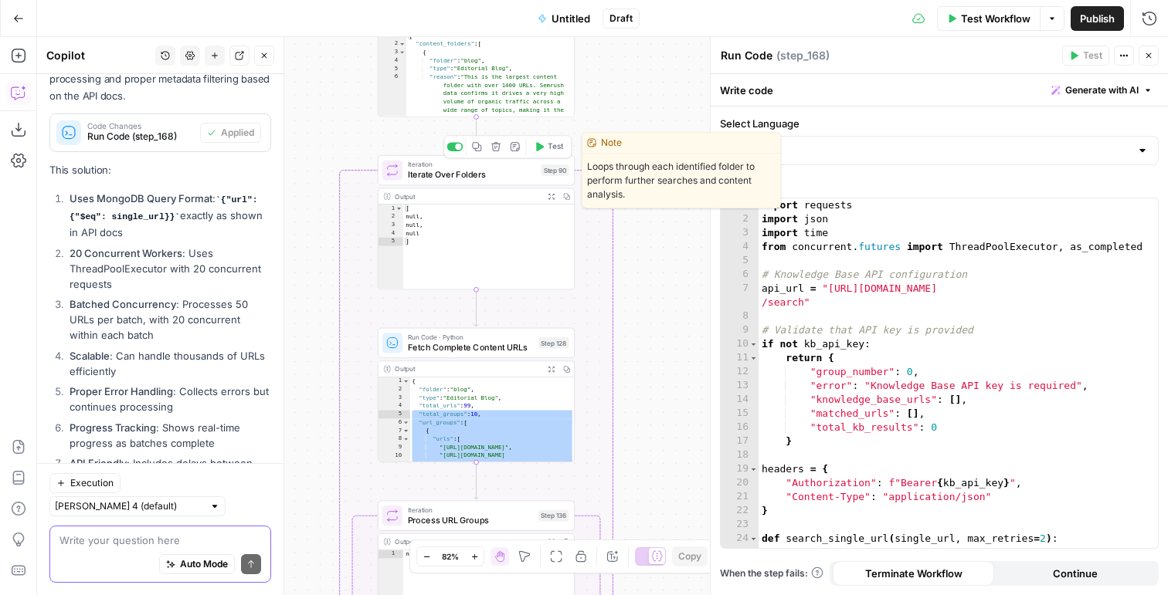
click at [550, 149] on span "Test" at bounding box center [555, 147] width 15 height 12
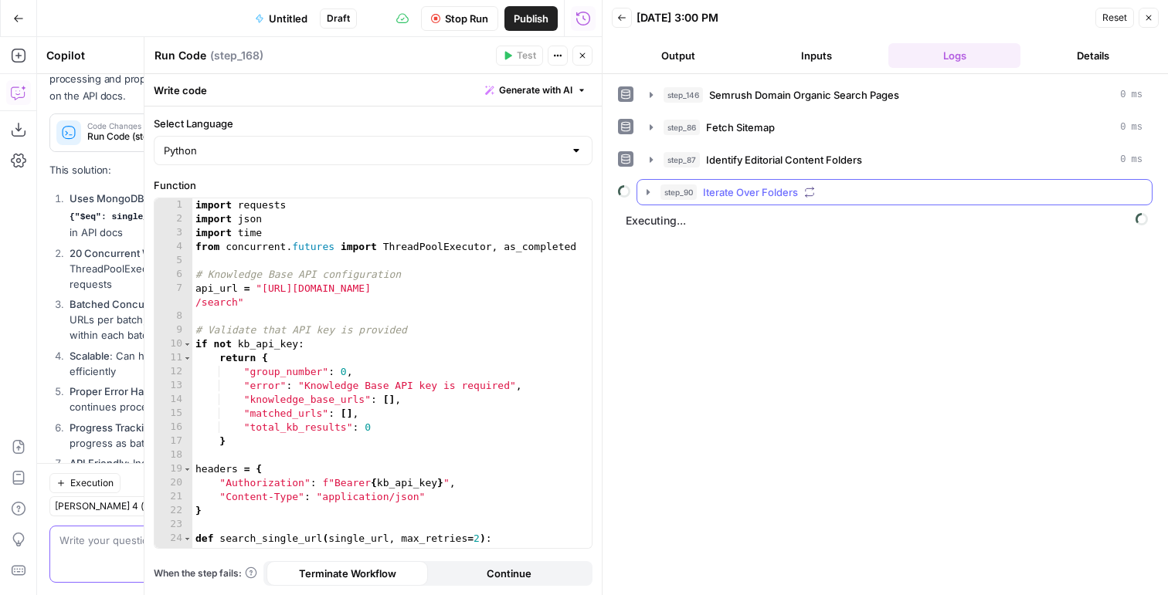
click at [653, 195] on icon "button" at bounding box center [648, 192] width 12 height 12
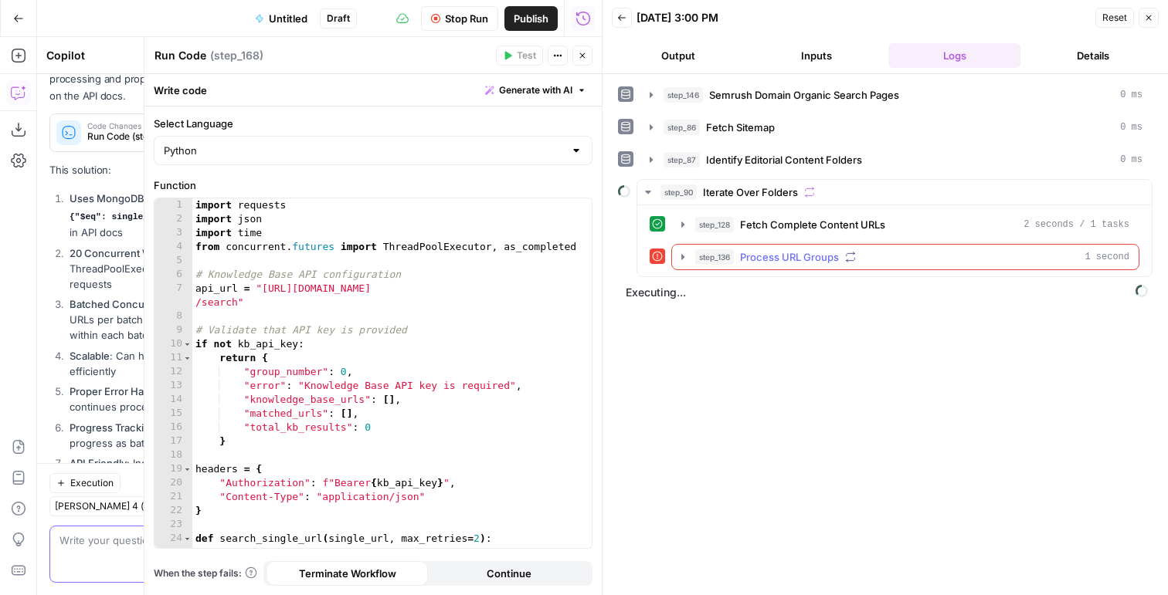
click at [699, 257] on span "step_136" at bounding box center [714, 256] width 39 height 15
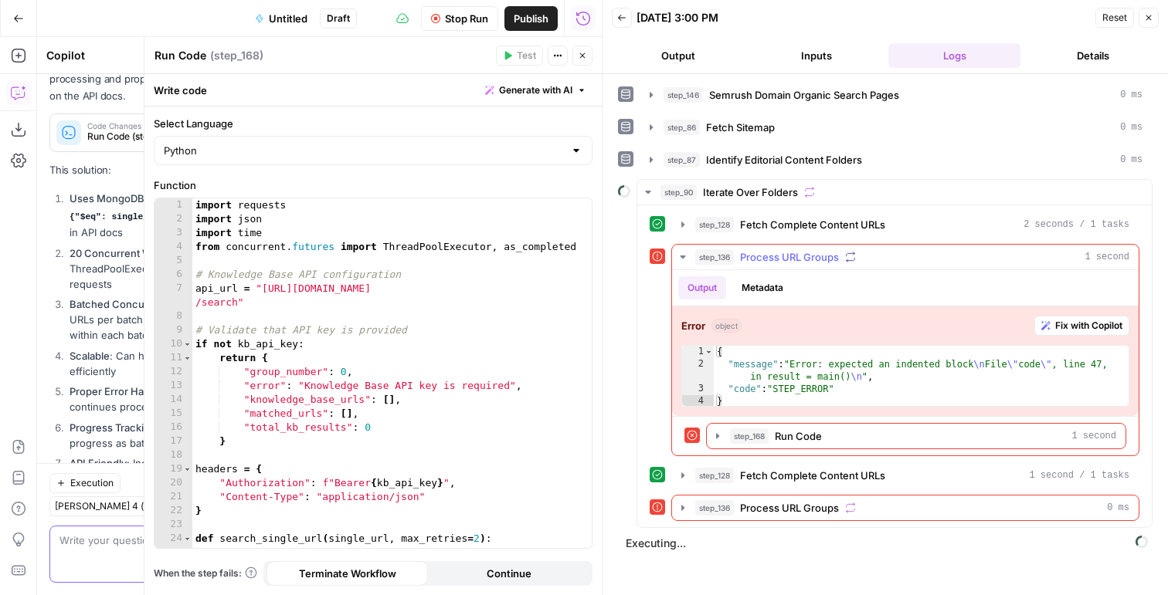
click at [796, 392] on div "{ "message" : "Error: expected an indented block \n File \" code \" , line 47, …" at bounding box center [921, 389] width 415 height 86
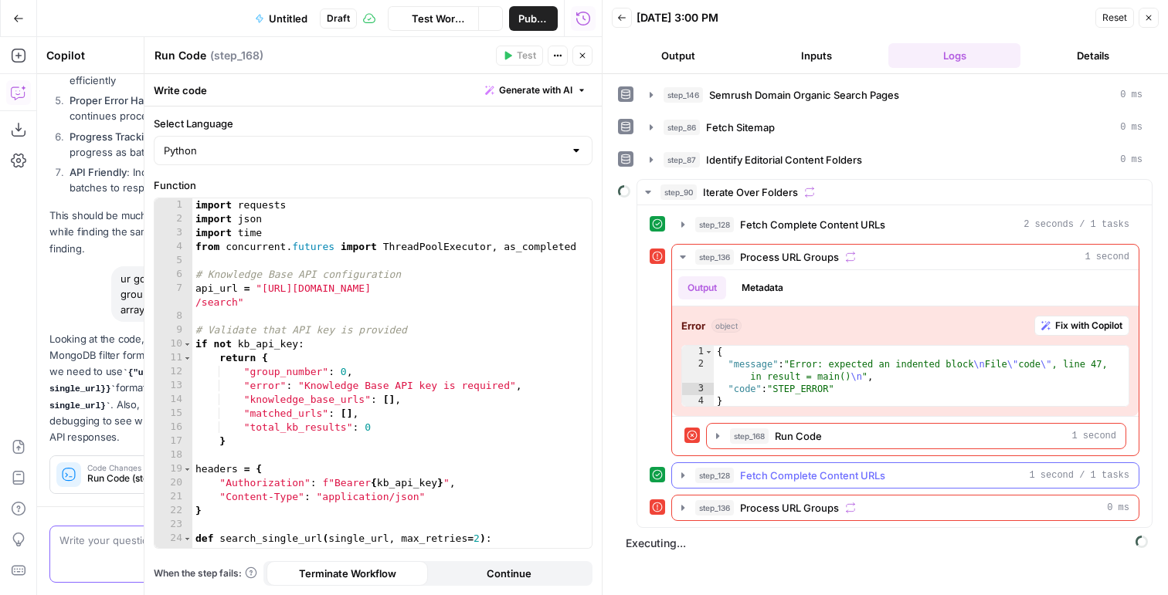
click at [754, 480] on div "**********" at bounding box center [894, 366] width 514 height 322
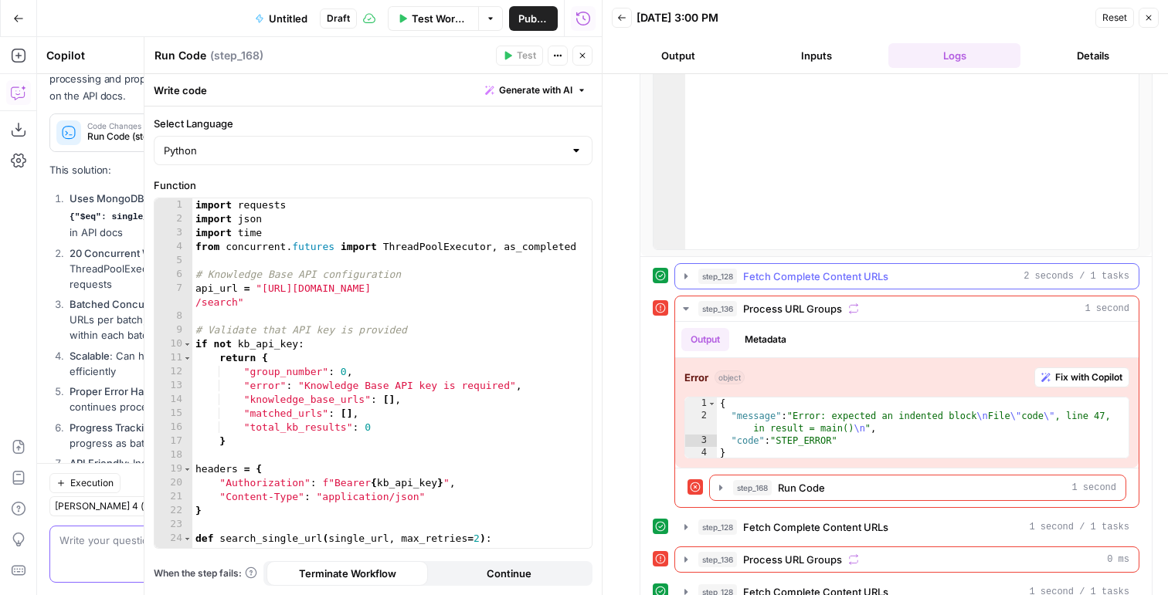
scroll to position [392, 0]
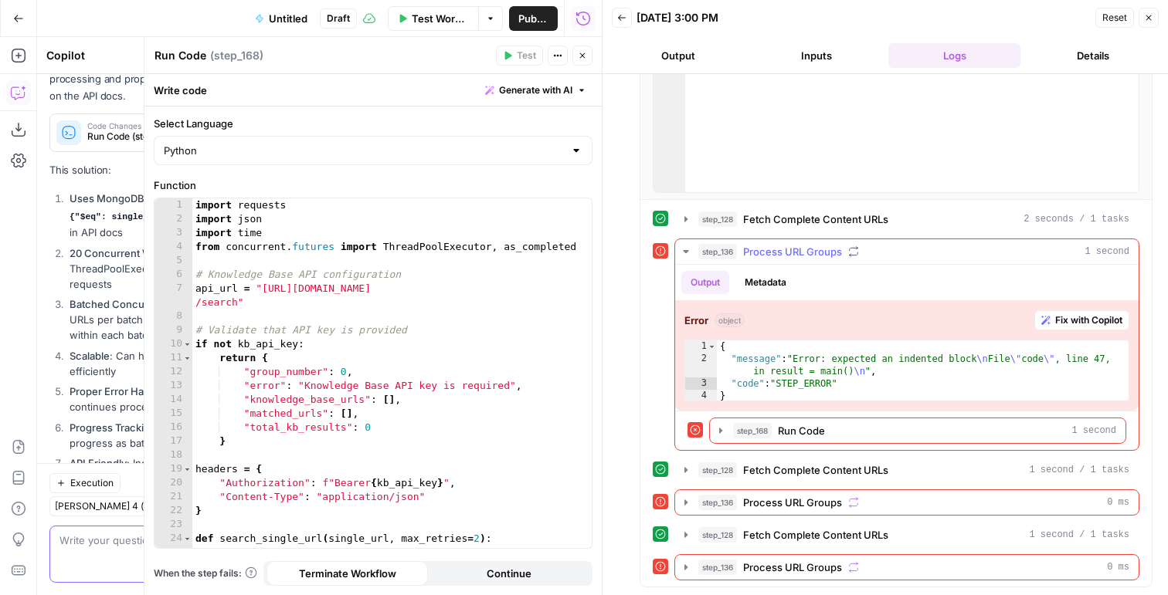
type textarea "**********"
click at [766, 361] on div "{ "message" : "Error: expected an indented block \n File \" code \" , line 47, …" at bounding box center [923, 384] width 412 height 86
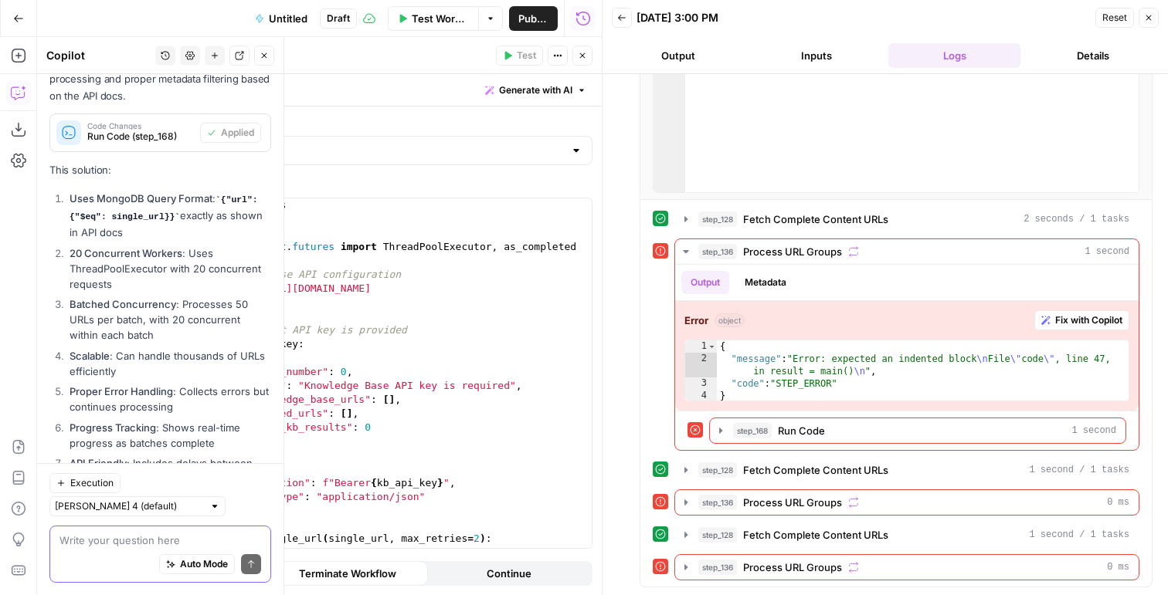
click at [162, 558] on div "ur gonna be passed in groups of 10-20 urls as an array jfyi" at bounding box center [191, 586] width 160 height 56
drag, startPoint x: 155, startPoint y: 225, endPoint x: 117, endPoint y: 210, distance: 41.3
click at [117, 558] on div "ur gonna be passed in groups of 10-20 urls as an array jfyi" at bounding box center [191, 586] width 160 height 56
copy div "r gonna be passed in groups"
click at [106, 556] on div "Auto Mode Send" at bounding box center [160, 565] width 202 height 34
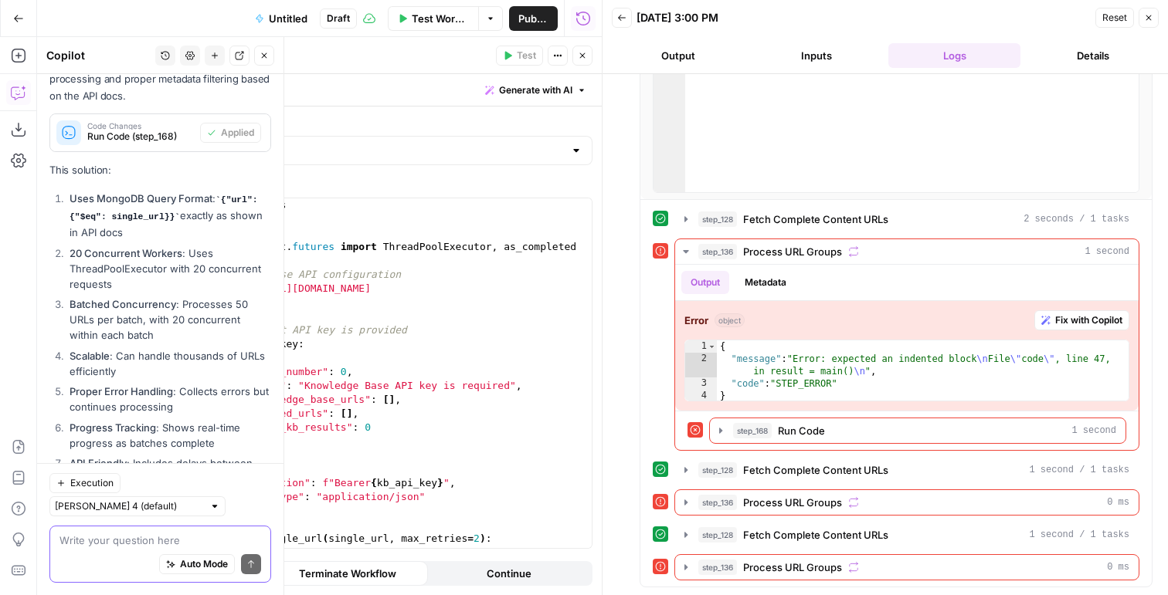
paste textarea "ur gonna be passed in groups"
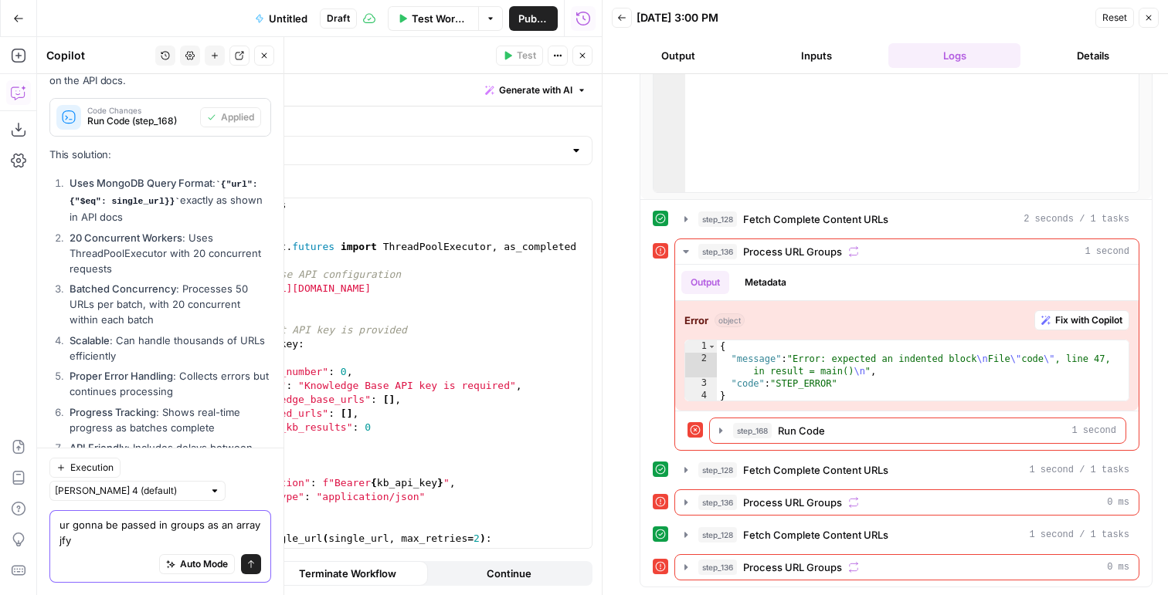
type textarea "ur gonna be passed in groups as an array jfyi"
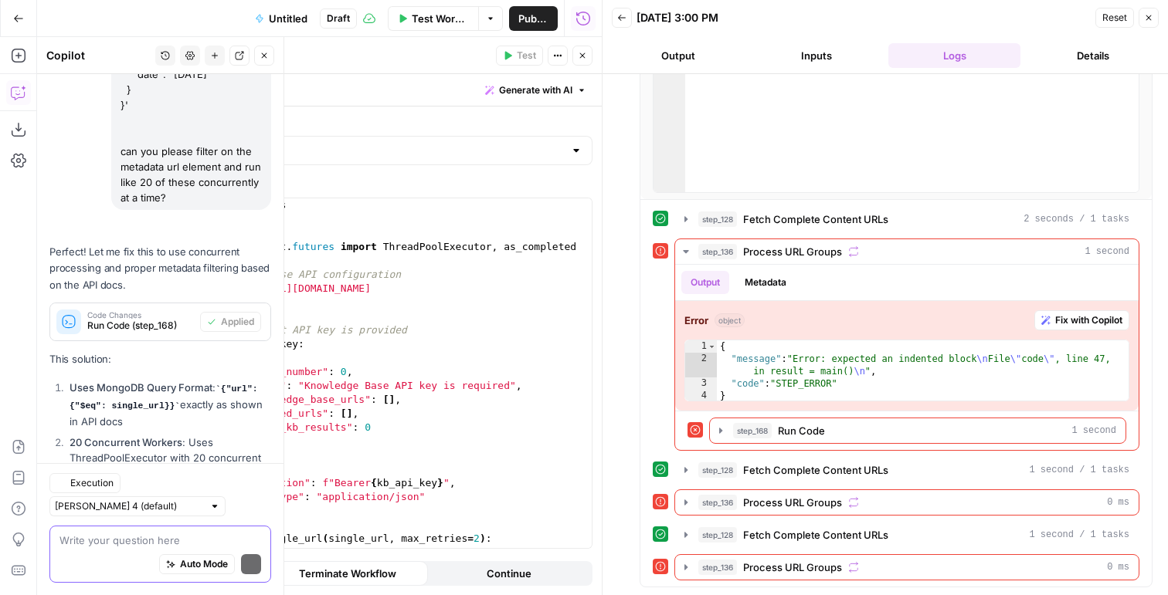
scroll to position [8903, 0]
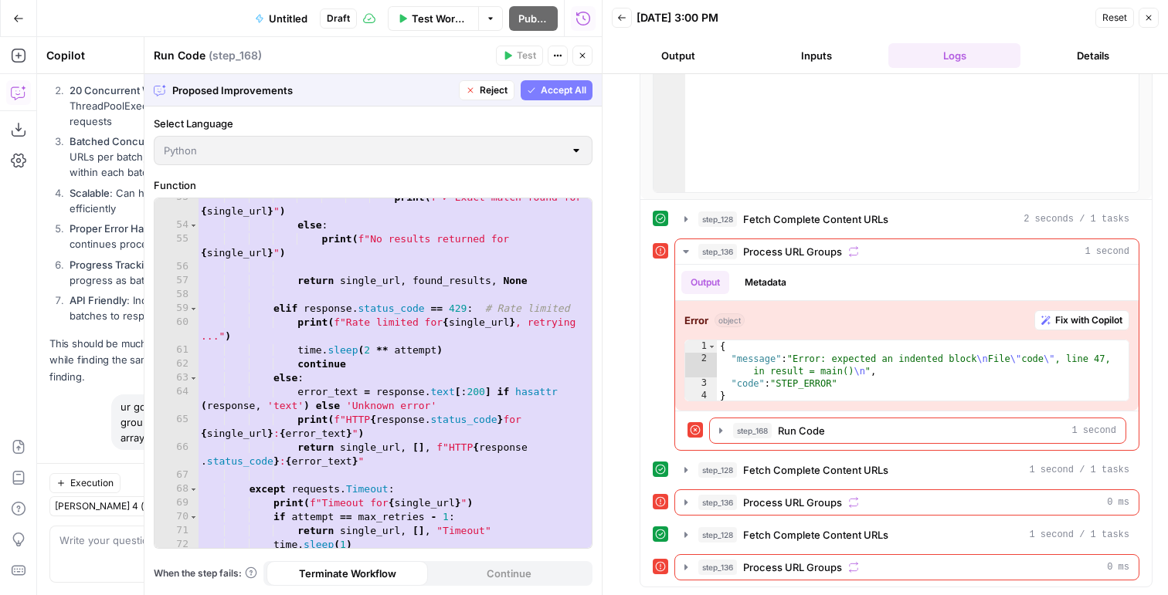
scroll to position [827, 0]
click at [540, 99] on button "Accept All" at bounding box center [557, 90] width 72 height 20
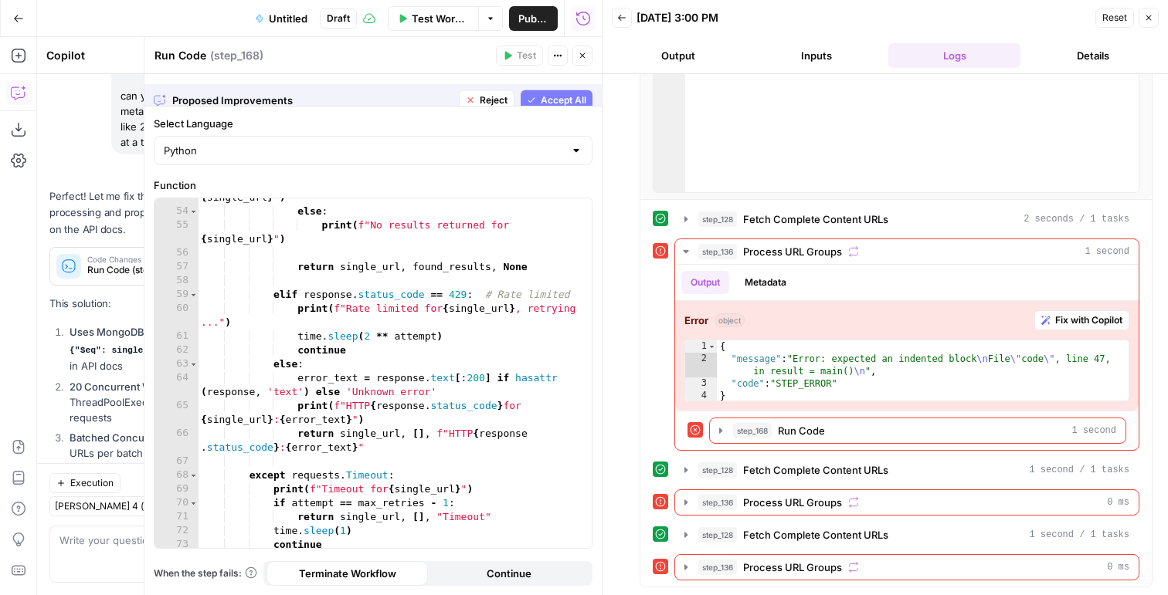
scroll to position [8927, 0]
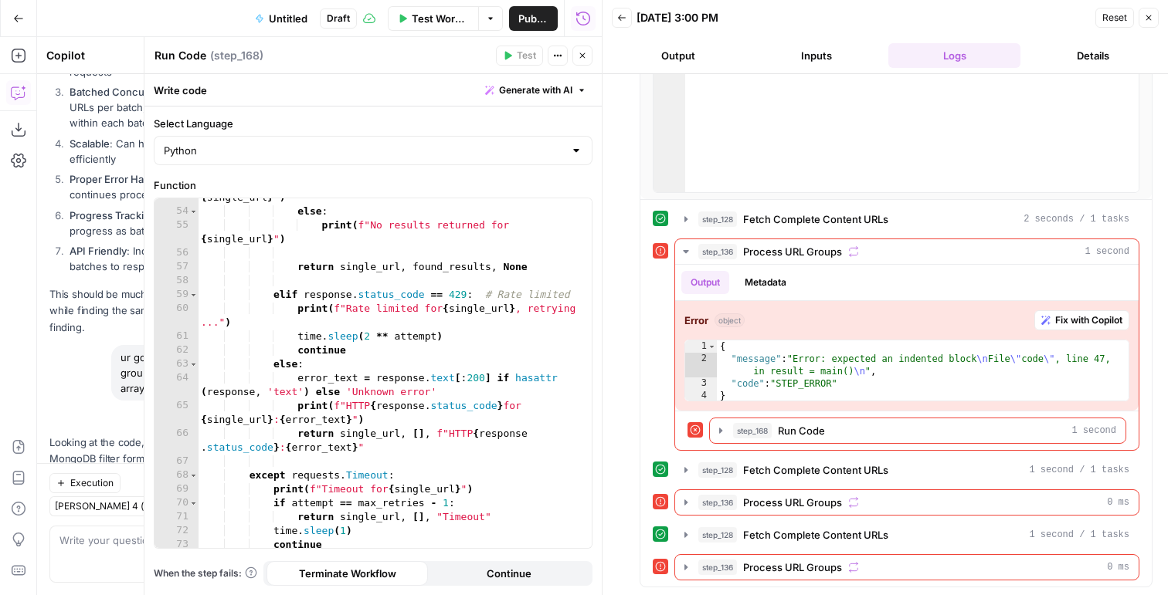
click at [1154, 18] on button "Close" at bounding box center [1148, 18] width 20 height 20
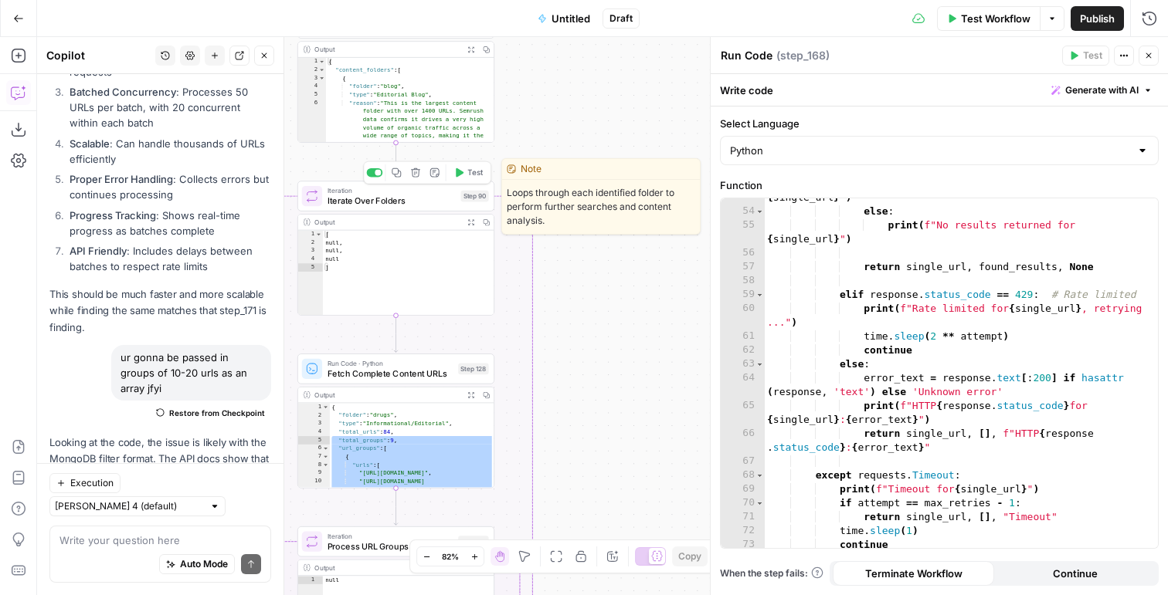
click at [464, 174] on button "Test" at bounding box center [468, 172] width 39 height 16
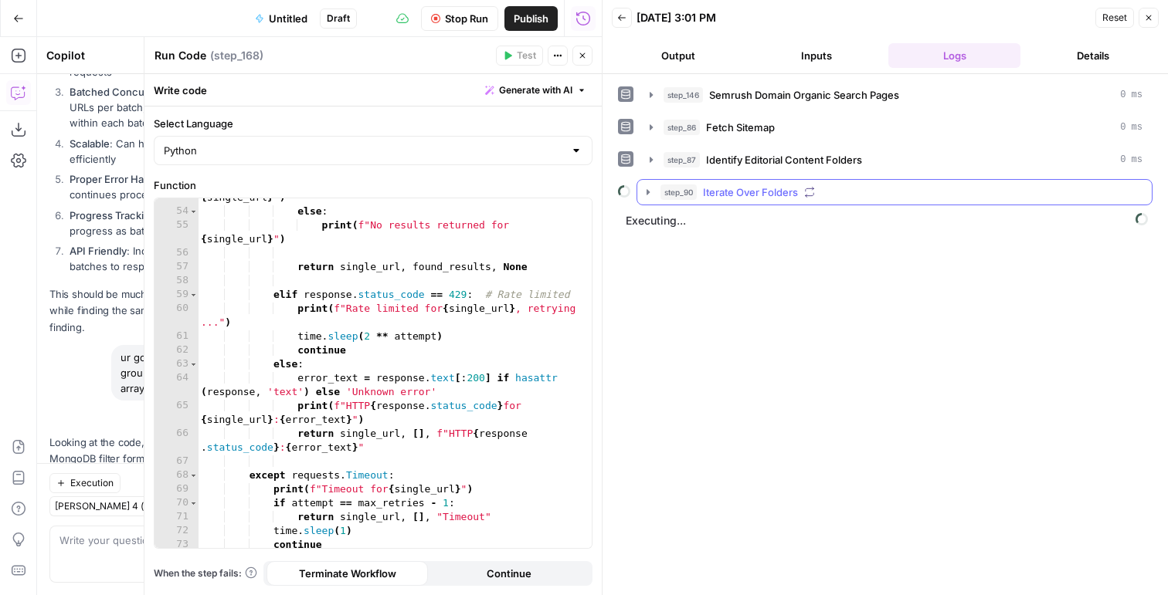
click at [736, 192] on span "Iterate Over Folders" at bounding box center [750, 192] width 95 height 15
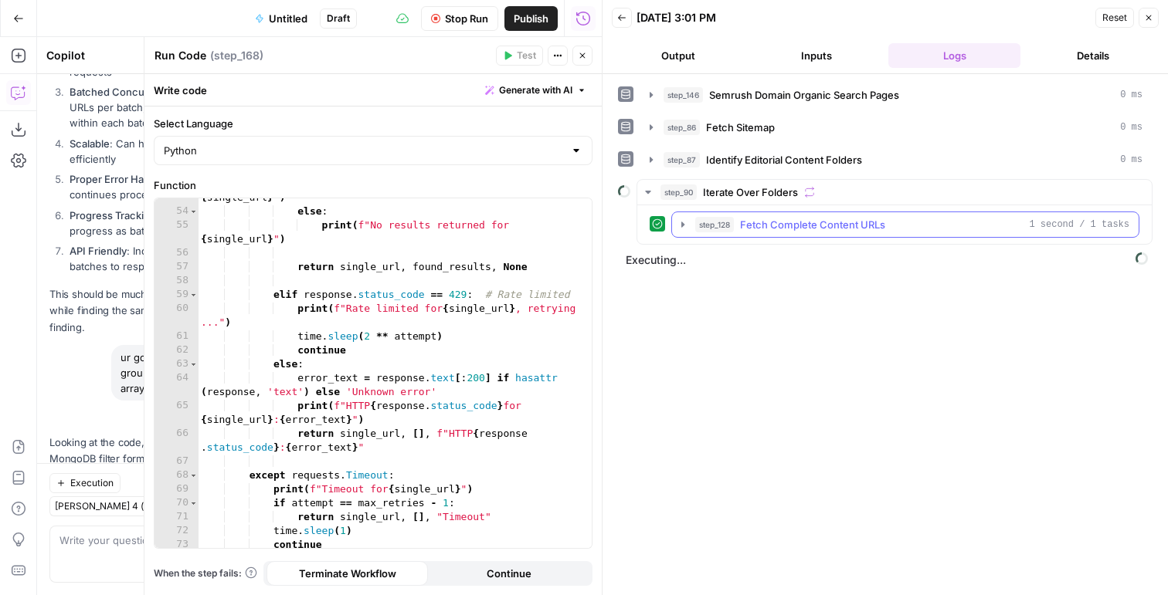
click at [735, 232] on button "step_128 Fetch Complete Content URLs 1 second / 1 tasks" at bounding box center [905, 224] width 466 height 25
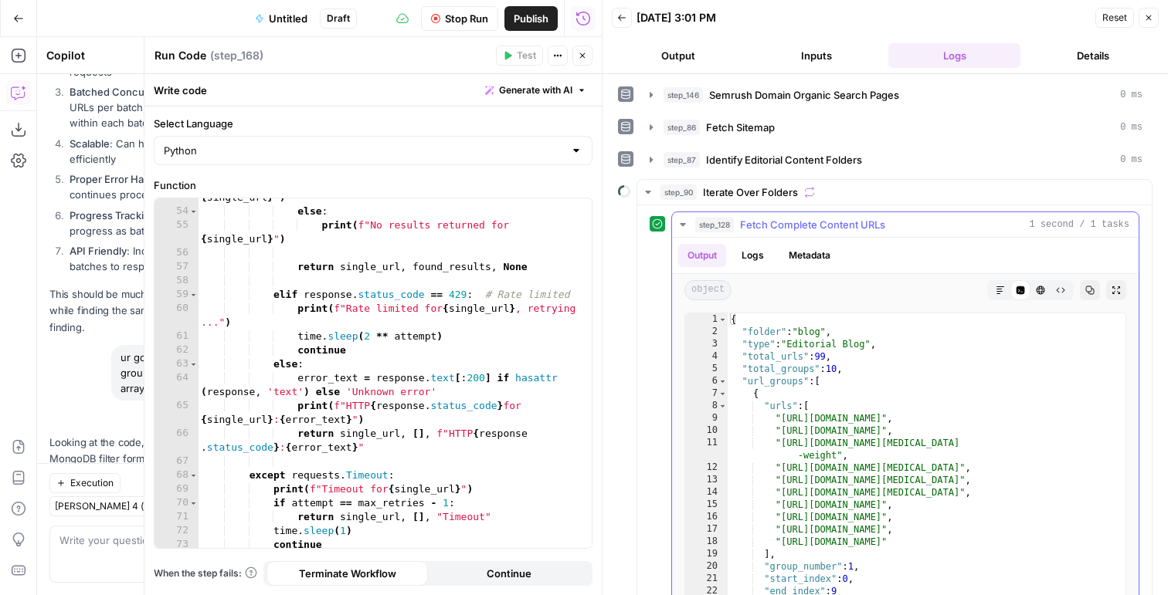
click at [735, 232] on div "step_128 Fetch Complete Content URLs 1 second / 1 tasks" at bounding box center [912, 224] width 434 height 15
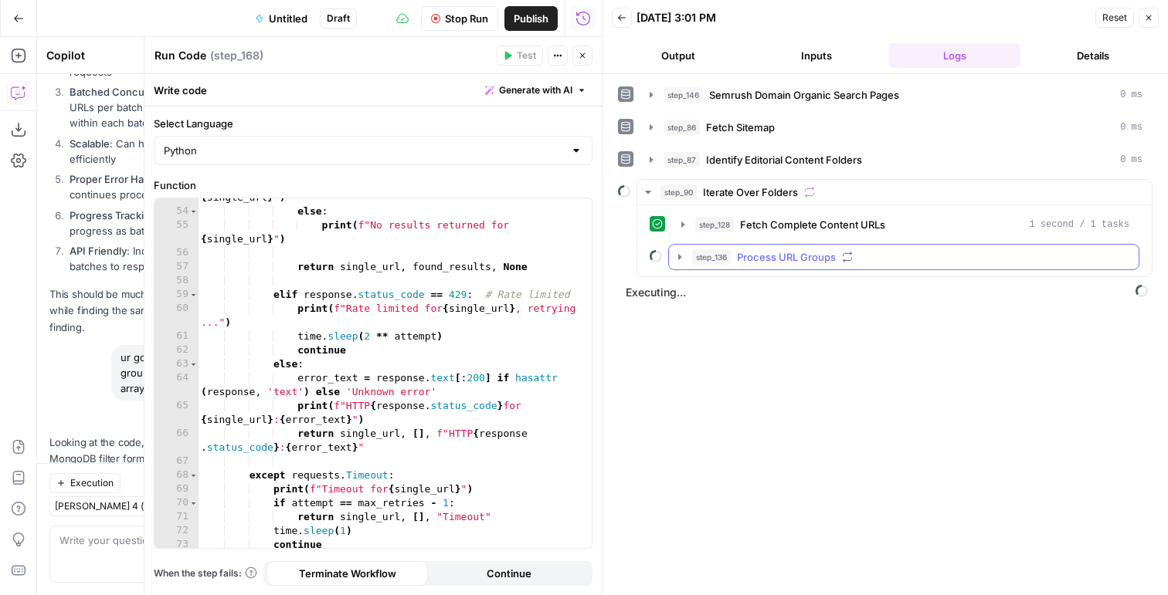
click at [729, 256] on span "step_136" at bounding box center [711, 256] width 39 height 15
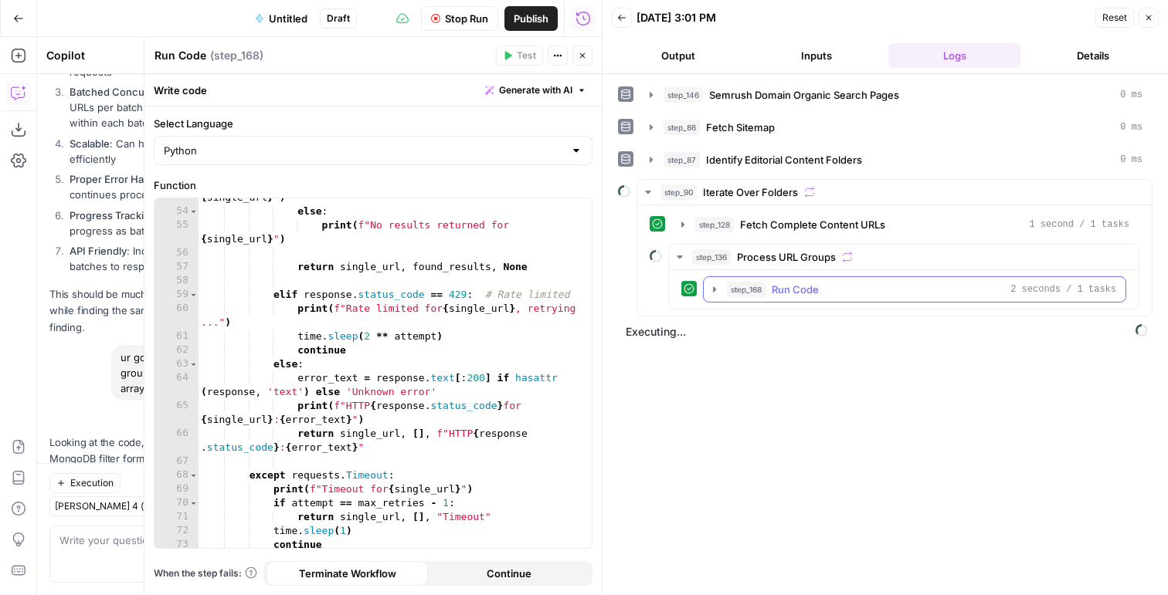
click at [744, 292] on span "step_168" at bounding box center [746, 289] width 39 height 15
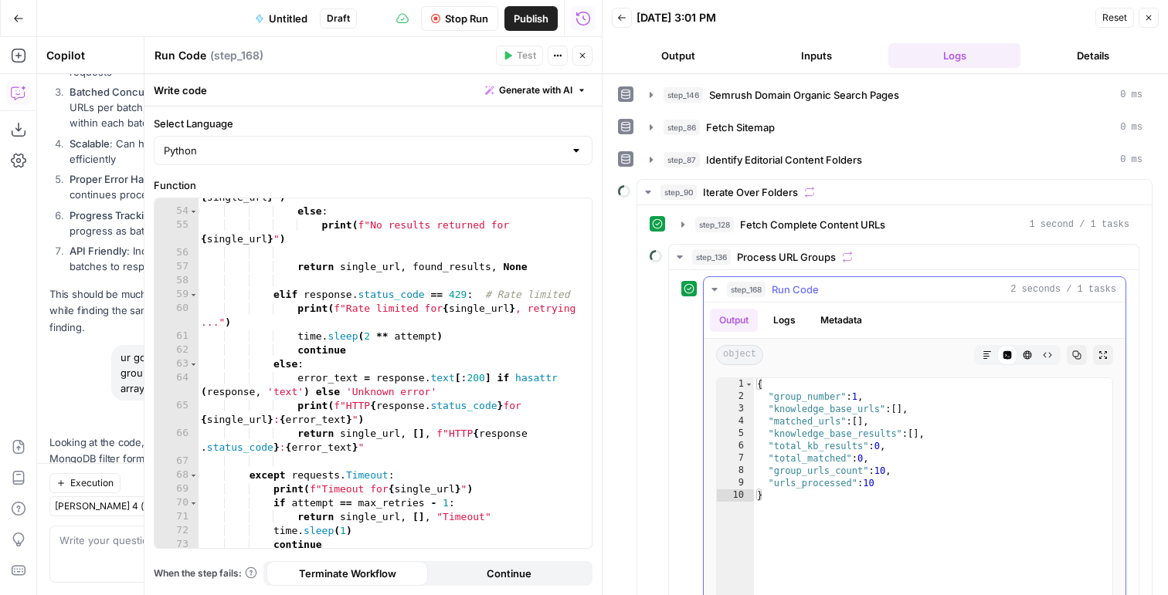
click at [809, 322] on ul "Output Logs Metadata" at bounding box center [790, 320] width 161 height 23
click at [788, 322] on button "Logs" at bounding box center [784, 320] width 41 height 23
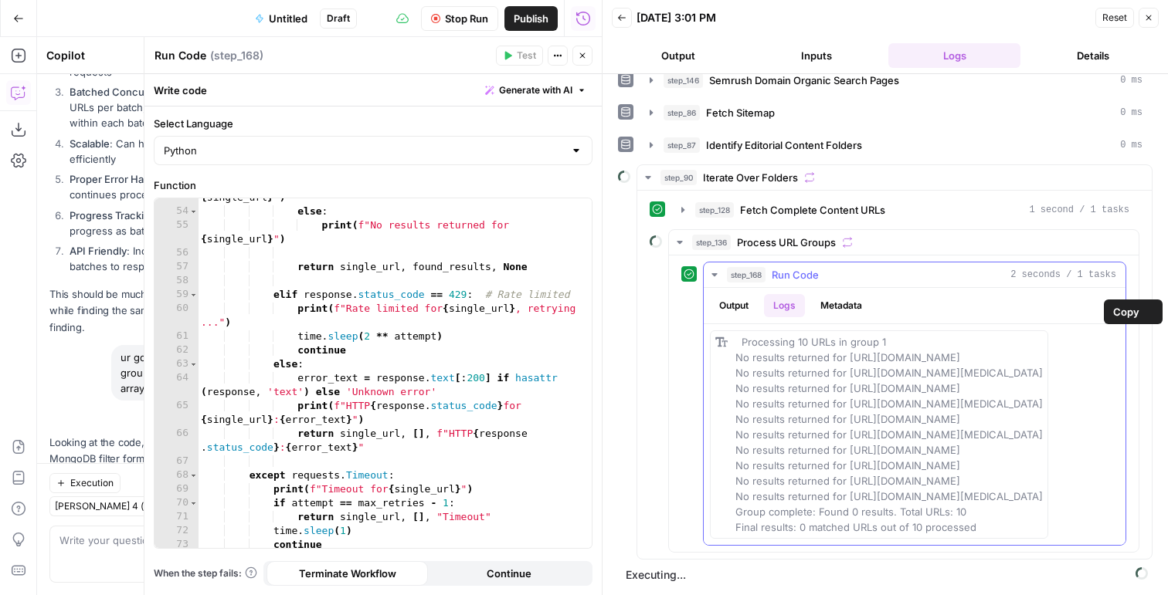
scroll to position [46, 0]
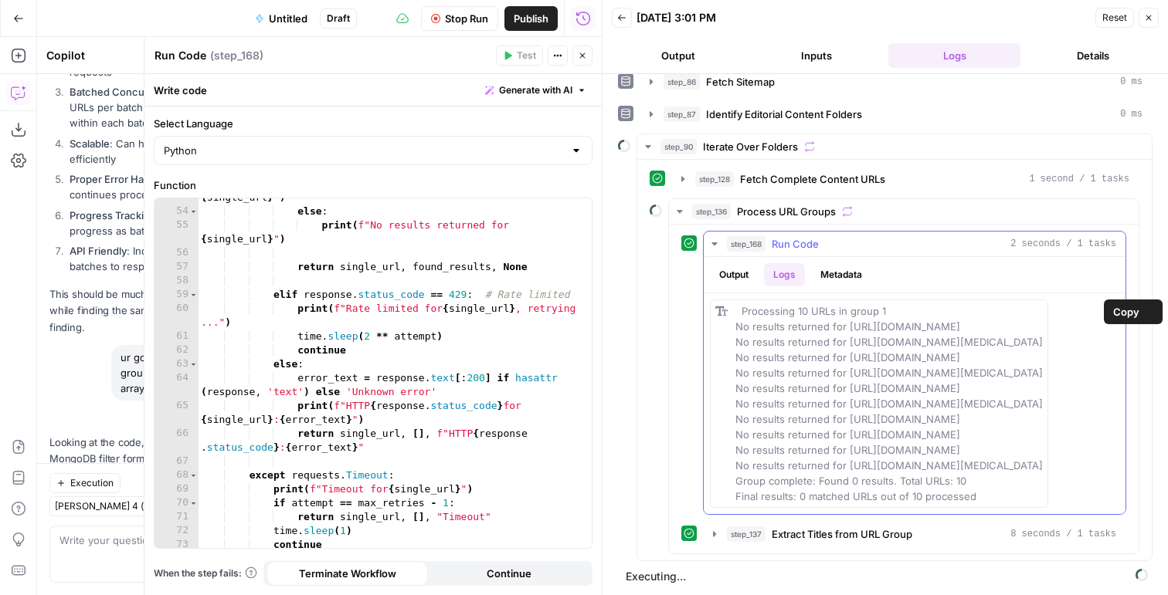
drag, startPoint x: 816, startPoint y: 493, endPoint x: 848, endPoint y: 481, distance: 34.4
click at [848, 481] on div "Processing 10 URLs in group 1 No results returned for https://www.hims.com/blog…" at bounding box center [888, 404] width 307 height 201
copy span "https://www.hims.com/blog/does-testosterone-make-you-gain-weight"
click at [844, 542] on span "Extract Titles from URL Group" at bounding box center [841, 534] width 141 height 15
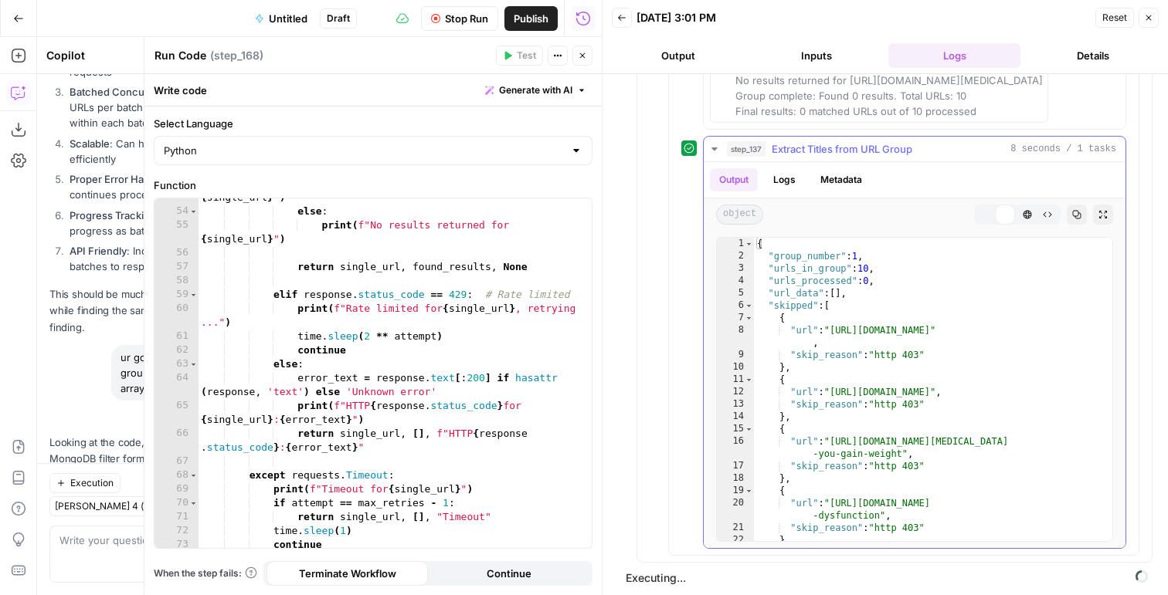
scroll to position [465, 0]
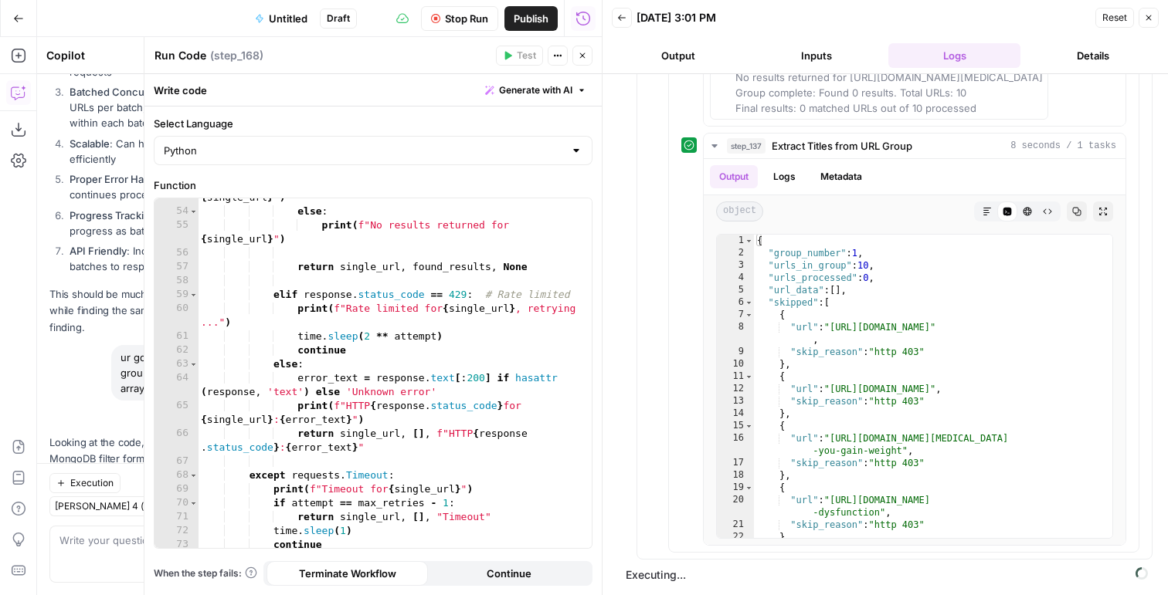
click at [458, 14] on span "Stop Run" at bounding box center [466, 18] width 43 height 15
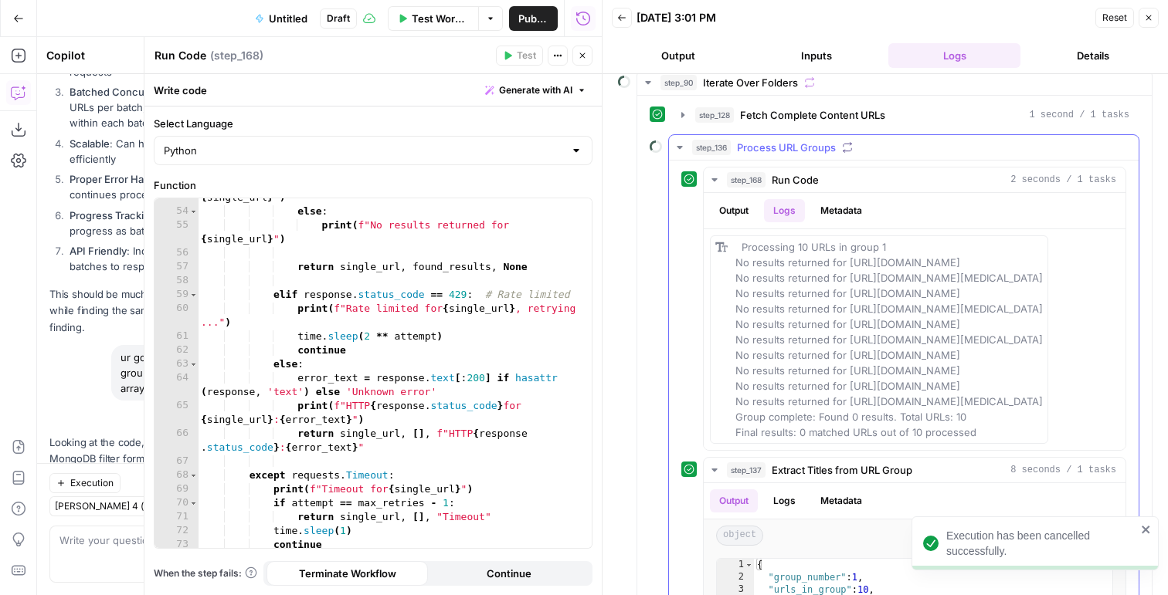
scroll to position [126, 0]
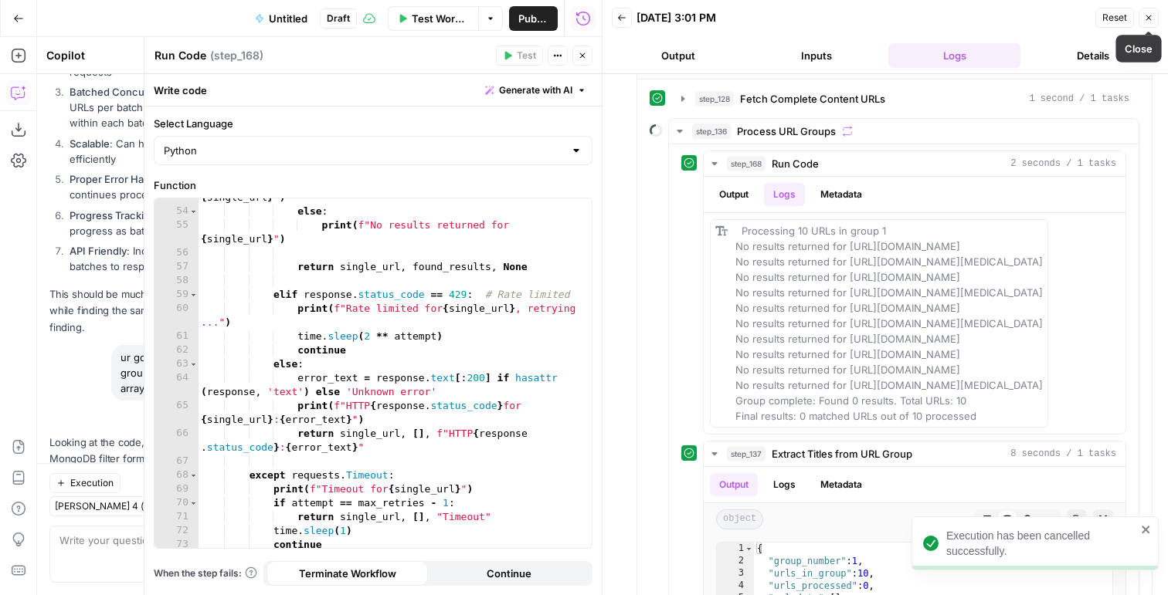
click at [1153, 19] on button "Close" at bounding box center [1148, 18] width 20 height 20
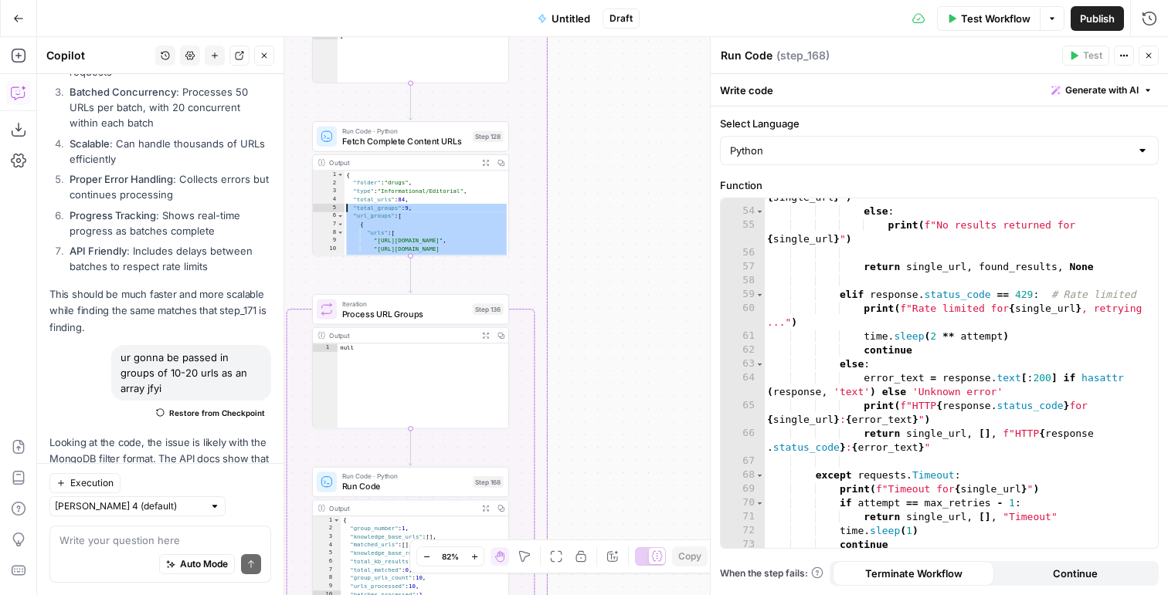
click at [448, 226] on div "{ "folder" : "drugs" , "type" : "Informational/Editorial" , "total_urls" : 84 ,…" at bounding box center [426, 226] width 165 height 110
type textarea "**********"
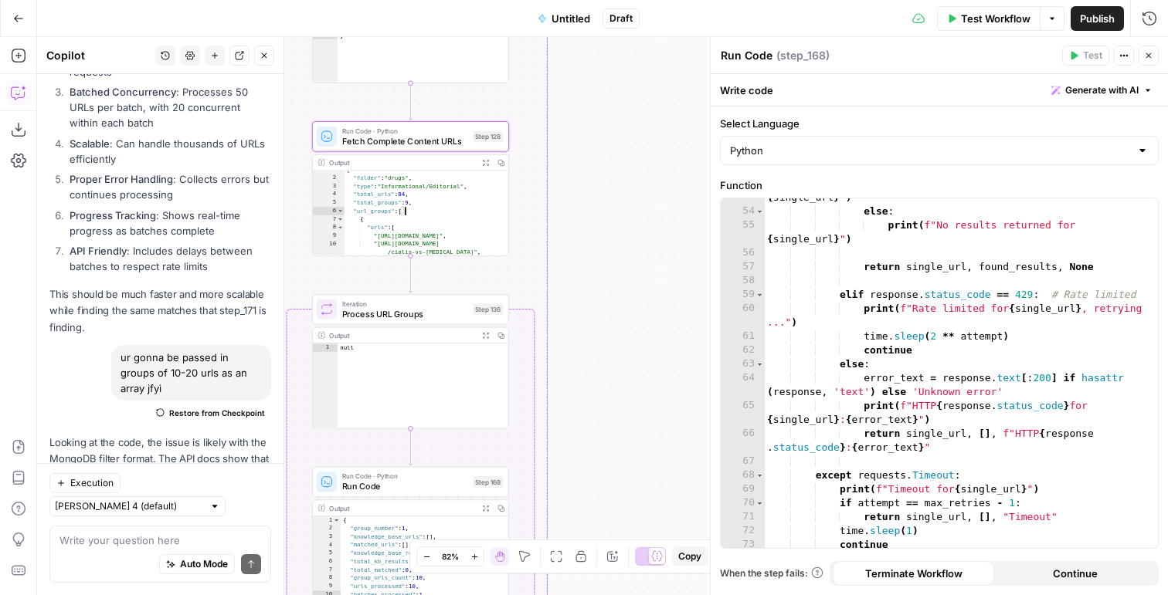
scroll to position [63, 0]
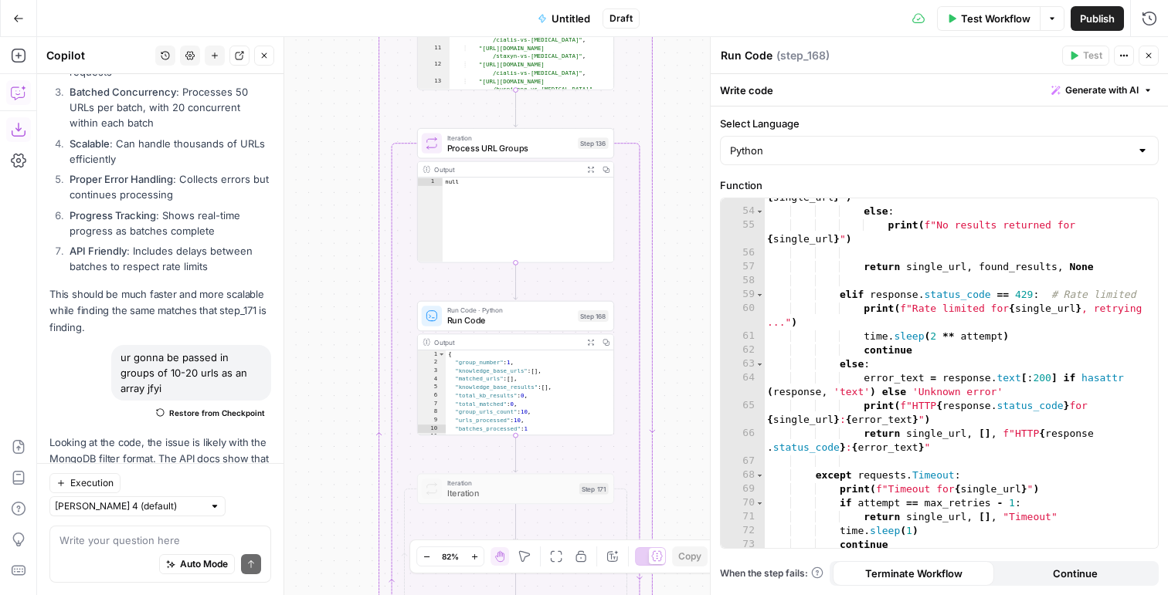
click at [23, 124] on icon "button" at bounding box center [18, 129] width 15 height 15
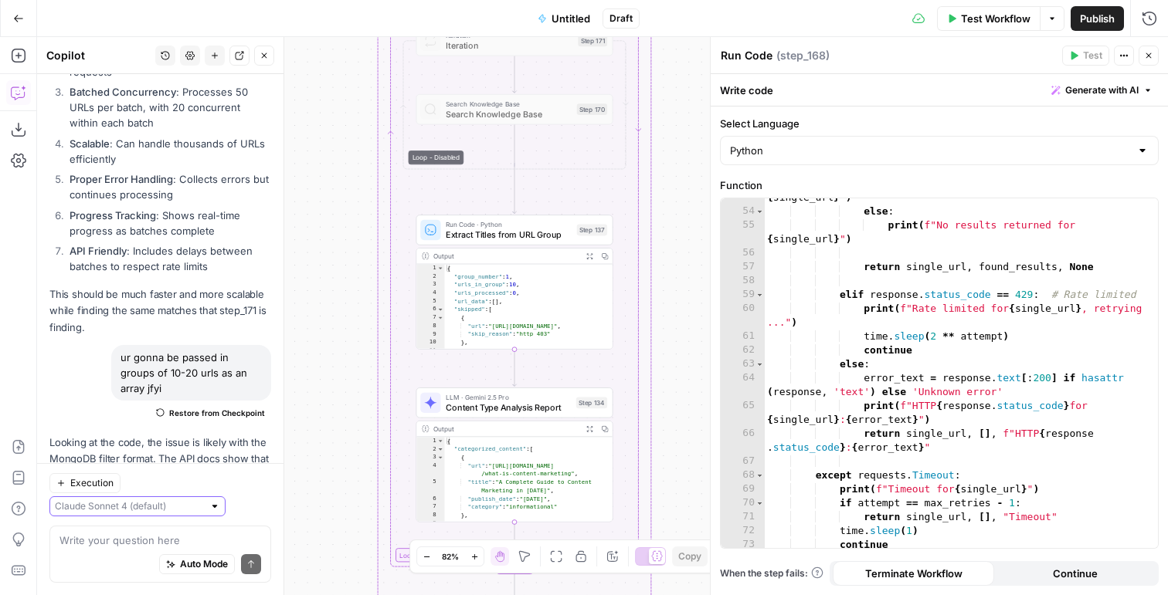
click at [175, 507] on input "text" at bounding box center [129, 506] width 148 height 15
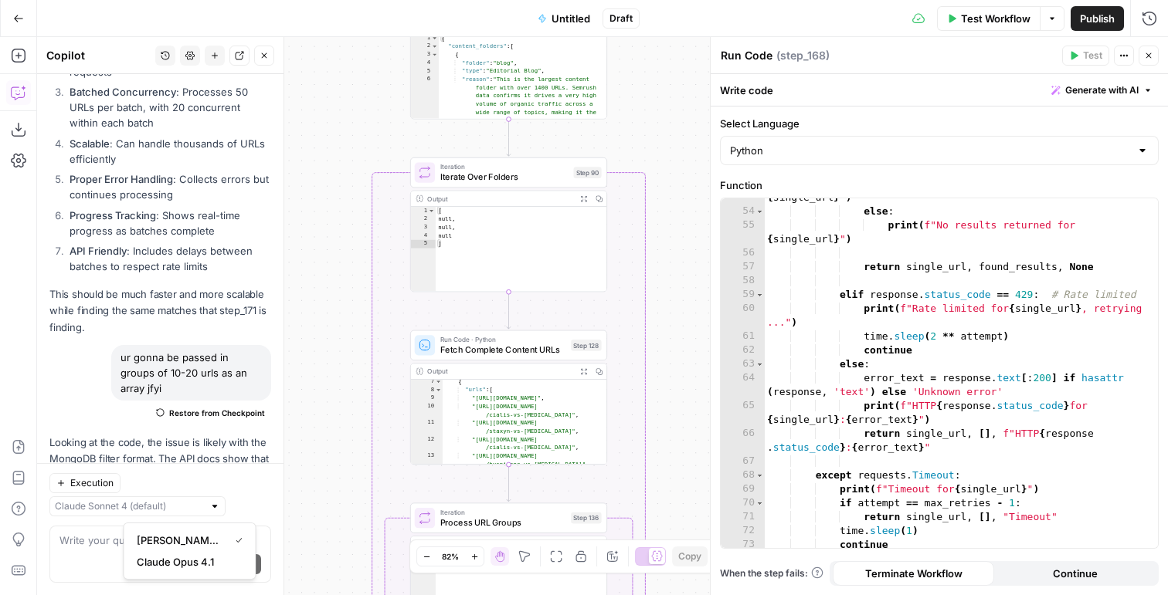
type input "Claude Sonnet 4 (default)"
click at [493, 344] on span "Fetch Complete Content URLs" at bounding box center [503, 350] width 126 height 12
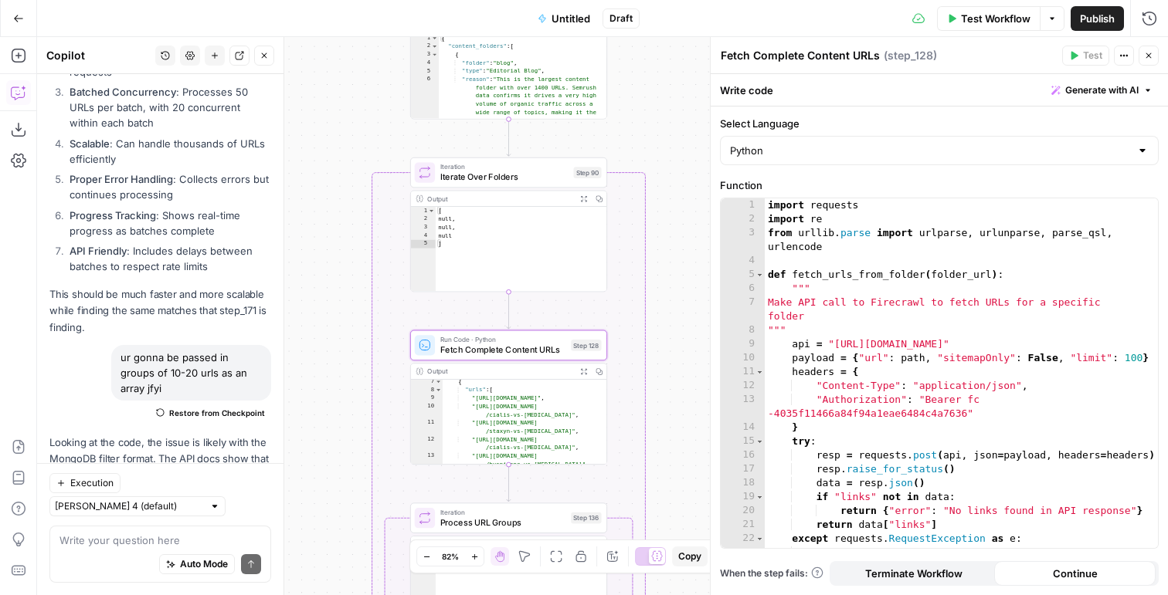
type textarea "***"
click at [819, 336] on div "import requests import re from urllib . parse import urlparse , urlunparse , pa…" at bounding box center [961, 387] width 393 height 378
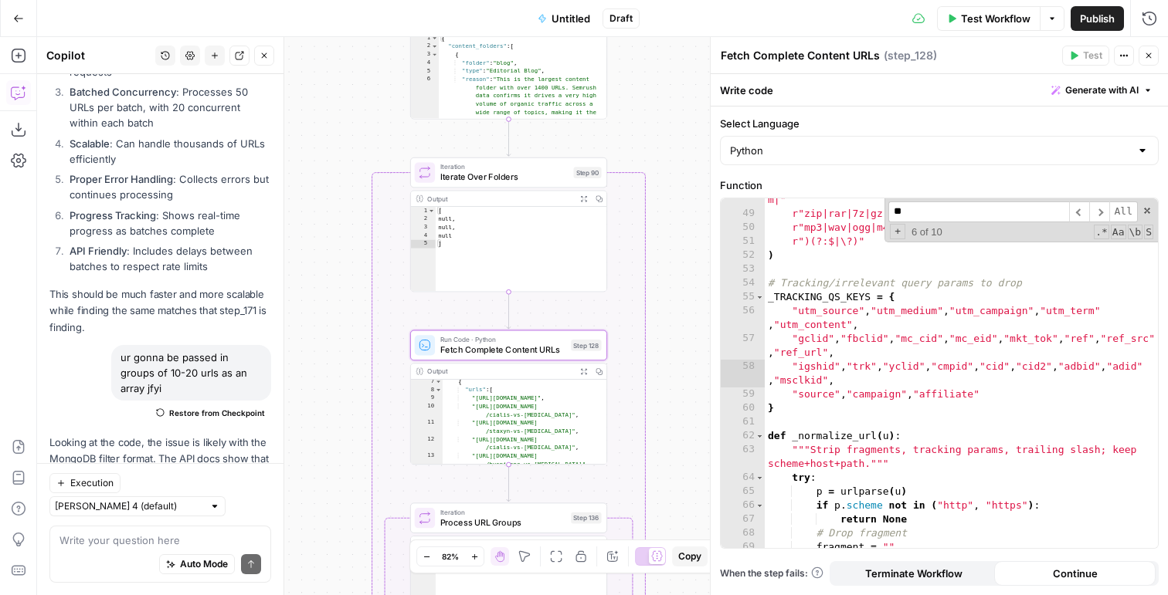
scroll to position [1785, 0]
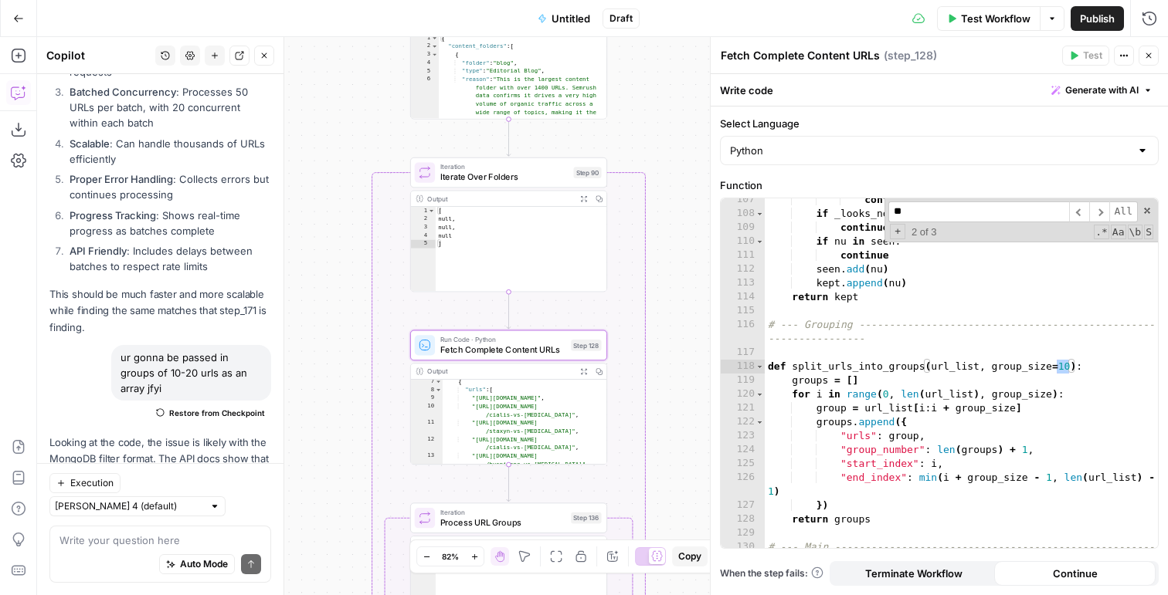
type input "**"
click at [1060, 365] on div "continue if _looks_non_content ( nu ) : continue if nu in seen : continue seen …" at bounding box center [961, 389] width 393 height 392
click at [1064, 365] on div "continue if _looks_non_content ( nu ) : continue if nu in seen : continue seen …" at bounding box center [961, 389] width 393 height 392
type textarea "**********"
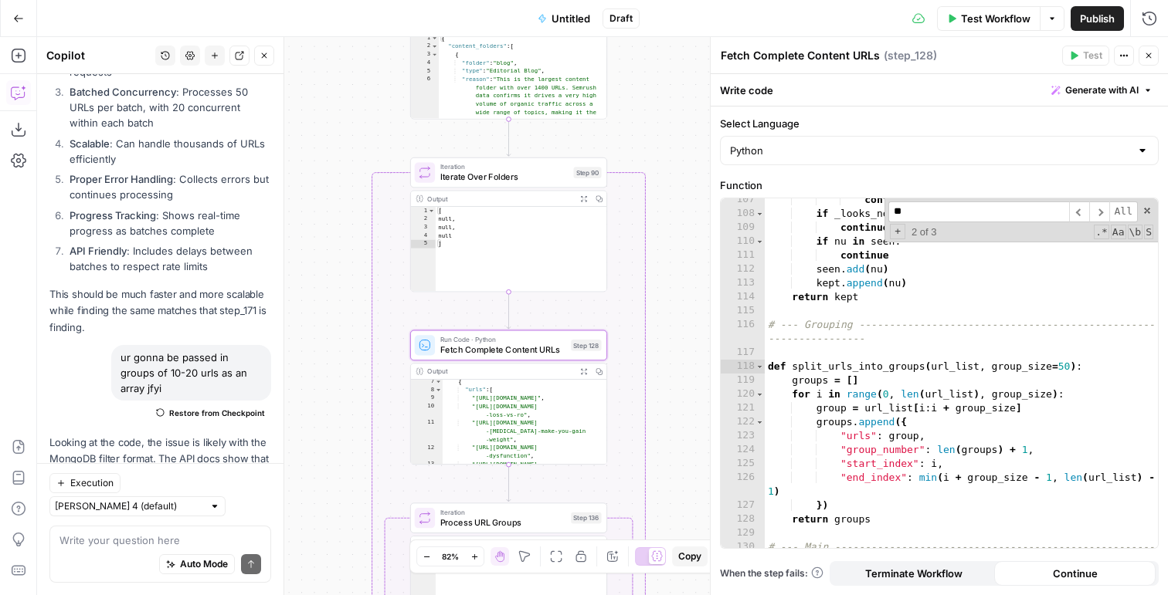
click at [1052, 212] on input "**" at bounding box center [978, 212] width 181 height 21
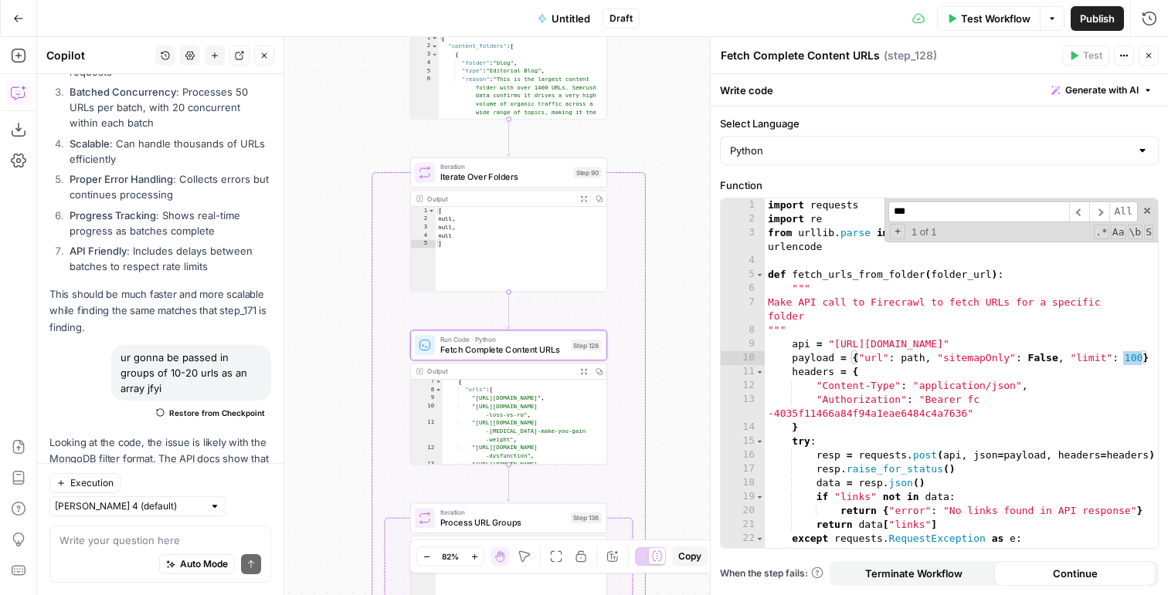
scroll to position [0, 0]
type input "***"
click at [1130, 354] on div "import requests import re from urllib . parse import urlparse , urlunparse , pa…" at bounding box center [961, 387] width 393 height 378
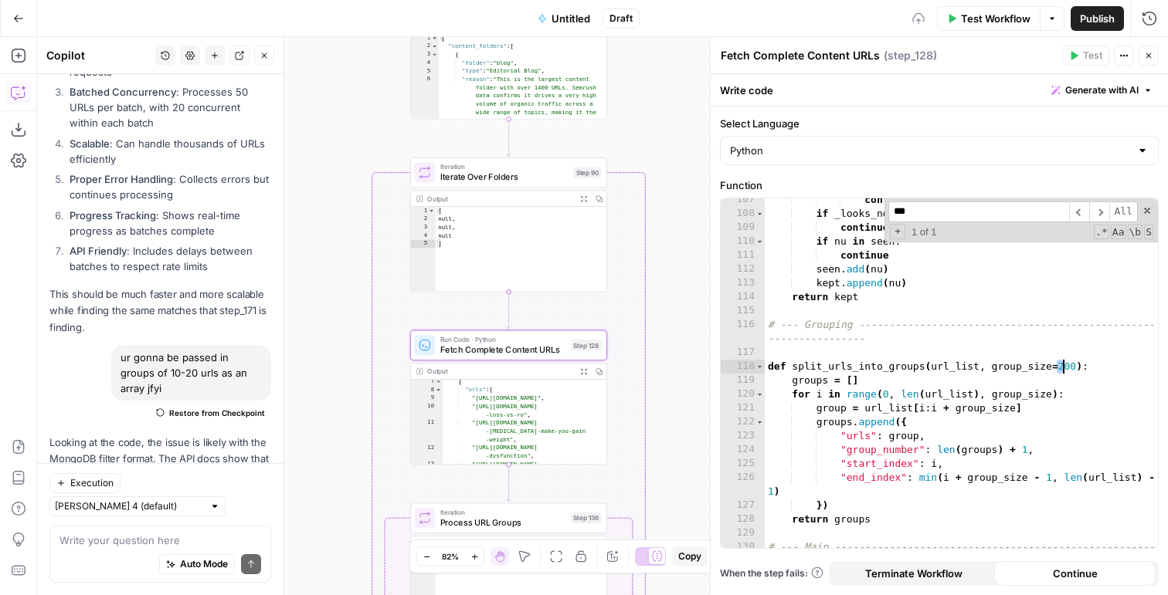
scroll to position [0, 22]
click at [1056, 362] on div "continue if _looks_non_content ( nu ) : continue if nu in seen : continue seen …" at bounding box center [961, 389] width 393 height 392
type textarea "**********"
click at [1153, 53] on button "Close" at bounding box center [1148, 56] width 20 height 20
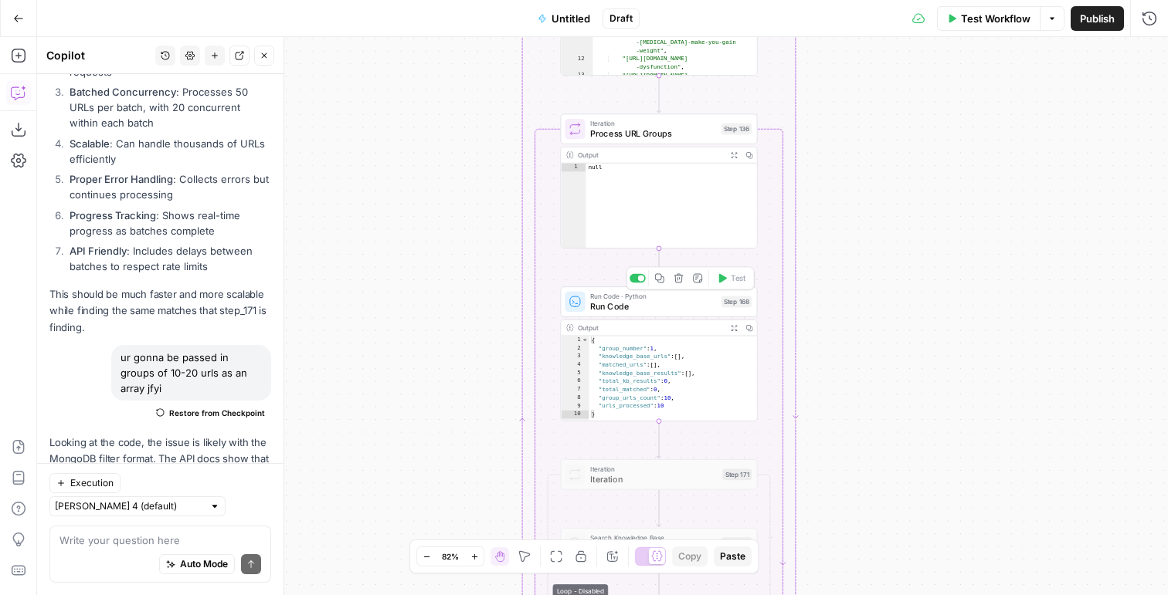
click at [626, 306] on span "Run Code" at bounding box center [653, 306] width 126 height 12
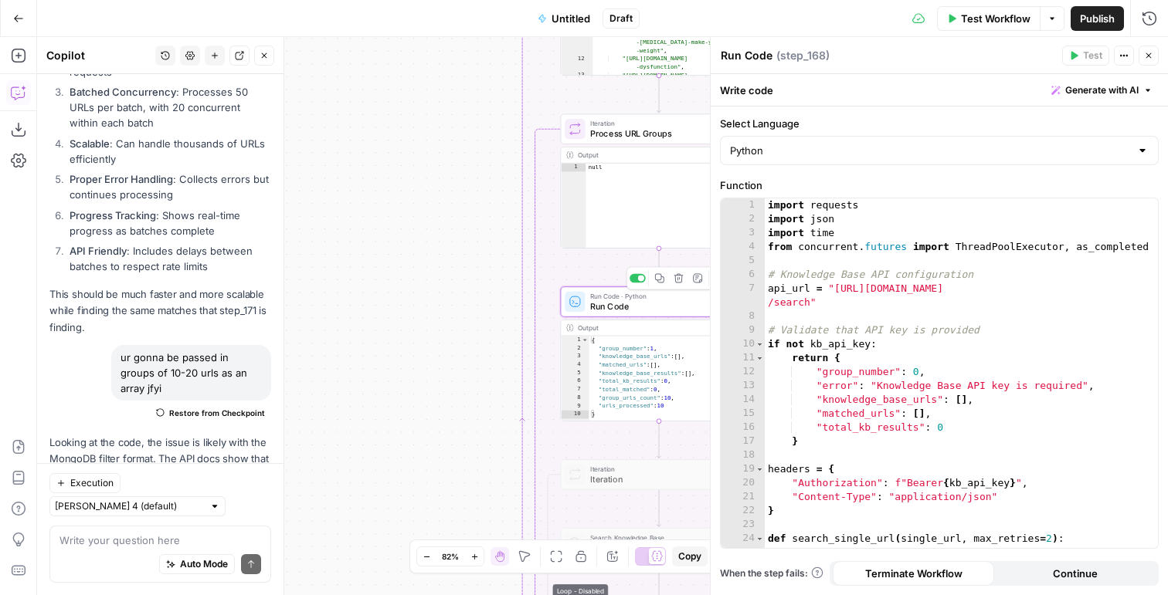
click at [936, 361] on div "import requests import json import time from concurrent . futures import Thread…" at bounding box center [961, 394] width 393 height 392
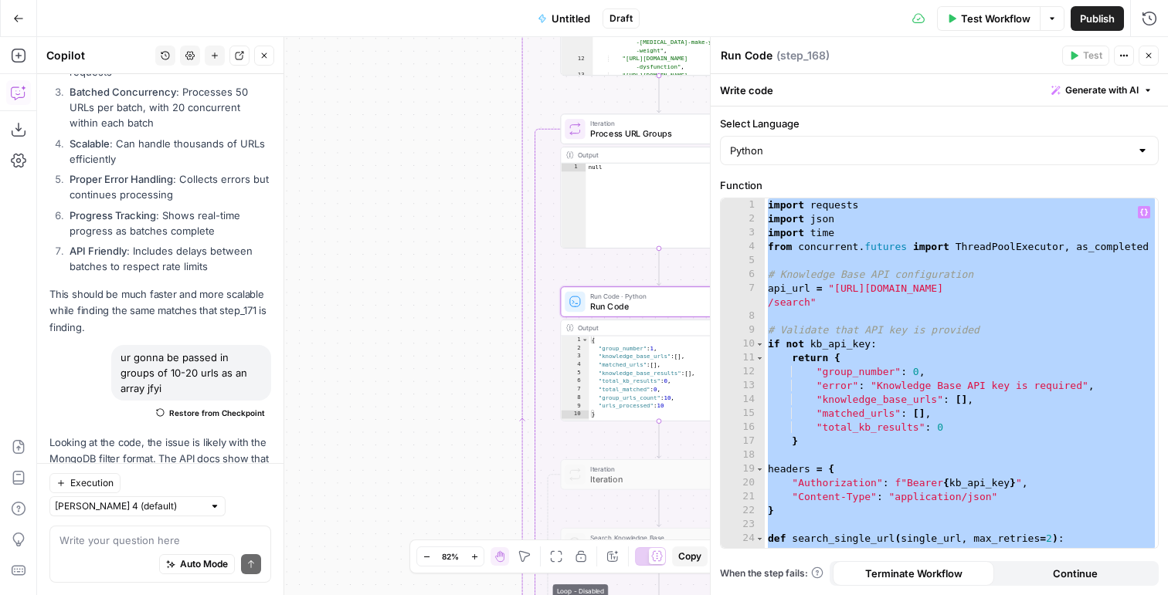
paste textarea
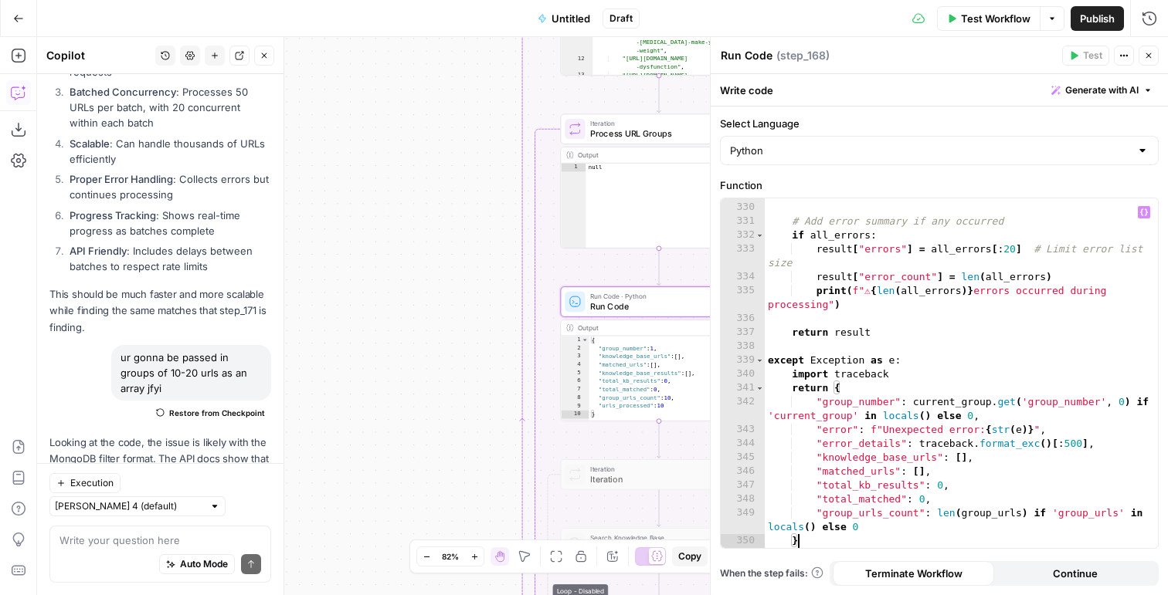
scroll to position [5002, 0]
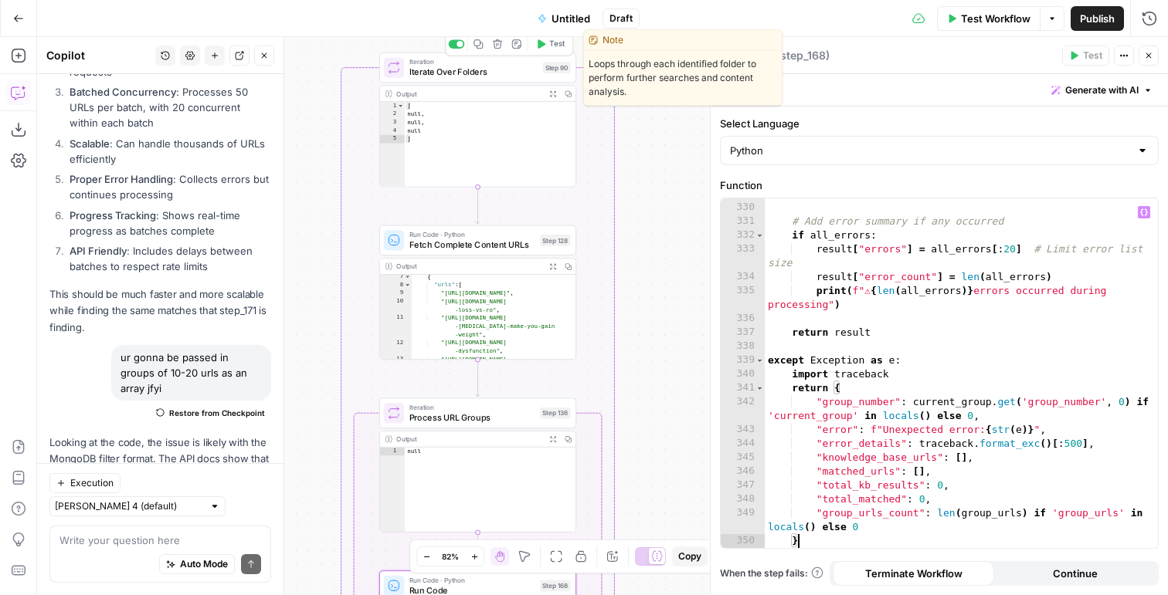
click at [558, 46] on span "Test" at bounding box center [556, 45] width 15 height 12
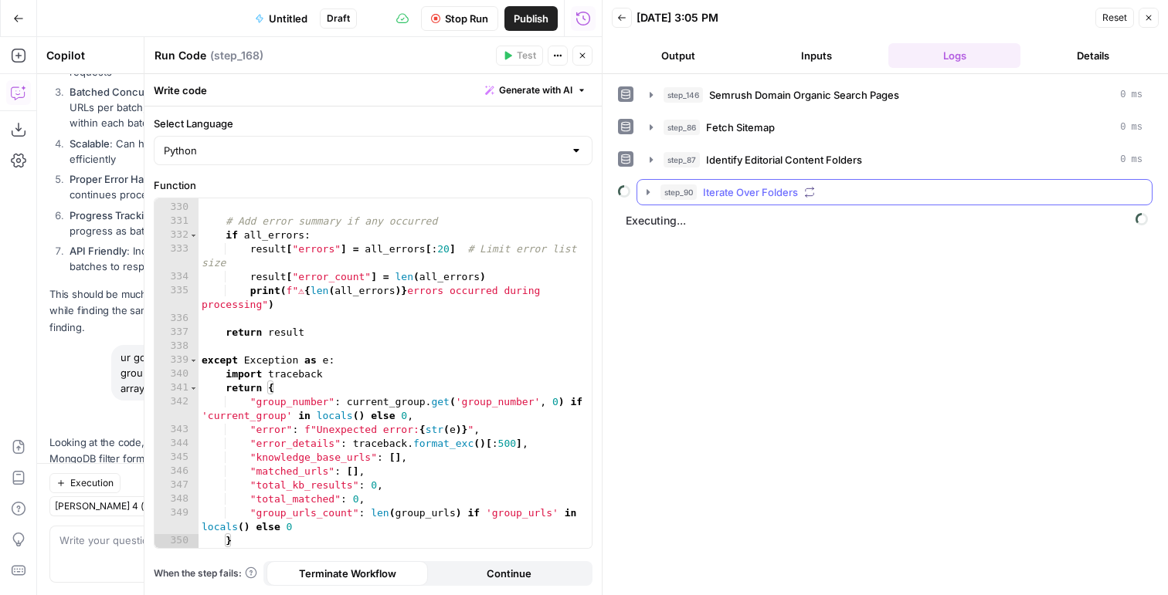
click at [710, 191] on span "Iterate Over Folders" at bounding box center [750, 192] width 95 height 15
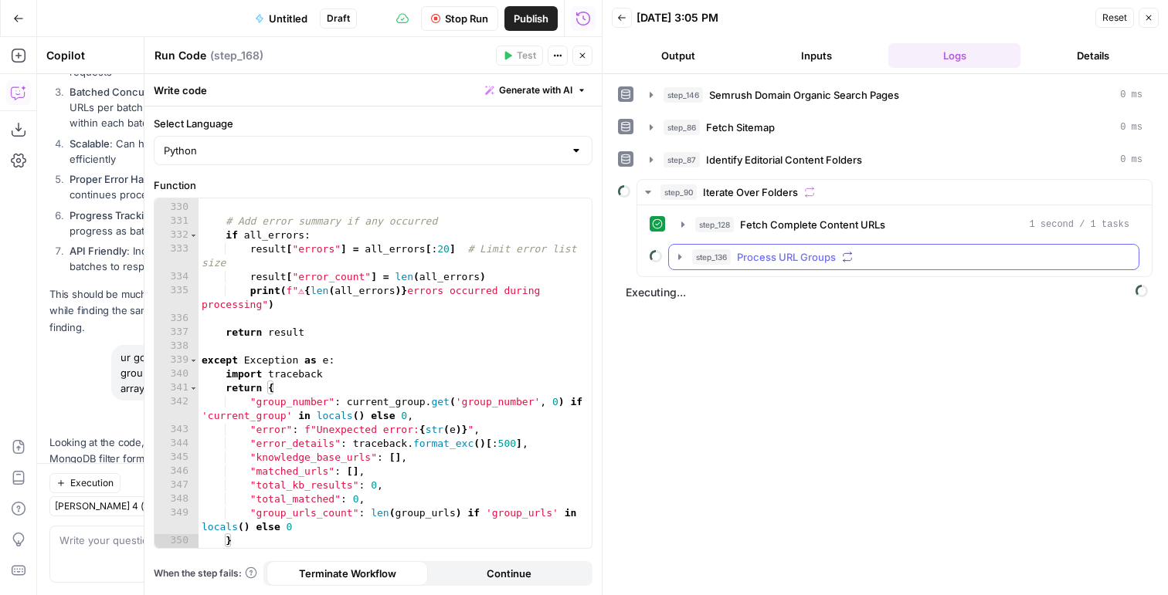
click at [713, 262] on span "step_136" at bounding box center [711, 256] width 39 height 15
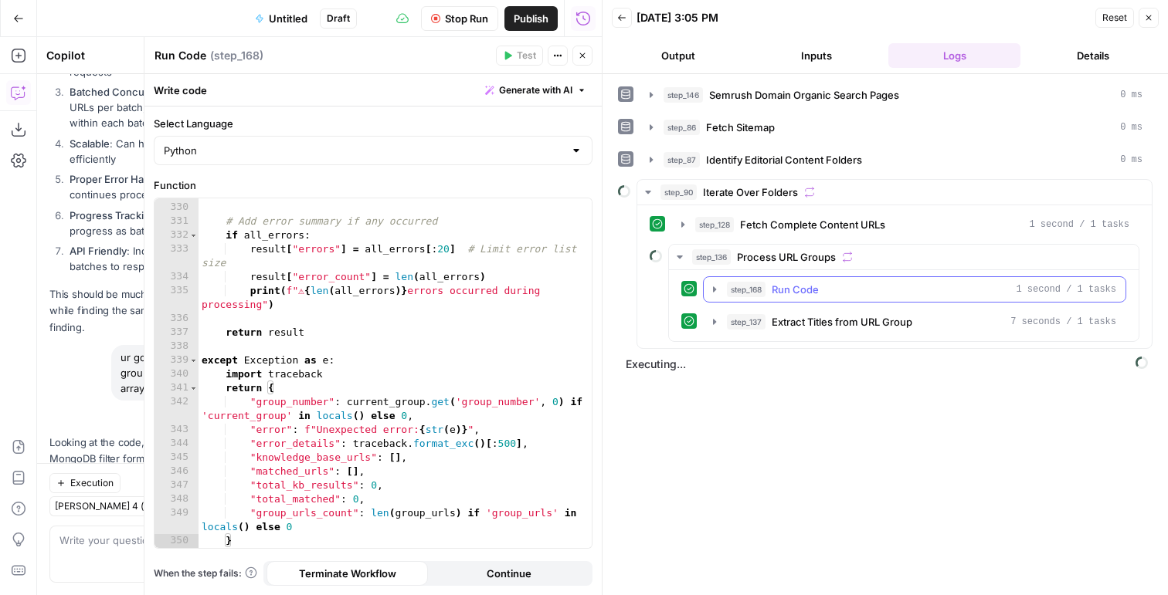
click at [722, 285] on button "step_168 Run Code 1 second / 1 tasks" at bounding box center [915, 289] width 422 height 25
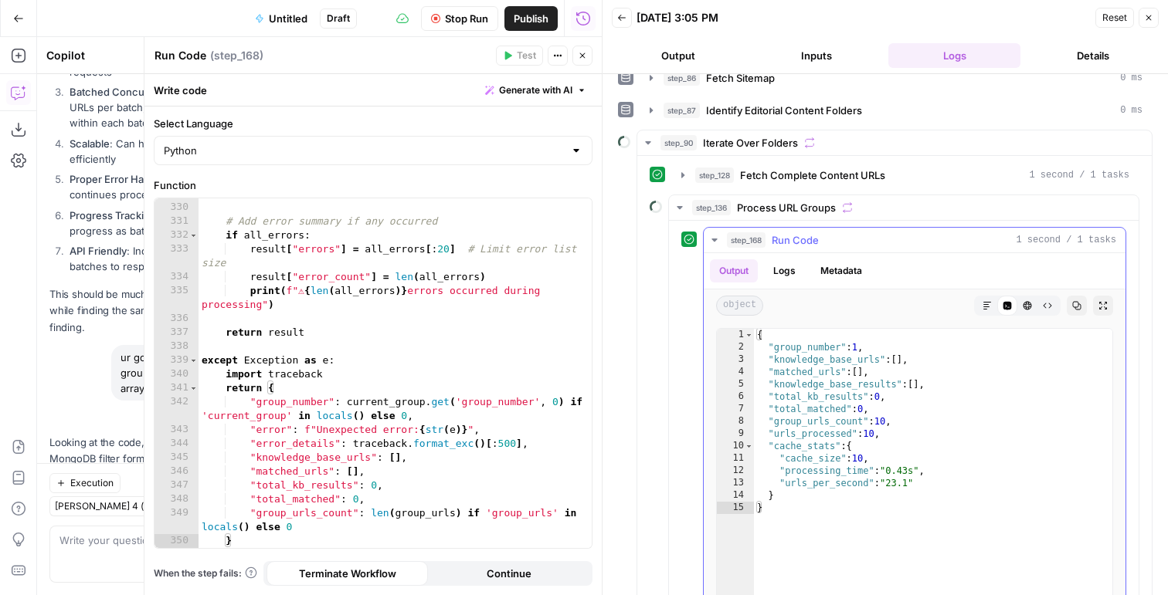
scroll to position [63, 0]
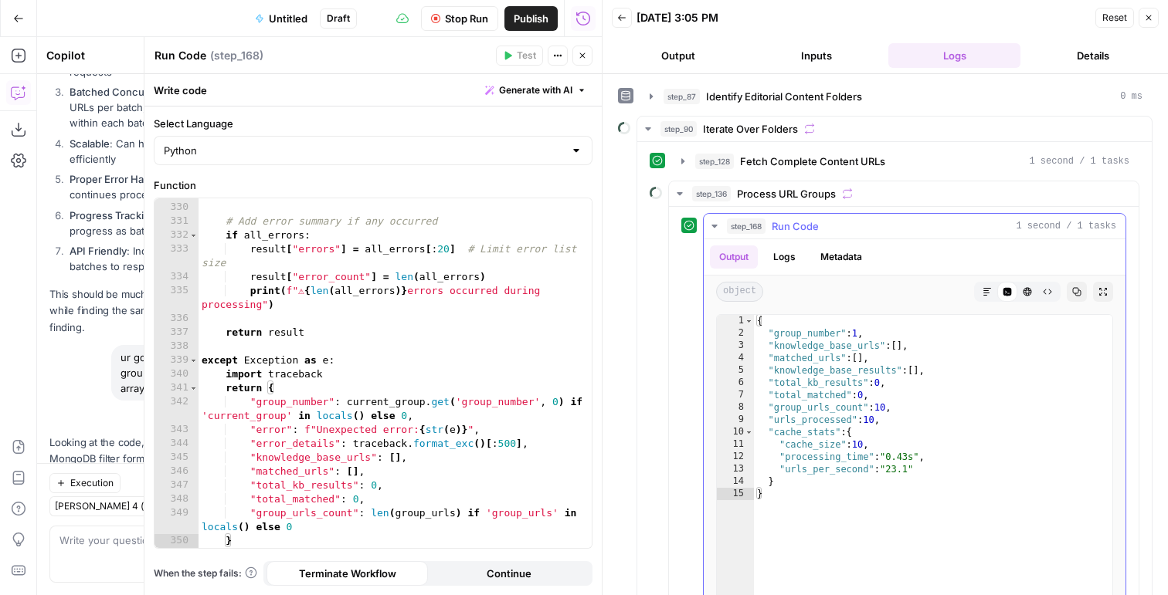
click at [788, 255] on button "Logs" at bounding box center [784, 257] width 41 height 23
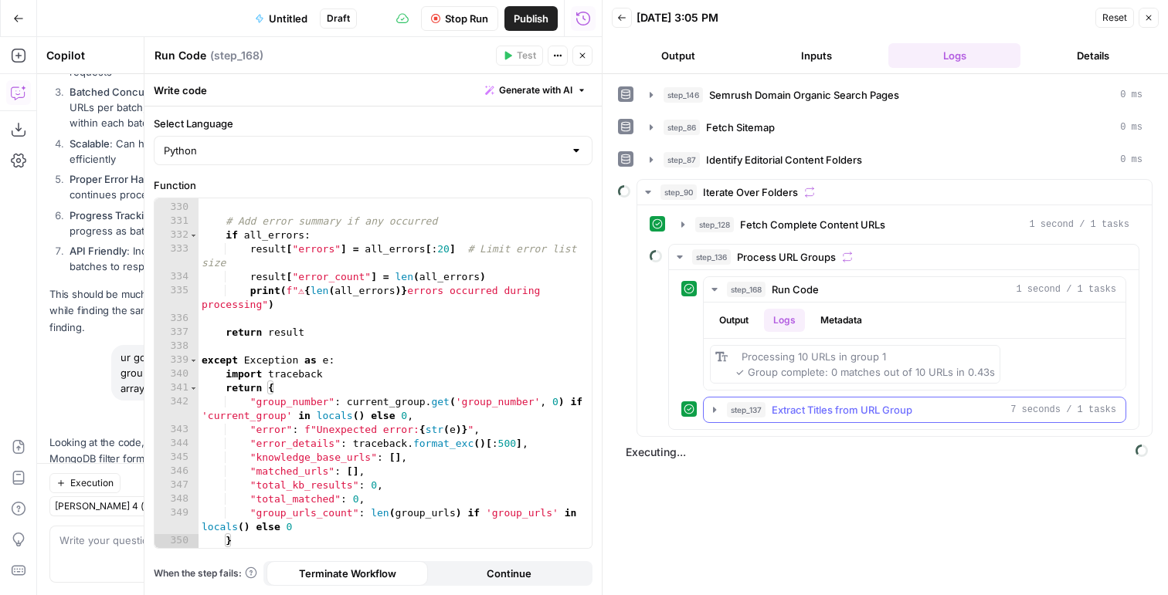
click at [803, 415] on span "Extract Titles from URL Group" at bounding box center [841, 409] width 141 height 15
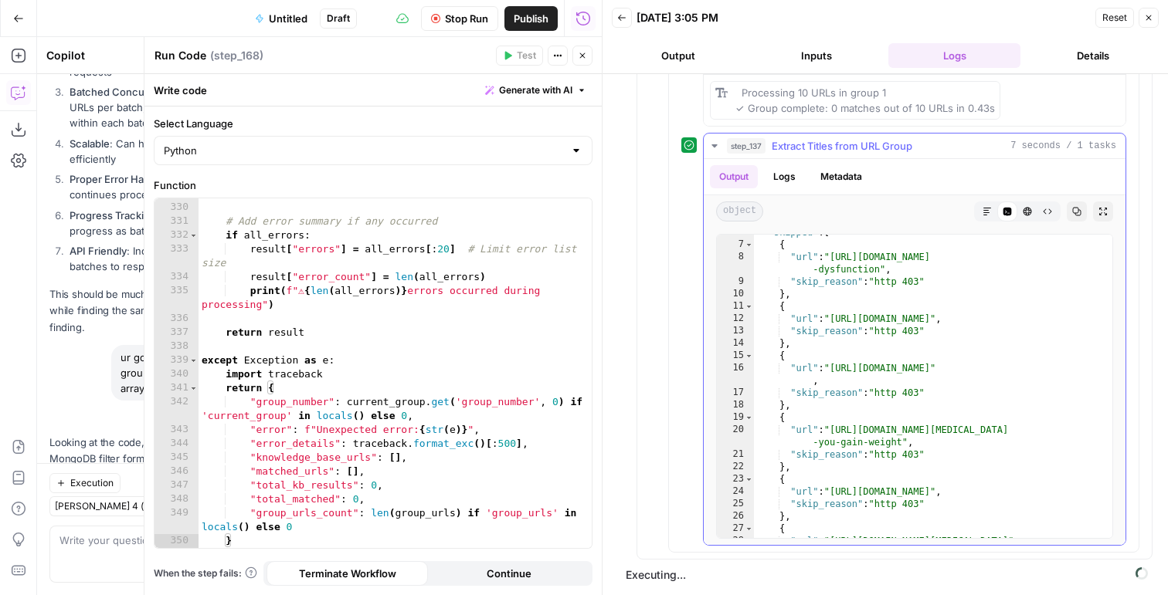
scroll to position [70, 0]
click at [443, 5] on div "Stop Run Publish Run History" at bounding box center [480, 18] width 246 height 36
click at [445, 13] on span "Stop Run" at bounding box center [466, 18] width 43 height 15
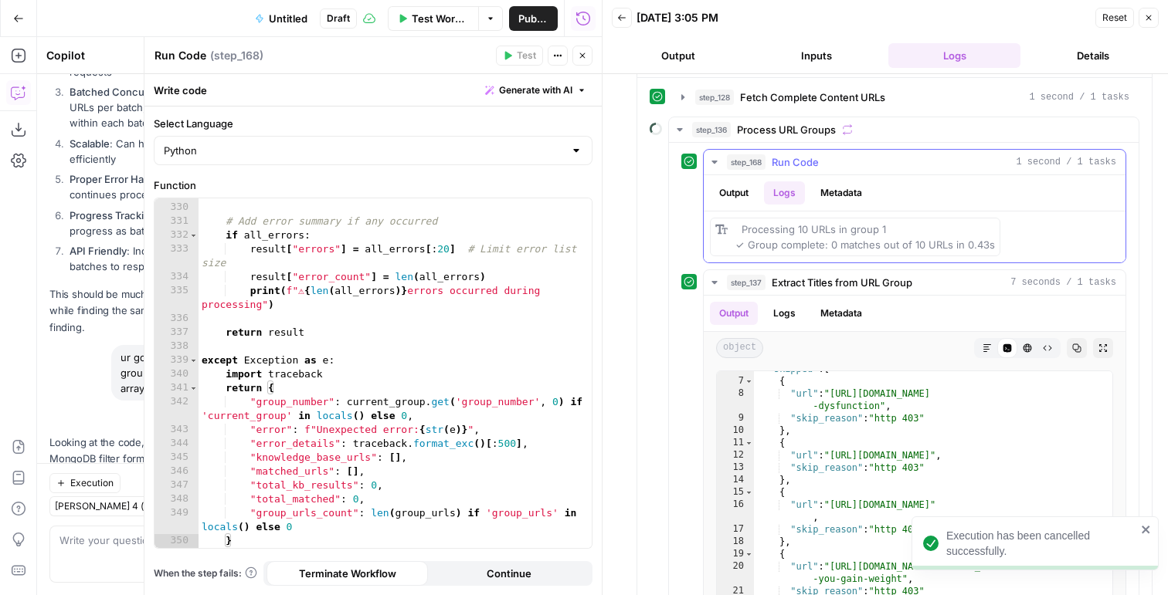
scroll to position [63, 0]
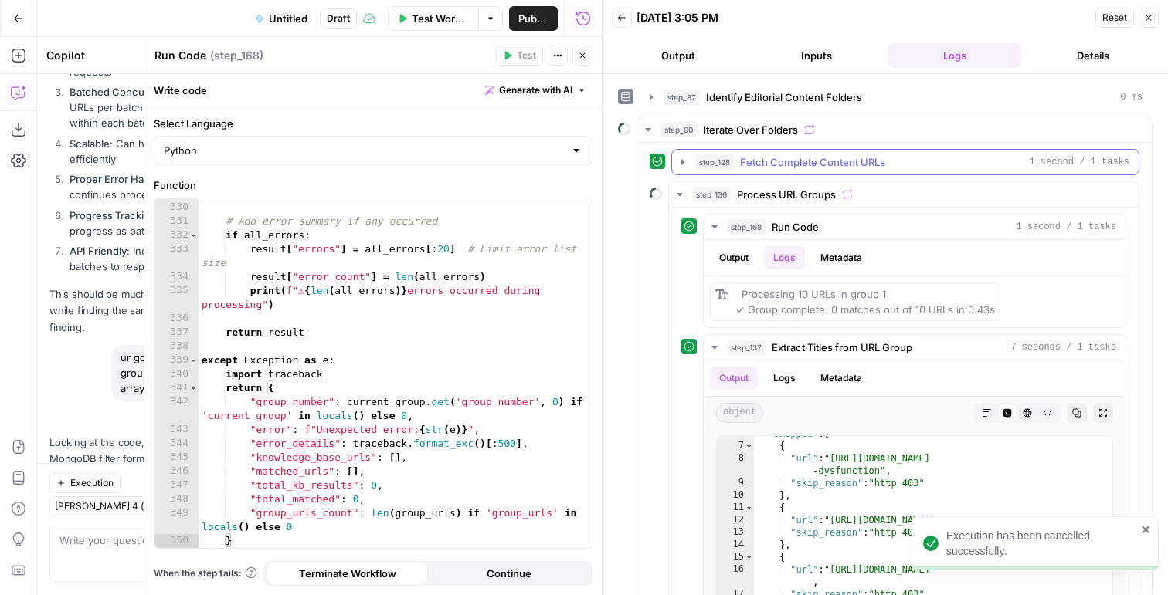
click at [745, 165] on span "Fetch Complete Content URLs" at bounding box center [812, 161] width 145 height 15
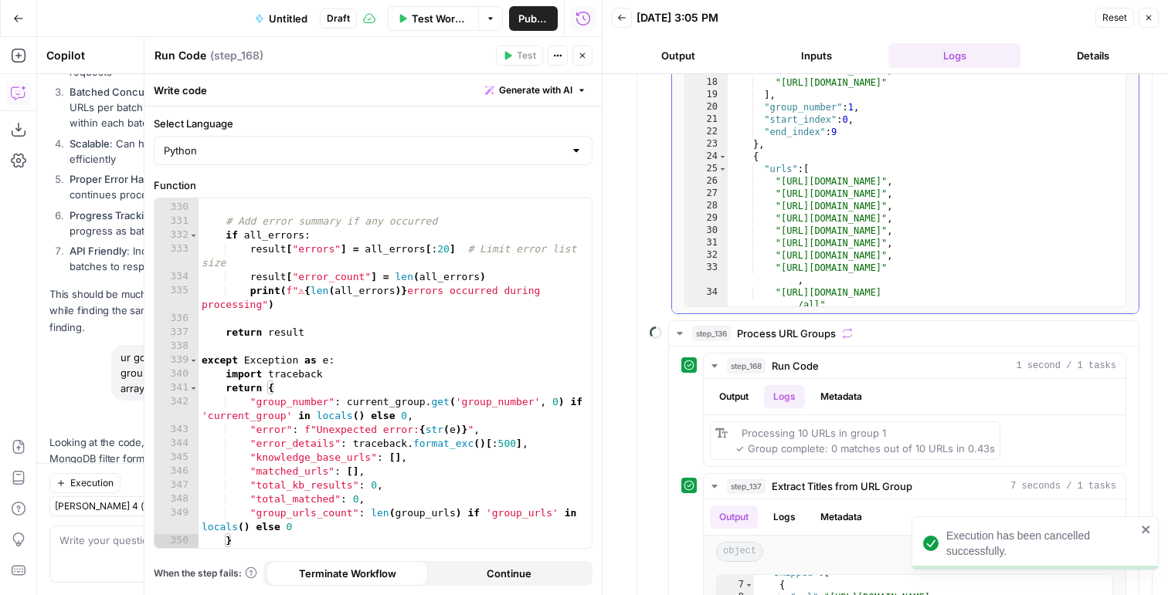
scroll to position [283, 0]
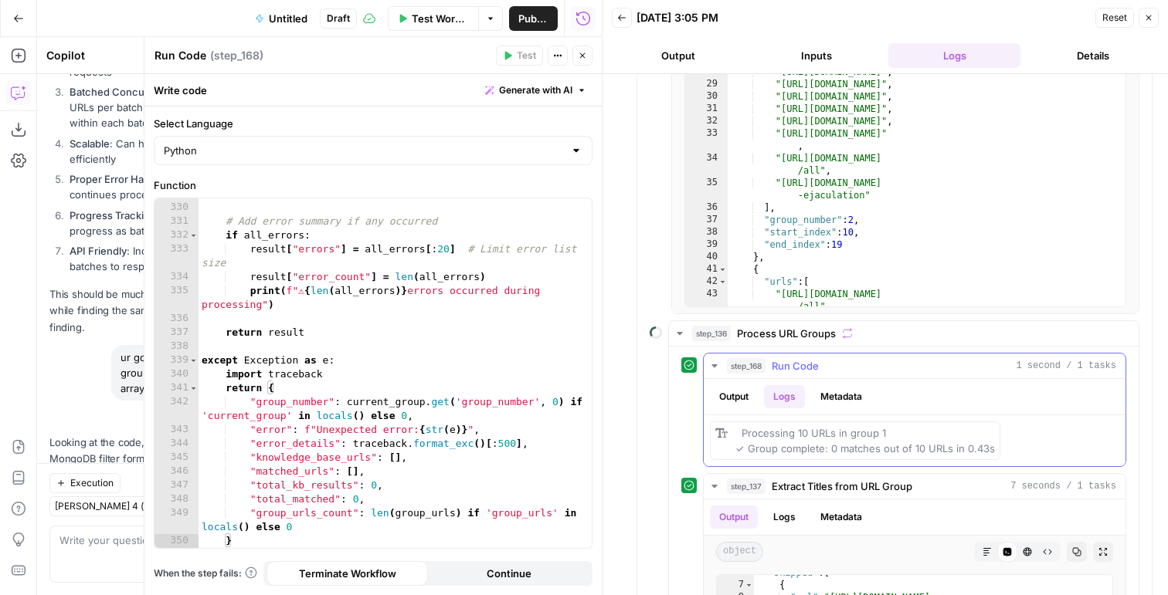
click at [802, 431] on span "Processing 10 URLs in group 1 ✓ Group complete: 0 matches out of 10 URLs in 0.4…" at bounding box center [864, 441] width 259 height 28
click at [855, 446] on span "Processing 10 URLs in group 1 ✓ Group complete: 0 matches out of 10 URLs in 0.4…" at bounding box center [864, 441] width 259 height 28
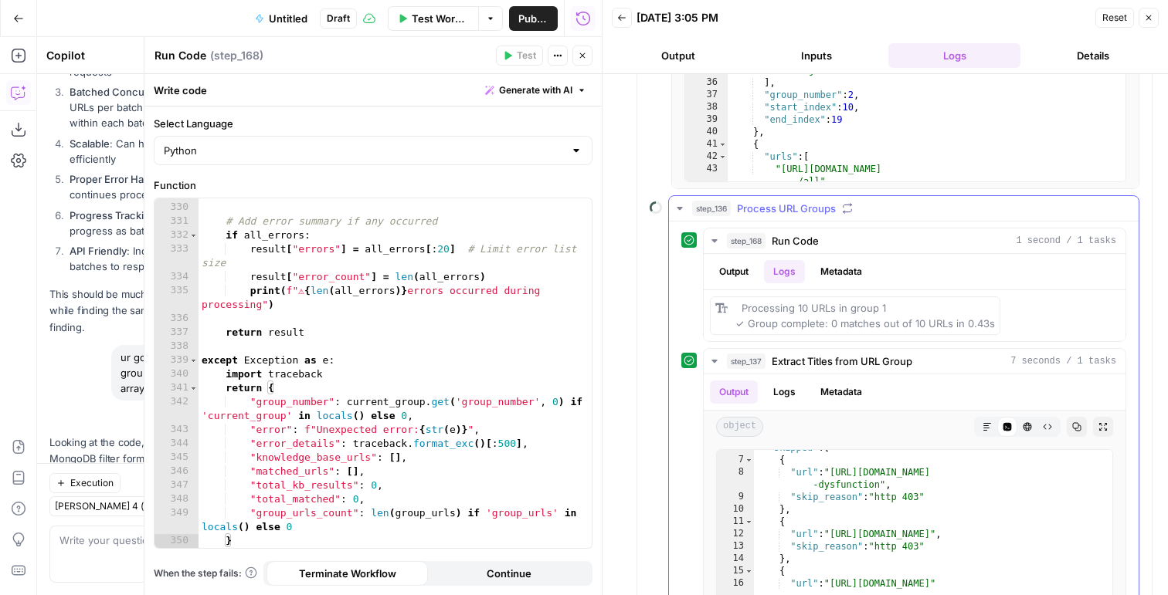
scroll to position [454, 0]
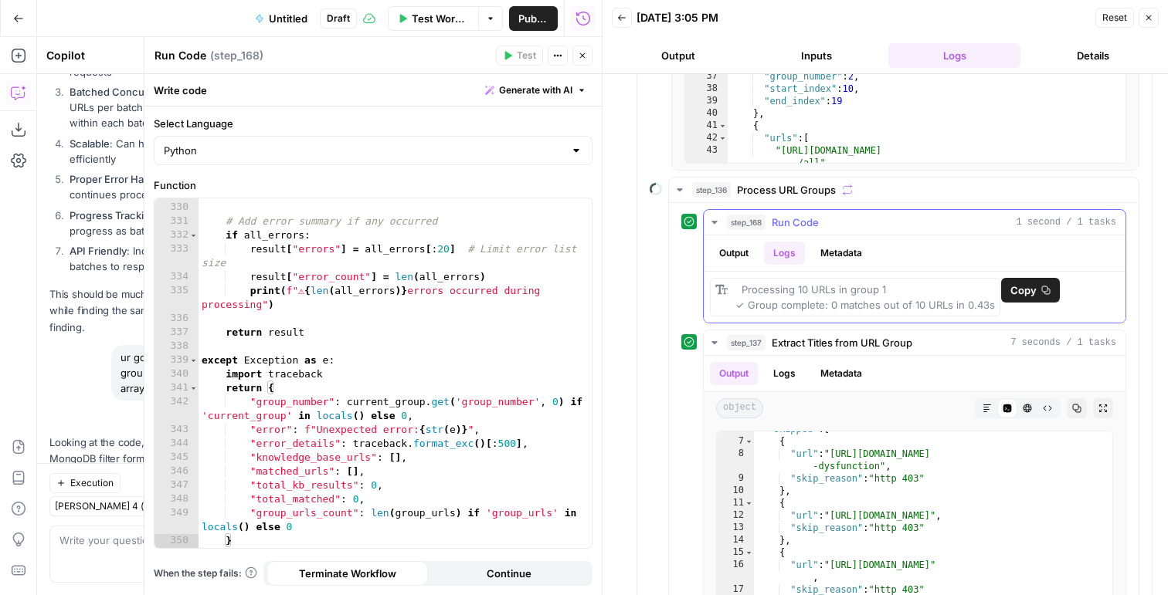
drag, startPoint x: 988, startPoint y: 299, endPoint x: 733, endPoint y: 285, distance: 255.2
click at [733, 285] on div "Processing 10 URLs in group 1 ✓ Group complete: 0 matches out of 10 URLs in 0.4…" at bounding box center [855, 297] width 290 height 39
copy span "Processing 10 URLs in group 1 ✓ Group complete: 0 matches out of 10 URLs in 0.4…"
click at [351, 267] on div "} # Add error summary if any occurred if all_errors : result [ "errors" ] = all…" at bounding box center [394, 376] width 393 height 378
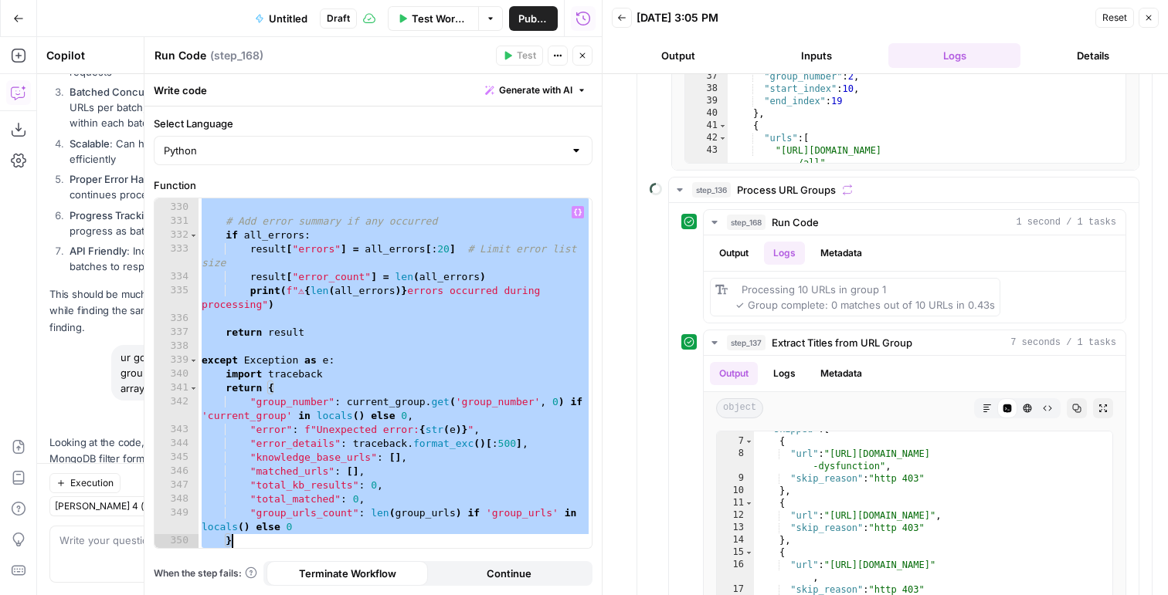
paste textarea
type textarea "*"
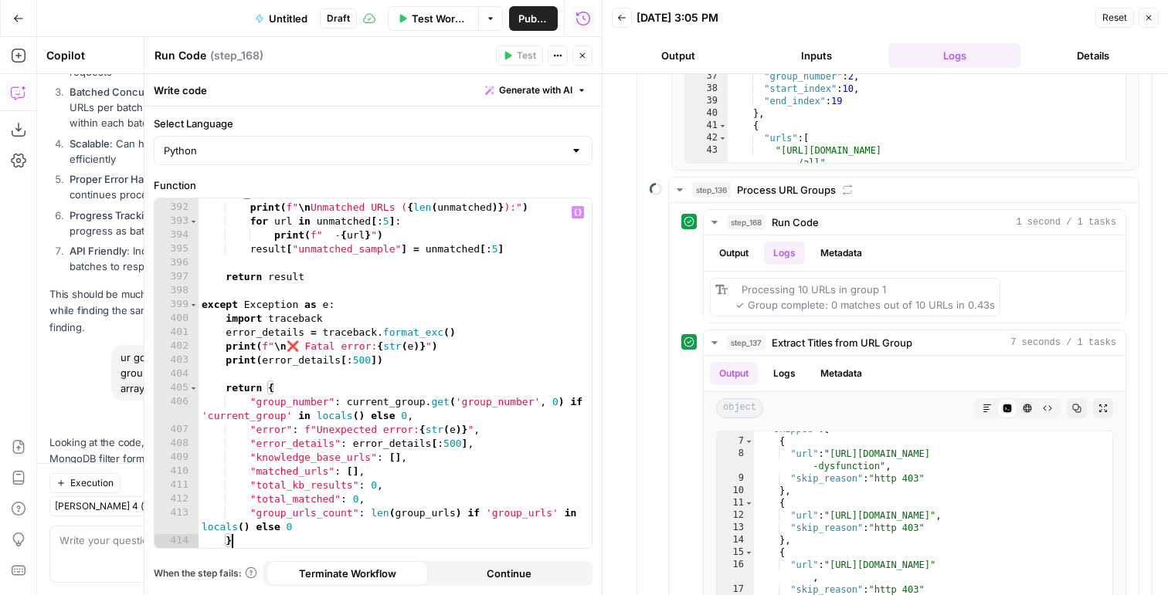
scroll to position [6072, 0]
click at [1154, 24] on button "Close" at bounding box center [1148, 18] width 20 height 20
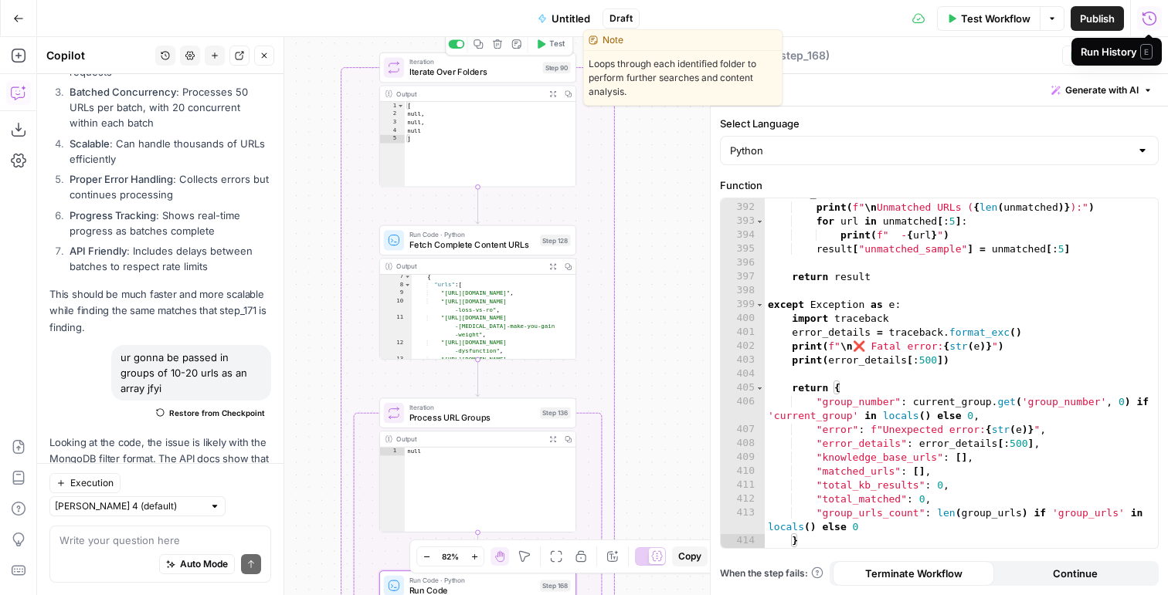
click at [544, 53] on div "Copy step Delete step Edit Note Test" at bounding box center [509, 43] width 128 height 23
click at [545, 36] on button "Test" at bounding box center [550, 44] width 39 height 16
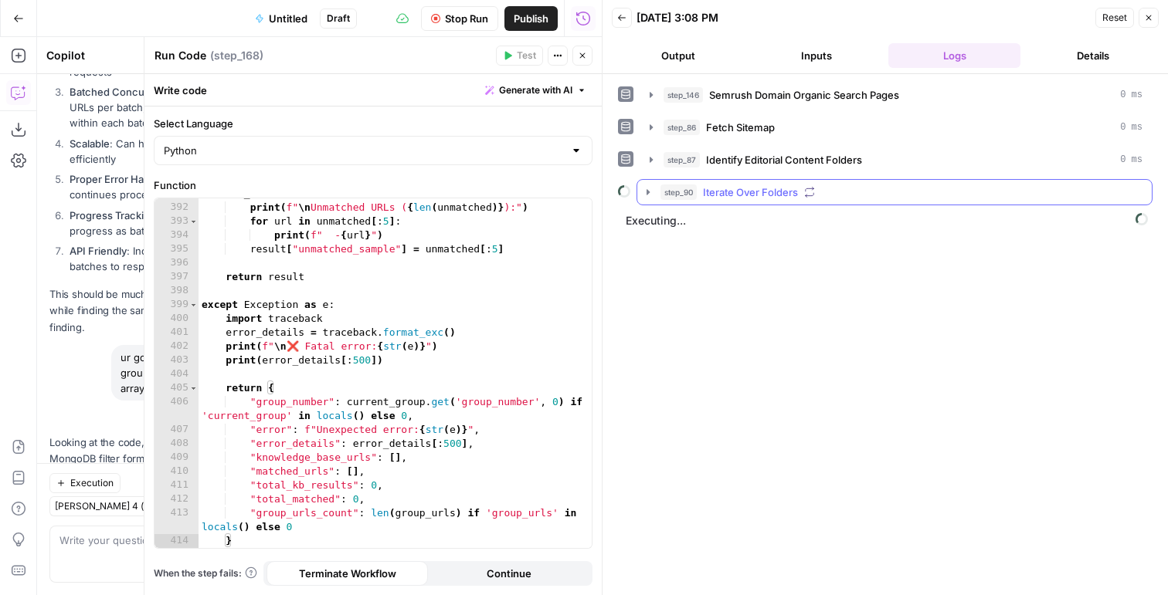
click at [700, 192] on div "step_90 Iterate Over Folders" at bounding box center [901, 192] width 482 height 15
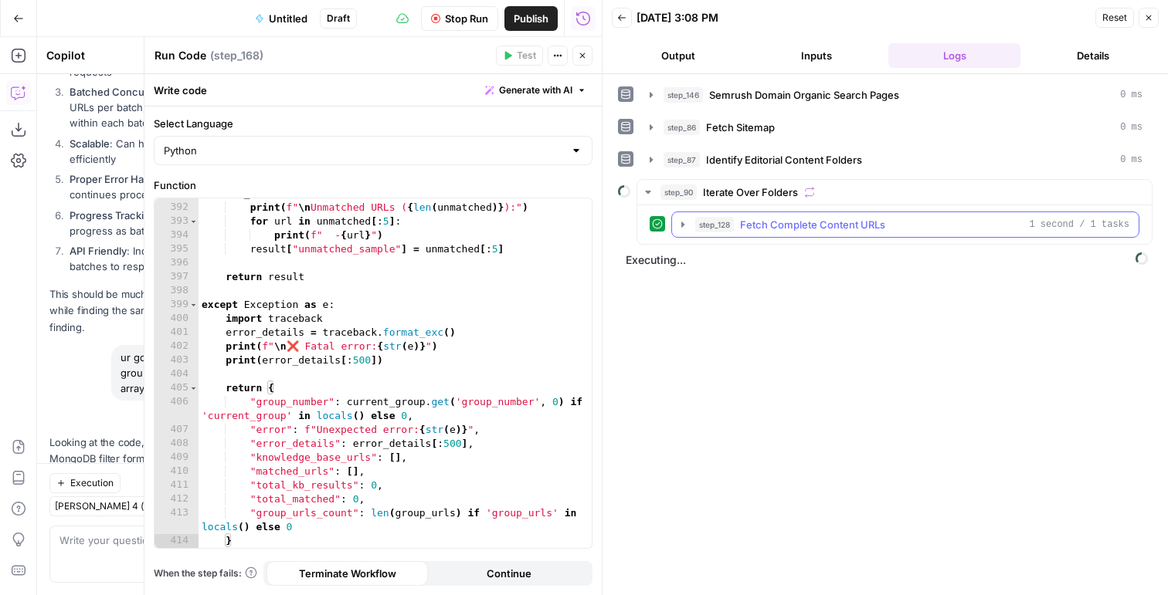
click at [710, 226] on span "step_128" at bounding box center [714, 224] width 39 height 15
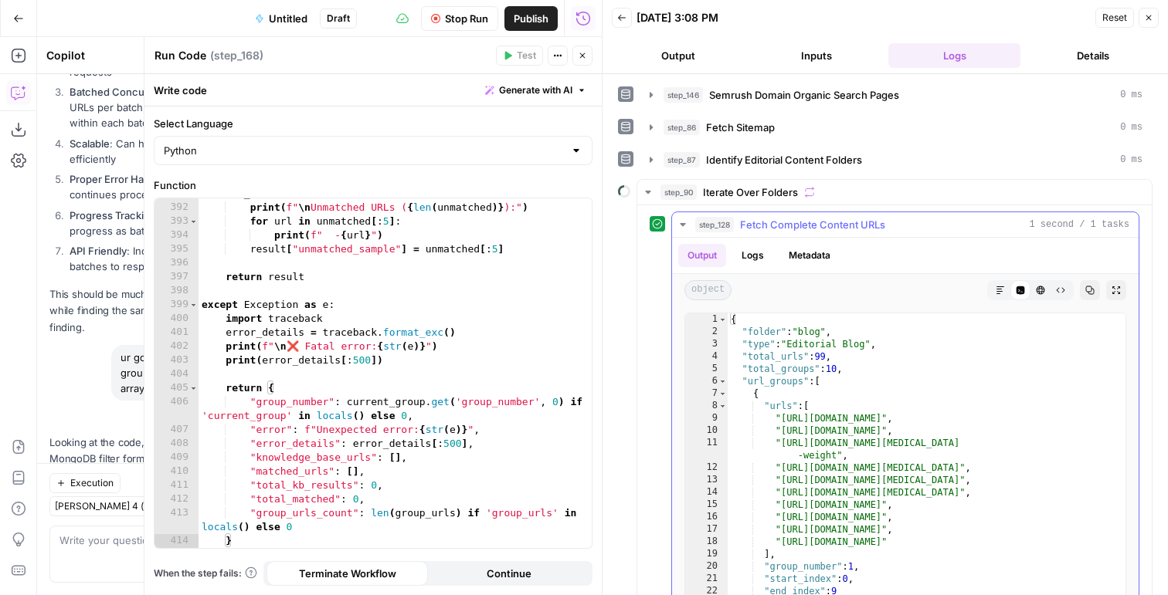
click at [710, 226] on span "step_128" at bounding box center [714, 224] width 39 height 15
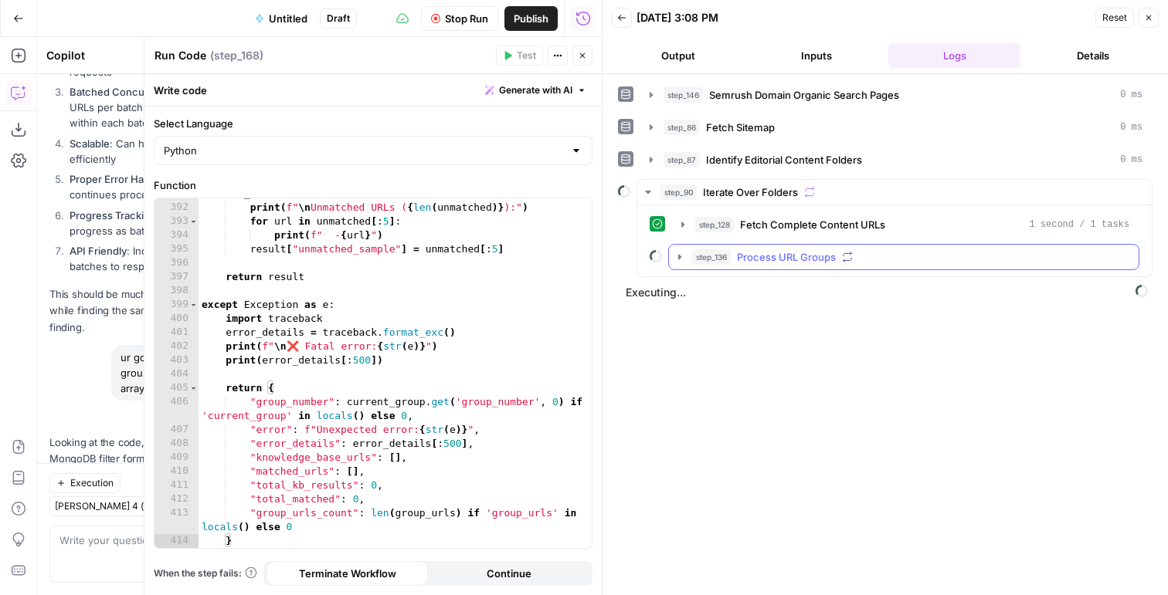
click at [704, 259] on span "step_136" at bounding box center [711, 256] width 39 height 15
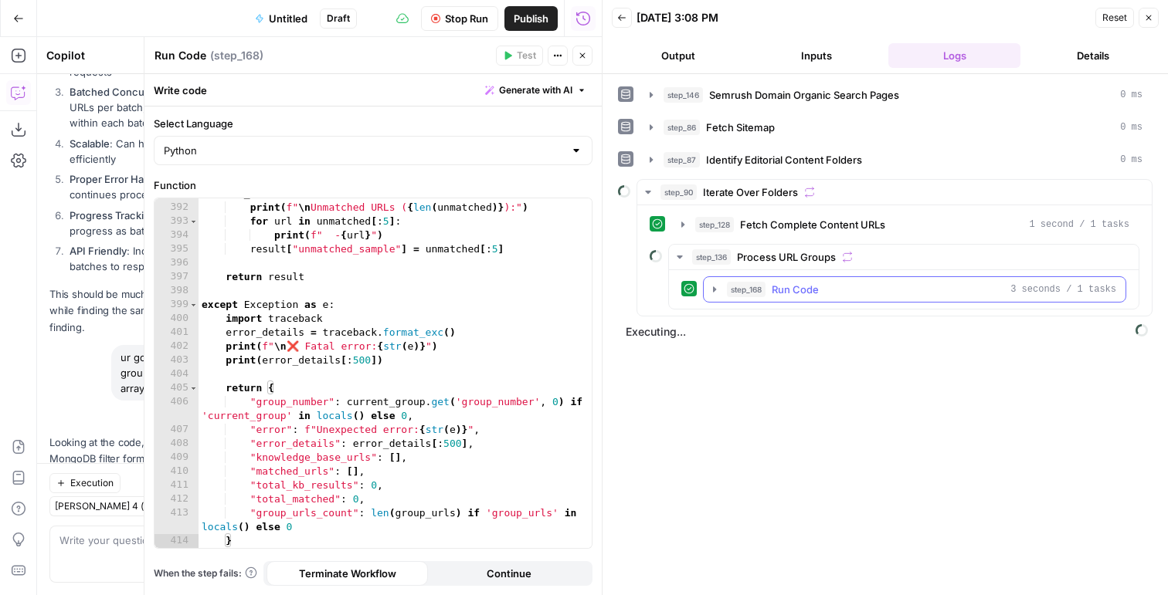
click at [730, 289] on span "step_168" at bounding box center [746, 289] width 39 height 15
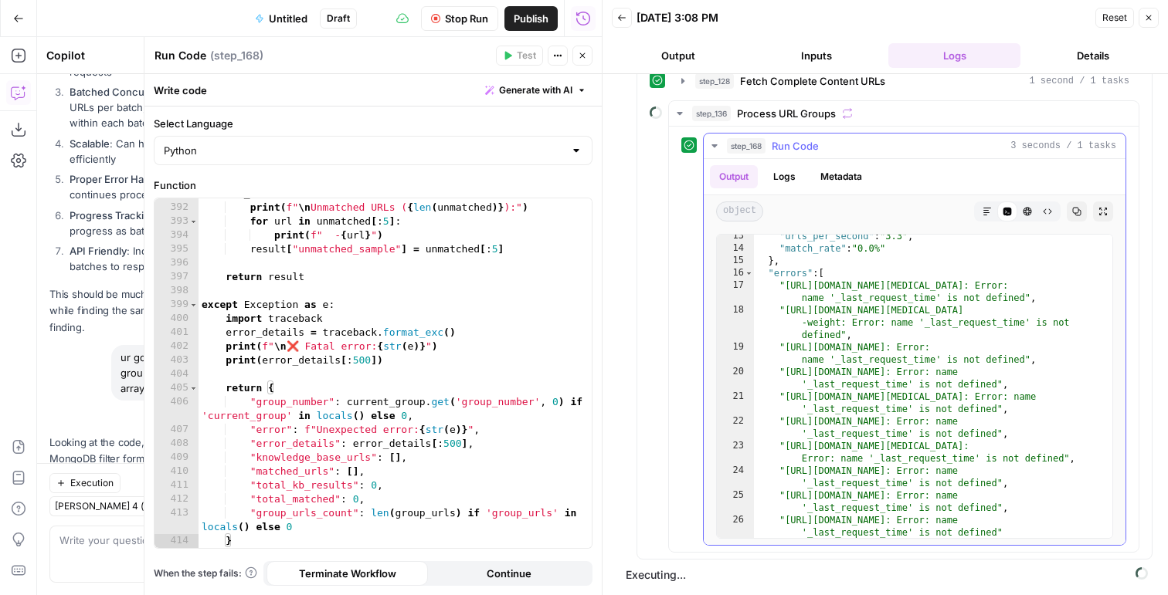
scroll to position [153, 0]
click at [867, 287] on div ""urls_per_second" : "3.3" , "match_rate" : "0.0%" } , "errors" : [ "https://www…" at bounding box center [933, 394] width 358 height 328
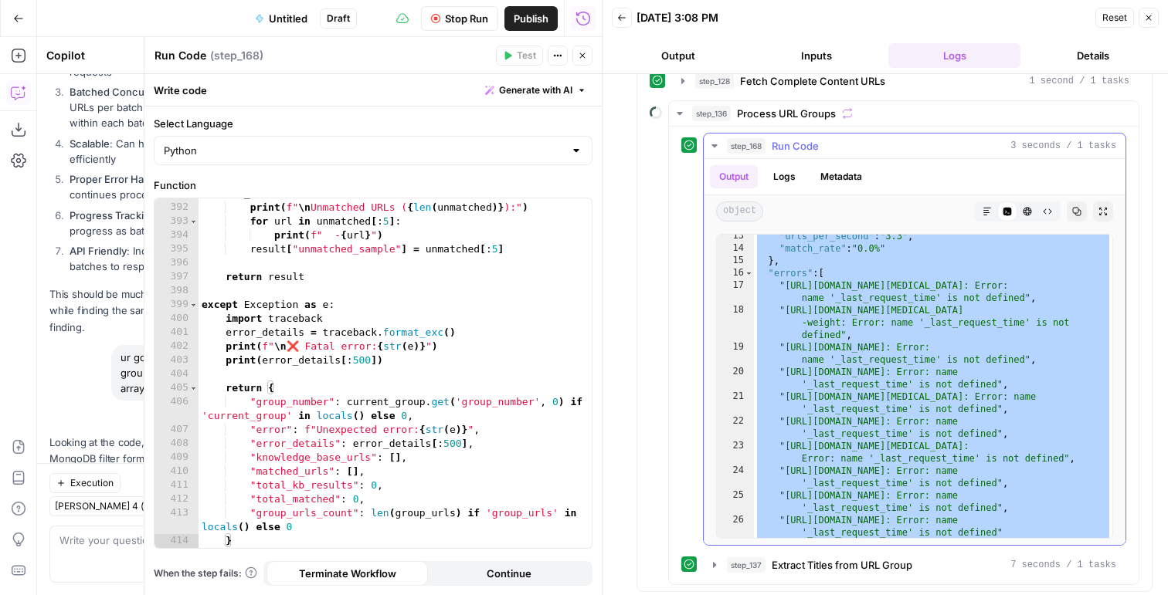
type textarea "* *"
click at [466, 13] on span "Stop Run" at bounding box center [466, 18] width 43 height 15
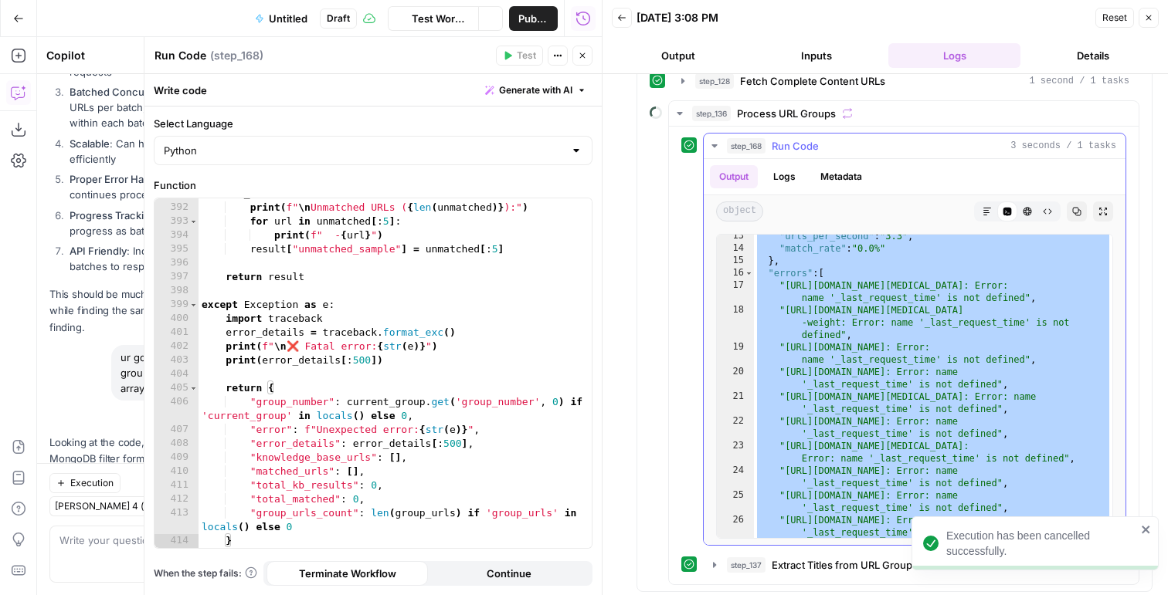
click at [783, 180] on button "Logs" at bounding box center [784, 176] width 41 height 23
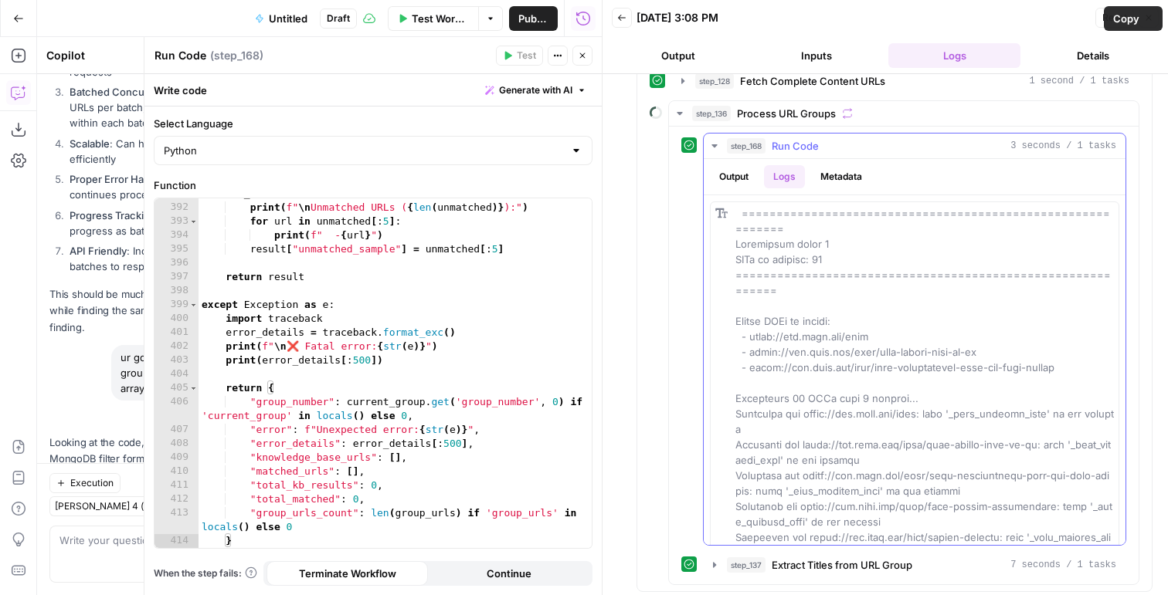
scroll to position [0, 0]
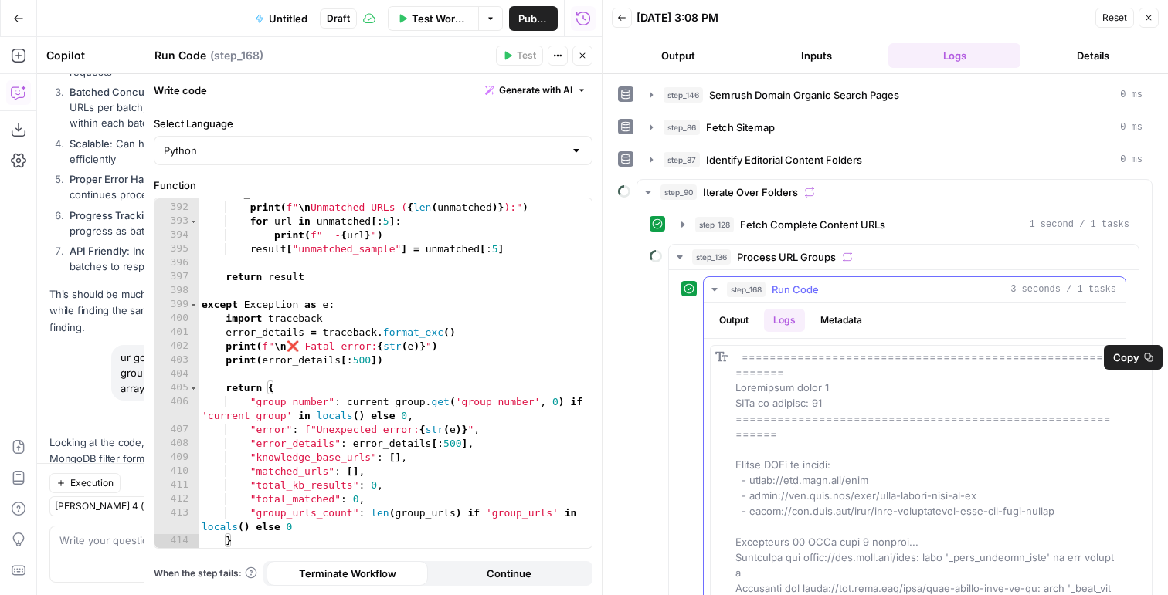
drag, startPoint x: 922, startPoint y: 498, endPoint x: 721, endPoint y: 360, distance: 243.8
copy span "============================================================ Processing group 1…"
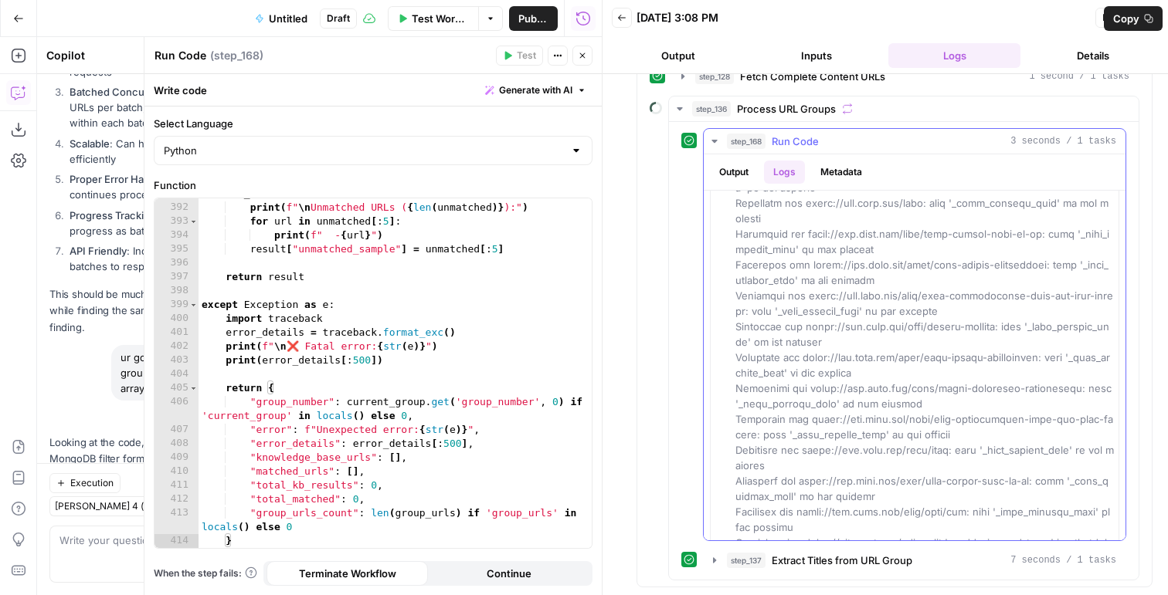
scroll to position [368, 0]
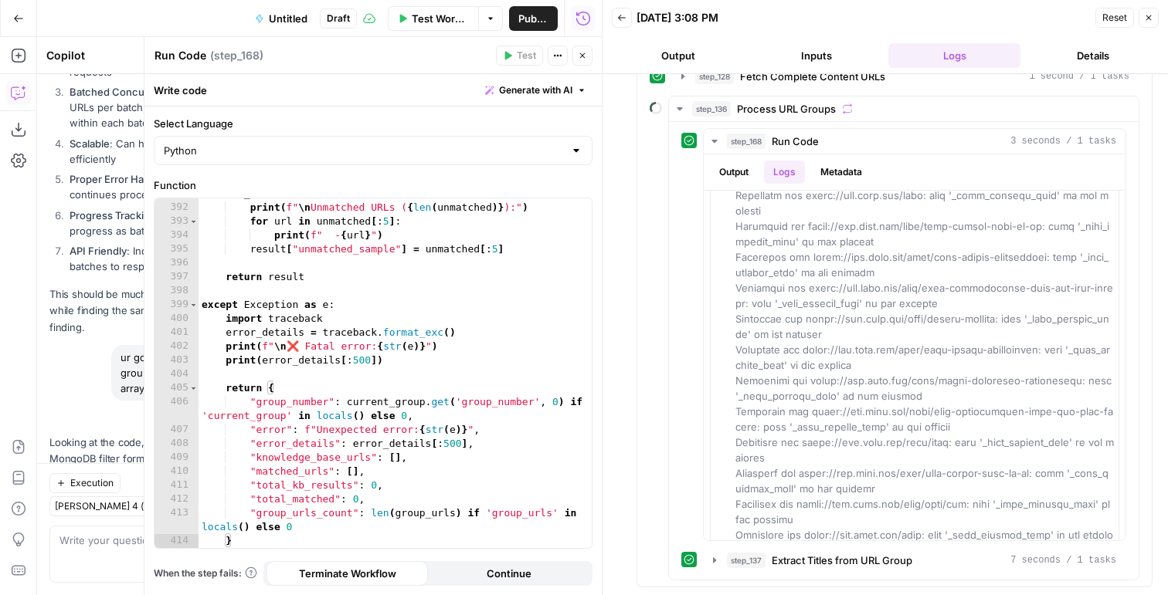
click at [429, 248] on div "unmatched = [ url for url in group_urls if url not in matched_urls ] print ( f"…" at bounding box center [394, 369] width 393 height 392
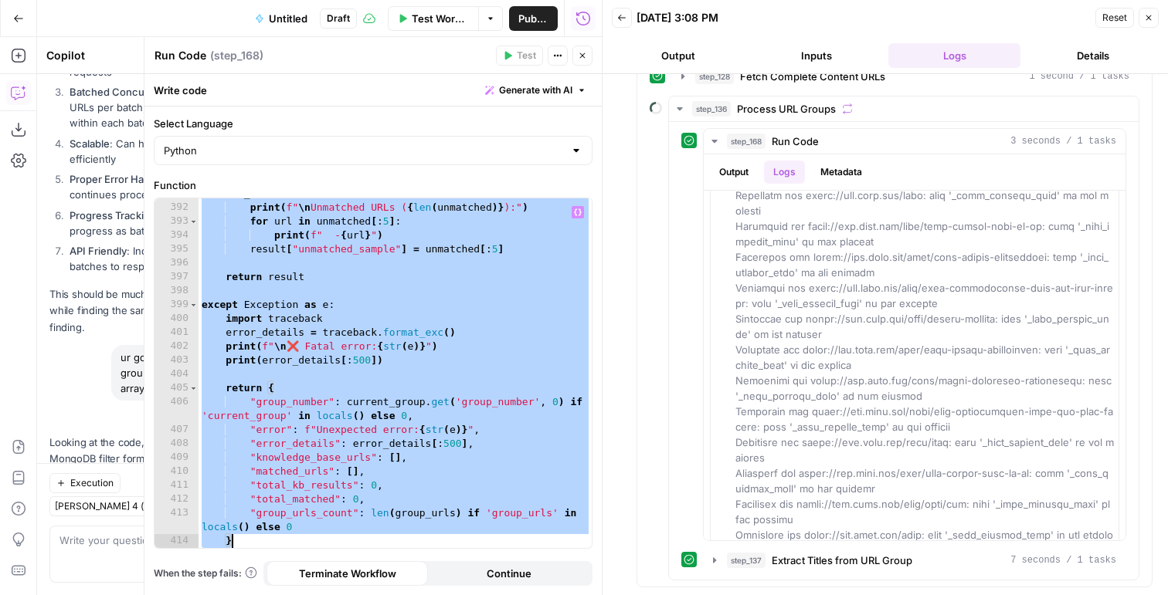
paste textarea
type textarea "*"
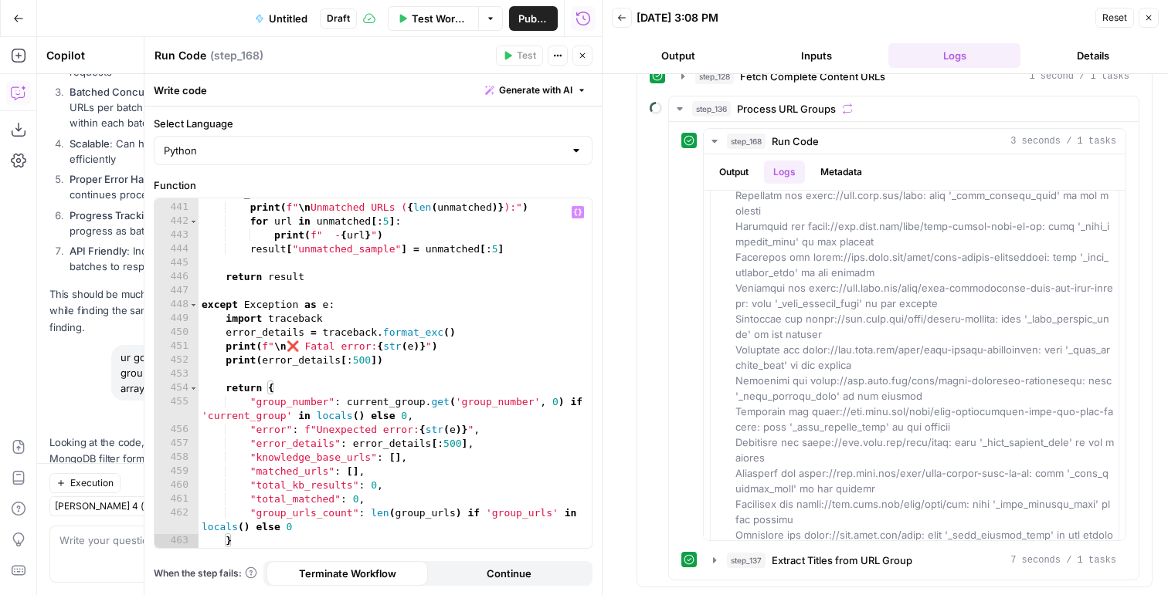
click at [1149, 22] on icon "button" at bounding box center [1148, 17] width 9 height 9
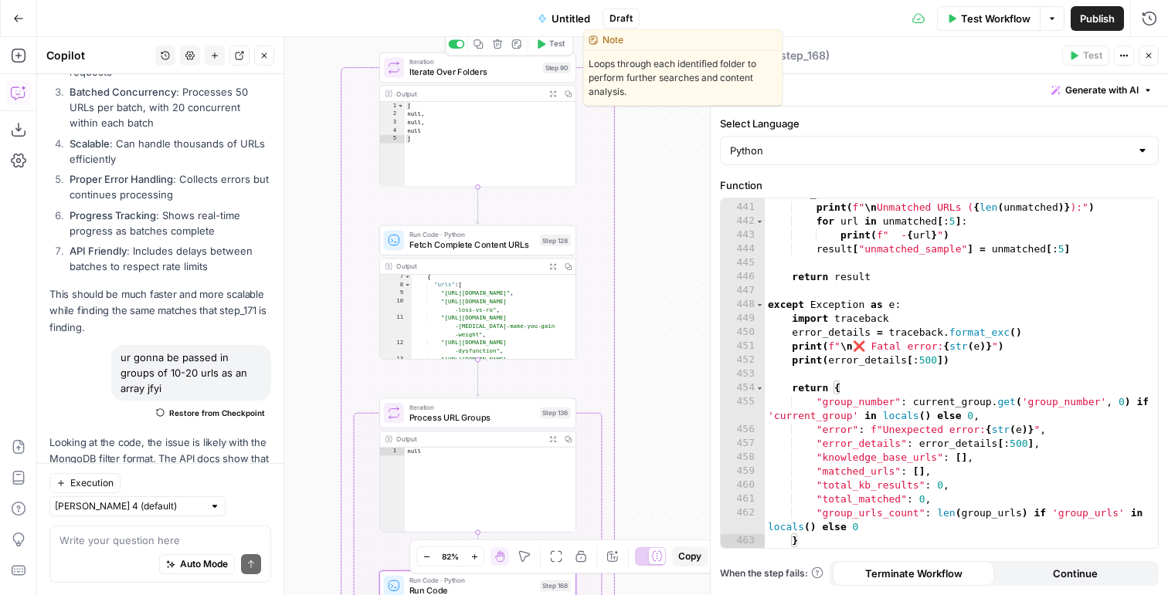
click at [551, 49] on span "Test" at bounding box center [556, 45] width 15 height 12
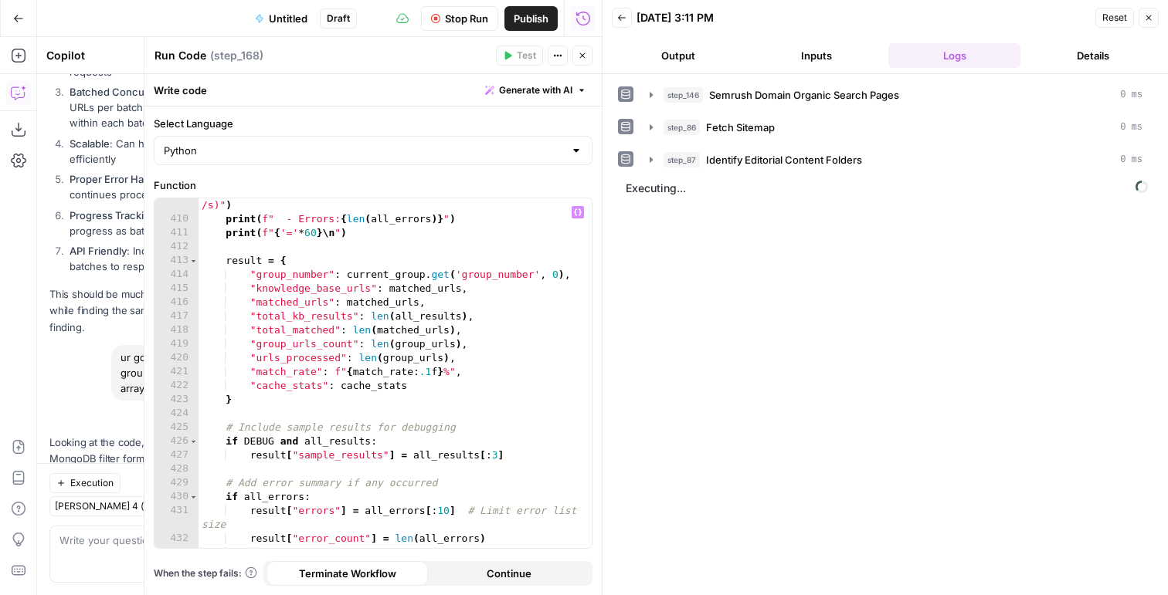
scroll to position [6456, 0]
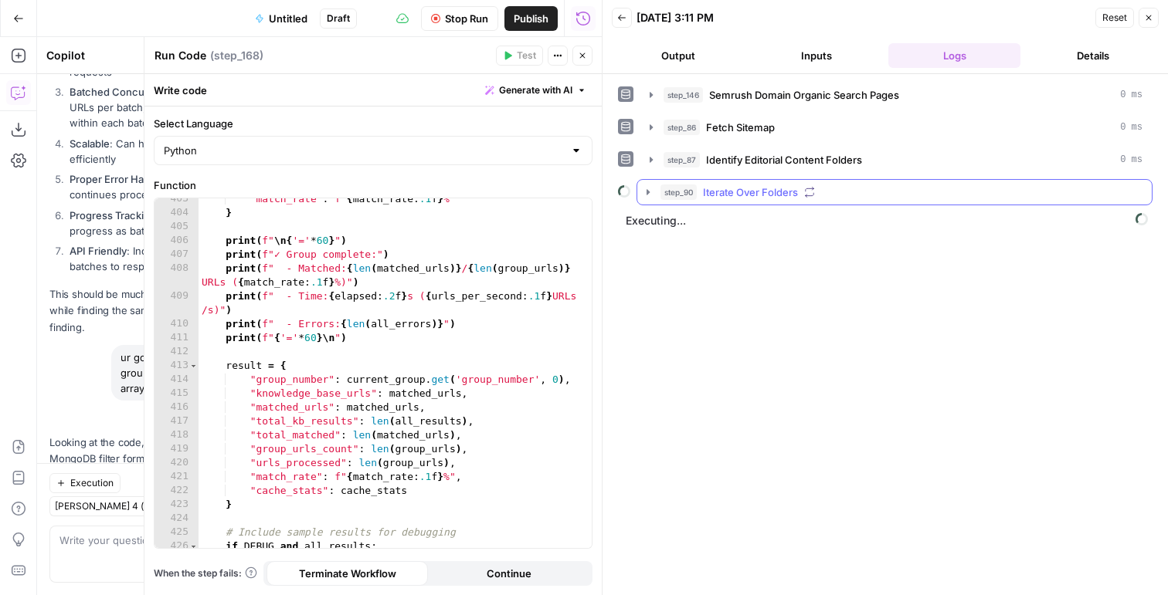
click at [713, 189] on span "Iterate Over Folders" at bounding box center [750, 192] width 95 height 15
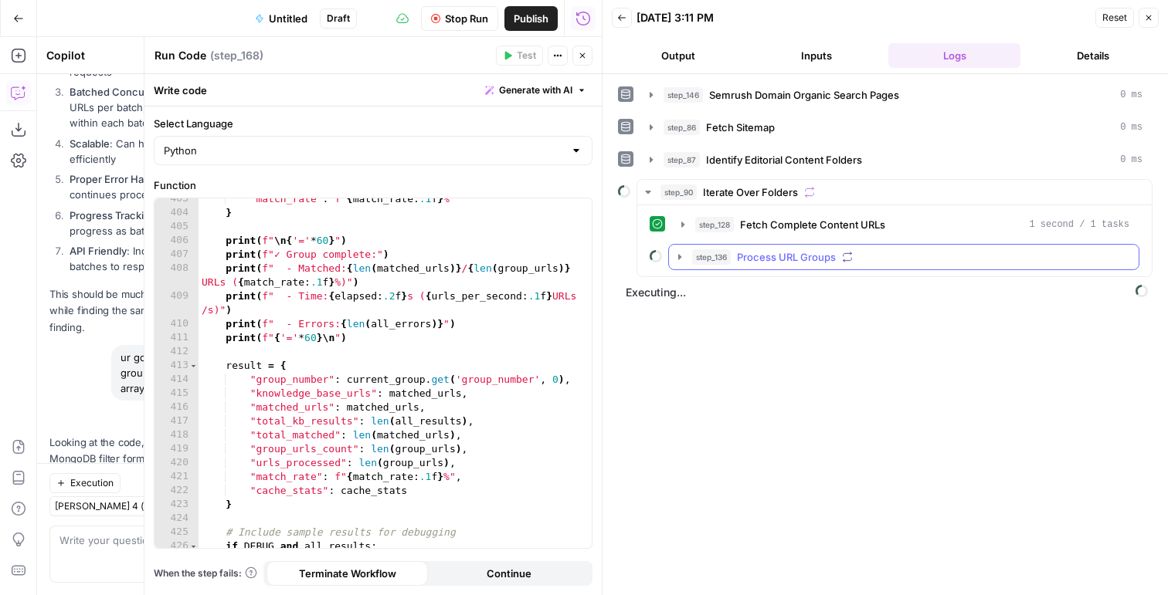
click at [738, 258] on span "Process URL Groups" at bounding box center [786, 256] width 99 height 15
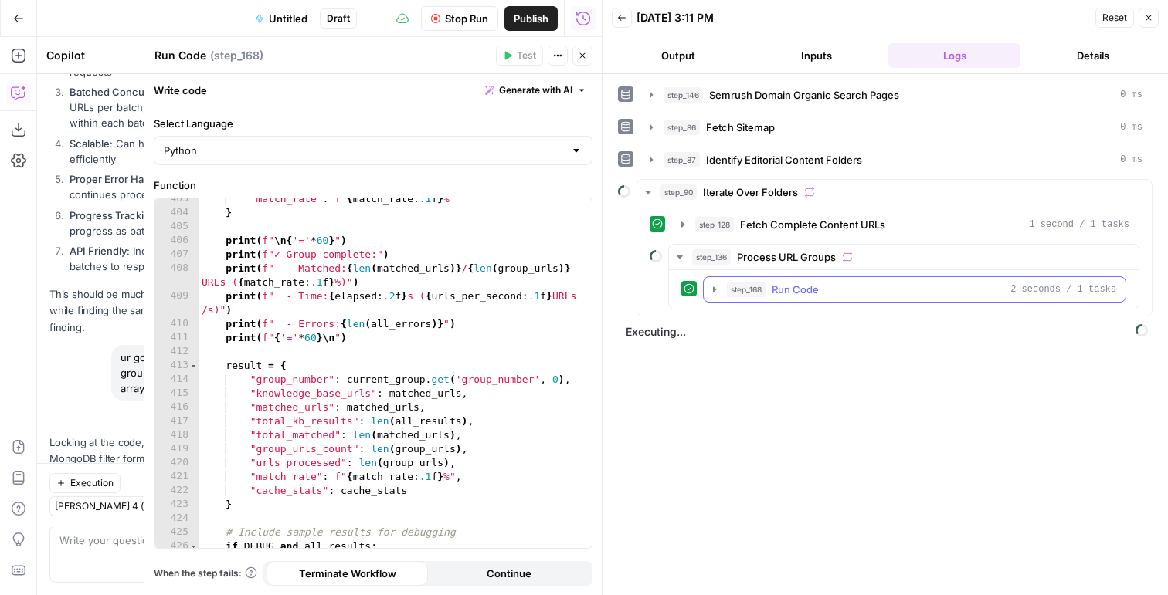
click at [765, 293] on span "step_168" at bounding box center [746, 289] width 39 height 15
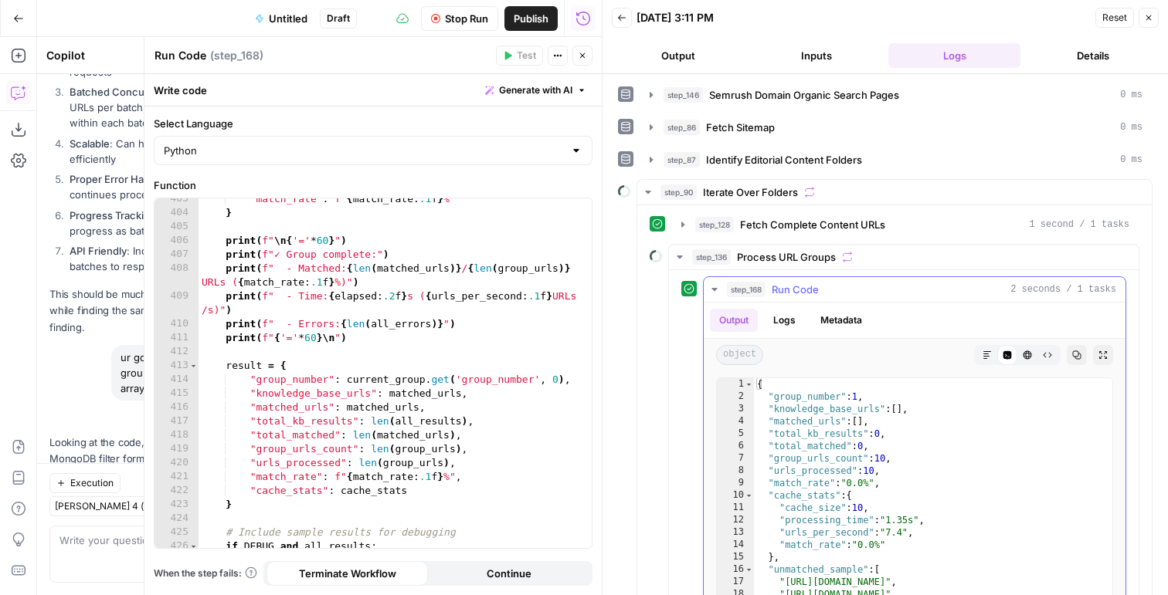
scroll to position [144, 0]
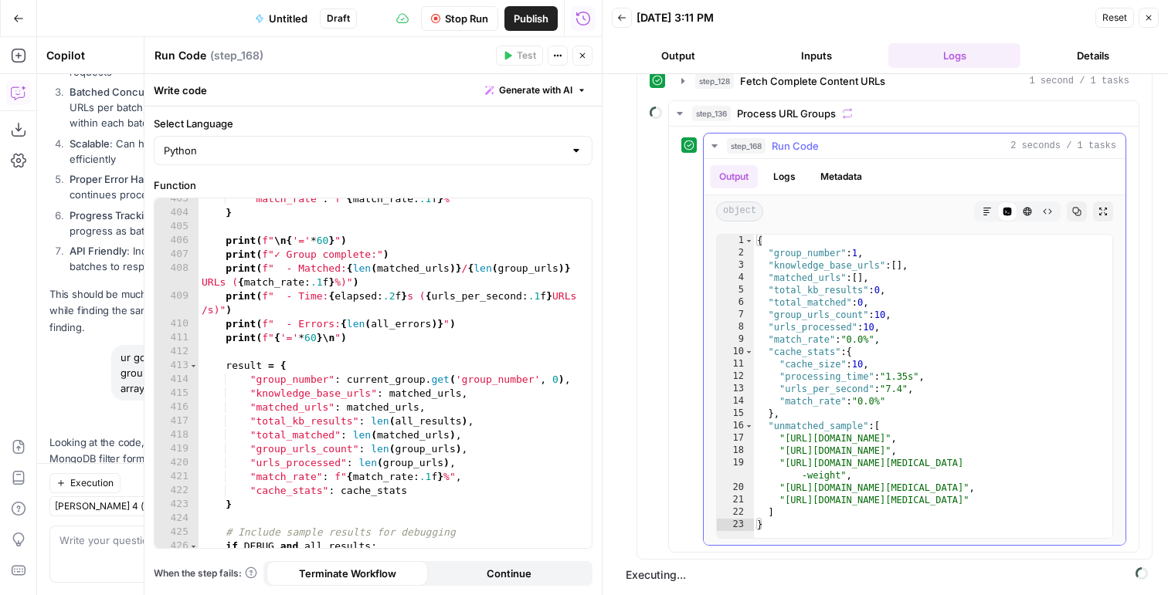
click at [771, 169] on button "Logs" at bounding box center [784, 176] width 41 height 23
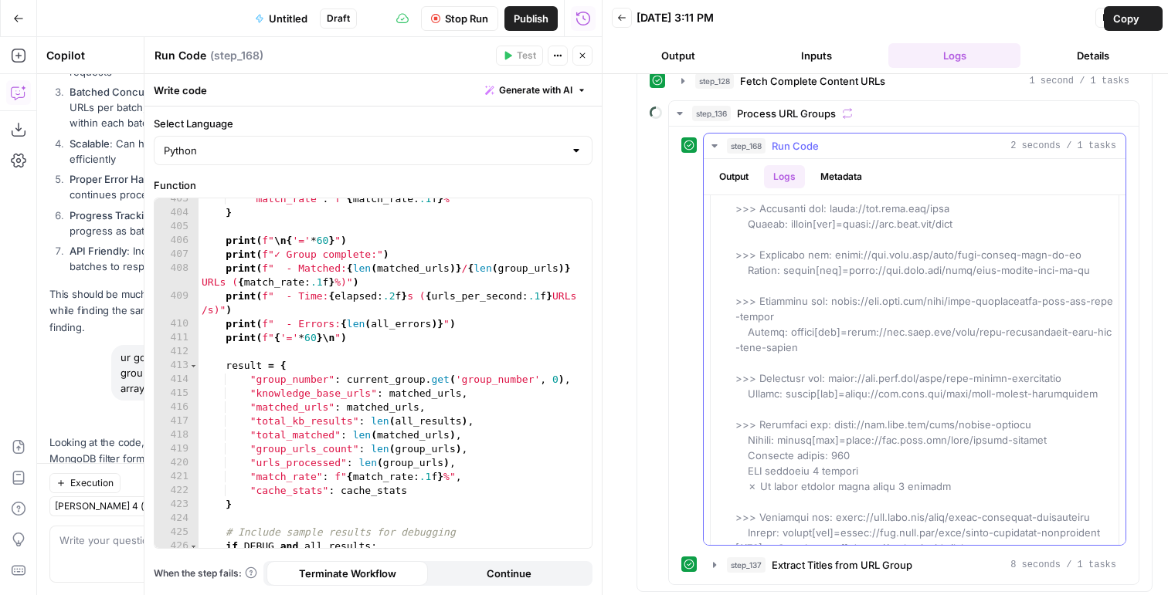
scroll to position [266, 0]
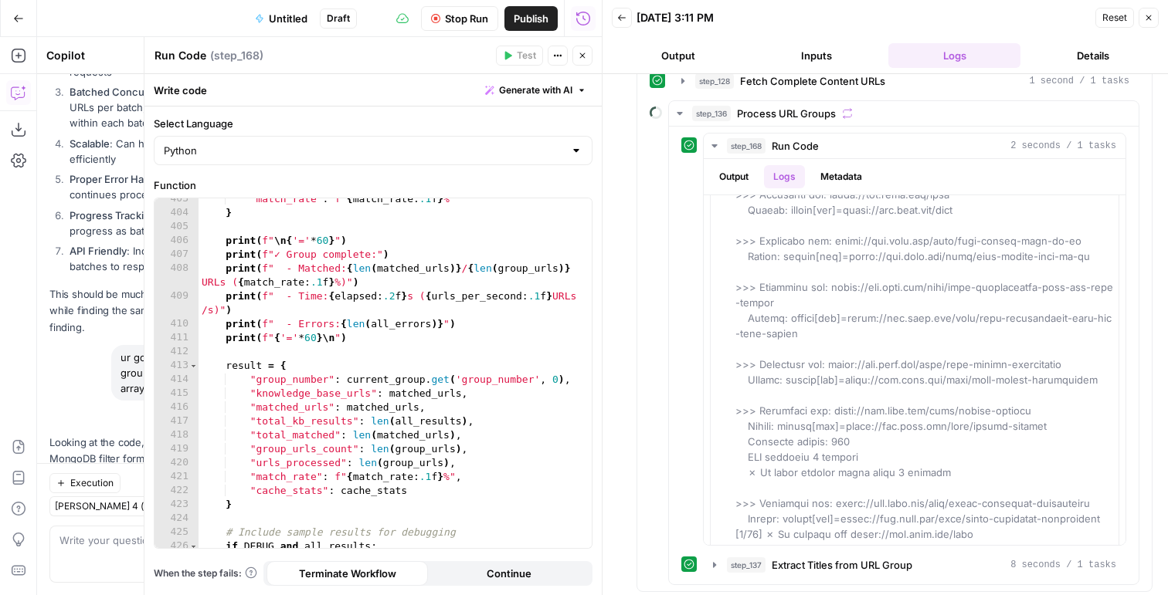
click at [458, 18] on span "Stop Run" at bounding box center [466, 18] width 43 height 15
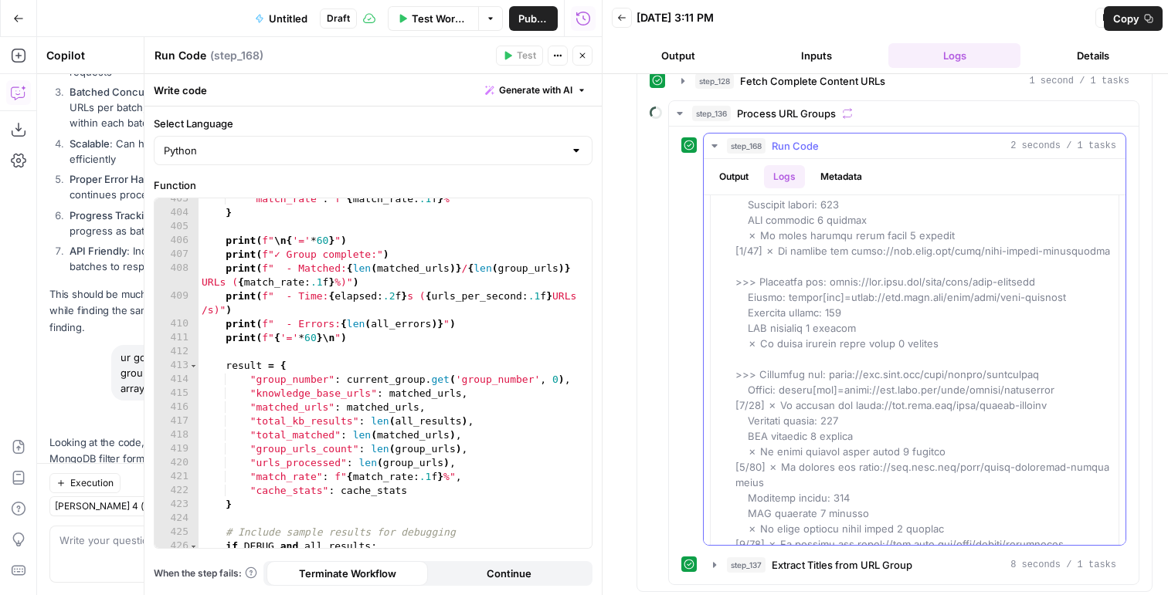
scroll to position [866, 0]
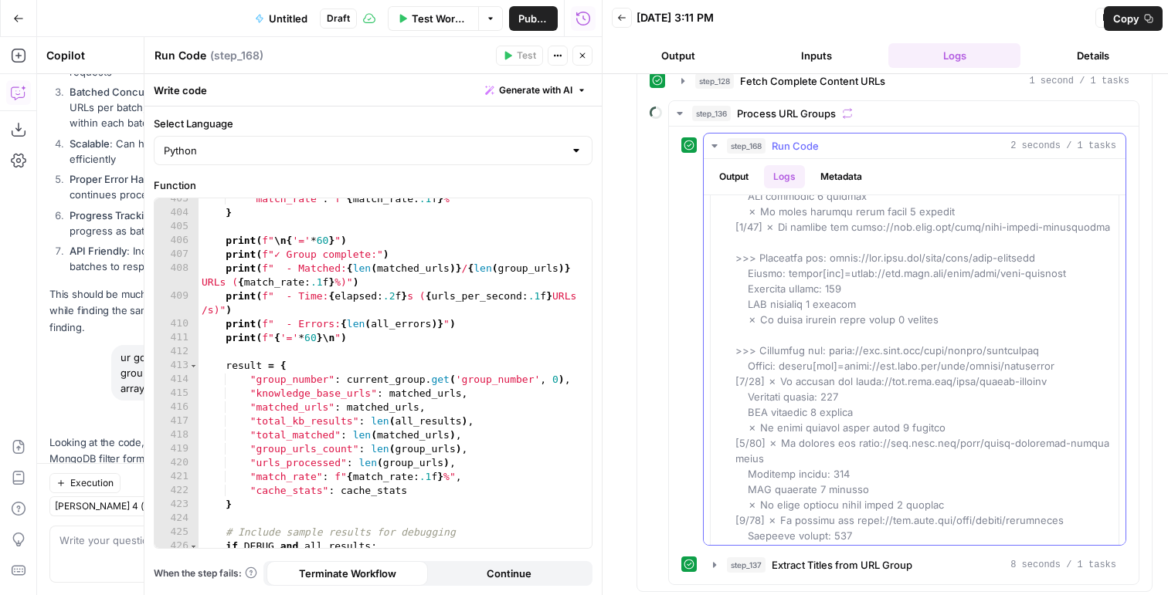
drag, startPoint x: 741, startPoint y: 210, endPoint x: 771, endPoint y: 361, distance: 154.5
click at [771, 361] on span at bounding box center [924, 180] width 378 height 1680
copy span "⚠️ URL normalization enabled - will match URLs ignoring trailing slashes ======…"
click at [840, 325] on span at bounding box center [924, 180] width 378 height 1680
click at [313, 354] on div ""match_rate" : f" { match_rate : .1 f } %" } print ( f" \n { '=' * 60 } " ) pri…" at bounding box center [394, 381] width 393 height 378
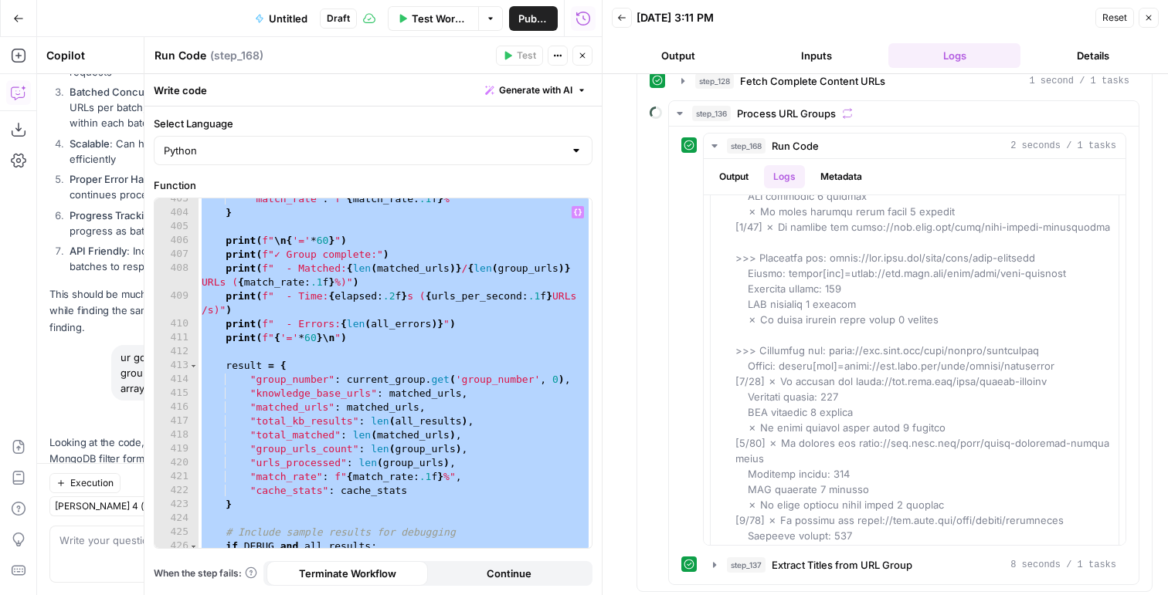
click at [384, 345] on div ""match_rate" : f" { match_rate : .1 f } %" } print ( f" \n { '=' * 60 } " ) pri…" at bounding box center [394, 381] width 393 height 378
paste textarea
type textarea "*"
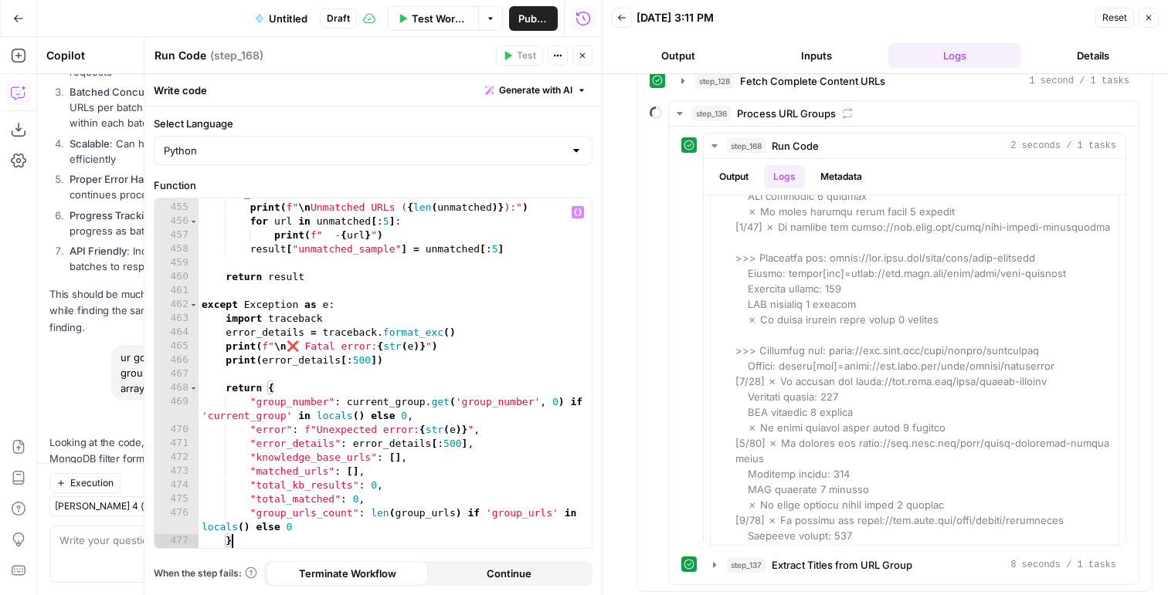
scroll to position [7254, 0]
click at [1151, 22] on icon "button" at bounding box center [1148, 17] width 9 height 9
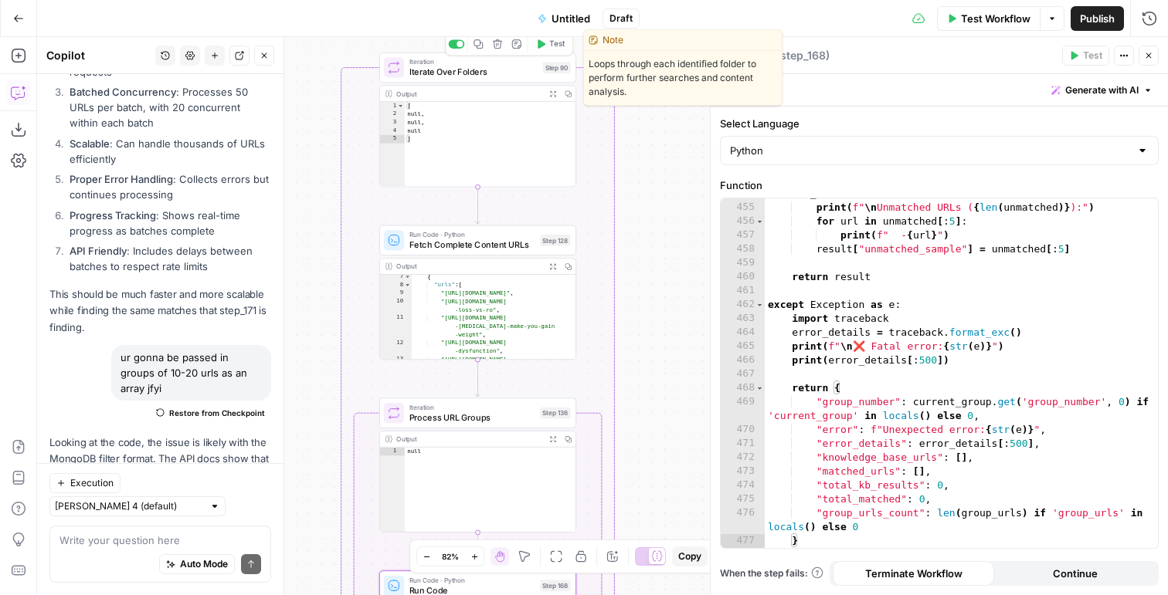
click at [552, 40] on span "Test" at bounding box center [556, 45] width 15 height 12
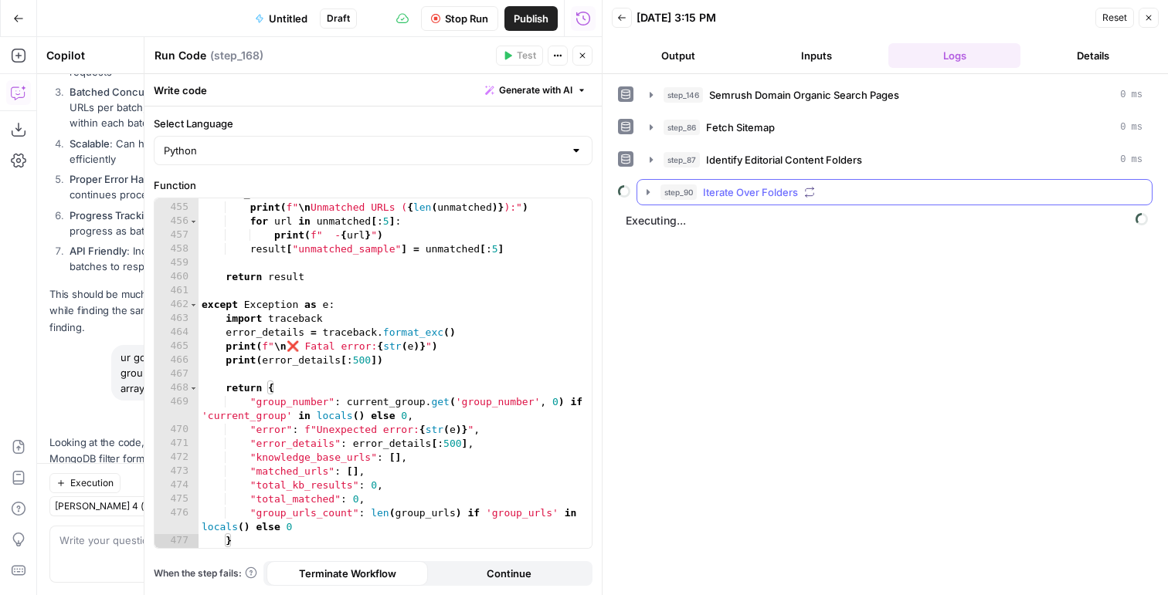
click at [810, 193] on icon "button" at bounding box center [809, 192] width 11 height 11
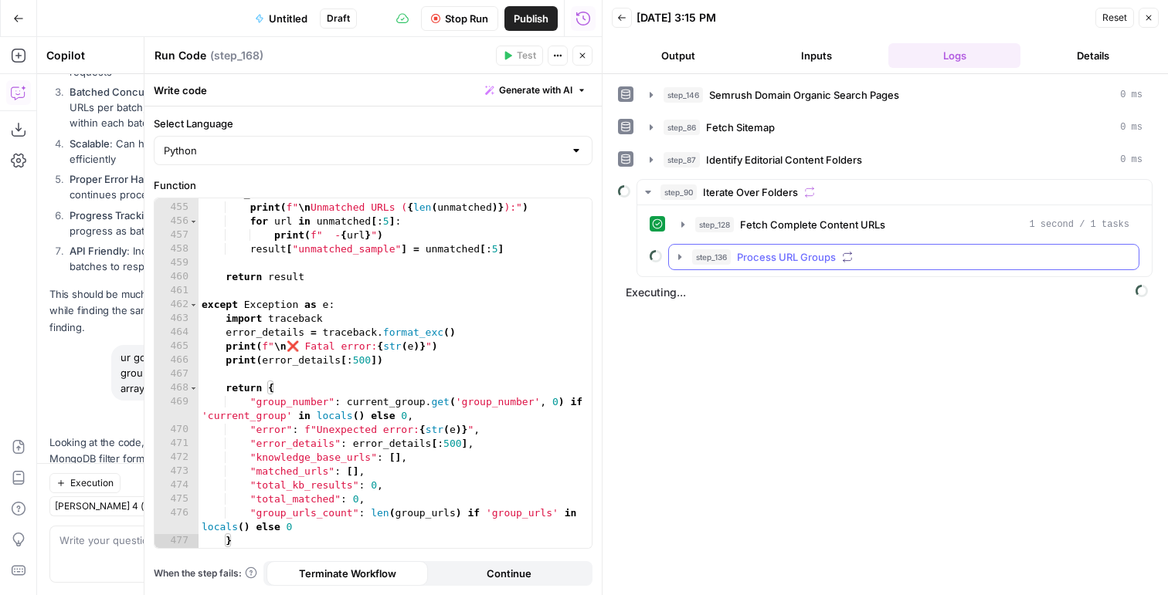
click at [755, 253] on span "Process URL Groups" at bounding box center [786, 256] width 99 height 15
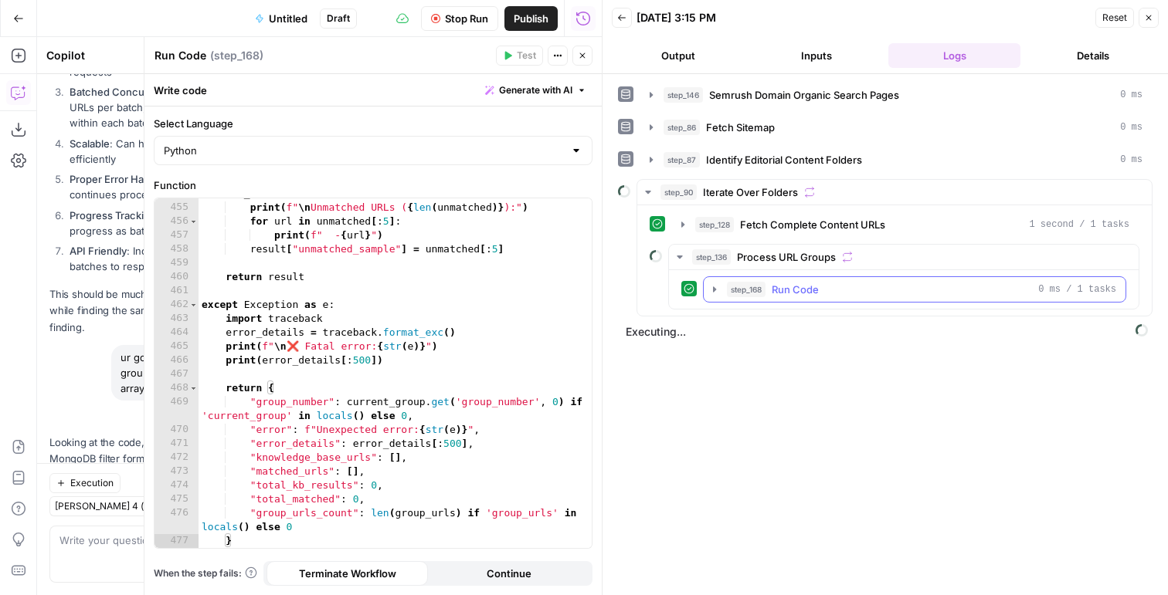
click at [762, 291] on span "step_168" at bounding box center [746, 289] width 39 height 15
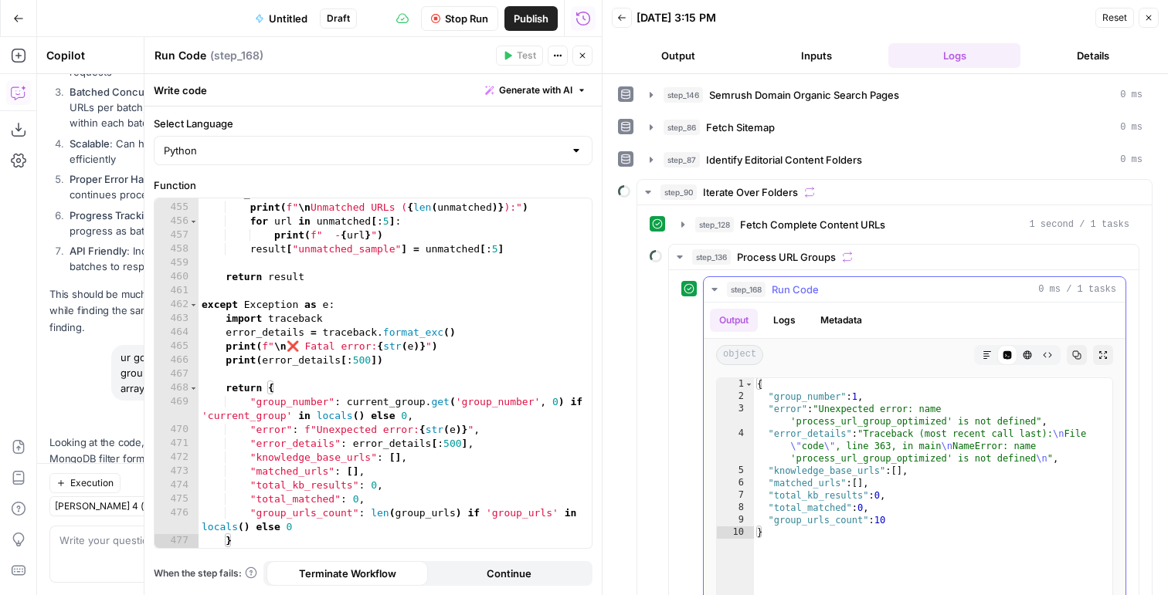
click at [793, 324] on button "Logs" at bounding box center [784, 320] width 41 height 23
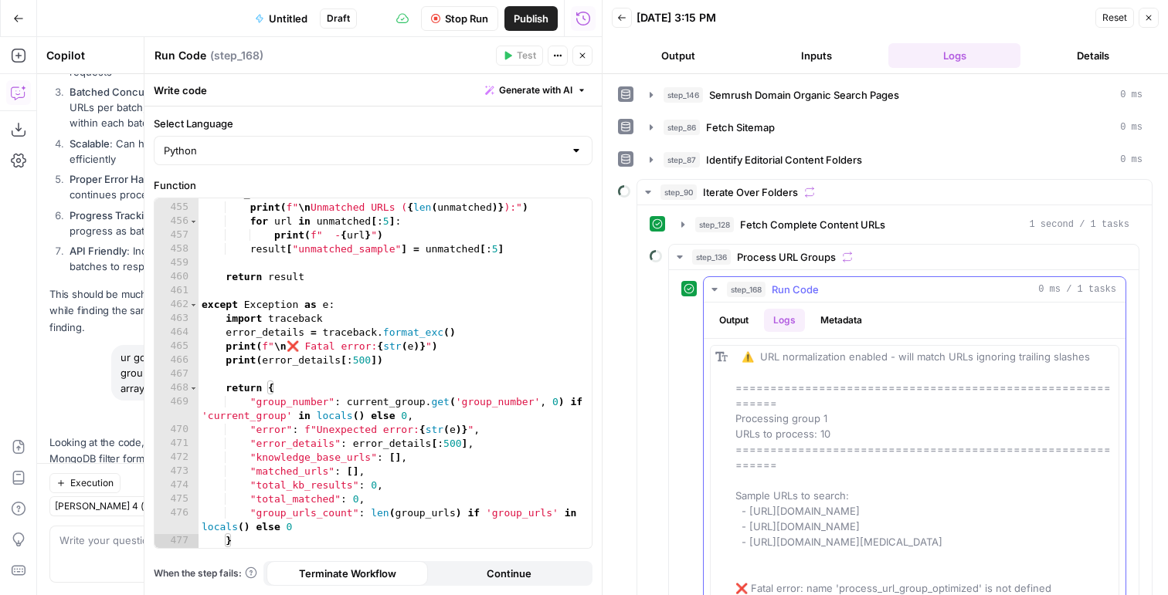
scroll to position [123, 0]
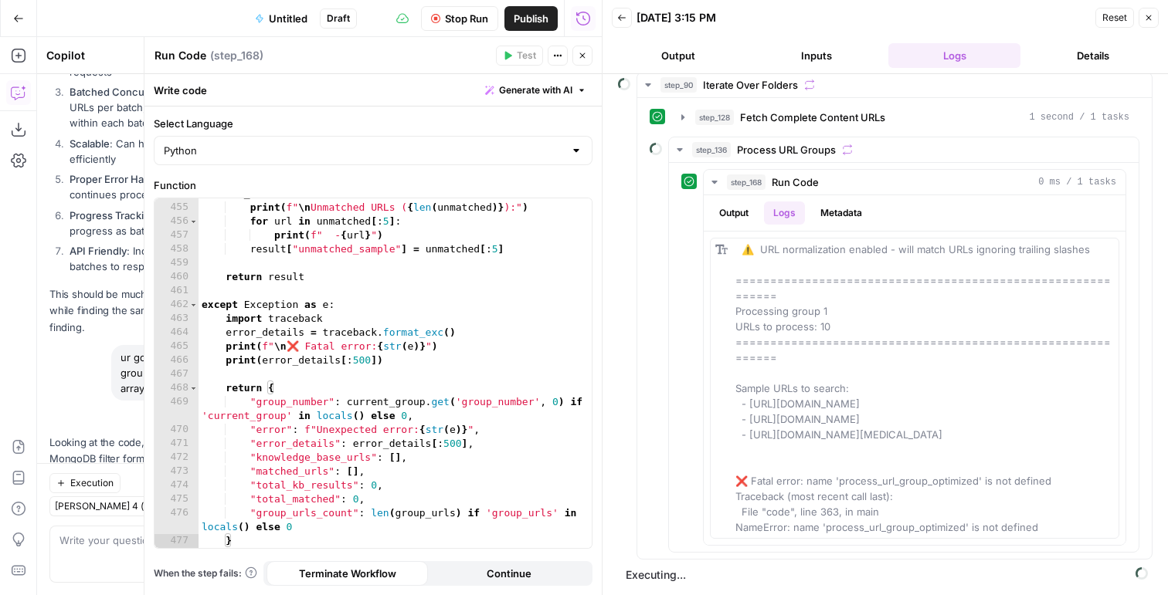
click at [459, 20] on span "Stop Run" at bounding box center [466, 18] width 43 height 15
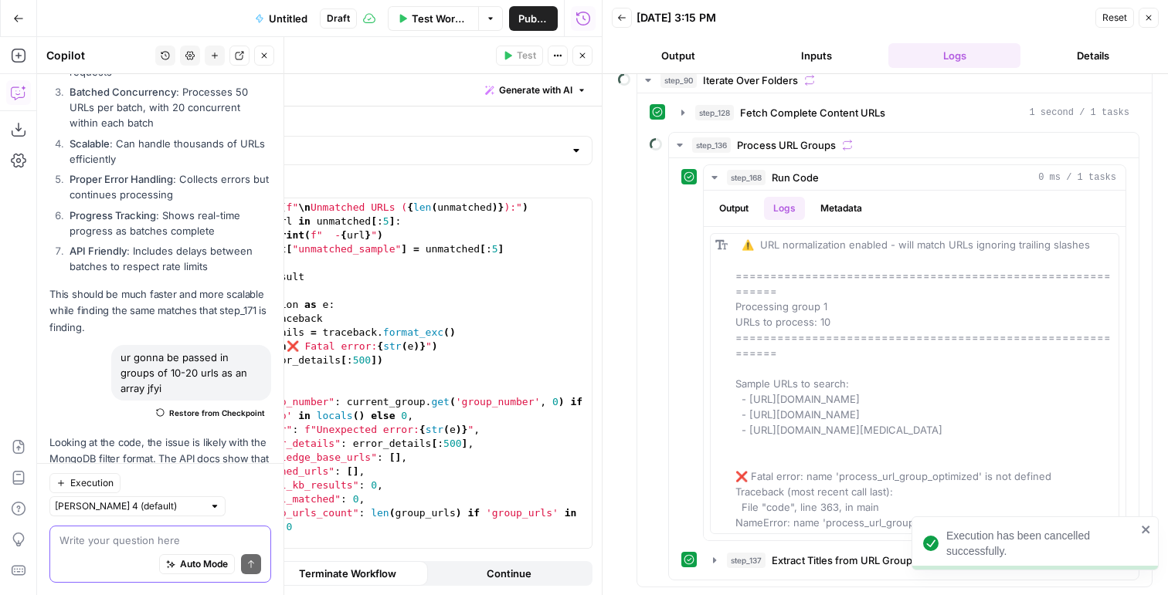
click at [127, 546] on textarea at bounding box center [160, 540] width 202 height 15
type textarea "plz optimize code for step 168"
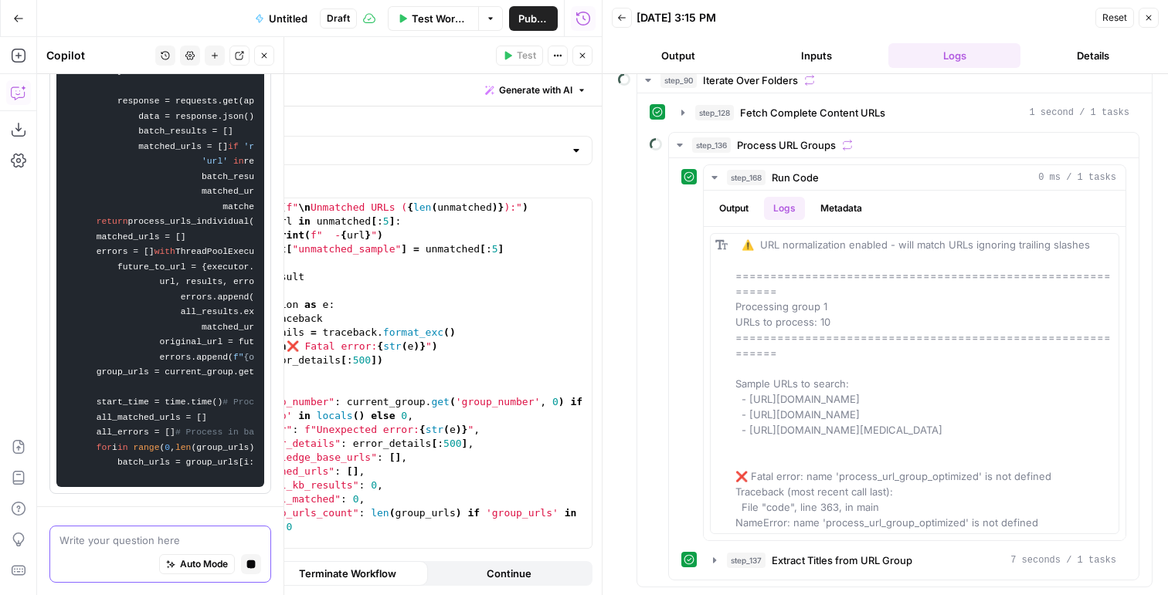
scroll to position [12043, 0]
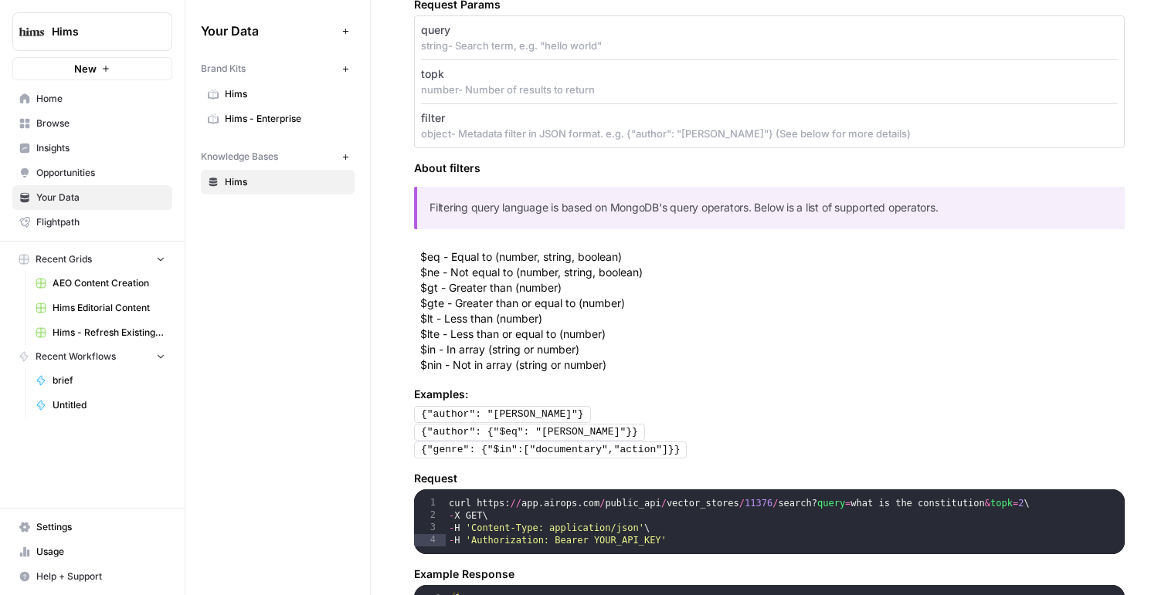
scroll to position [426, 0]
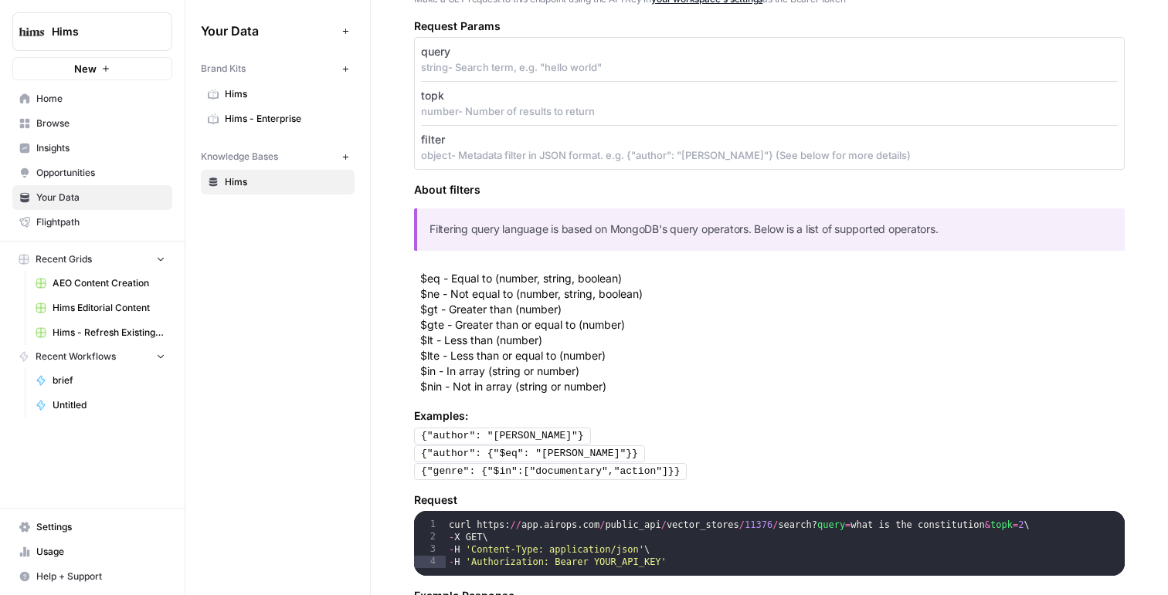
click at [422, 230] on div "Filtering query language is based on MongoDB's query operators. Below is a list…" at bounding box center [769, 230] width 710 height 42
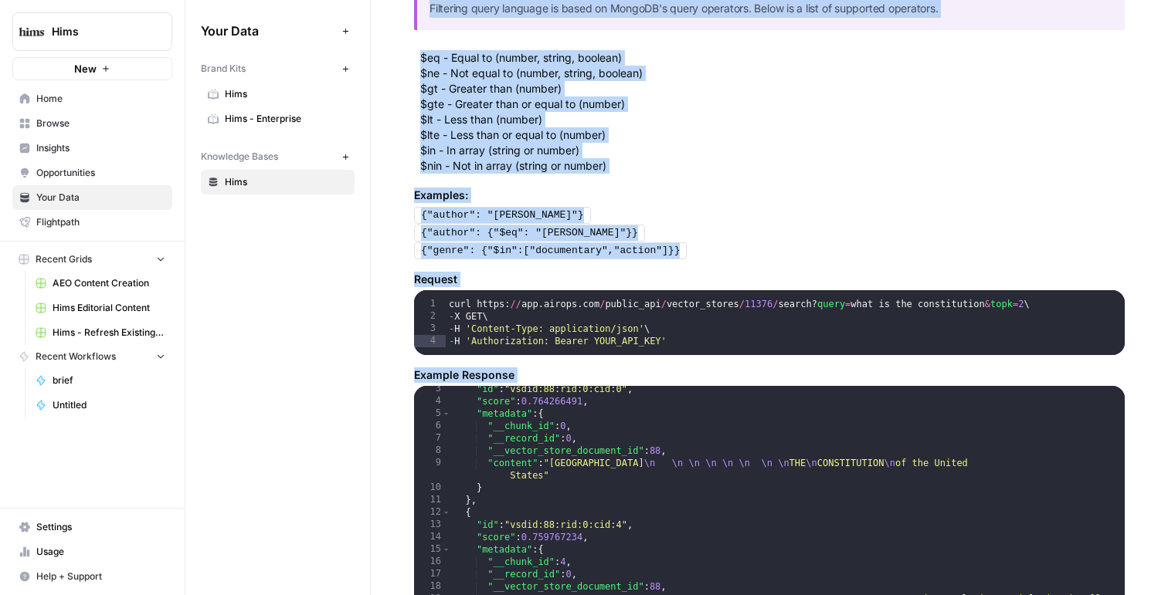
scroll to position [0, 0]
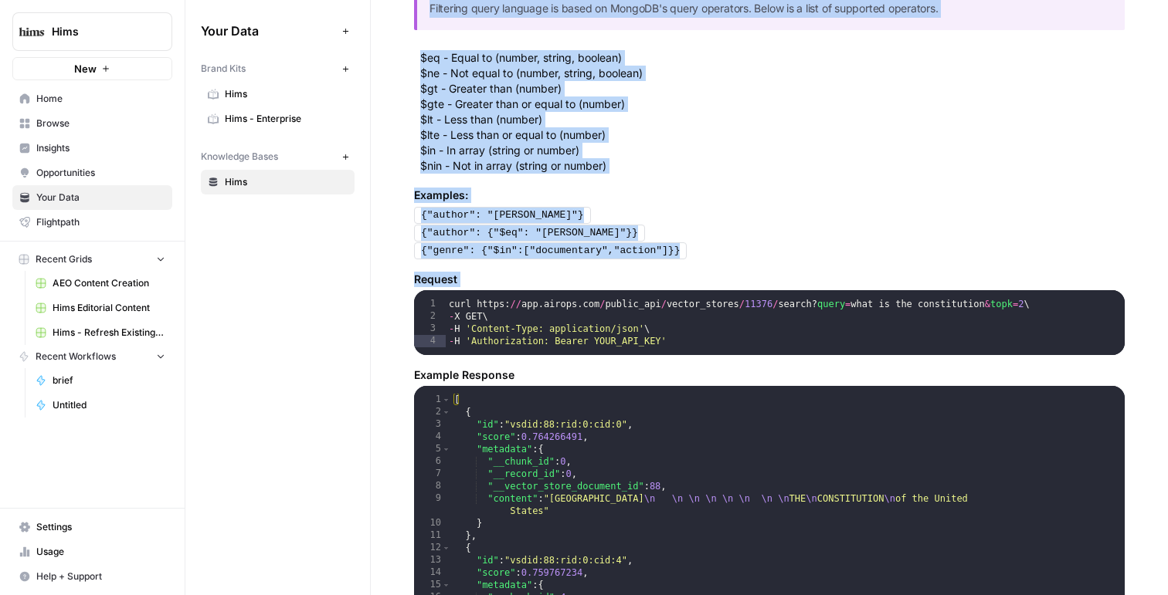
drag, startPoint x: 423, startPoint y: 15, endPoint x: 700, endPoint y: 324, distance: 414.6
click at [700, 324] on section "Search Use this endpoint to do semantic searches. GET [URL][DOMAIN_NAME] Copy M…" at bounding box center [769, 180] width 710 height 986
copy section "earch Use this endpoint to do semantic searches. GET Copy Make a GET request to…"
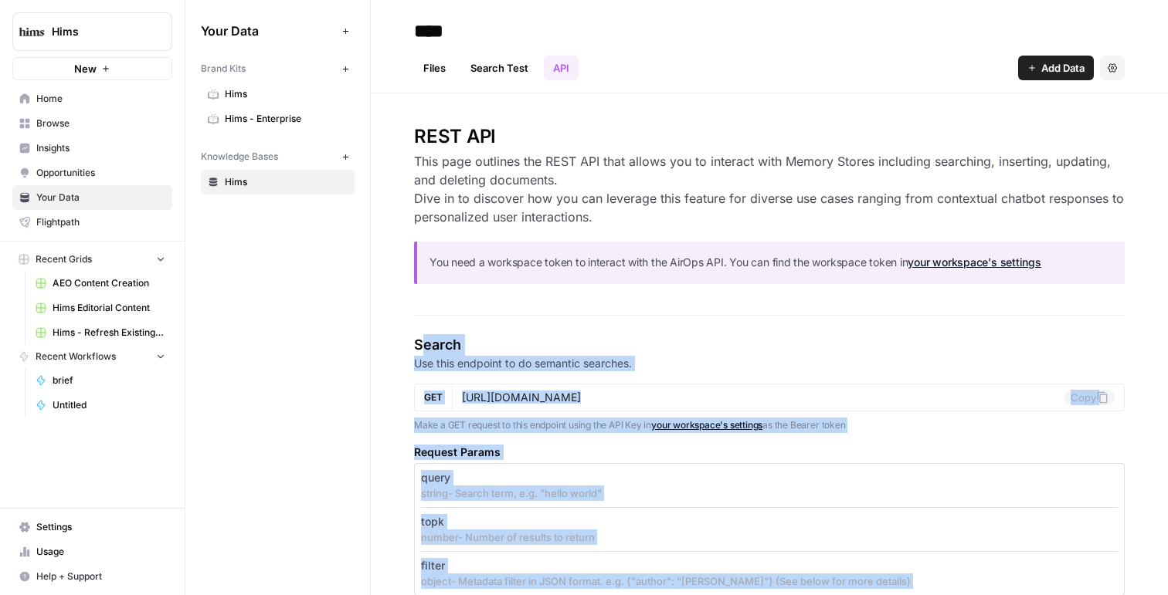
click at [626, 337] on h4 "Search" at bounding box center [769, 345] width 710 height 22
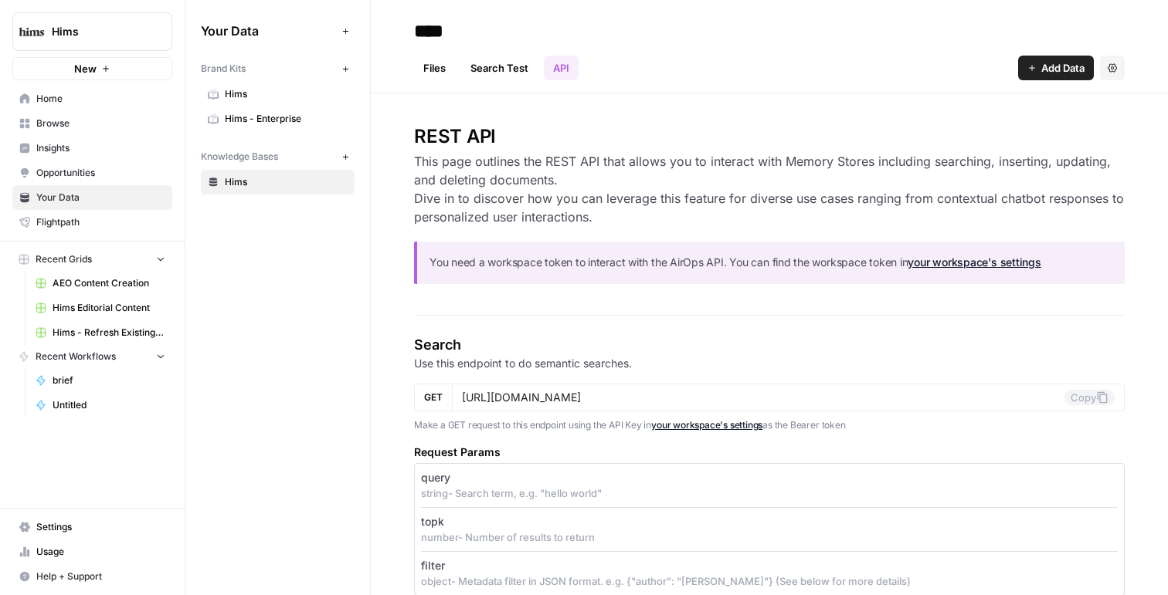
click at [663, 390] on div "https://app.airops.com/public_api/vector_stores/11376/search Copy" at bounding box center [788, 398] width 673 height 28
click at [663, 391] on input "https://app.airops.com/public_api/vector_stores/11376/search" at bounding box center [763, 398] width 602 height 14
click at [663, 391] on input "[URL][DOMAIN_NAME]" at bounding box center [763, 398] width 602 height 14
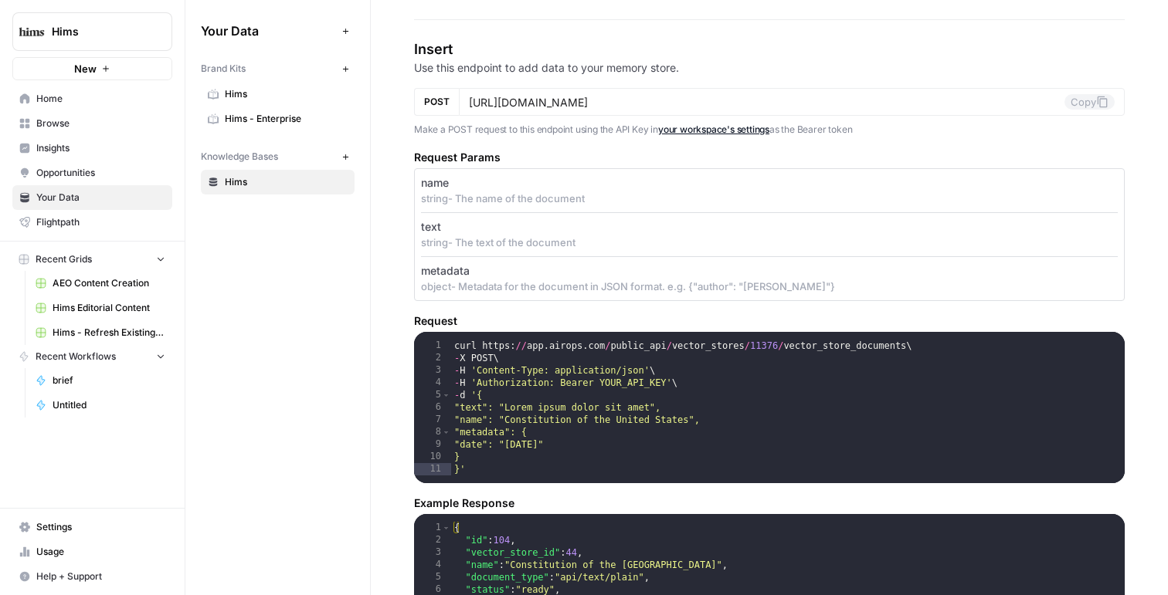
scroll to position [1309, 0]
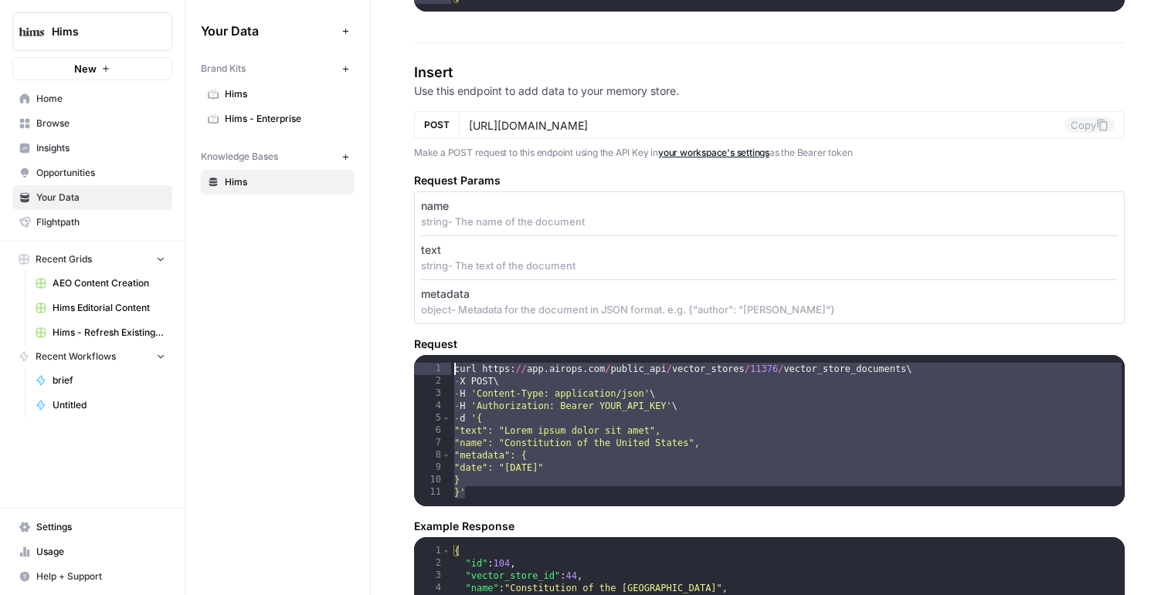
drag, startPoint x: 473, startPoint y: 498, endPoint x: 424, endPoint y: 346, distance: 160.0
click at [424, 346] on div "Request ** 1 2 3 4 5 6 7 8 9 10 11 curl https : // app . airops . com / public_…" at bounding box center [769, 422] width 710 height 170
type textarea "**********"
click at [62, 523] on span "Settings" at bounding box center [100, 528] width 129 height 14
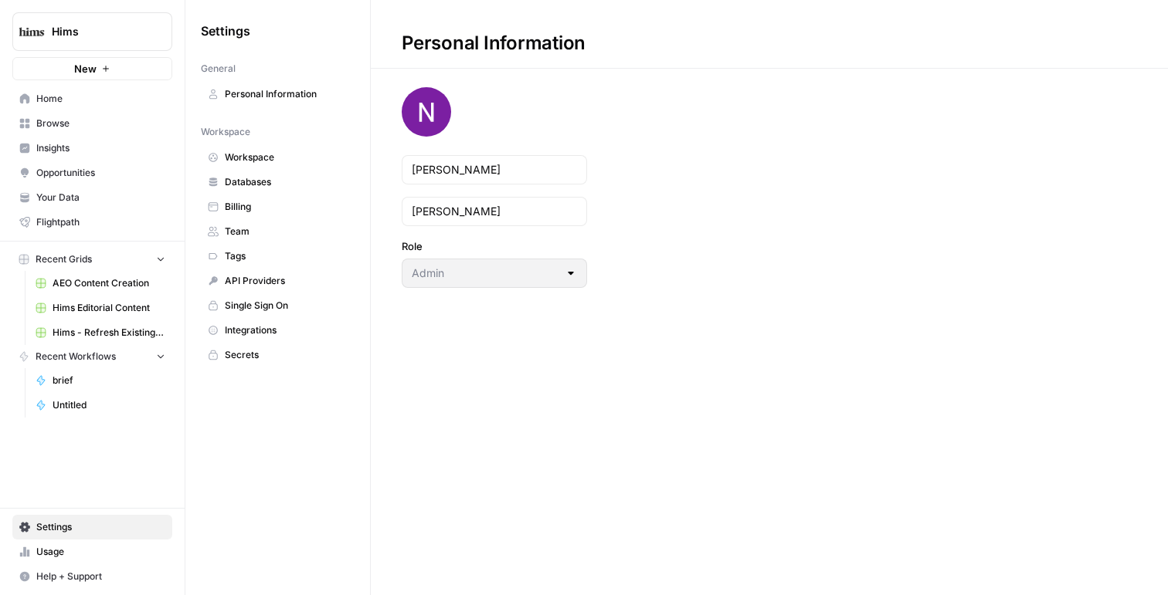
click at [292, 158] on span "Workspace" at bounding box center [286, 158] width 123 height 14
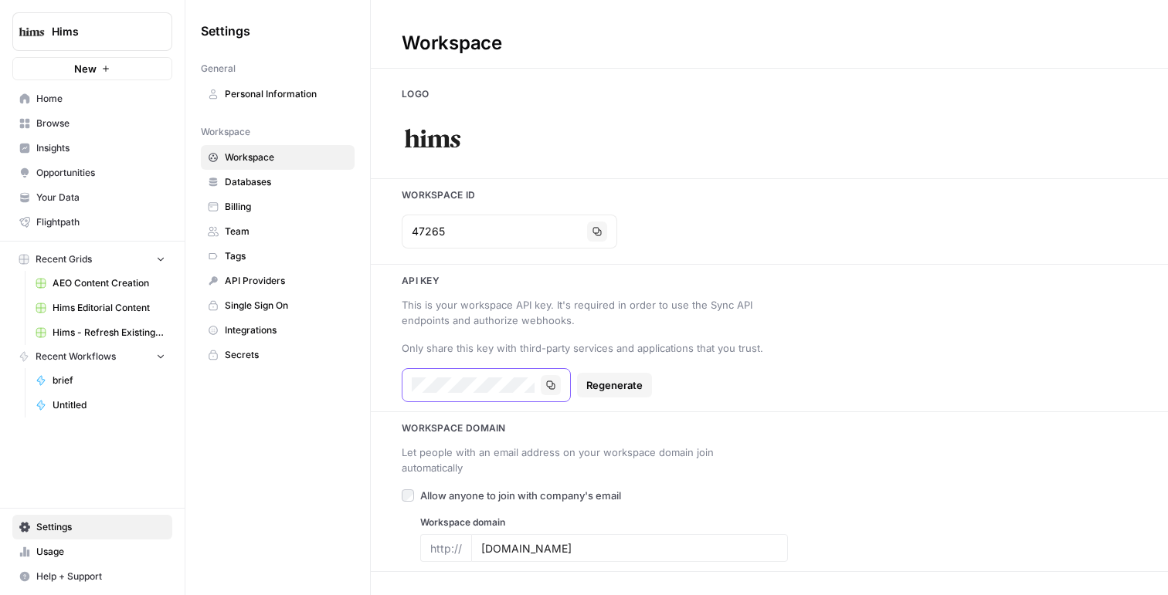
click at [553, 387] on icon "button" at bounding box center [550, 385] width 9 height 9
click at [76, 198] on span "Your Data" at bounding box center [100, 198] width 129 height 14
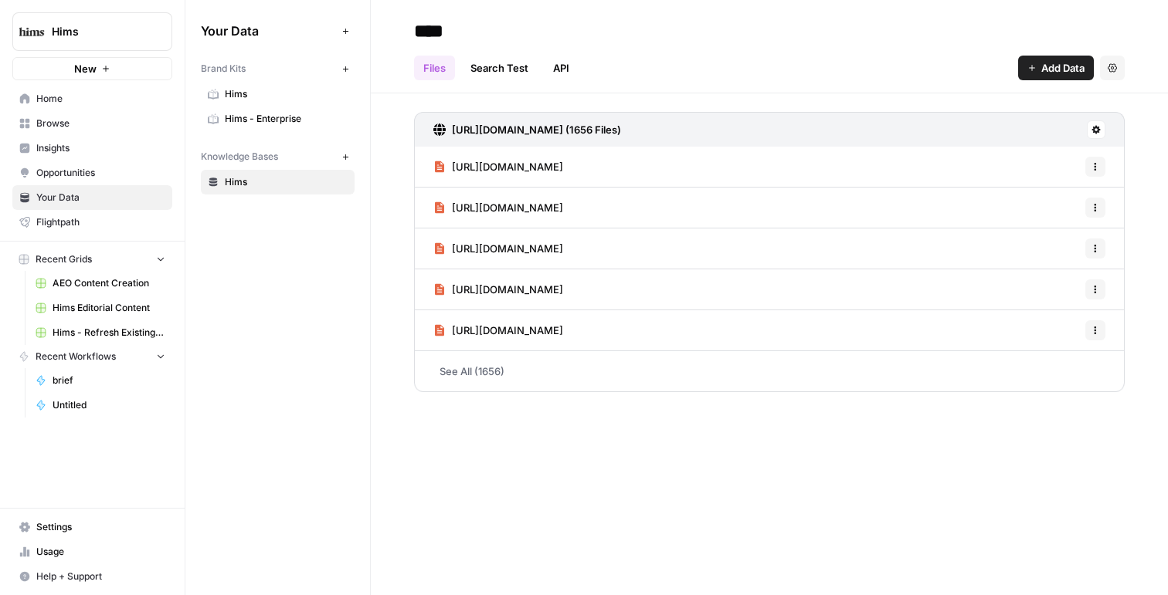
click at [563, 256] on span "https://www.hims.com/blog/does-cbd-make-you-last-longer" at bounding box center [507, 248] width 111 height 15
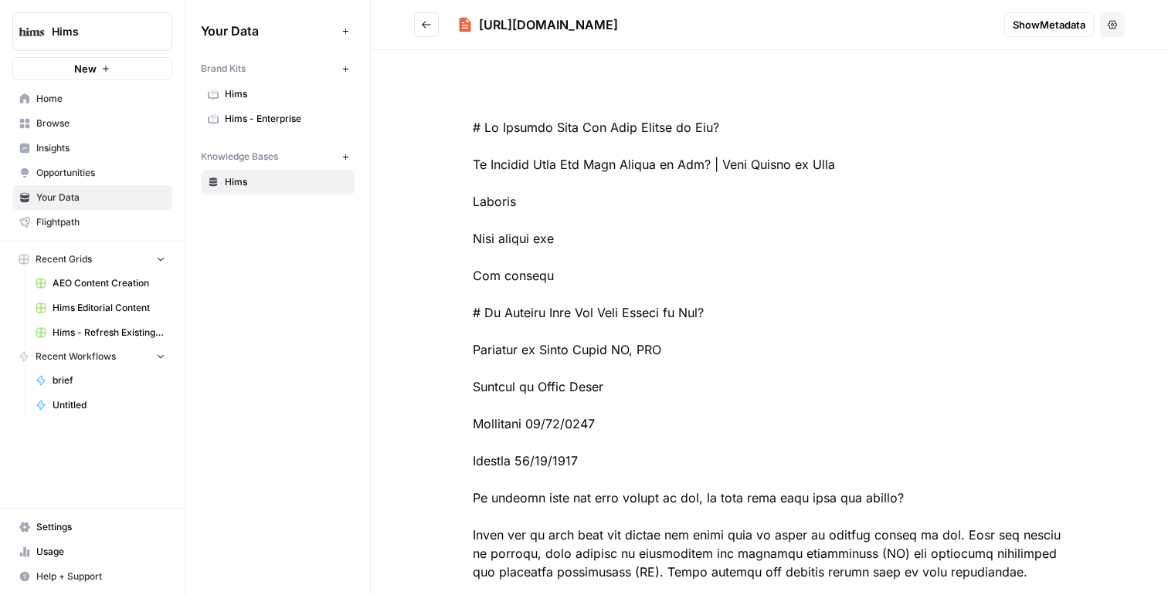
click at [1079, 24] on span "Show Metadata" at bounding box center [1048, 24] width 73 height 15
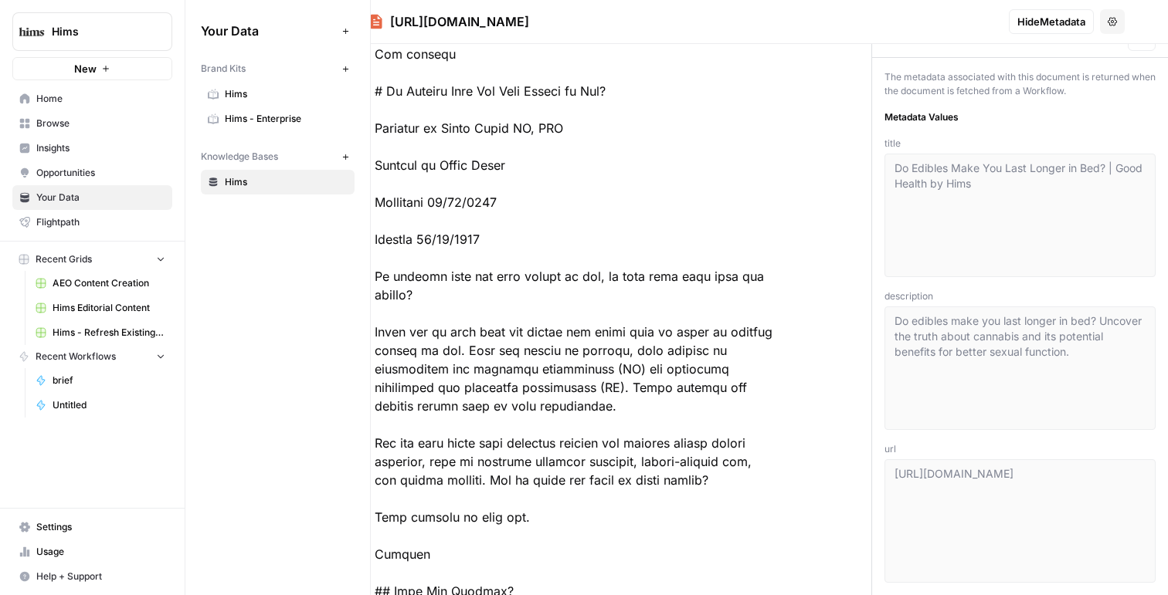
scroll to position [195, 90]
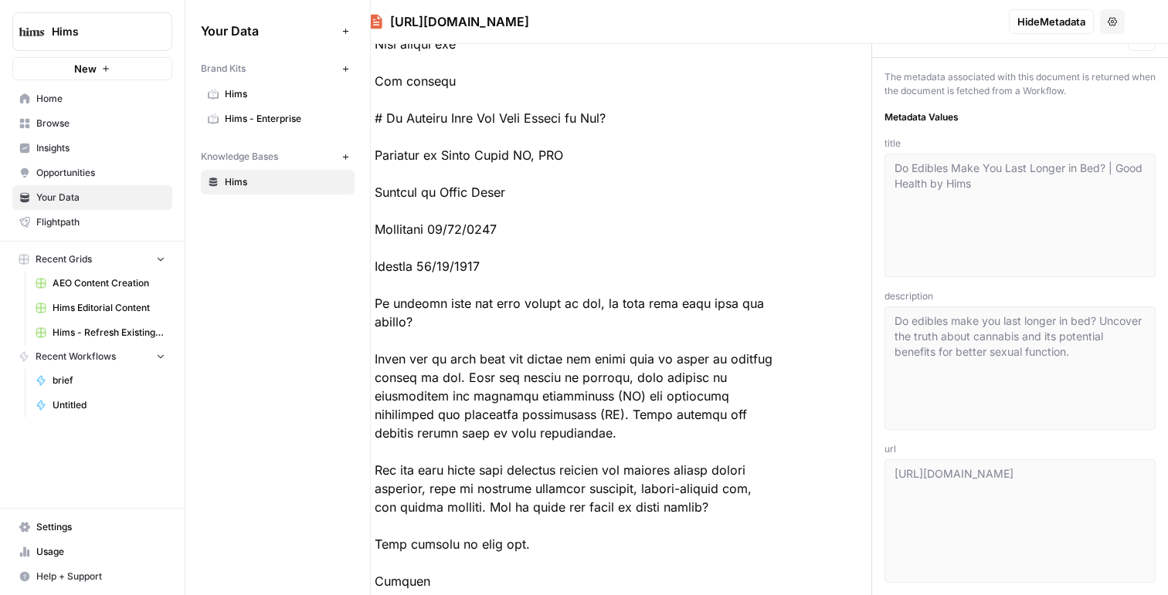
click at [243, 181] on span "Hims" at bounding box center [286, 182] width 123 height 14
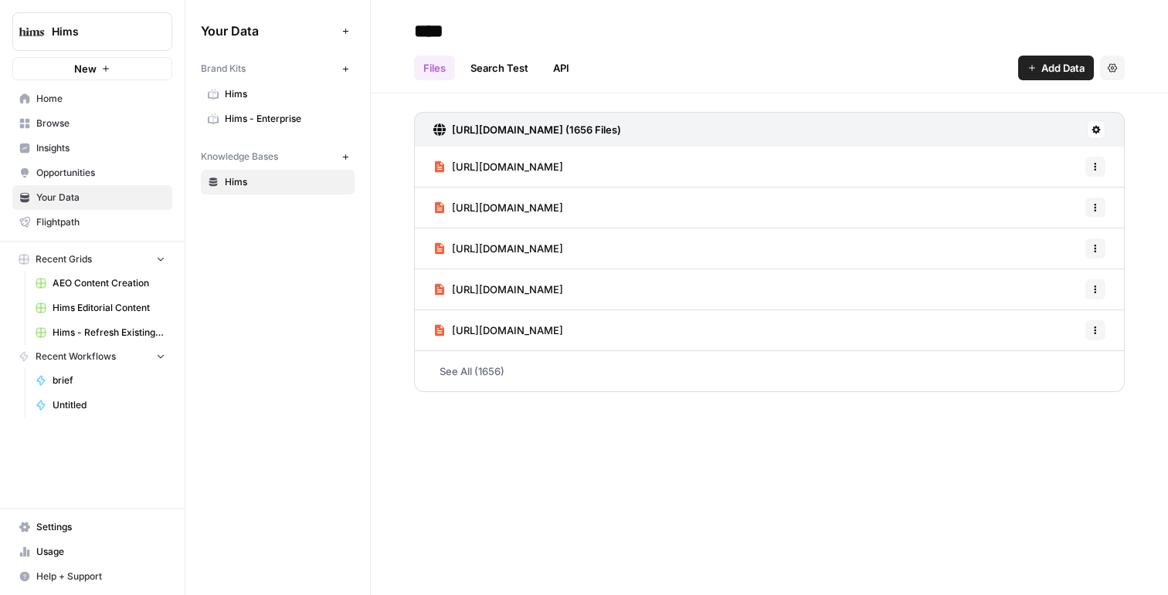
click at [566, 67] on link "API" at bounding box center [561, 68] width 35 height 25
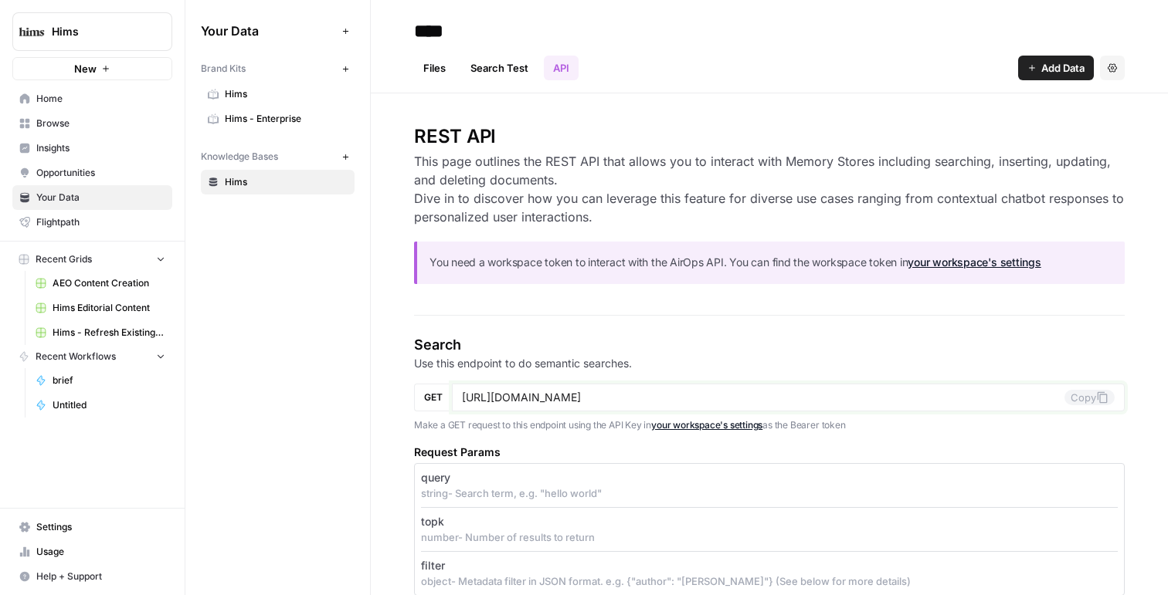
click at [736, 397] on input "https://app.airops.com/public_api/vector_stores/11376/search" at bounding box center [763, 398] width 602 height 14
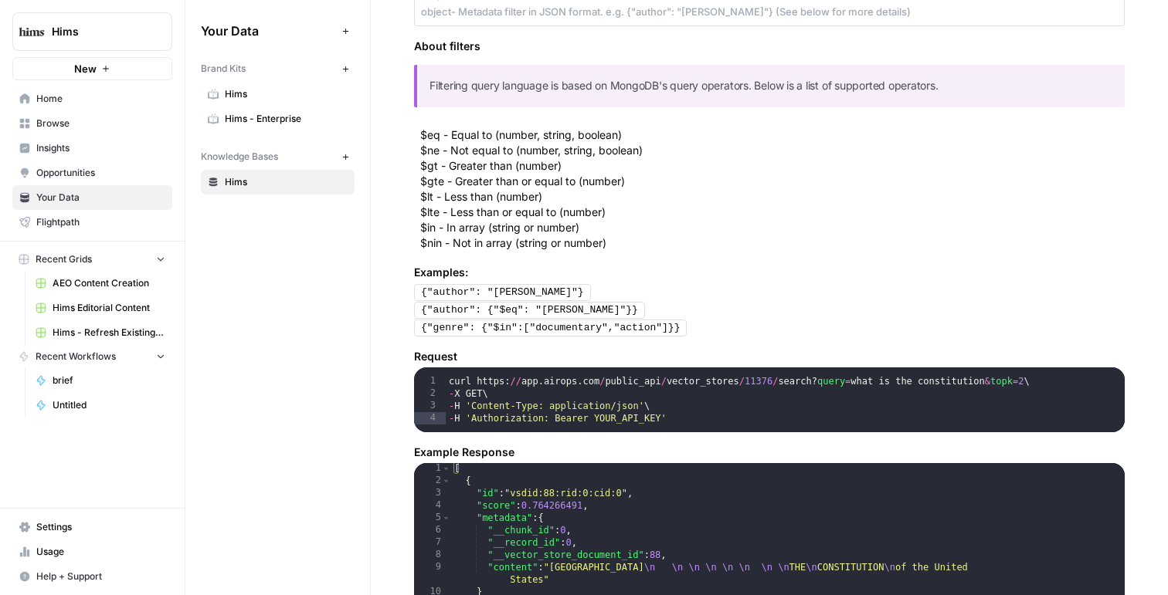
scroll to position [8, 0]
click at [532, 385] on div "curl https : // app . airops . com / public_api / vector_stores / 11376 / searc…" at bounding box center [785, 420] width 679 height 90
type textarea "**********"
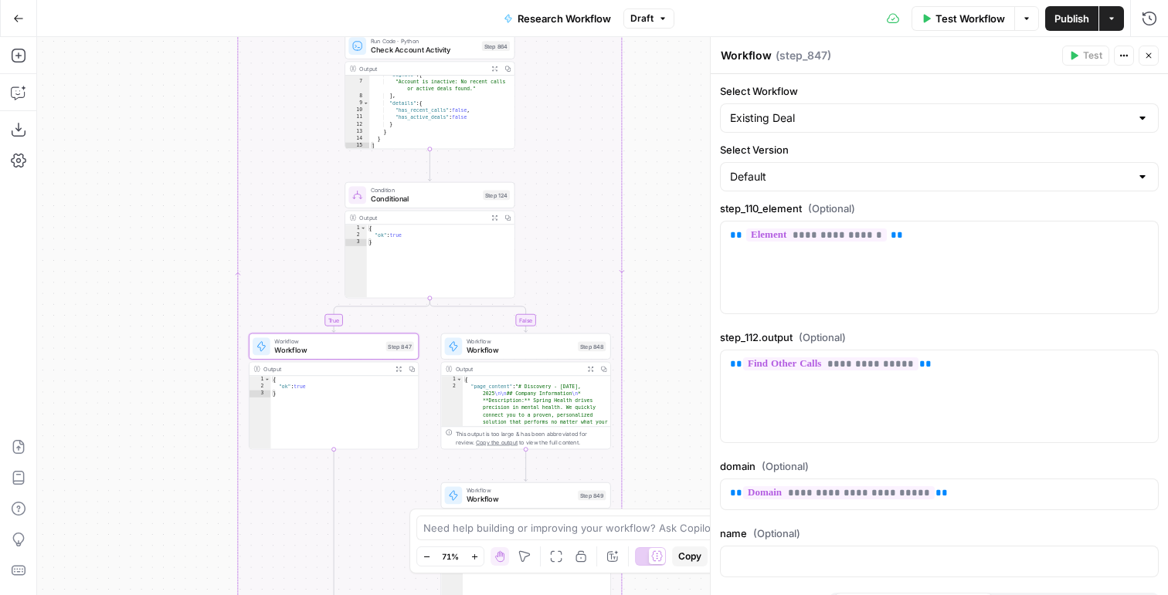
scroll to position [56, 0]
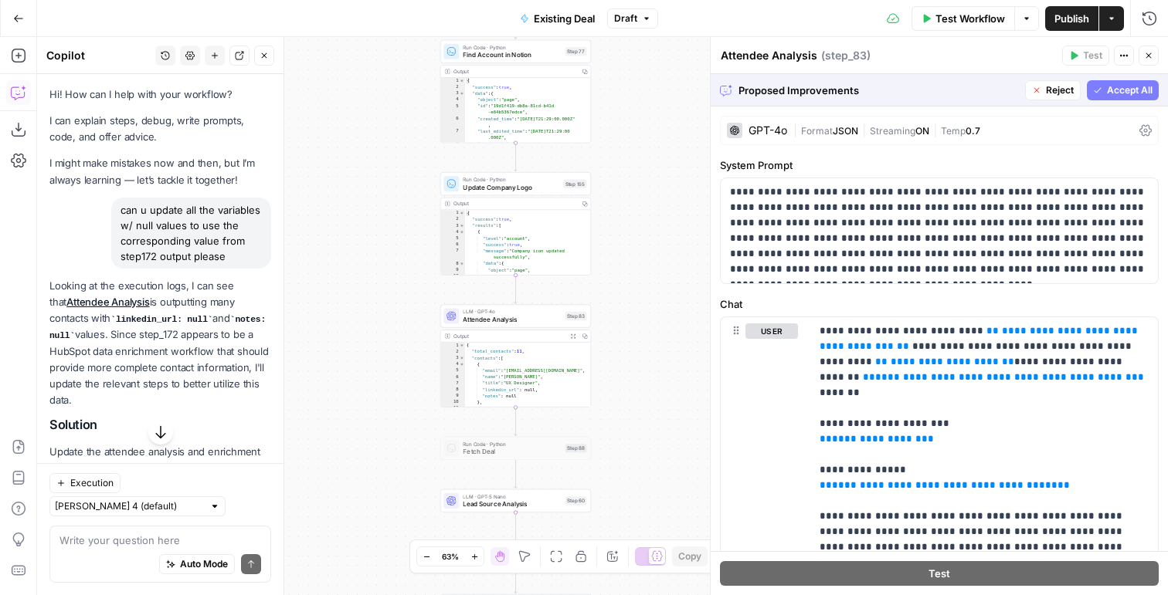
scroll to position [473, 0]
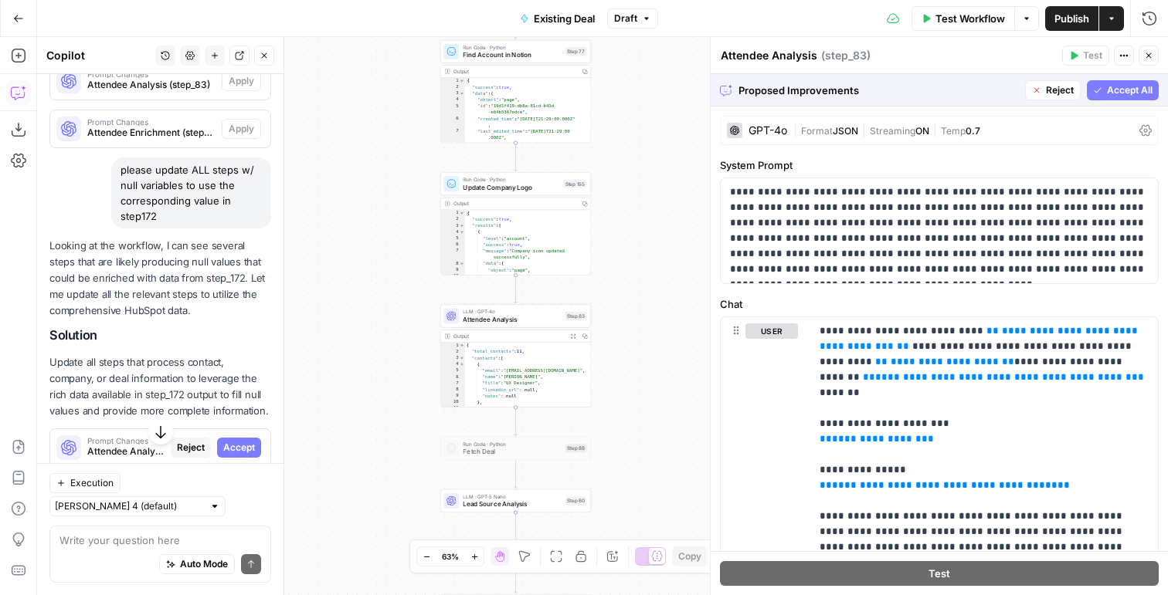
click at [1109, 89] on span "Accept All" at bounding box center [1130, 90] width 46 height 14
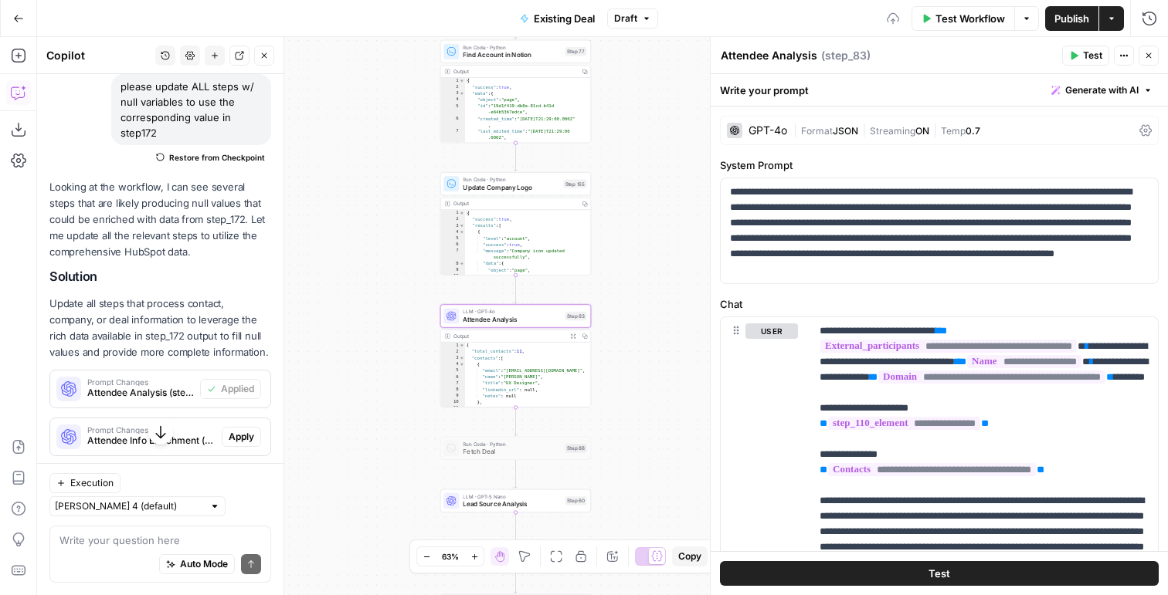
scroll to position [658, 0]
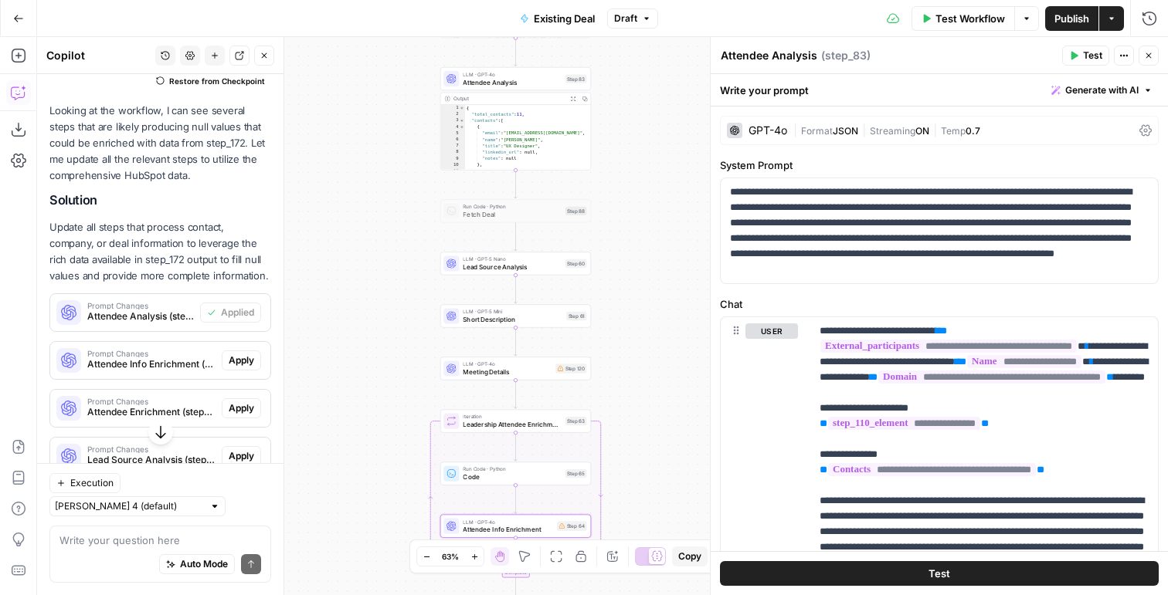
click at [241, 354] on span "Apply" at bounding box center [241, 361] width 25 height 14
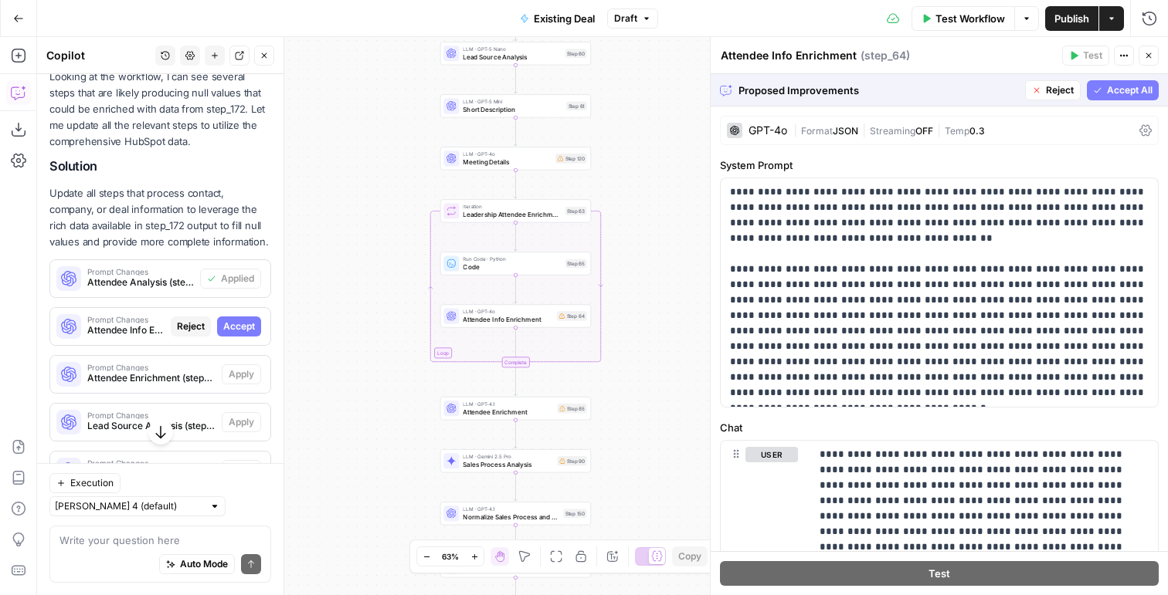
click at [238, 320] on span "Accept" at bounding box center [239, 327] width 32 height 14
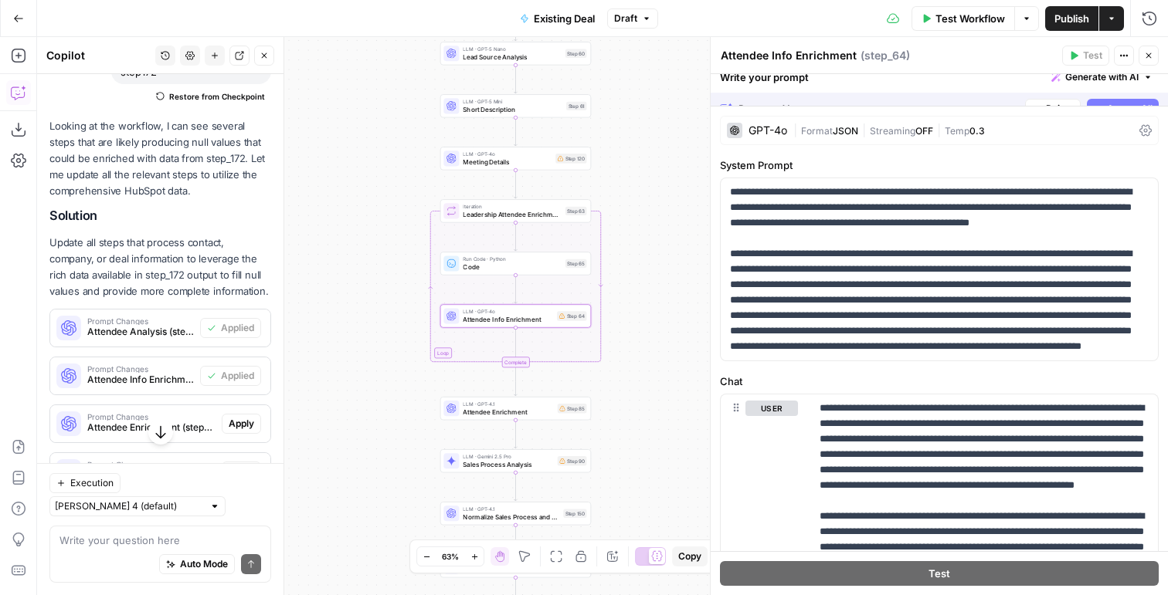
scroll to position [692, 0]
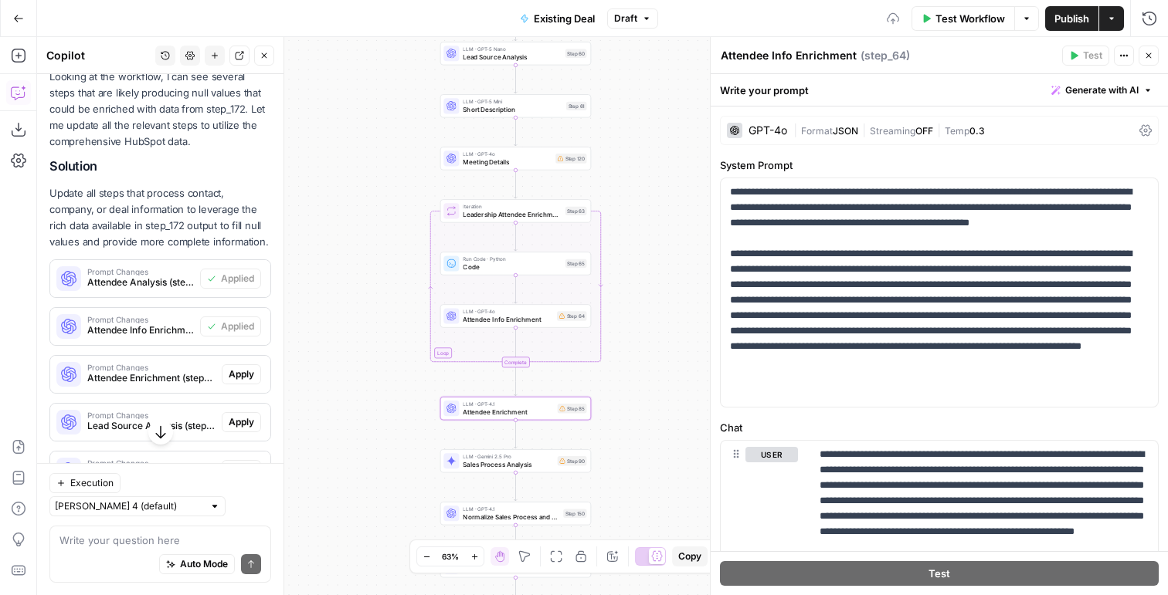
click at [236, 368] on span "Apply" at bounding box center [241, 375] width 25 height 14
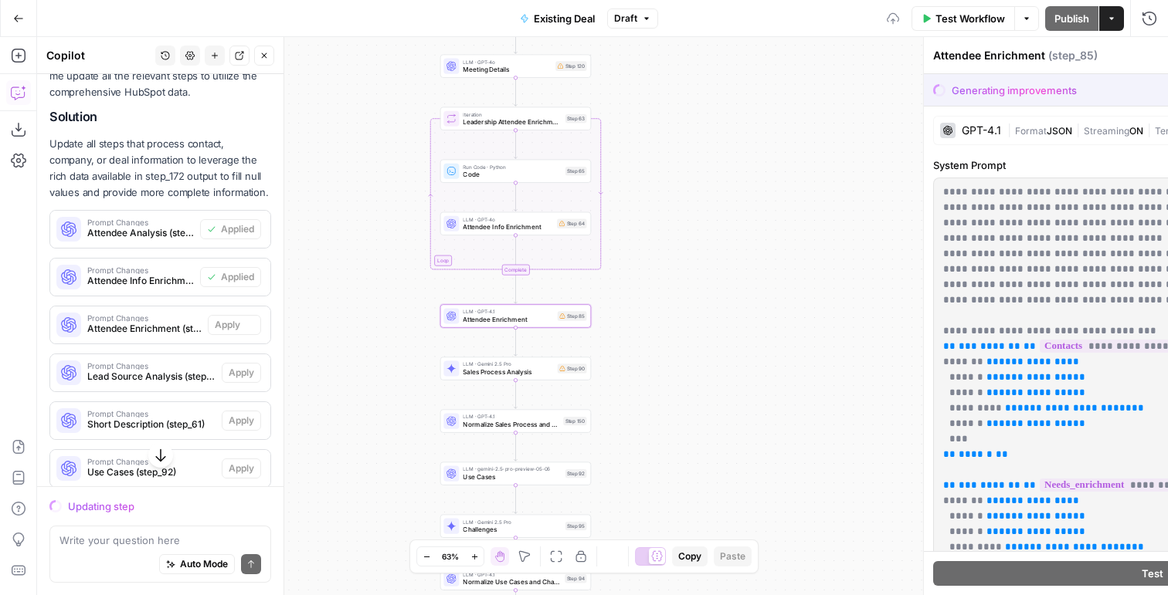
scroll to position [643, 0]
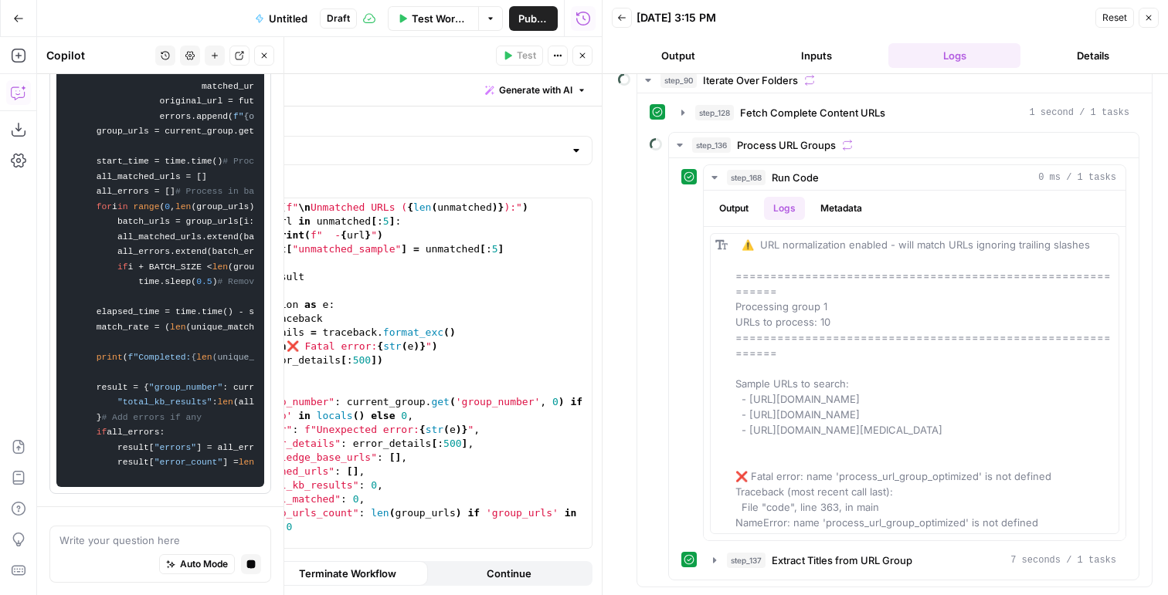
scroll to position [8714, 0]
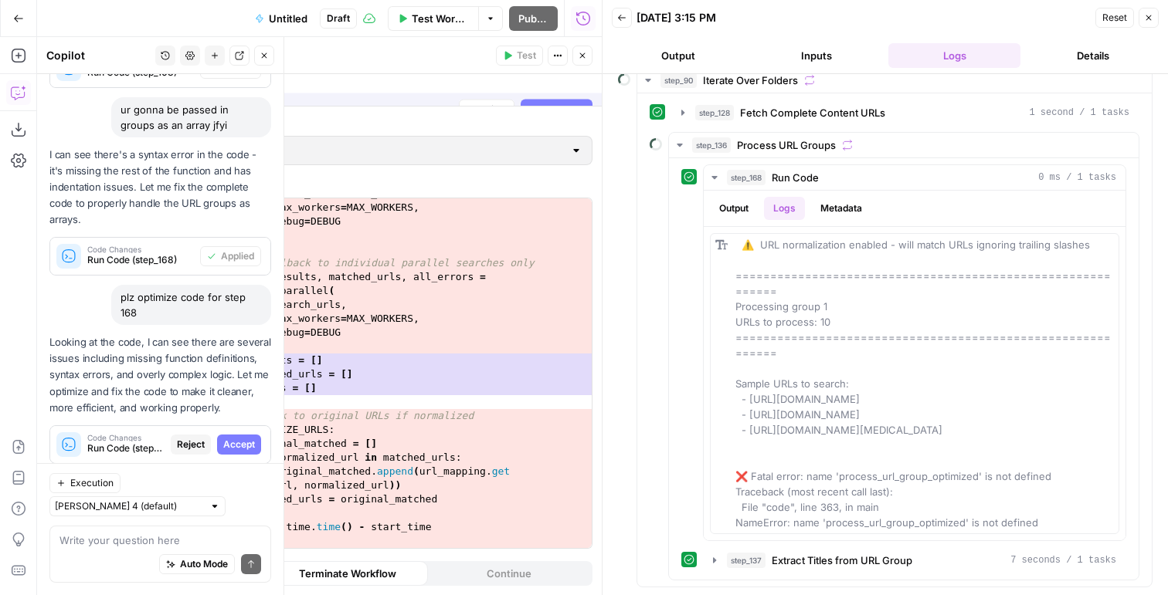
scroll to position [8770, 0]
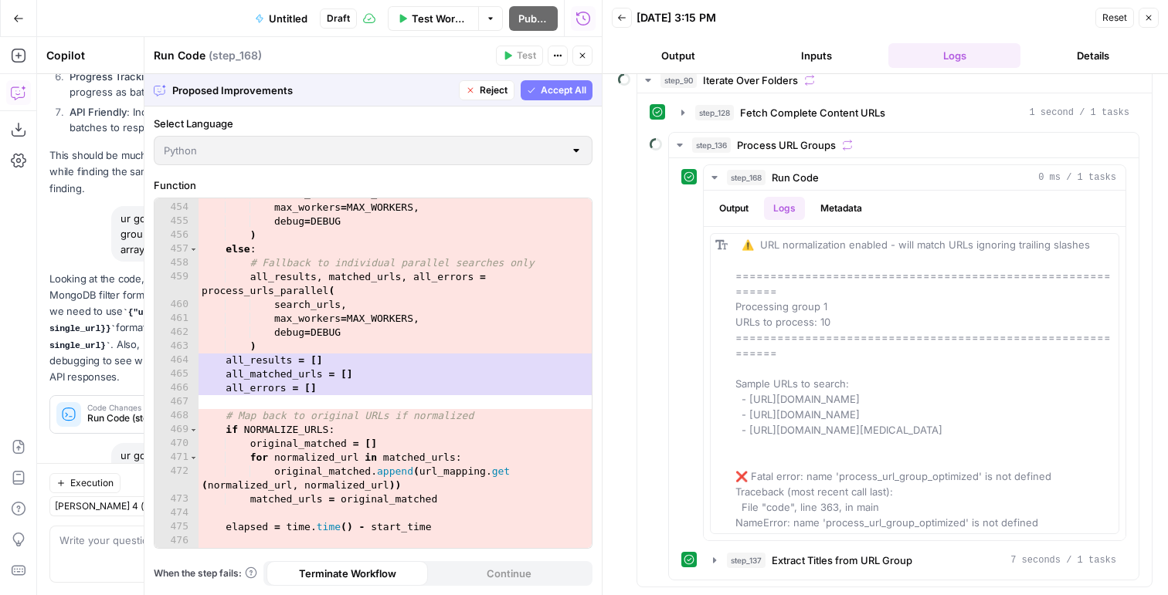
click at [553, 86] on span "Accept All" at bounding box center [564, 90] width 46 height 14
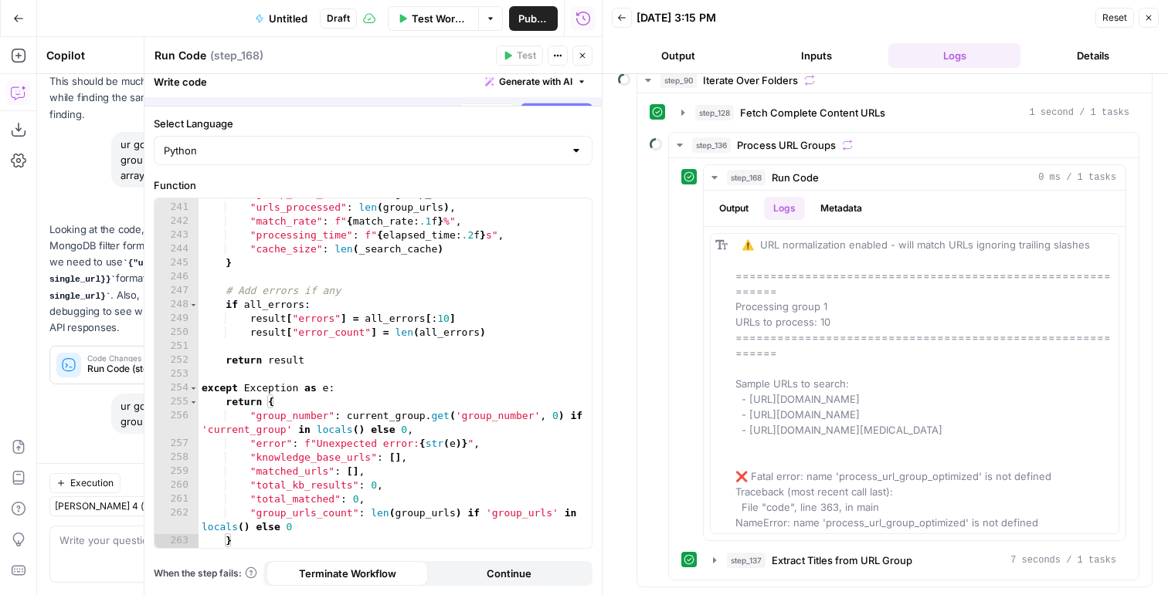
scroll to position [3640, 0]
click at [1155, 17] on button "Close" at bounding box center [1148, 18] width 20 height 20
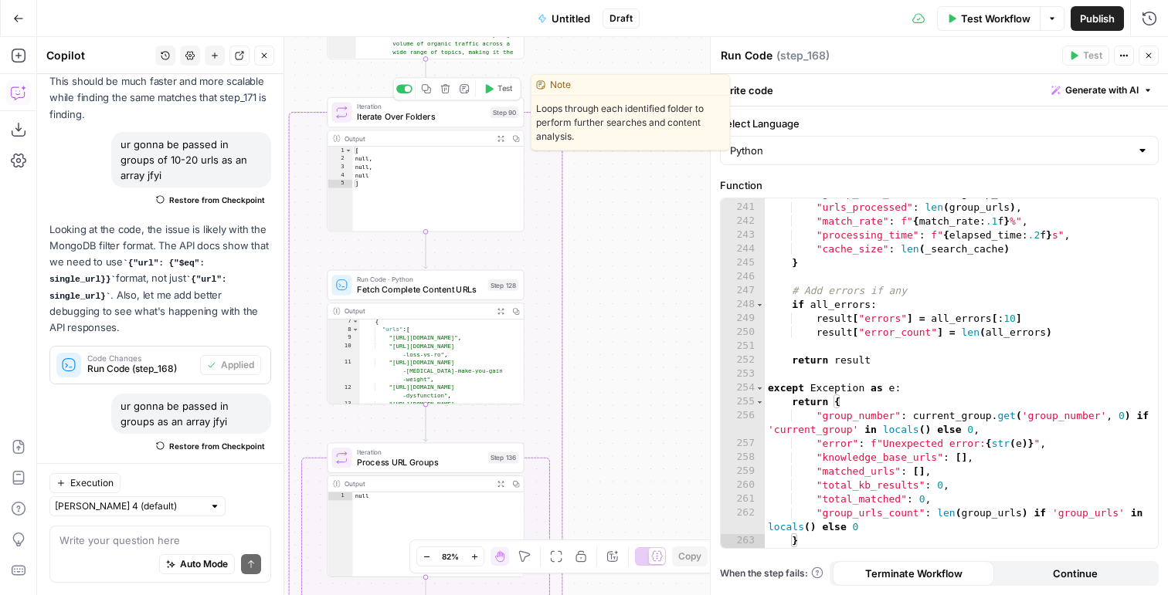
click at [493, 93] on button "Test" at bounding box center [497, 88] width 39 height 16
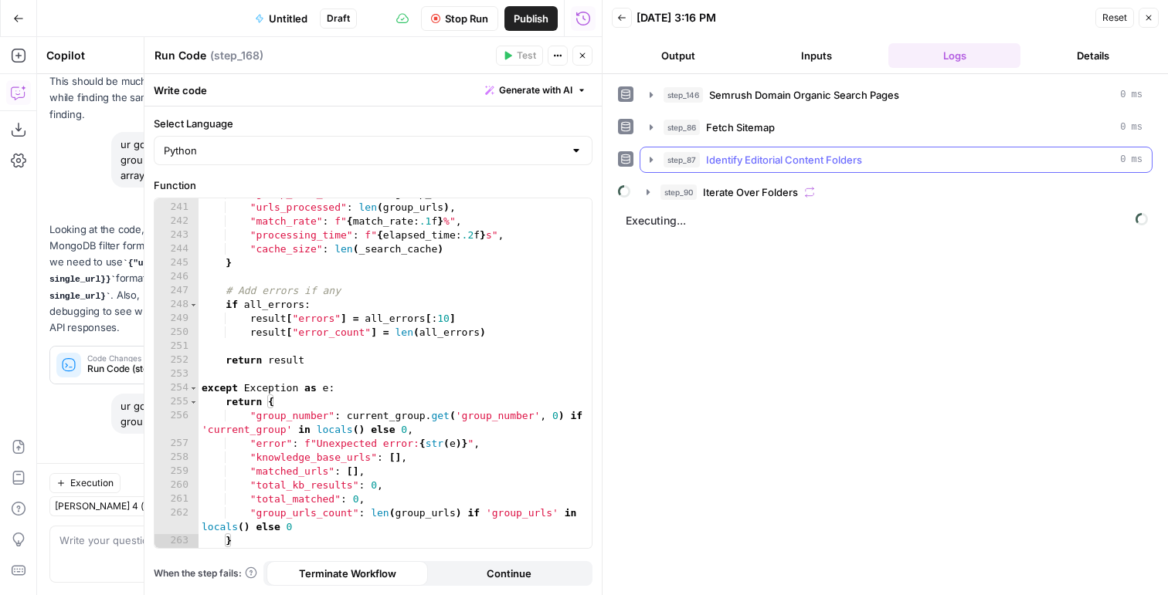
click at [754, 188] on span "Iterate Over Folders" at bounding box center [750, 192] width 95 height 15
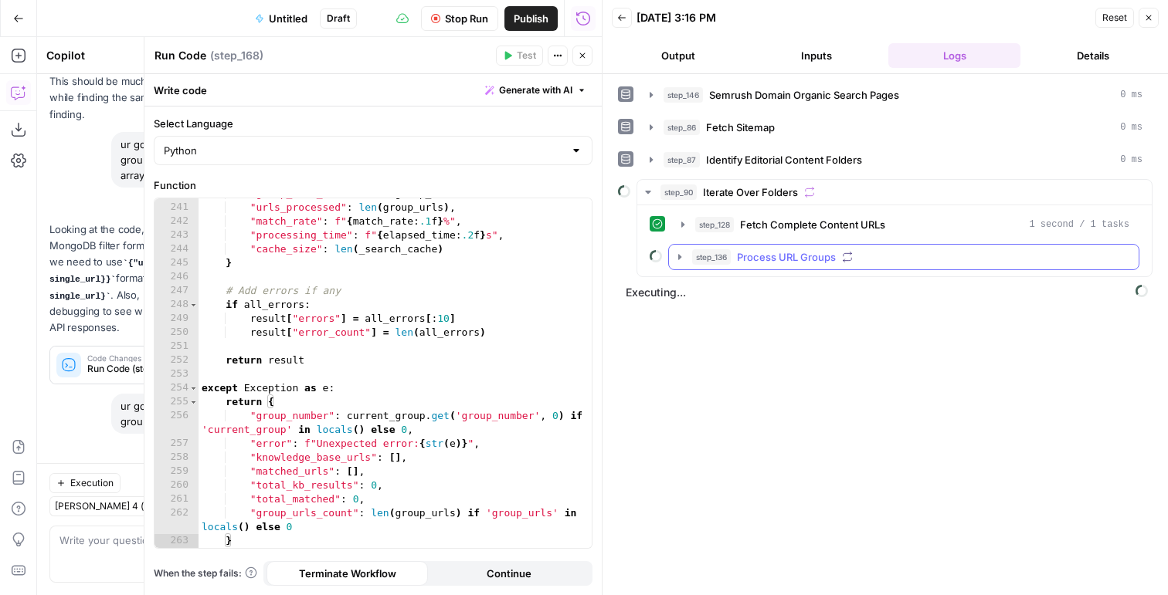
click at [727, 248] on button "step_136 Process URL Groups" at bounding box center [904, 257] width 470 height 25
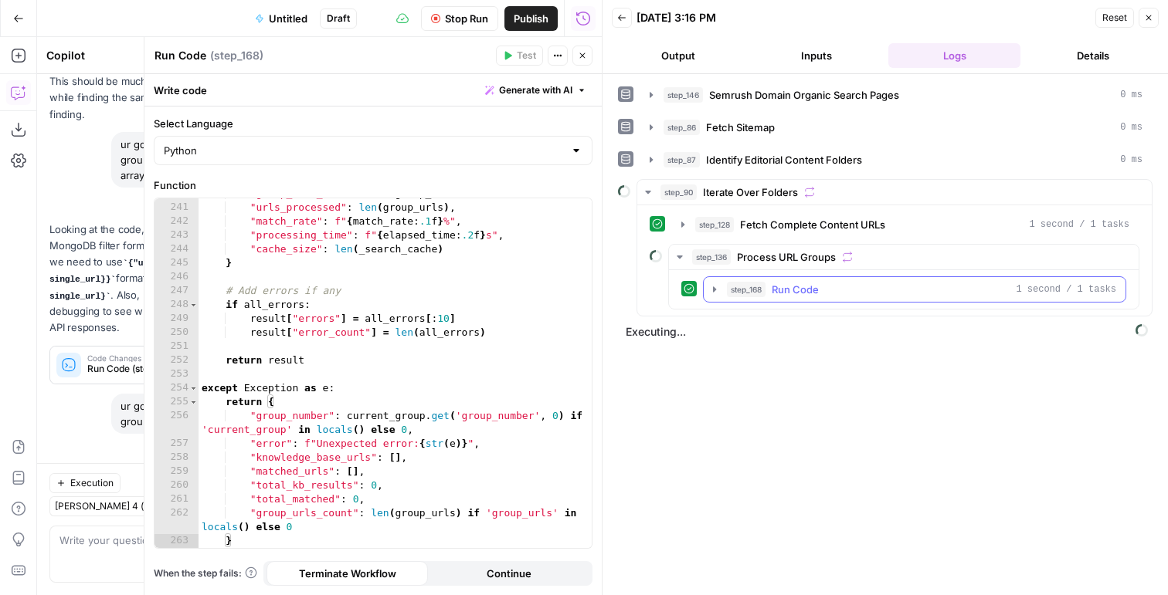
click at [734, 291] on span "step_168" at bounding box center [746, 289] width 39 height 15
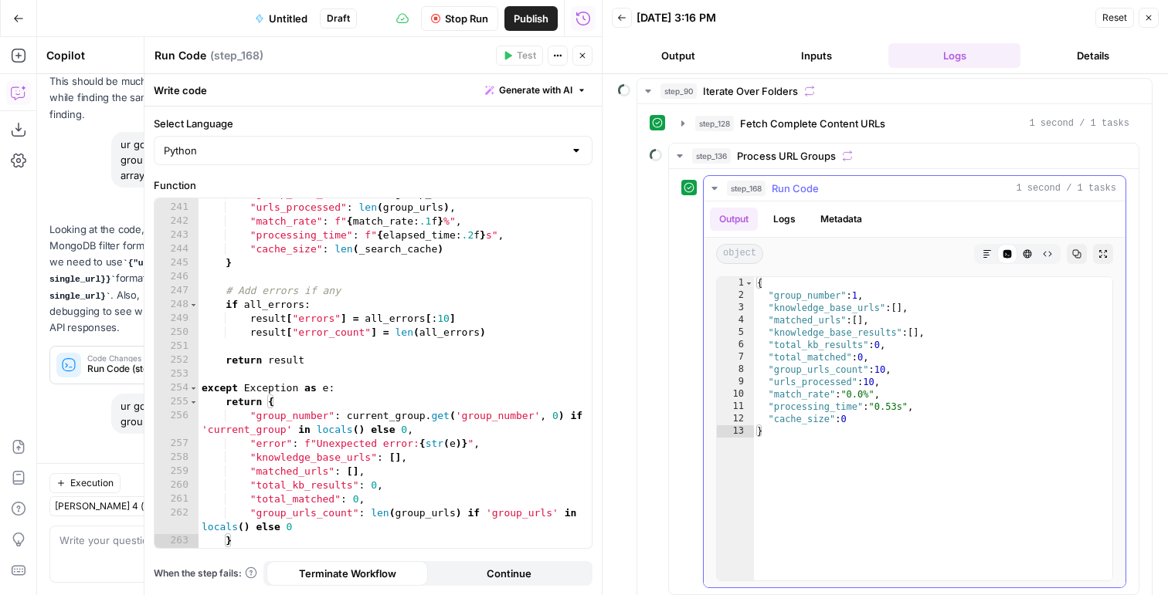
scroll to position [102, 0]
click at [771, 216] on button "Logs" at bounding box center [784, 218] width 41 height 23
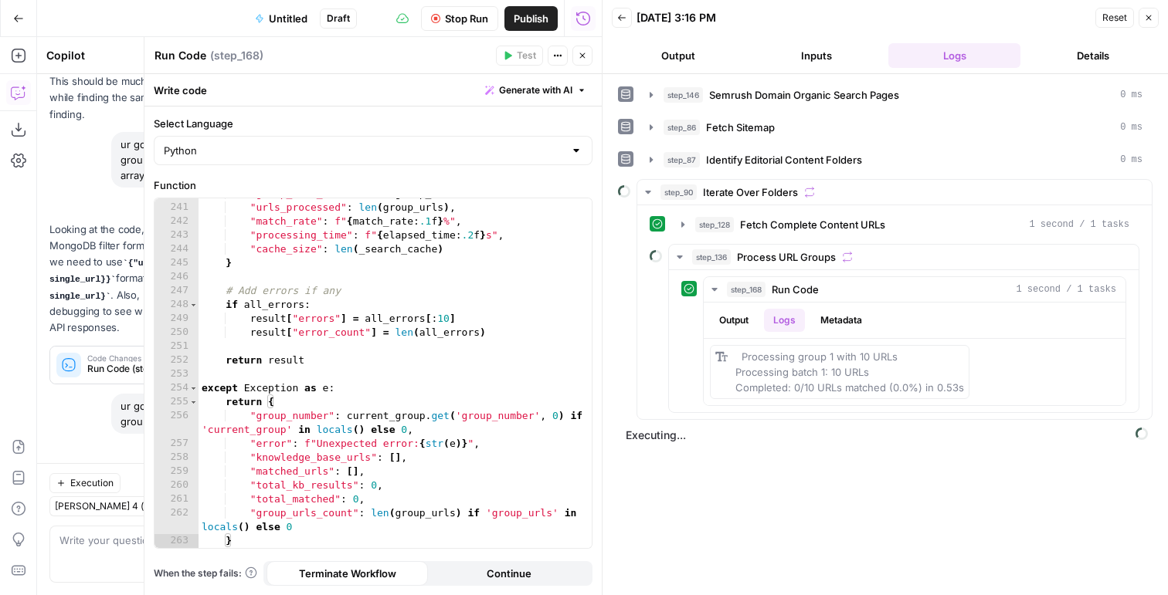
click at [473, 22] on span "Stop Run" at bounding box center [466, 18] width 43 height 15
click at [1148, 21] on icon "button" at bounding box center [1148, 17] width 9 height 9
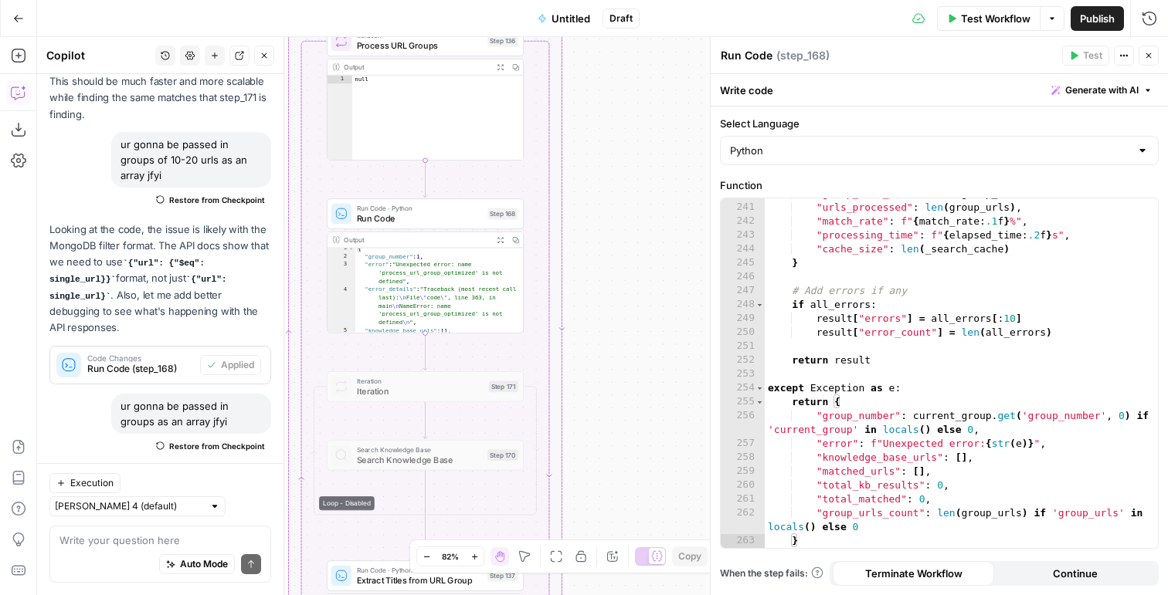
scroll to position [11, 0]
type textarea "**********"
click at [447, 269] on div ""group_number" : 1 , "error" : "Unexpected error: name 'process_url_group_optim…" at bounding box center [439, 299] width 168 height 102
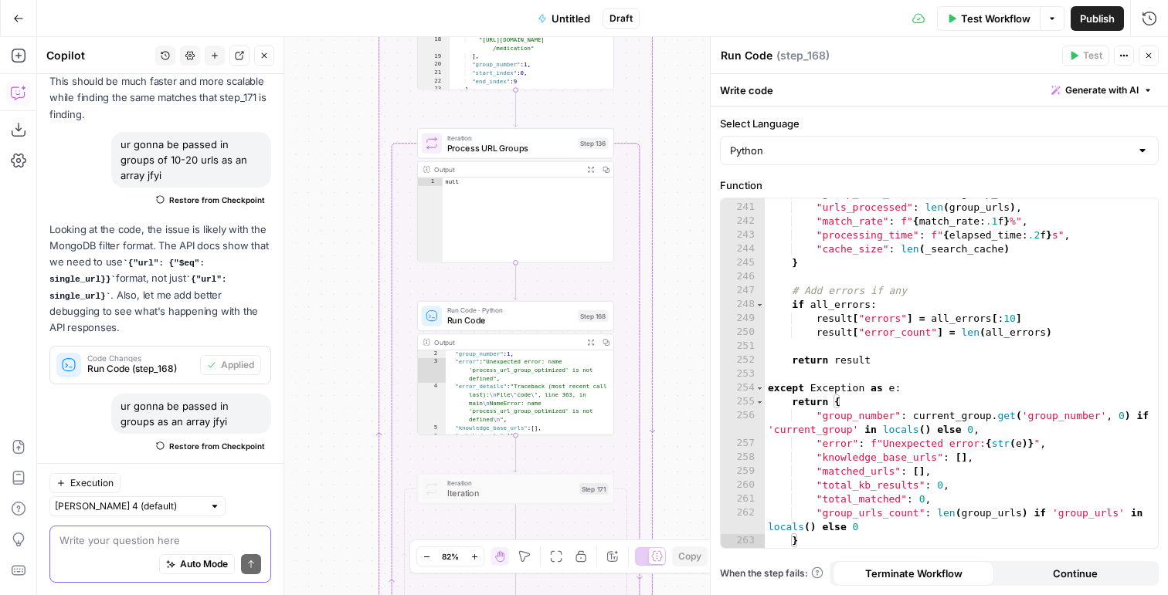
click at [131, 534] on textarea at bounding box center [160, 540] width 202 height 15
click at [1145, 54] on icon "button" at bounding box center [1148, 55] width 9 height 9
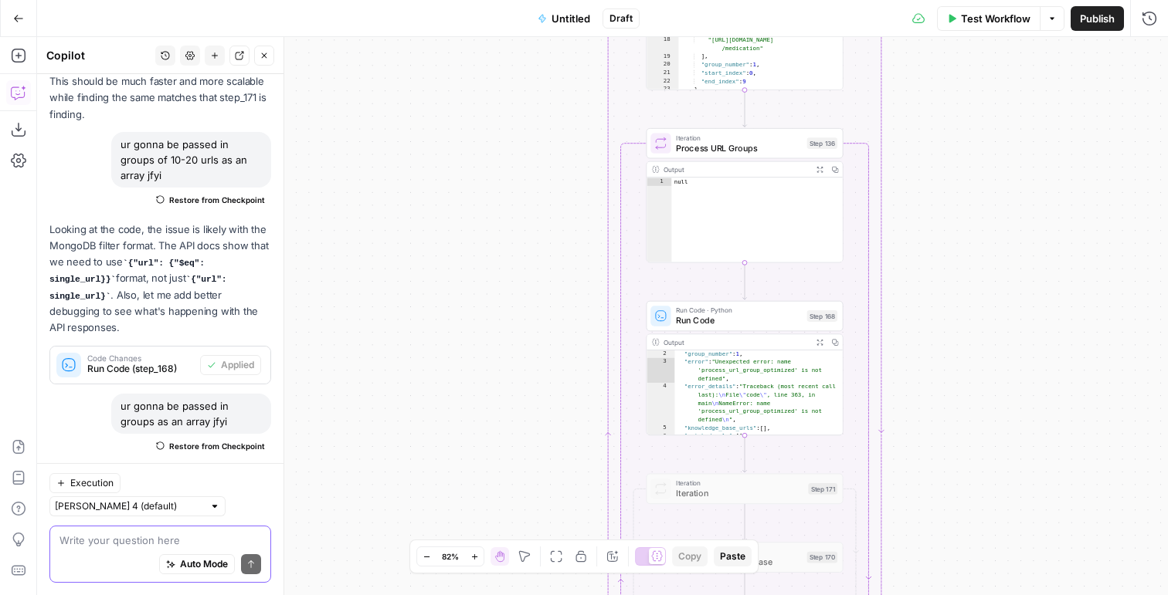
click at [183, 565] on span "Auto Mode" at bounding box center [204, 565] width 48 height 14
click at [146, 543] on textarea at bounding box center [160, 540] width 202 height 15
type textarea "fix the code"
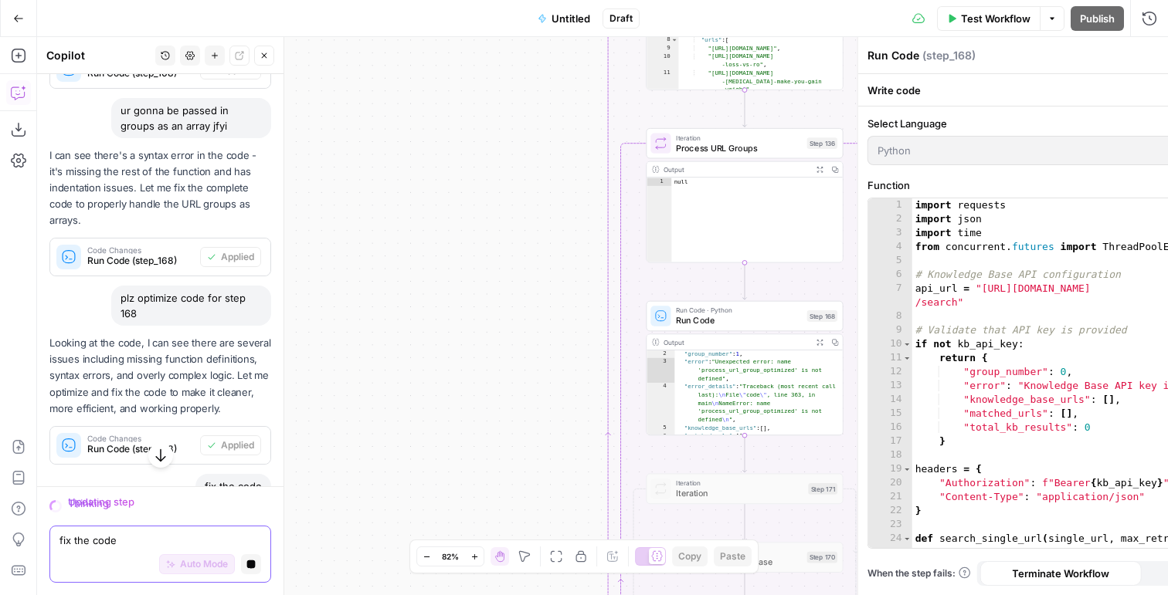
scroll to position [9163, 0]
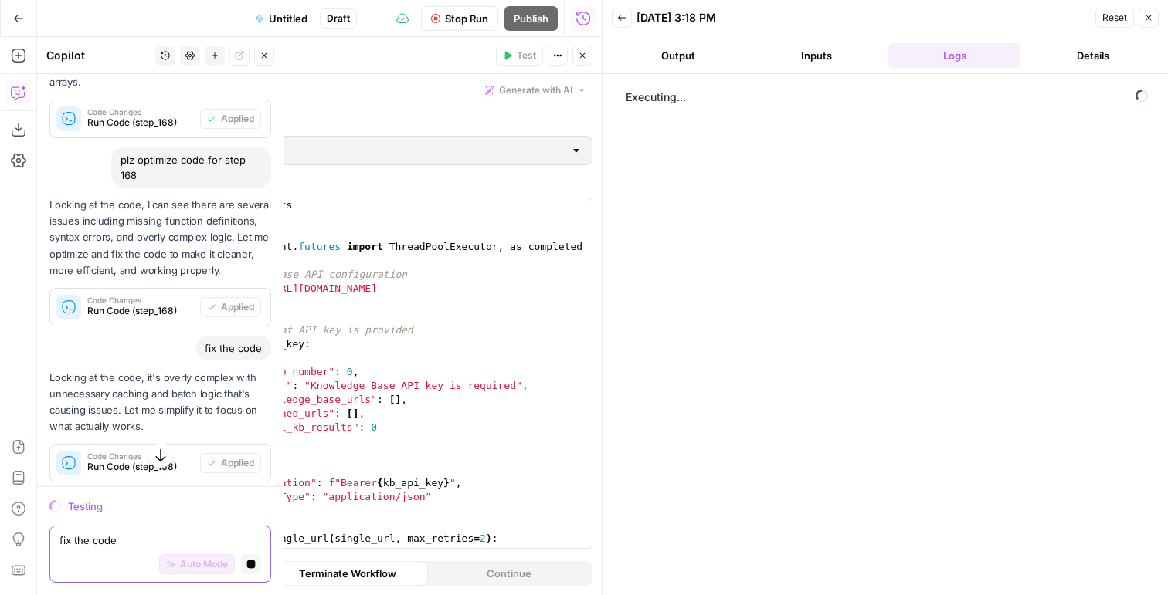
scroll to position [9263, 0]
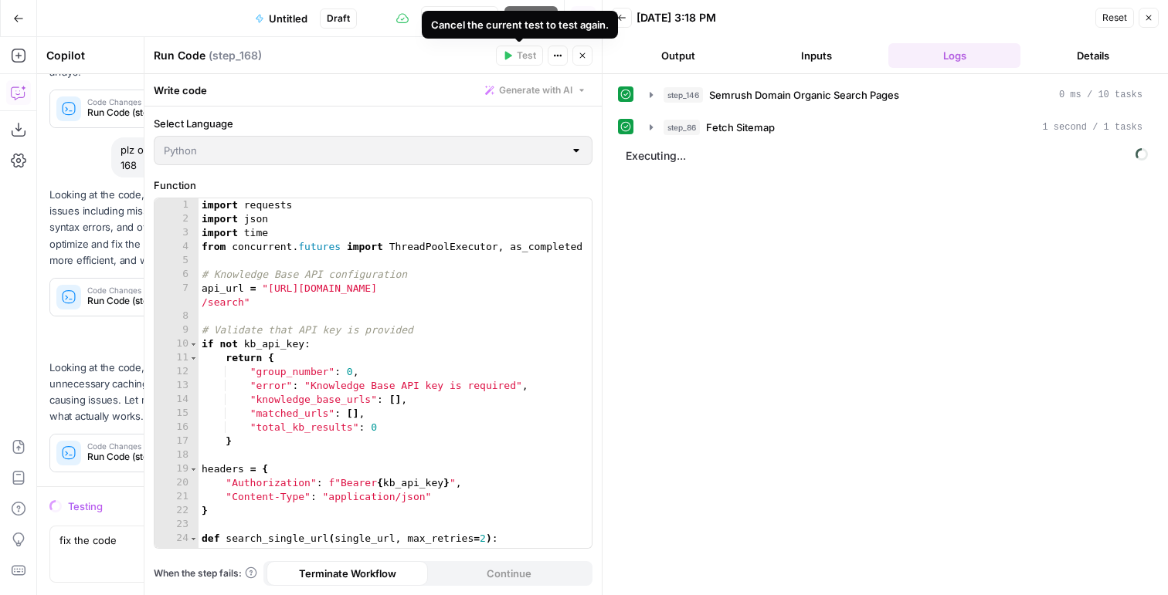
click at [464, 21] on div "Cancel the current test to test again." at bounding box center [520, 24] width 178 height 15
click at [441, 8] on button "Stop Run" at bounding box center [459, 18] width 77 height 25
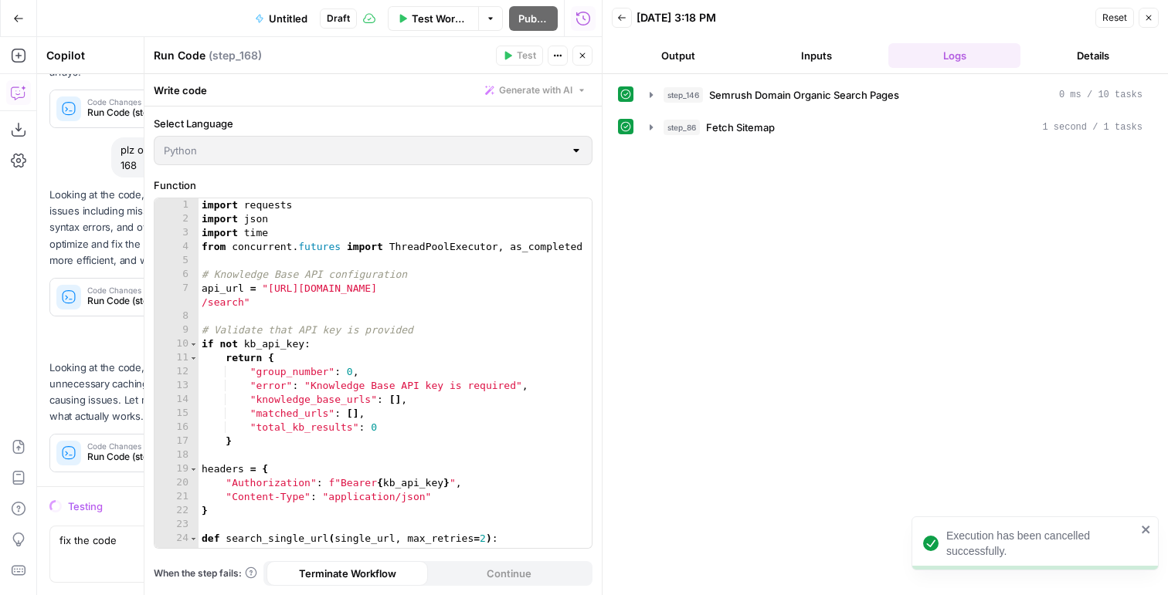
click at [1147, 16] on icon "button" at bounding box center [1148, 17] width 5 height 5
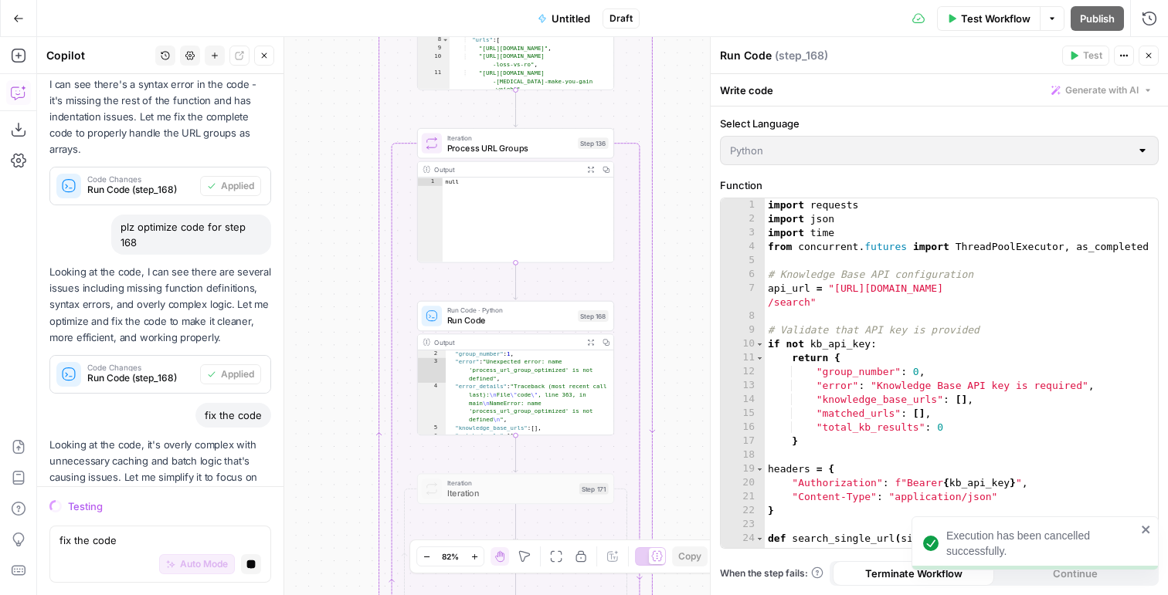
scroll to position [9131, 0]
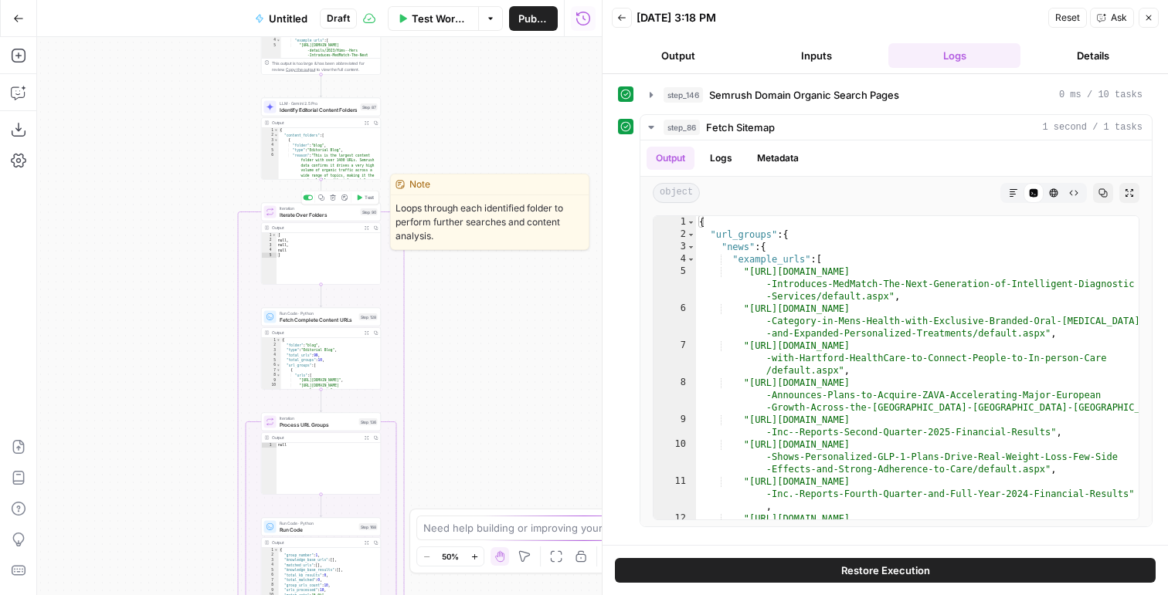
click at [365, 195] on span "Test" at bounding box center [369, 198] width 9 height 7
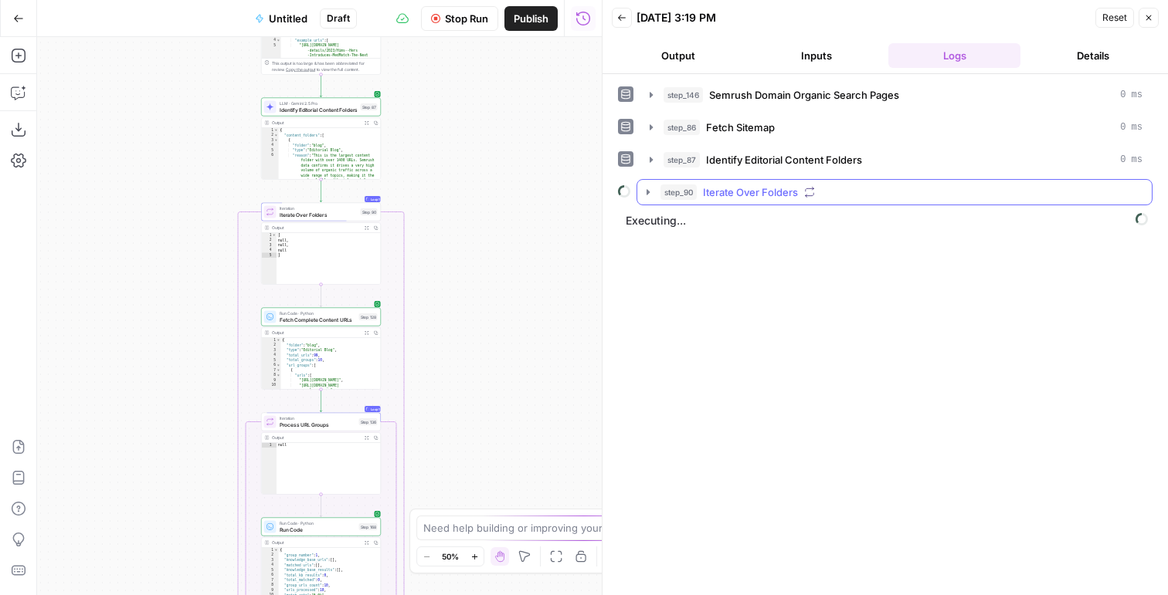
click at [679, 202] on button "step_90 Iterate Over Folders" at bounding box center [894, 192] width 514 height 25
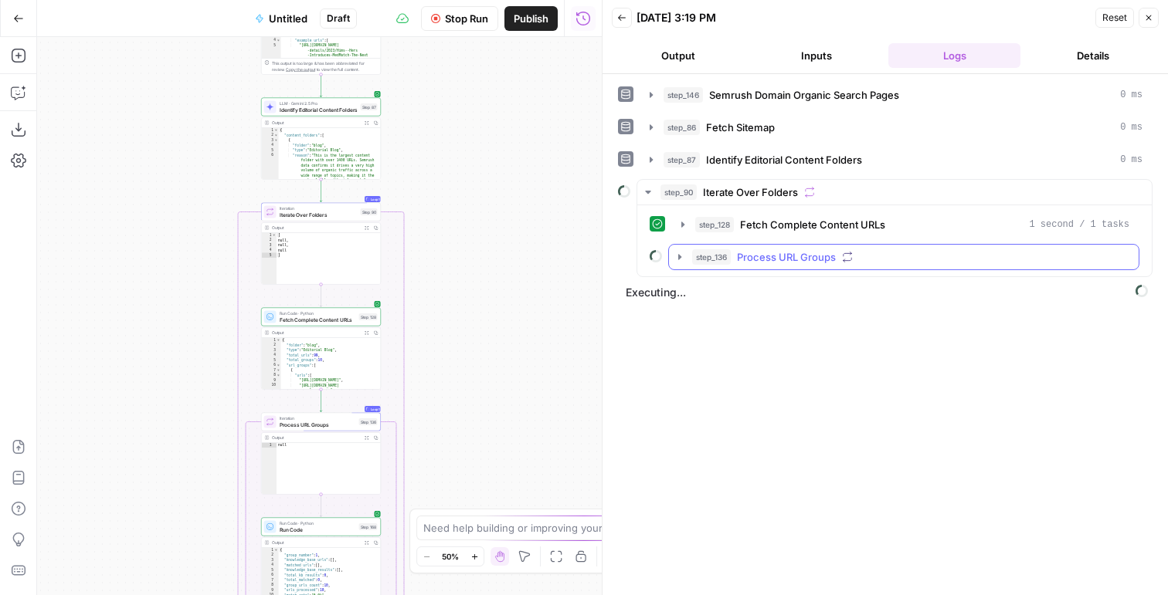
click at [698, 263] on span "step_136" at bounding box center [711, 256] width 39 height 15
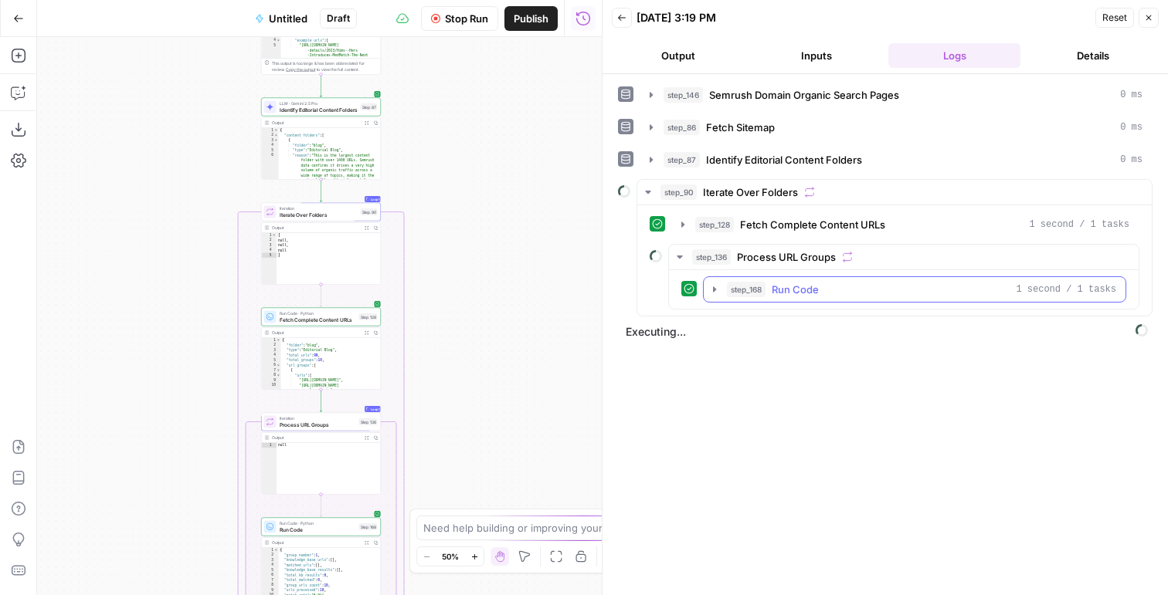
click at [719, 295] on icon "button" at bounding box center [714, 289] width 12 height 12
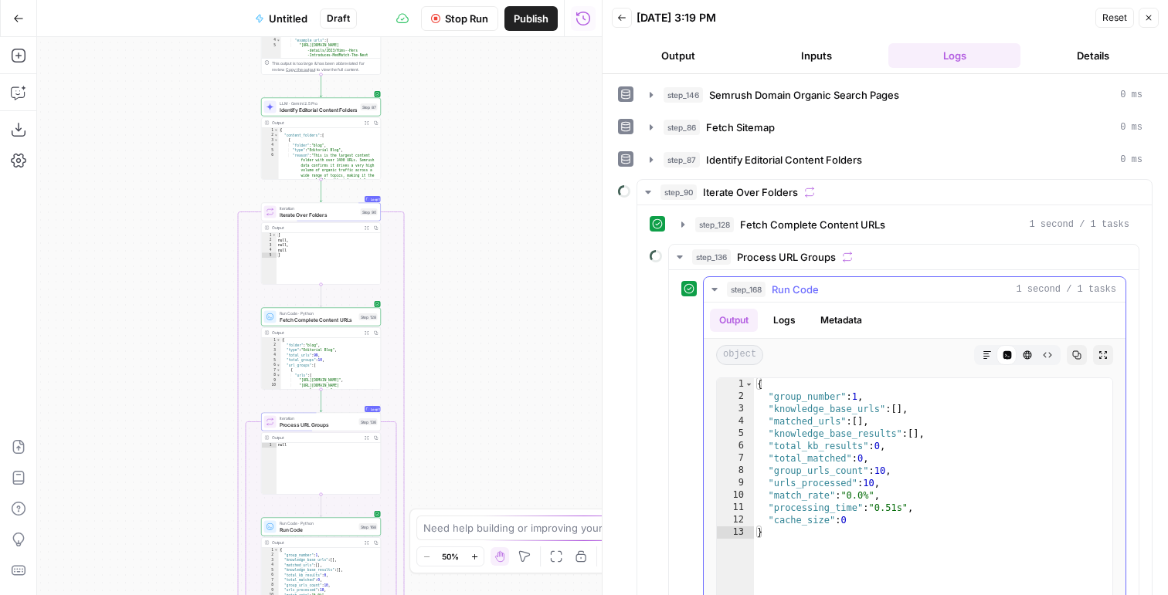
scroll to position [4, 0]
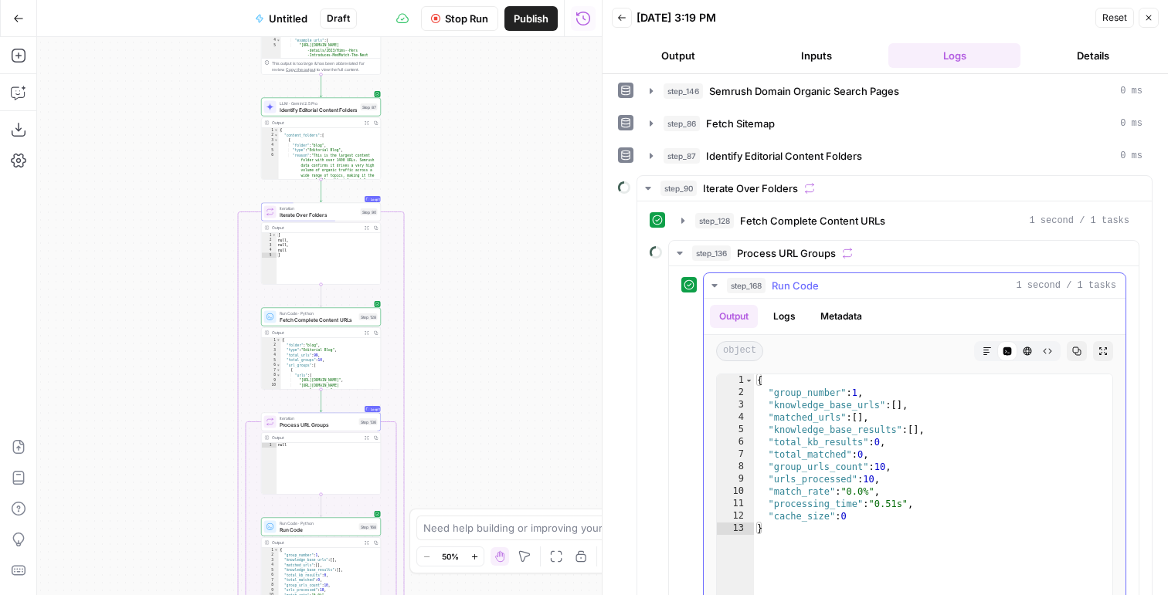
click at [775, 316] on button "Logs" at bounding box center [784, 316] width 41 height 23
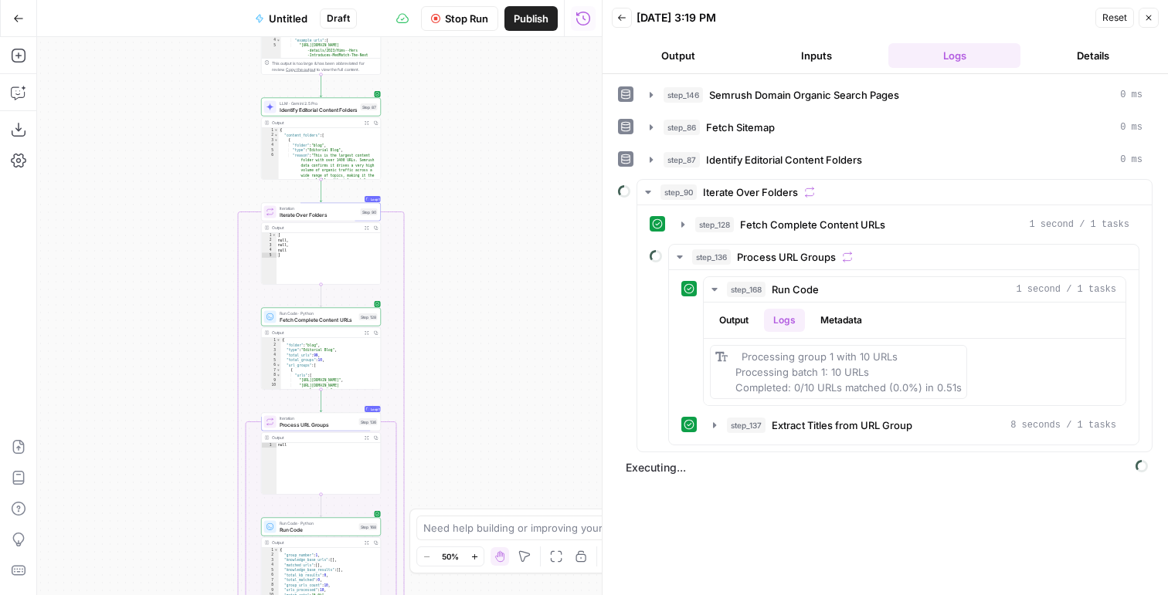
click at [454, 18] on span "Stop Run" at bounding box center [466, 18] width 43 height 15
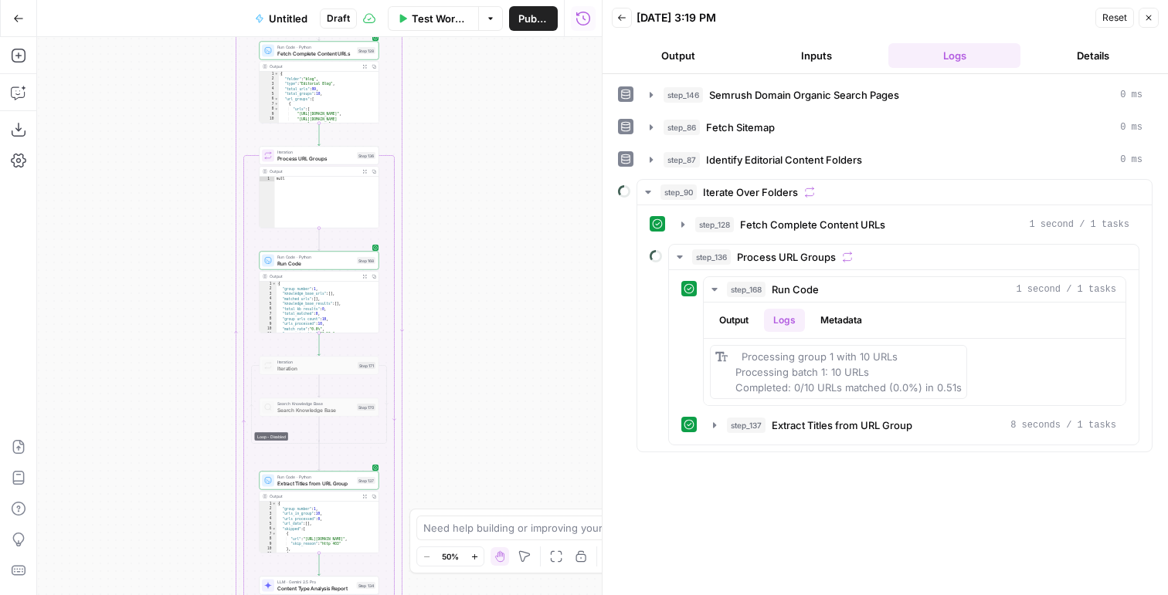
click at [324, 161] on span "Process URL Groups" at bounding box center [315, 158] width 76 height 8
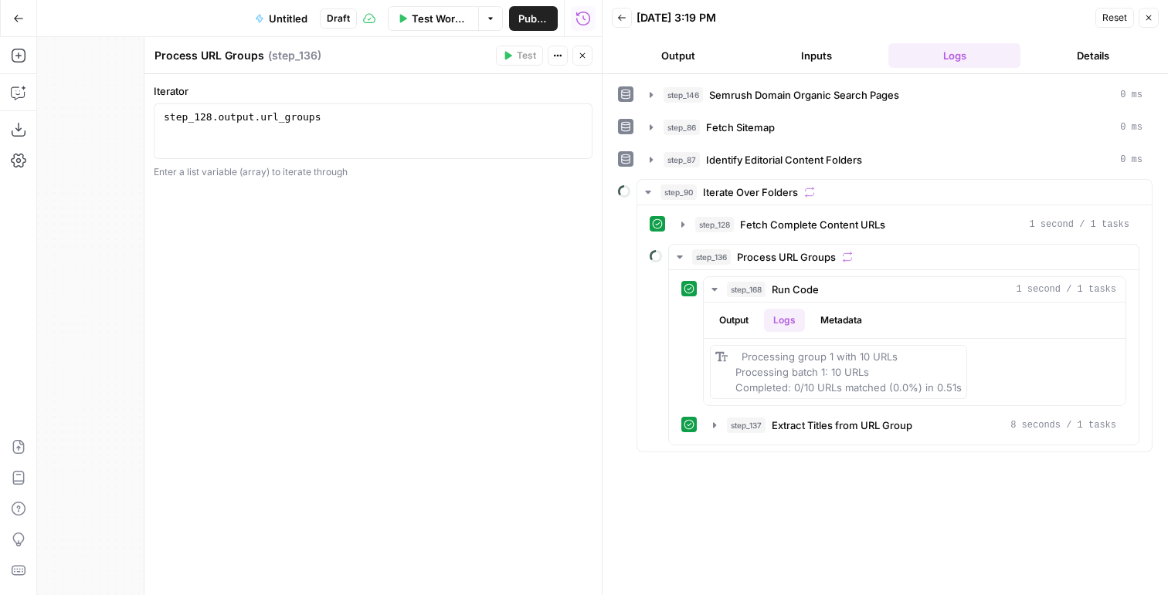
type textarea "**********"
click at [368, 124] on div "step_128 . output . url_groups" at bounding box center [373, 145] width 425 height 70
click at [575, 59] on button "Close" at bounding box center [582, 56] width 20 height 20
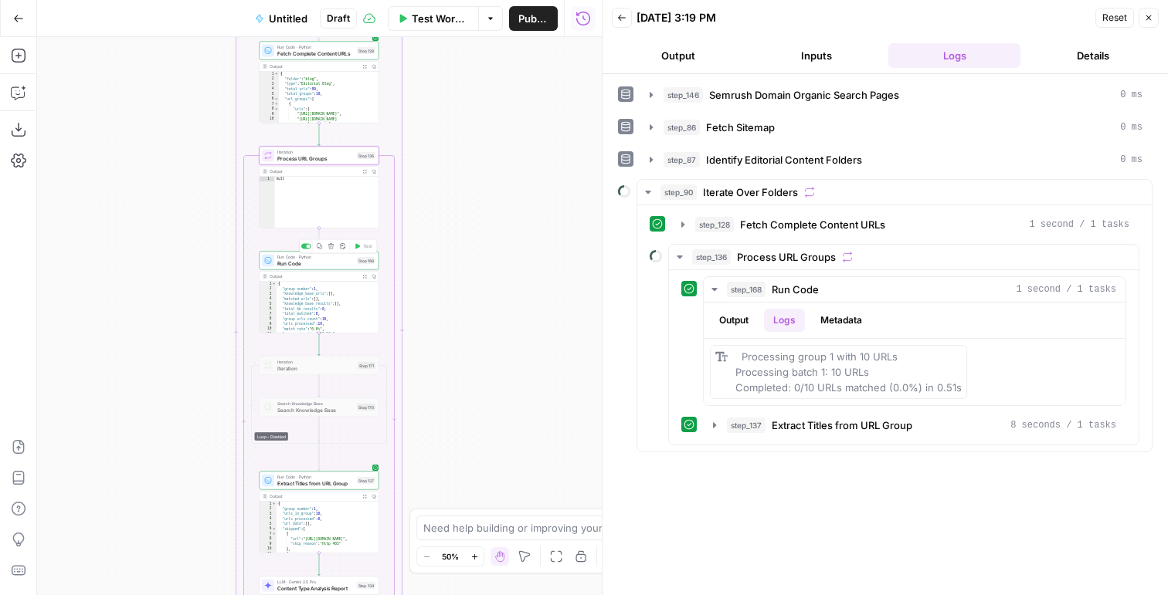
click at [306, 267] on div "Run Code · Python Run Code Step 168 Copy step Delete step Add Note Test" at bounding box center [319, 261] width 120 height 19
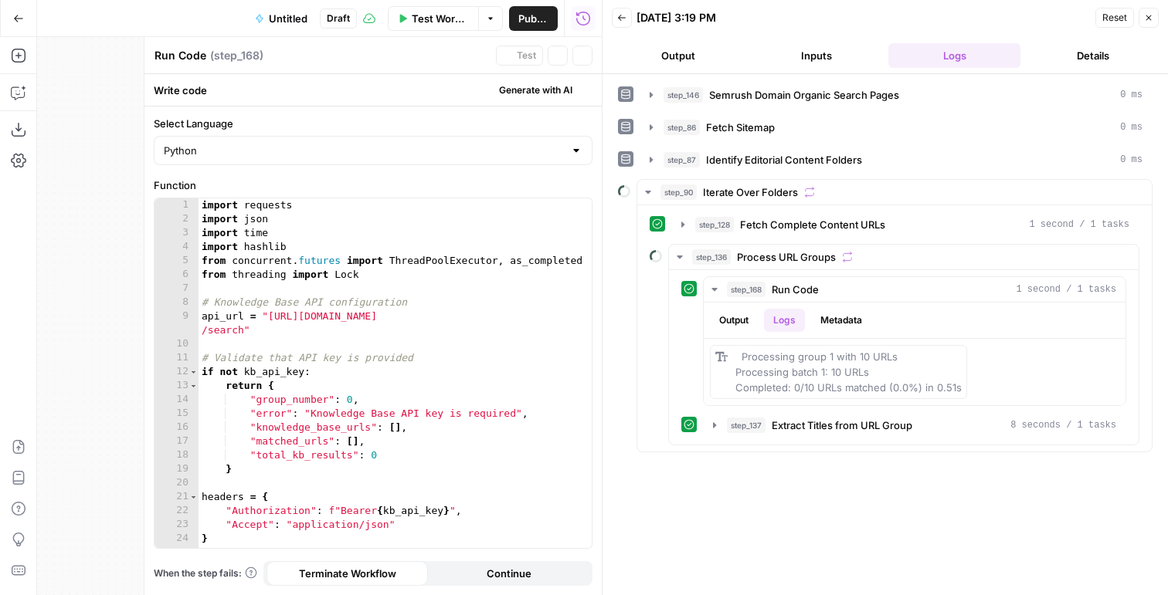
type textarea "**********"
click at [377, 296] on div "import requests import json import time import hashlib from concurrent . future…" at bounding box center [394, 387] width 393 height 378
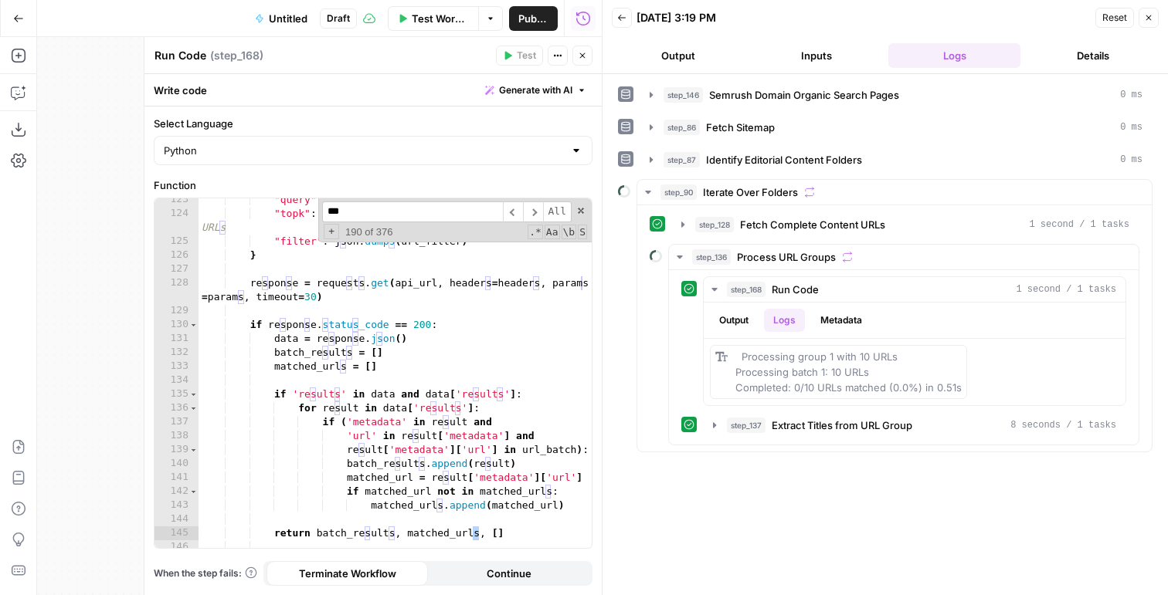
scroll to position [2577, 0]
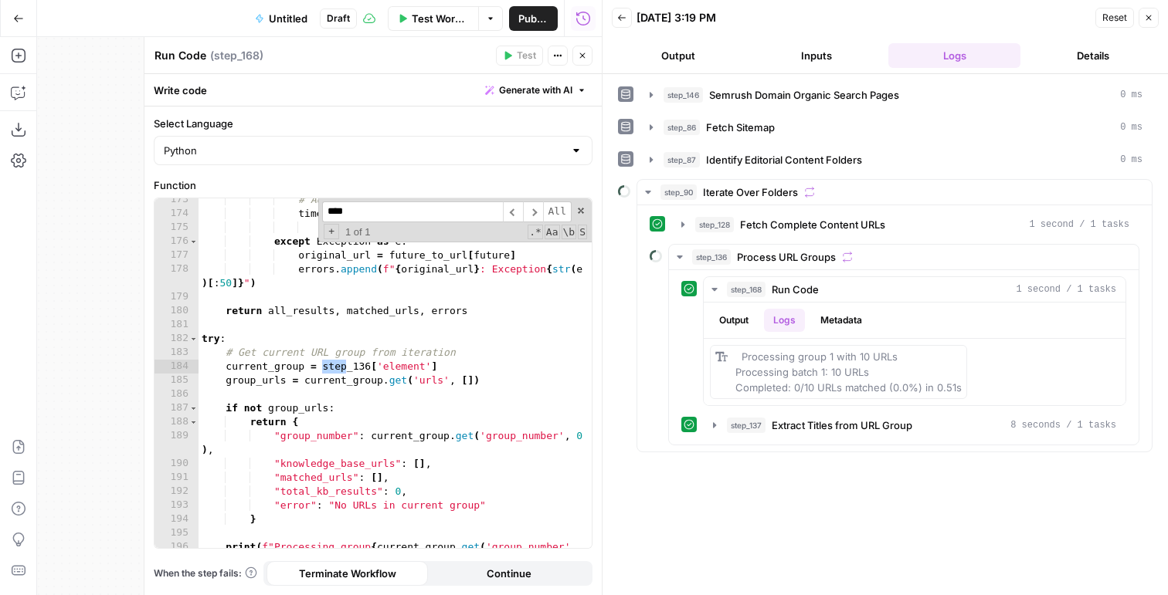
type input "****"
type textarea "**********"
click at [383, 450] on div "# Add small delay to avoid rate limiting time . sleep ( 0.05 ) except Exception…" at bounding box center [394, 389] width 393 height 392
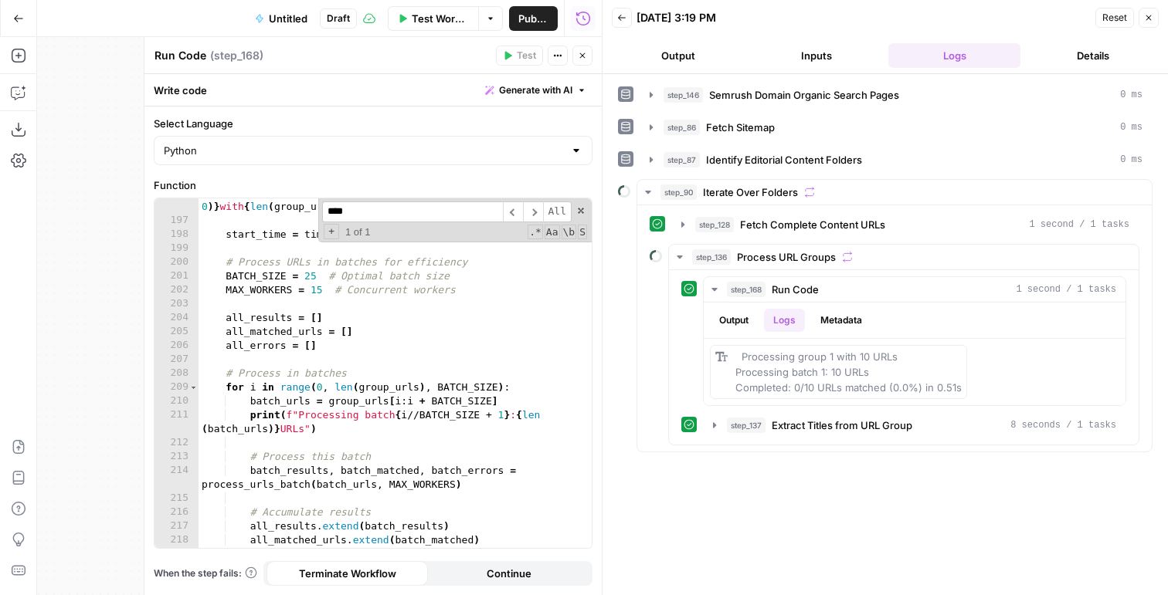
scroll to position [2872, 0]
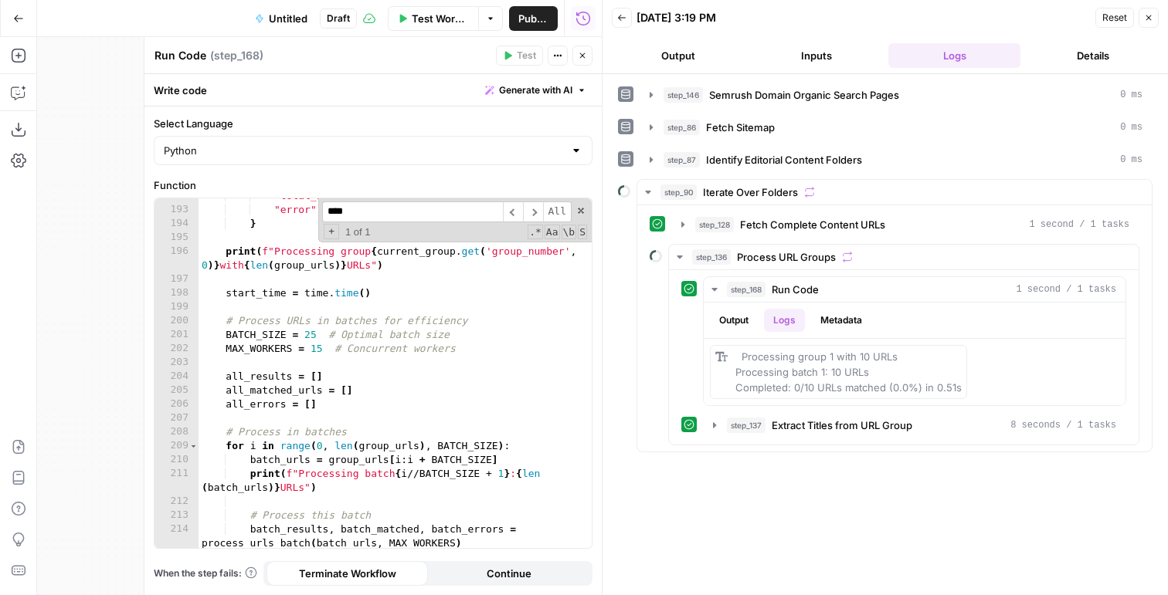
click at [356, 281] on div ""total_kb_results" : 0 , "error" : "No URLs in current group" } print ( f"Proce…" at bounding box center [394, 378] width 393 height 378
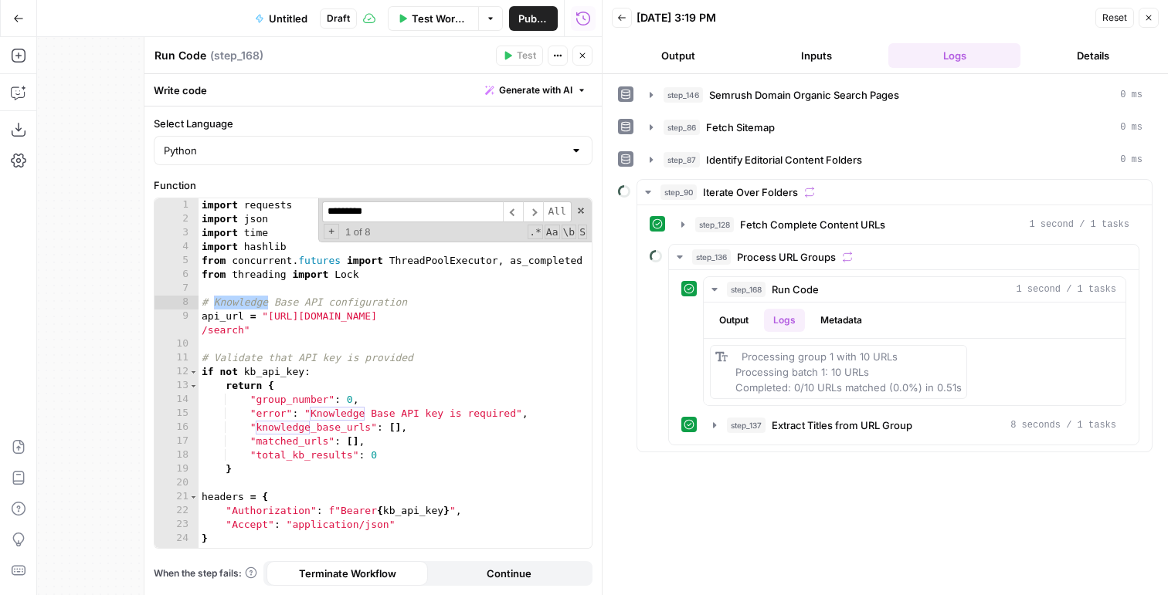
scroll to position [0, 0]
type input "*********"
type textarea "**********"
click at [289, 321] on div "import requests import json import time import hashlib from concurrent . future…" at bounding box center [394, 387] width 393 height 378
click at [373, 213] on input "*********" at bounding box center [412, 212] width 181 height 21
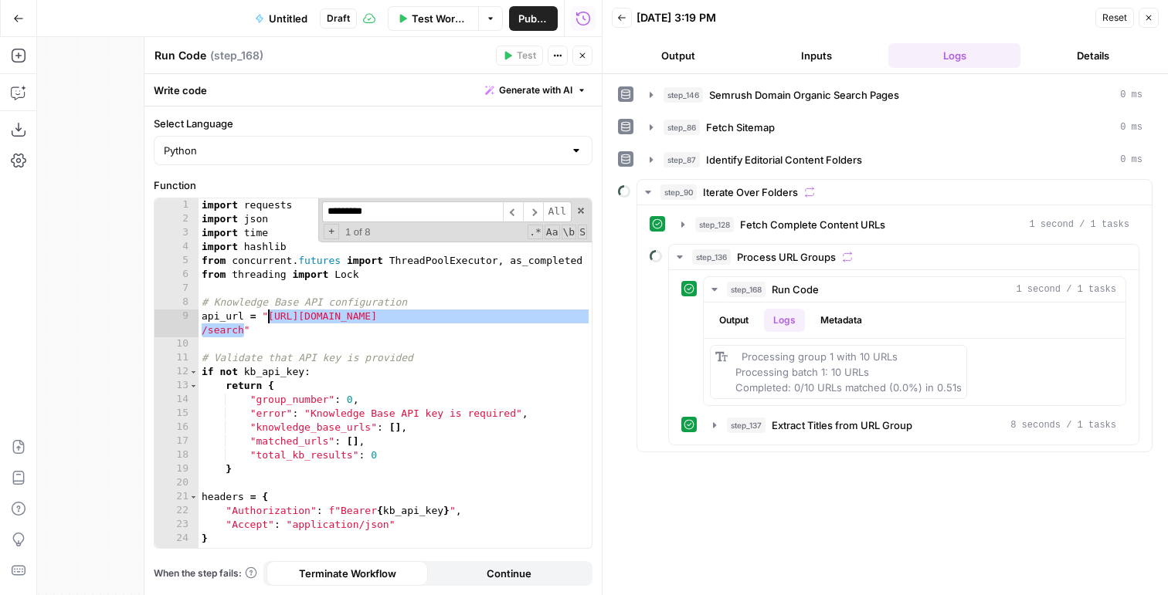
drag, startPoint x: 241, startPoint y: 330, endPoint x: 269, endPoint y: 310, distance: 33.8
click at [269, 310] on div "import requests import json import time import hashlib from concurrent . future…" at bounding box center [394, 387] width 393 height 378
click at [352, 208] on input "*********" at bounding box center [412, 212] width 181 height 21
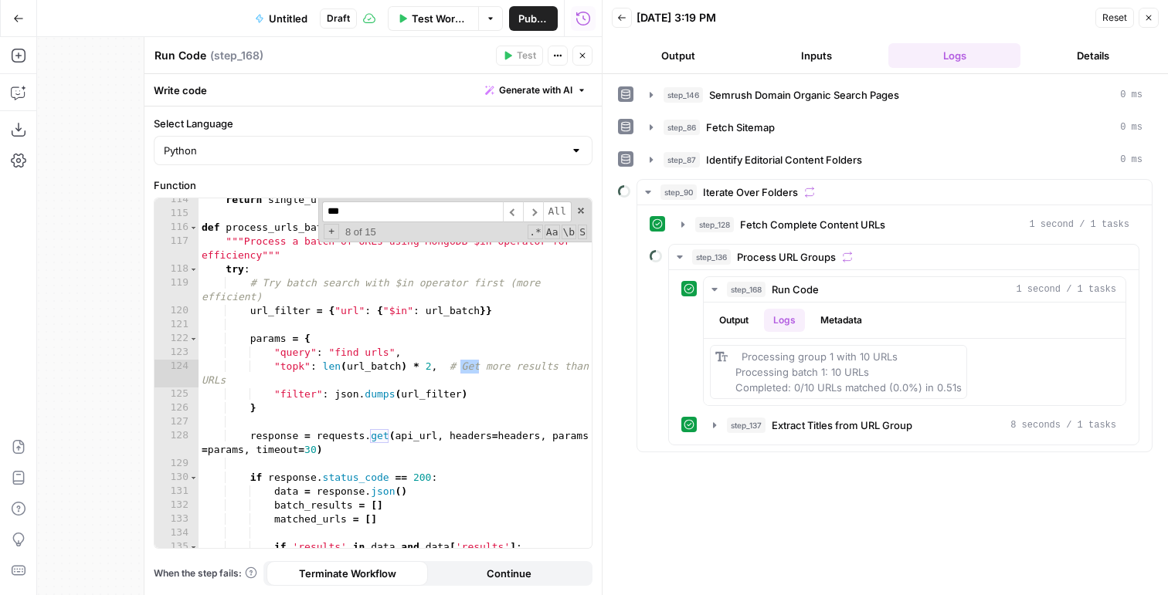
scroll to position [1660, 0]
type input "***"
click at [338, 257] on div "return single_url , [ ] , "Max retries exceeded" def process_urls_batch ( url_b…" at bounding box center [394, 382] width 393 height 378
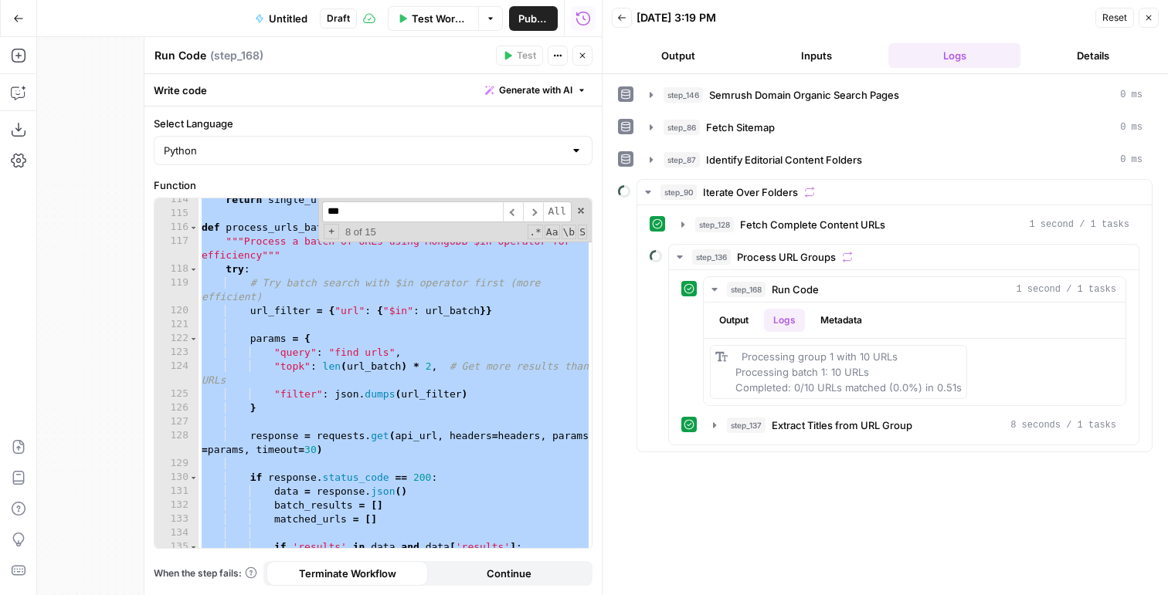
click at [229, 359] on div "return single_url , [ ] , "Max retries exceeded" def process_urls_batch ( url_b…" at bounding box center [394, 382] width 393 height 378
paste textarea
type textarea "**********"
